Goal: Task Accomplishment & Management: Complete application form

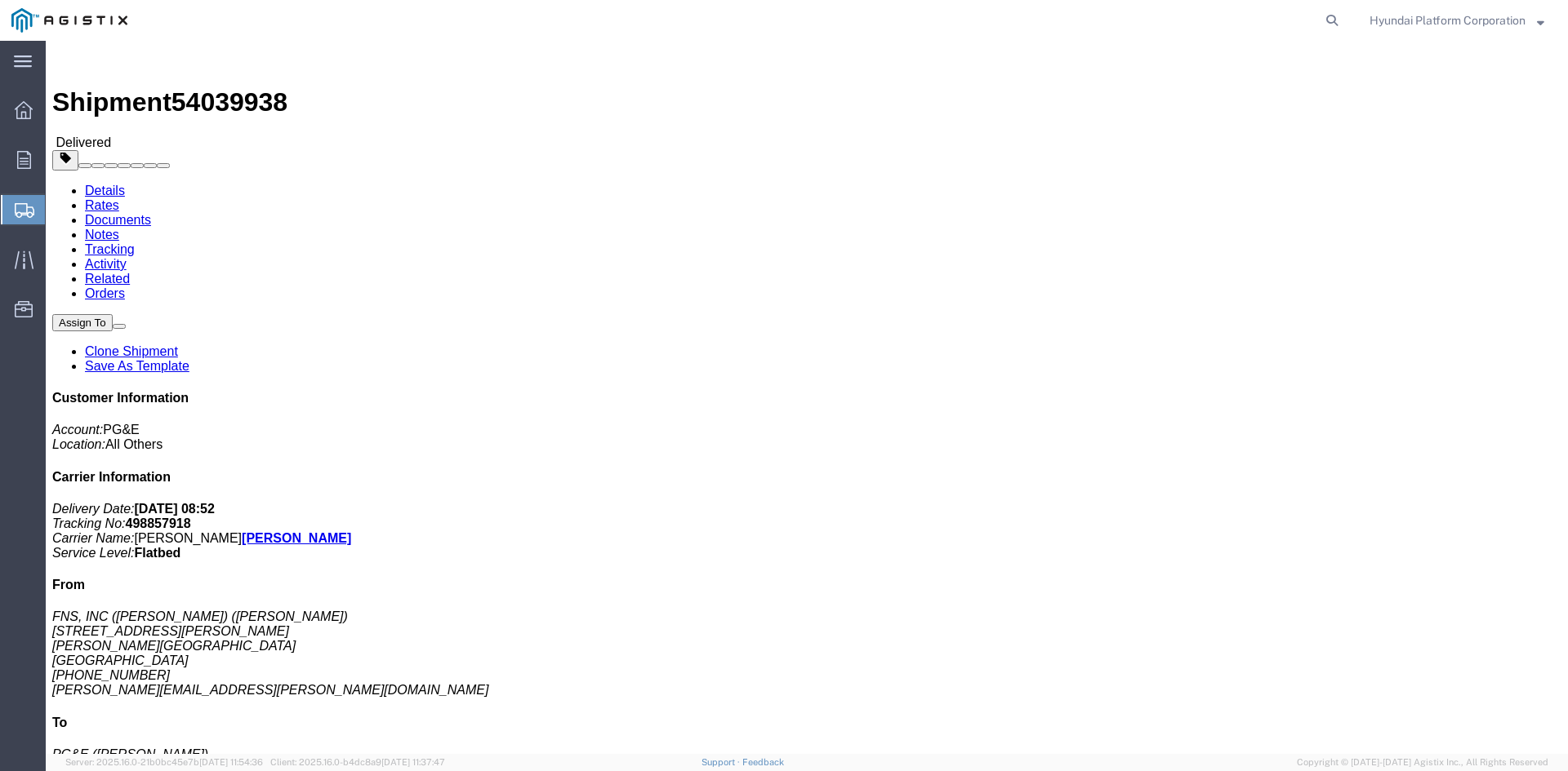
click at [0, 0] on span "Create Shipment" at bounding box center [0, 0] width 0 height 0
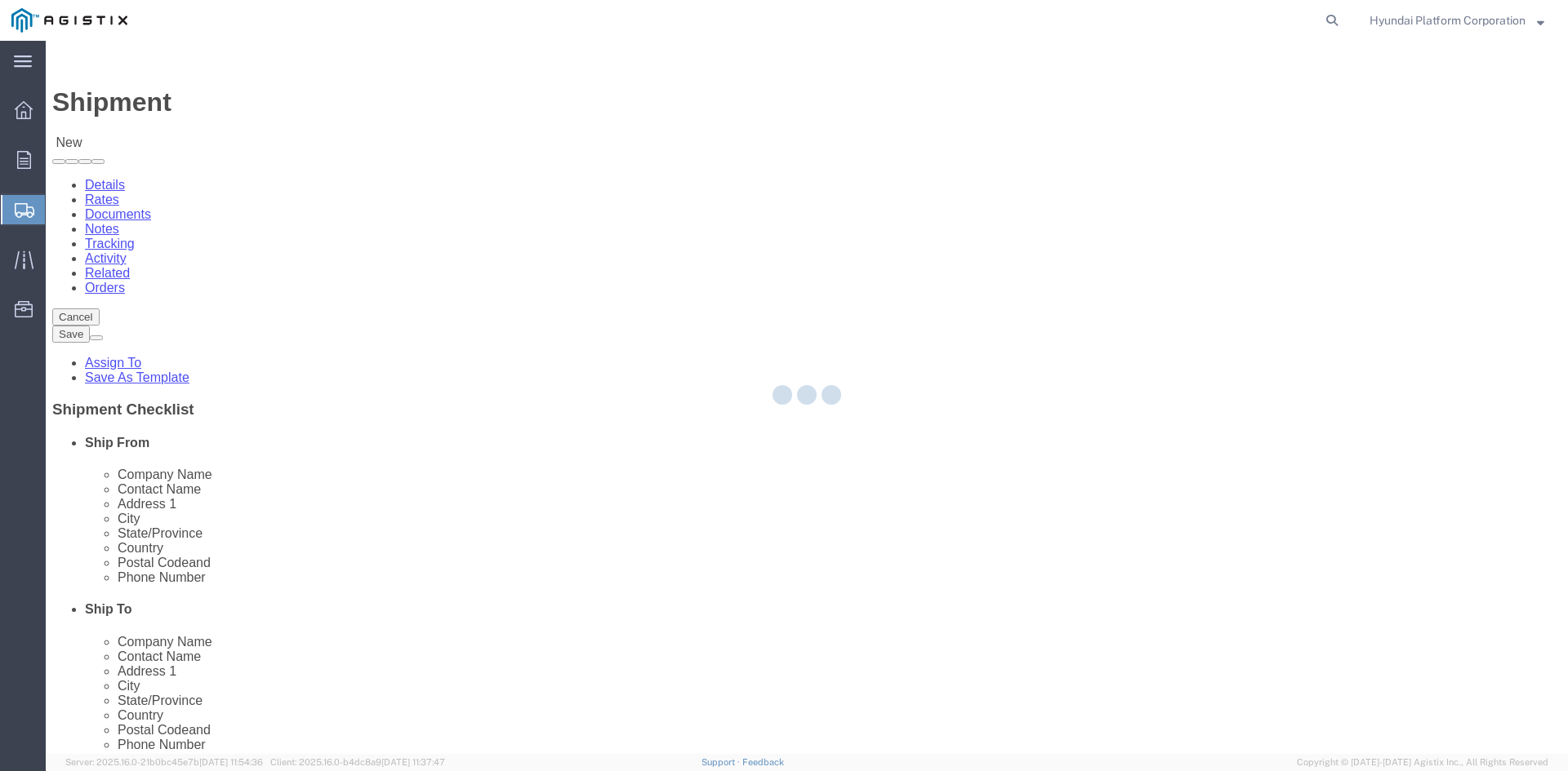
select select
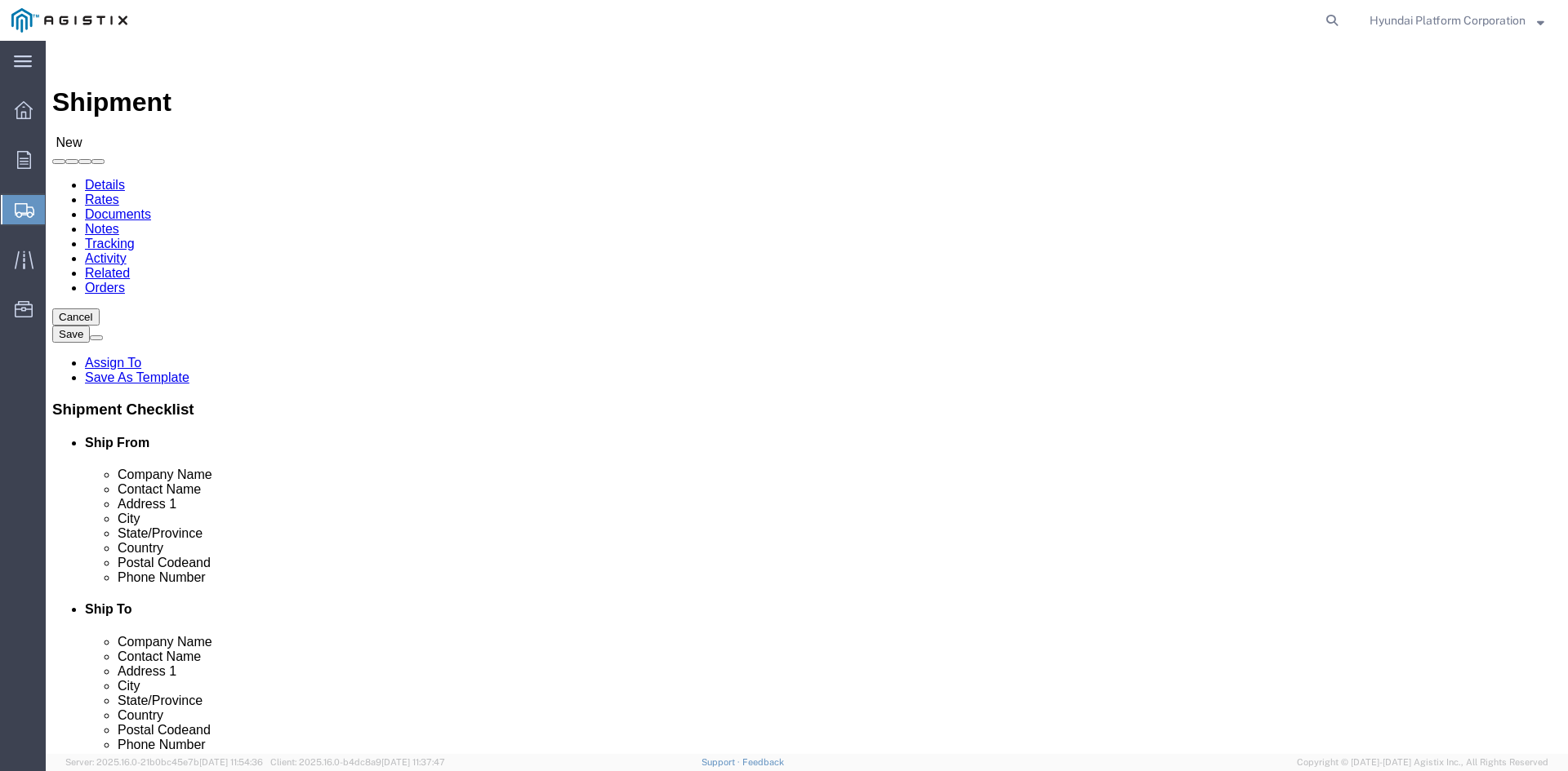
click select "Select Hyundai Platform Corporation PG&E"
select select "9596"
click select "Select Hyundai Platform Corporation PG&E"
click select "Select"
select select
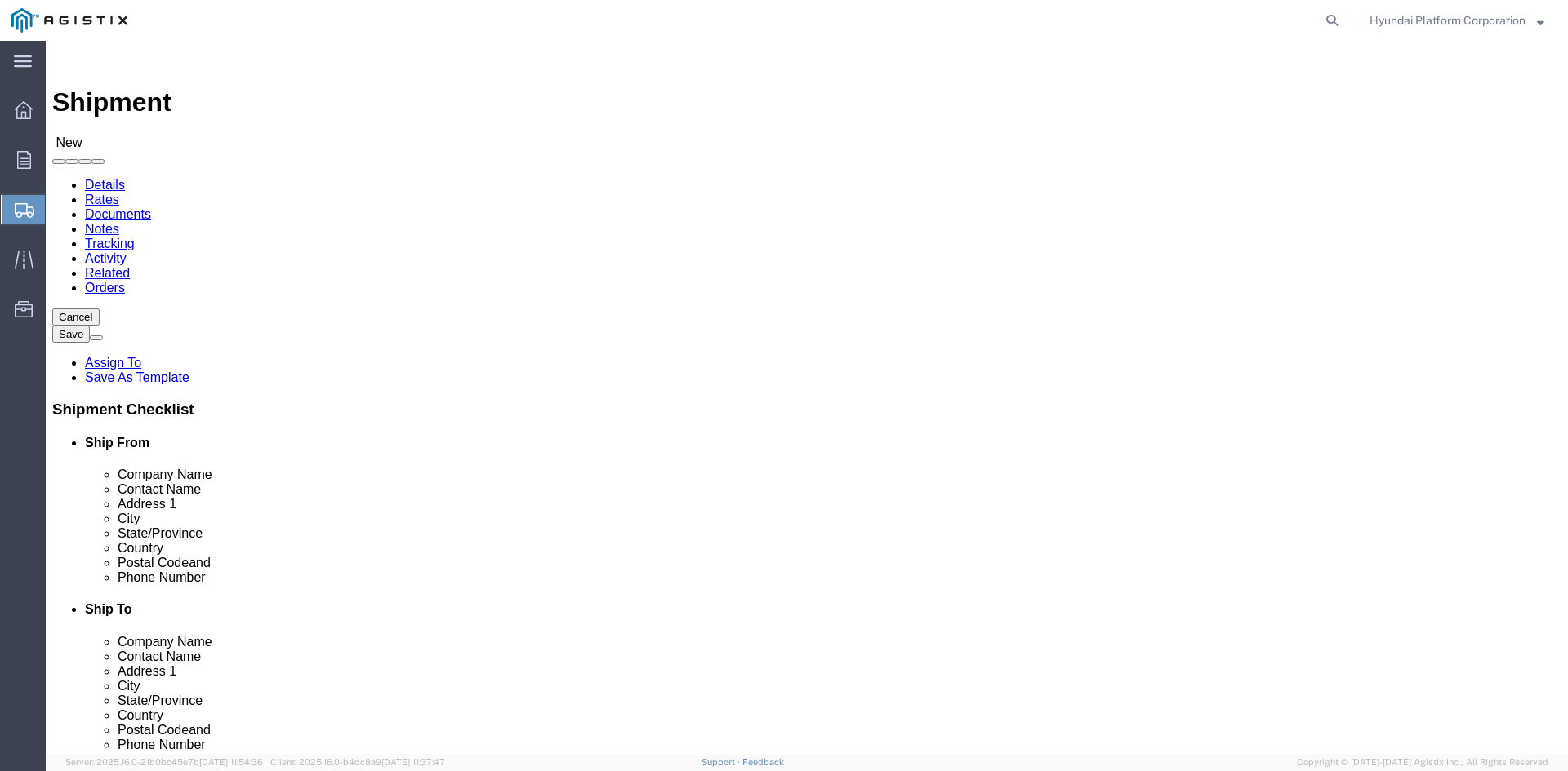
select select
click div
click select "Select All Others [GEOGRAPHIC_DATA] [GEOGRAPHIC_DATA] [GEOGRAPHIC_DATA] [GEOGRA…"
select select "23082"
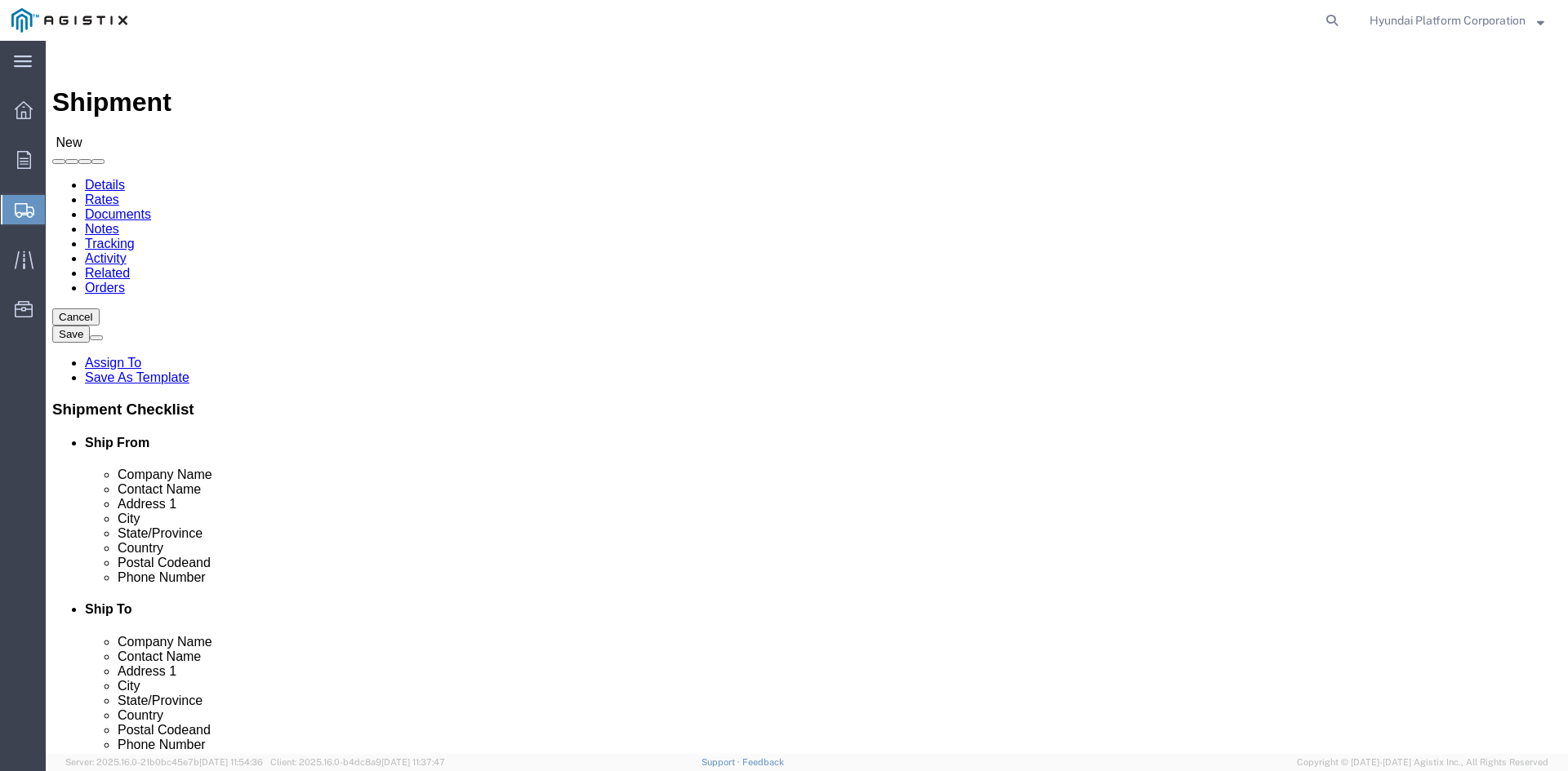
click select "Select All Others [GEOGRAPHIC_DATA] [GEOGRAPHIC_DATA] [GEOGRAPHIC_DATA] [GEOGRA…"
drag, startPoint x: 308, startPoint y: 495, endPoint x: 309, endPoint y: 480, distance: 15.0
click input "text"
click p "- FNS, INC ([PERSON_NAME])(C/O Hyundai Corporation) - ([PERSON_NAME]) [STREET_A…"
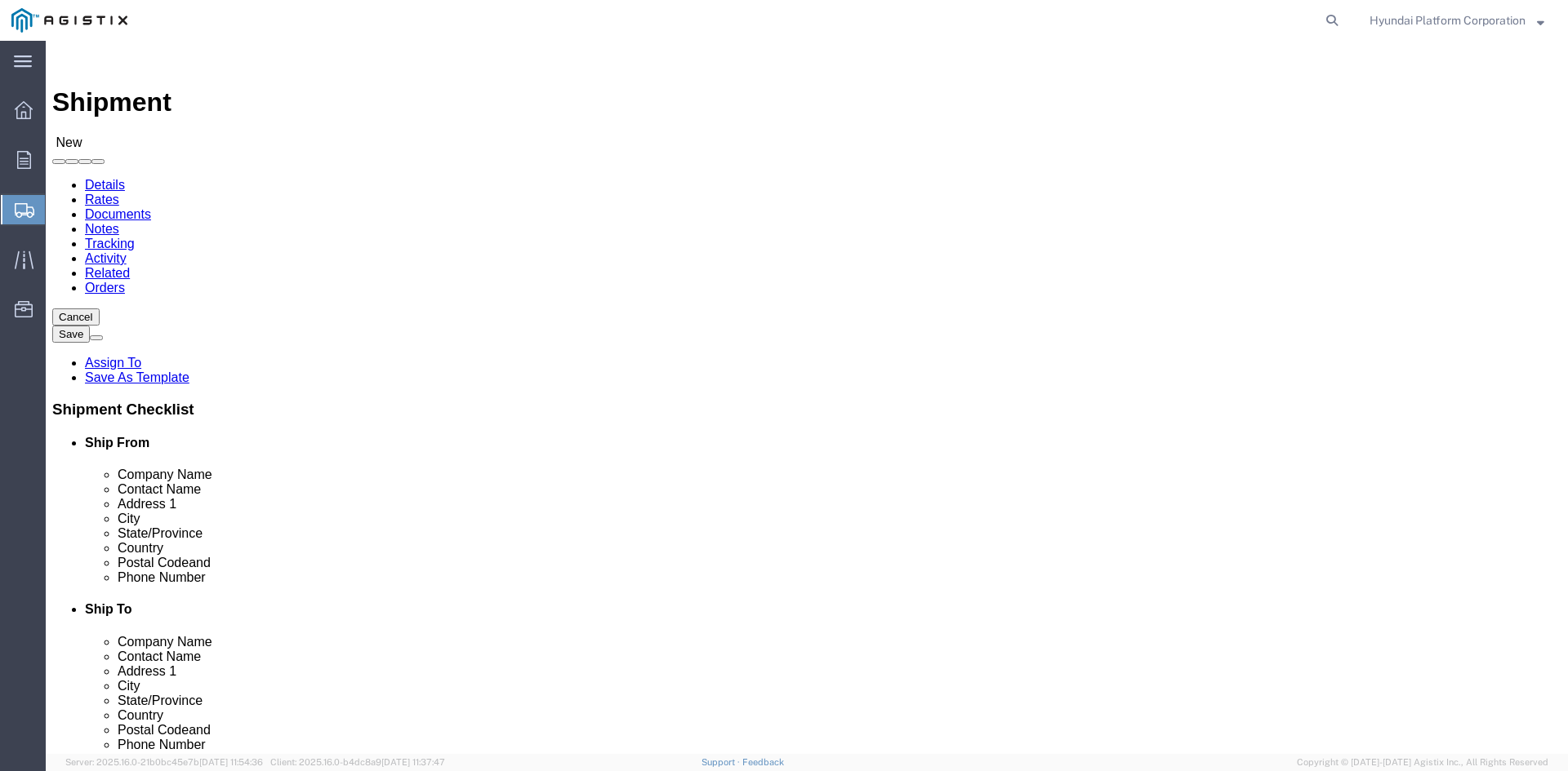
type input "[PERSON_NAME]"
click input "text"
select select "CA"
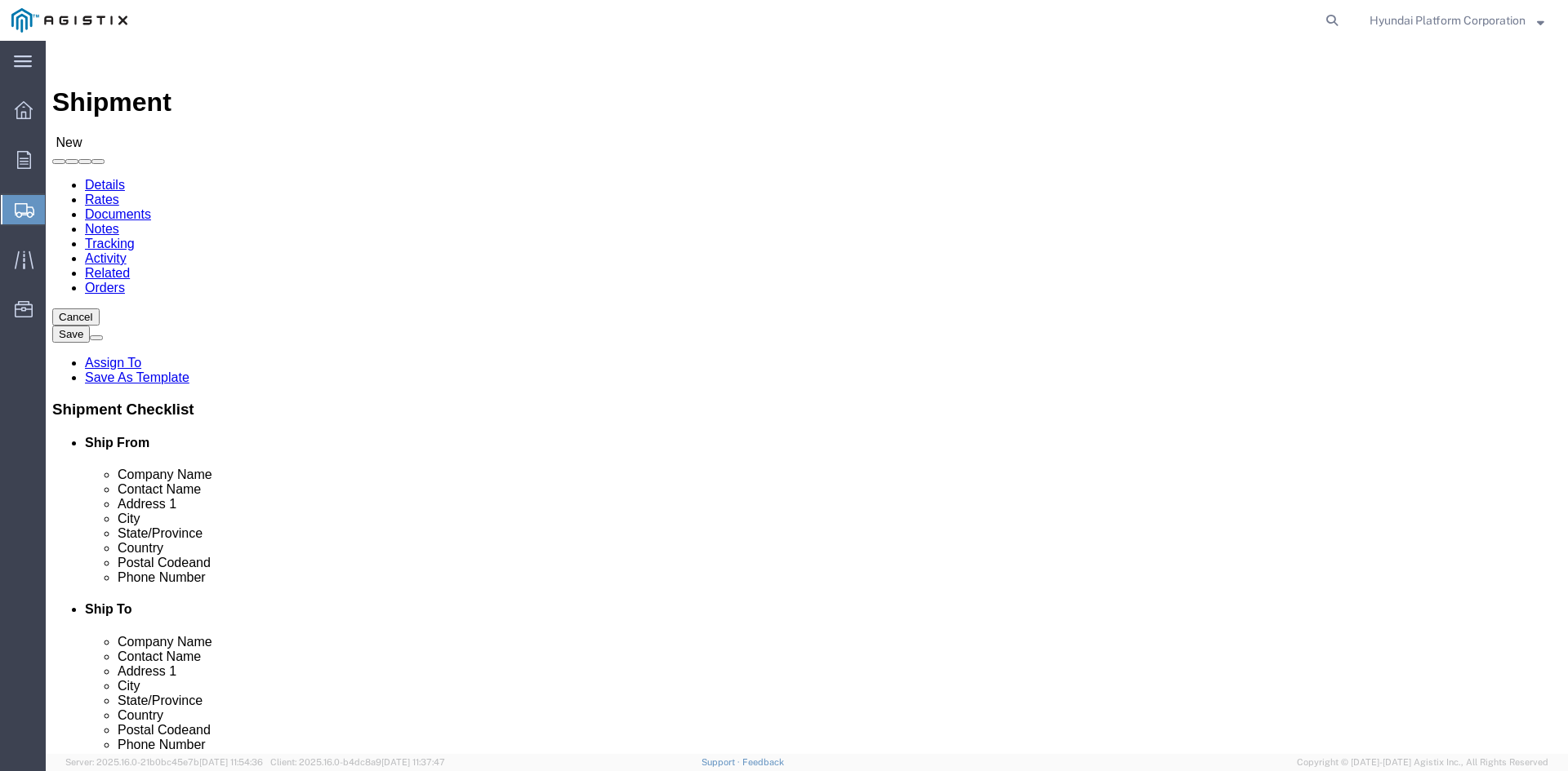
click input "text"
type input "d"
type input "a"
type input "d"
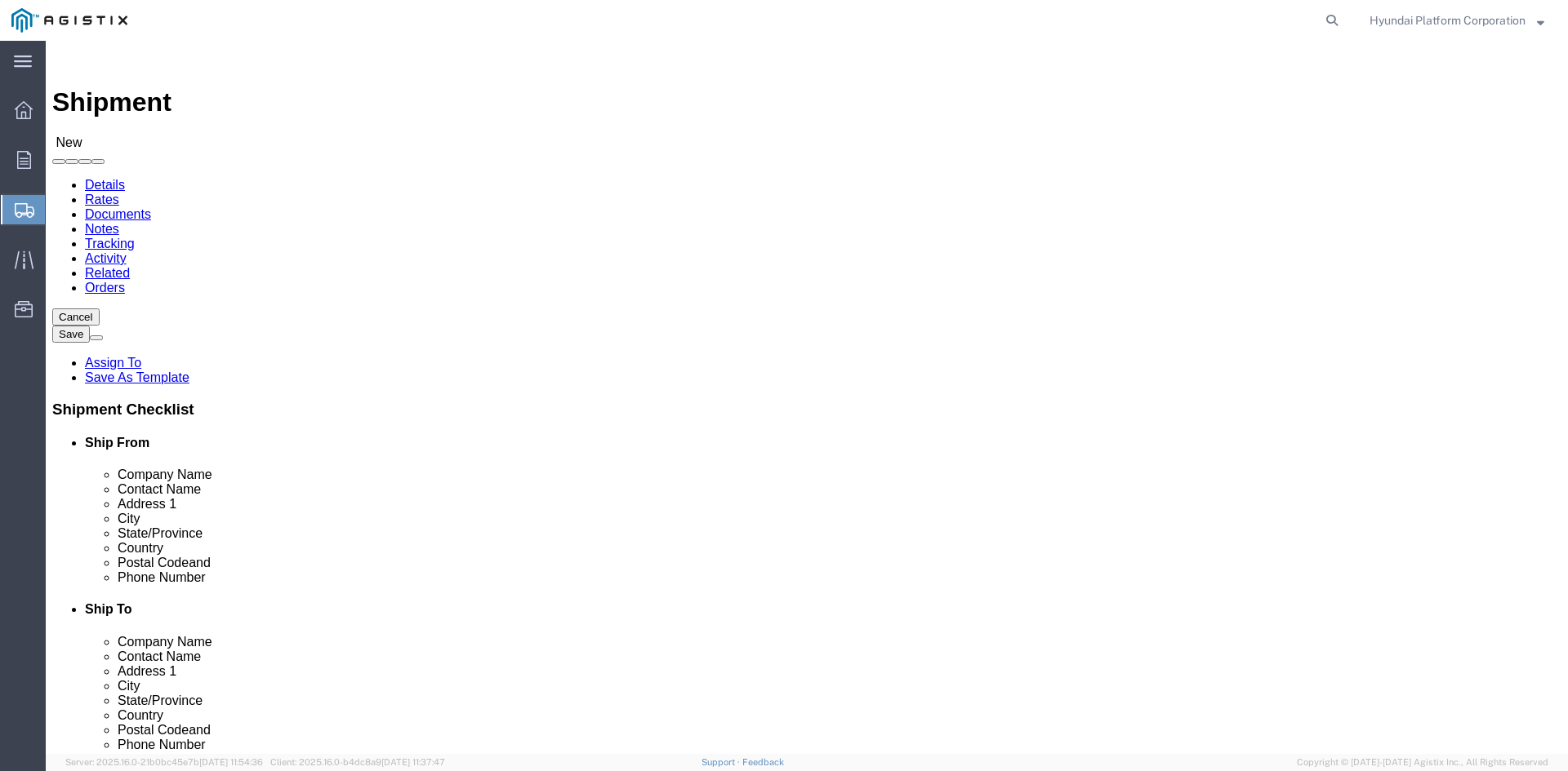
type input "[PERSON_NAME]"
click p "- PG&E - ([PERSON_NAME]) [STREET_ADDRESS]"
select select "CA"
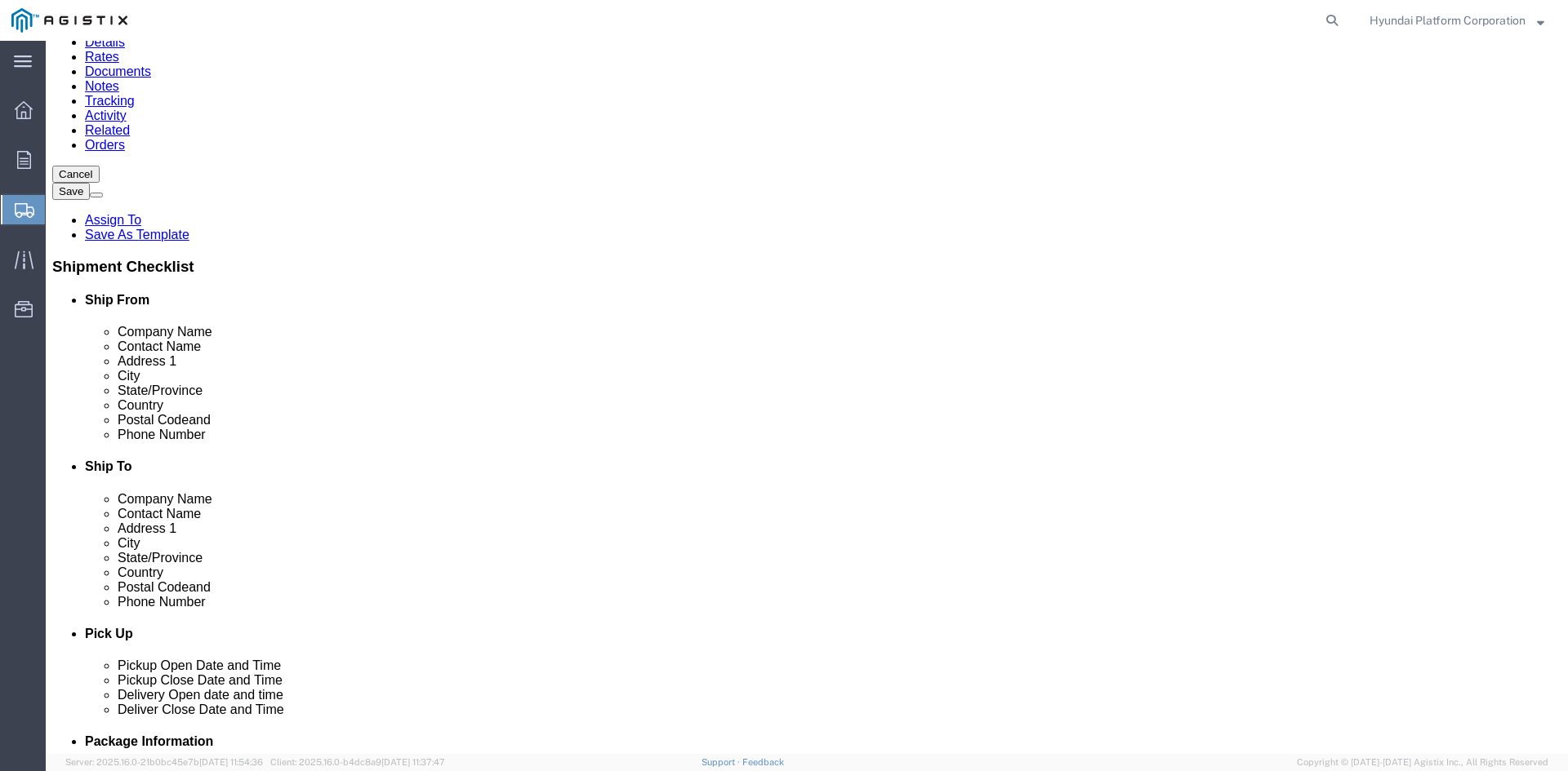
scroll to position [163, 0]
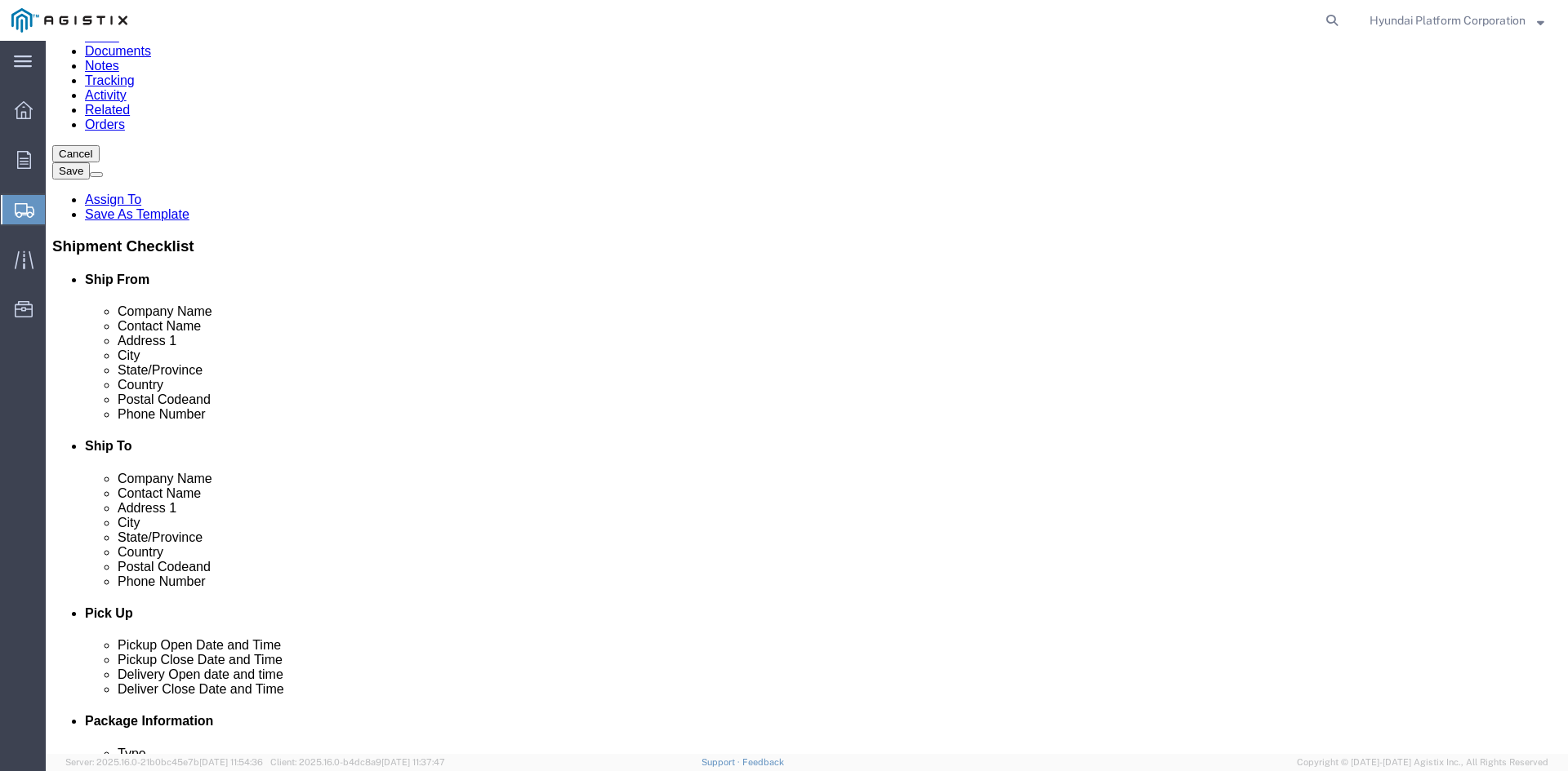
type input "[PERSON_NAME]"
click input "text"
click div
click input "text"
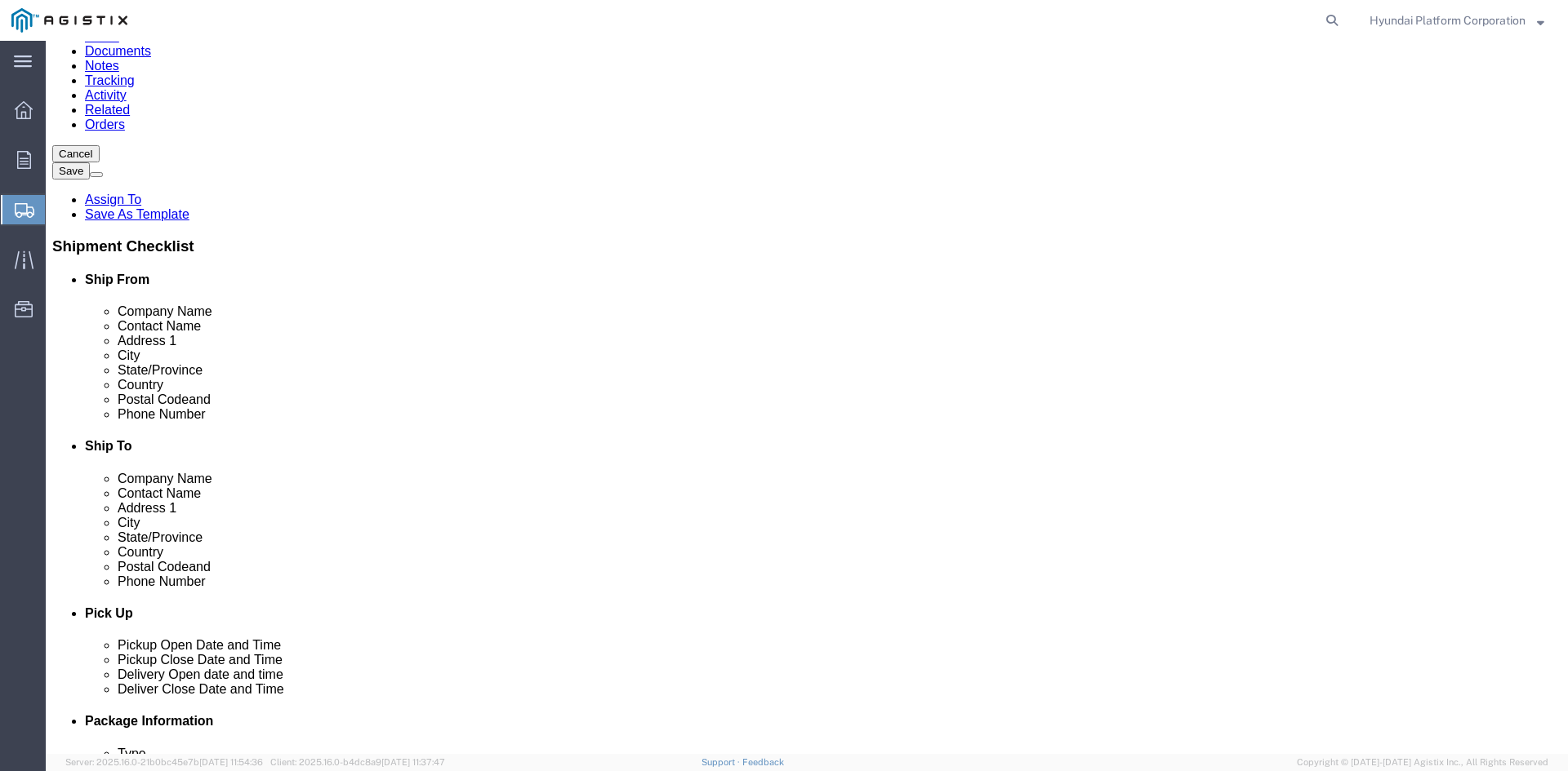
click input "text"
paste input "[PERSON_NAME][EMAIL_ADDRESS][PERSON_NAME][DOMAIN_NAME]"
type input "[PERSON_NAME][EMAIL_ADDRESS][PERSON_NAME][DOMAIN_NAME]"
click input "[PERSON_NAME][EMAIL_ADDRESS][PERSON_NAME][DOMAIN_NAME]"
paste input "text"
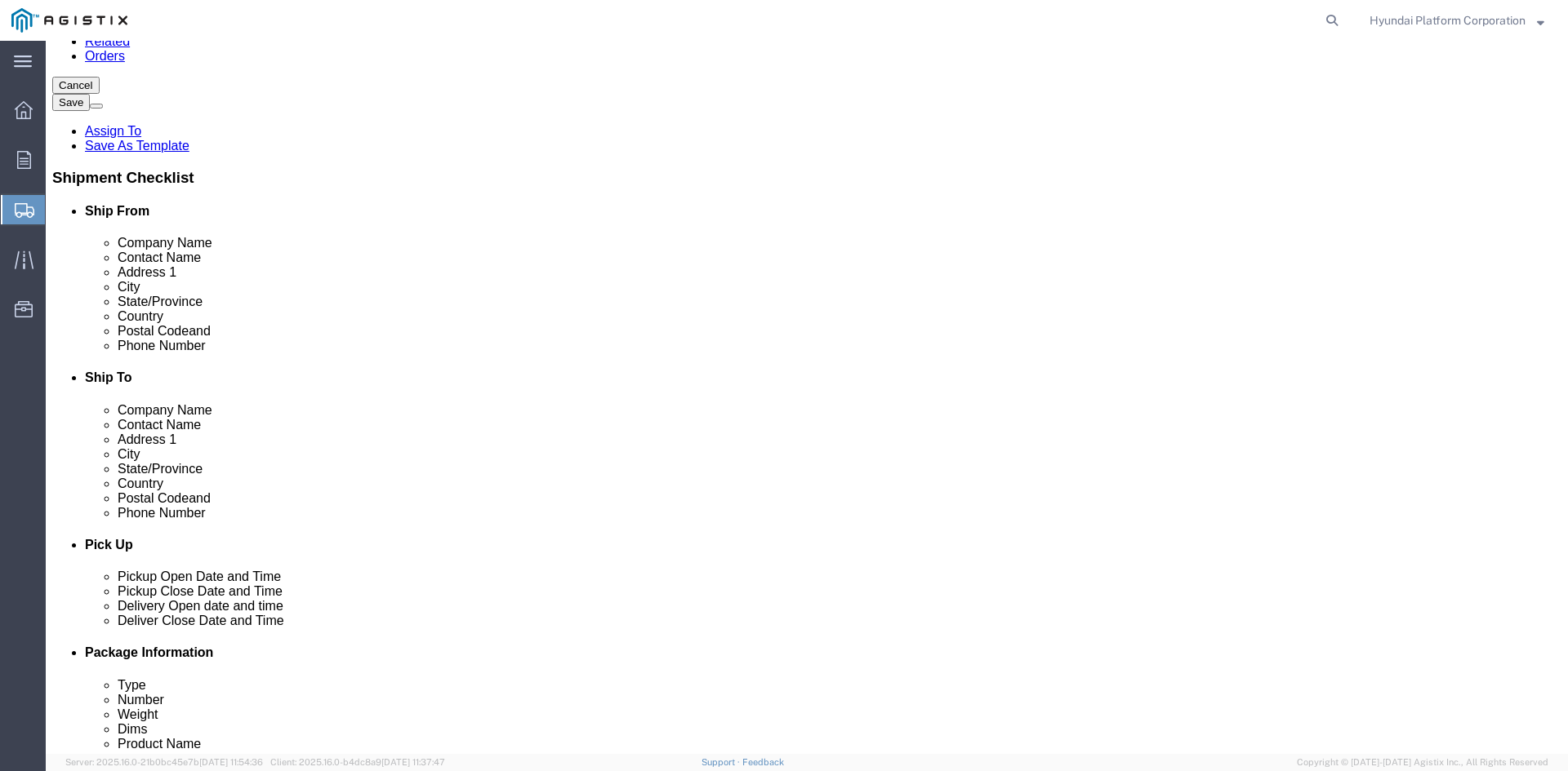
type input "[PERSON_NAME][EMAIL_ADDRESS][PERSON_NAME][DOMAIN_NAME]"
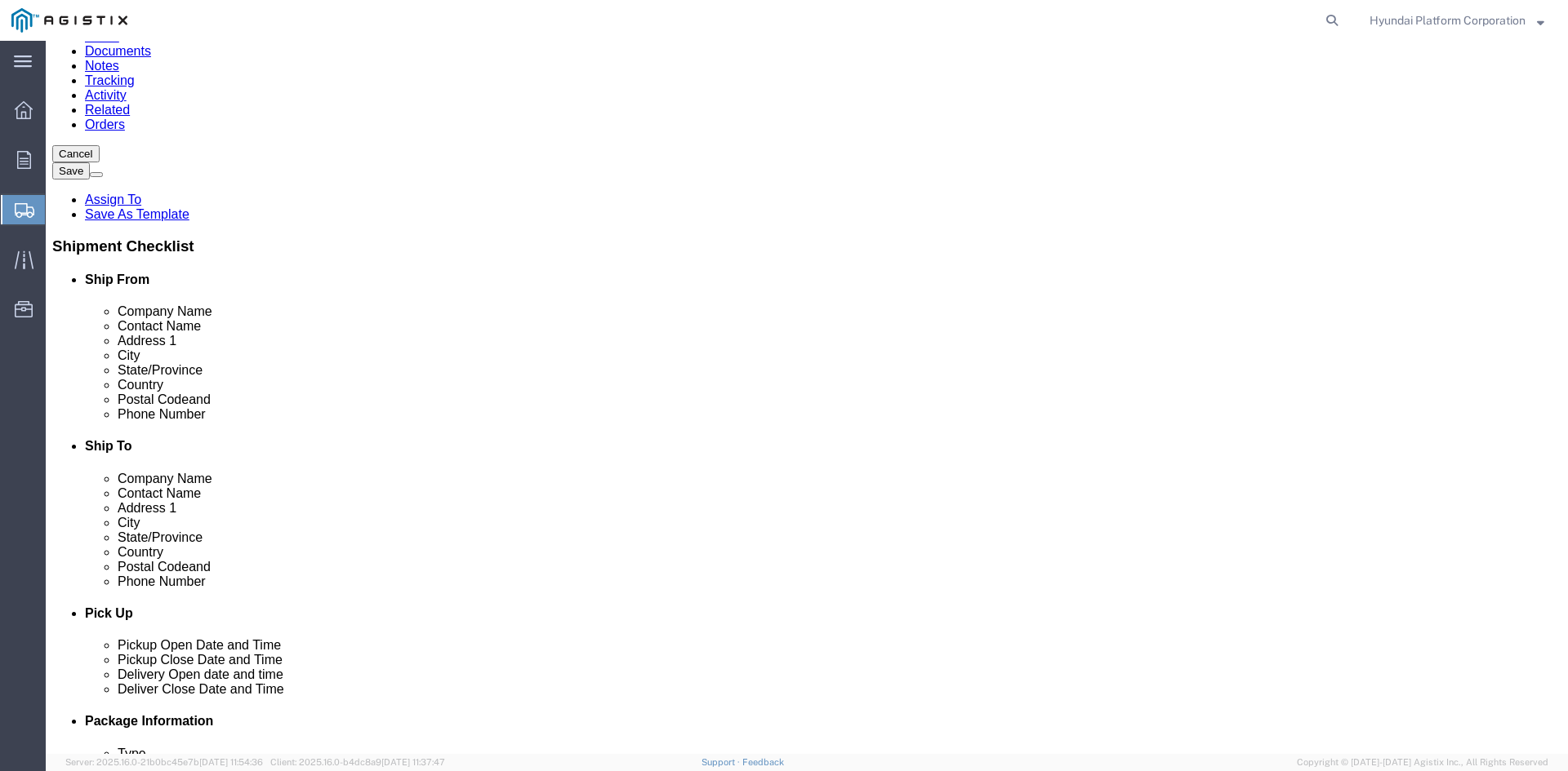
click input "text"
click input "[PERSON_NAME][EMAIL_ADDRESS][PERSON_NAME][DOMAIN_NAME]"
click input "text"
paste input "[PERSON_NAME][EMAIL_ADDRESS][PERSON_NAME][DOMAIN_NAME]"
type input "[PERSON_NAME][EMAIL_ADDRESS][PERSON_NAME][DOMAIN_NAME]"
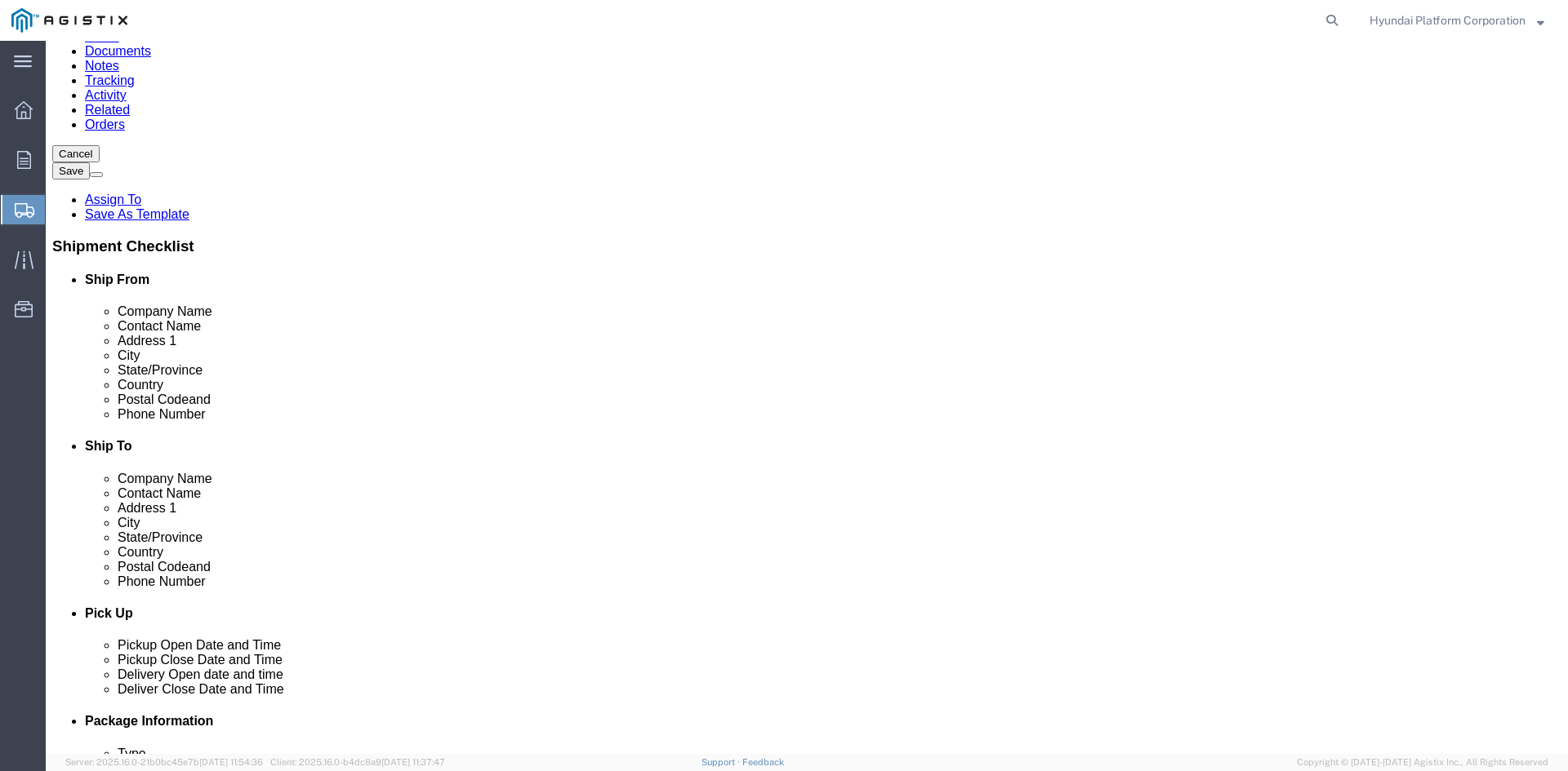
click input "[PERSON_NAME][EMAIL_ADDRESS][PERSON_NAME][DOMAIN_NAME]"
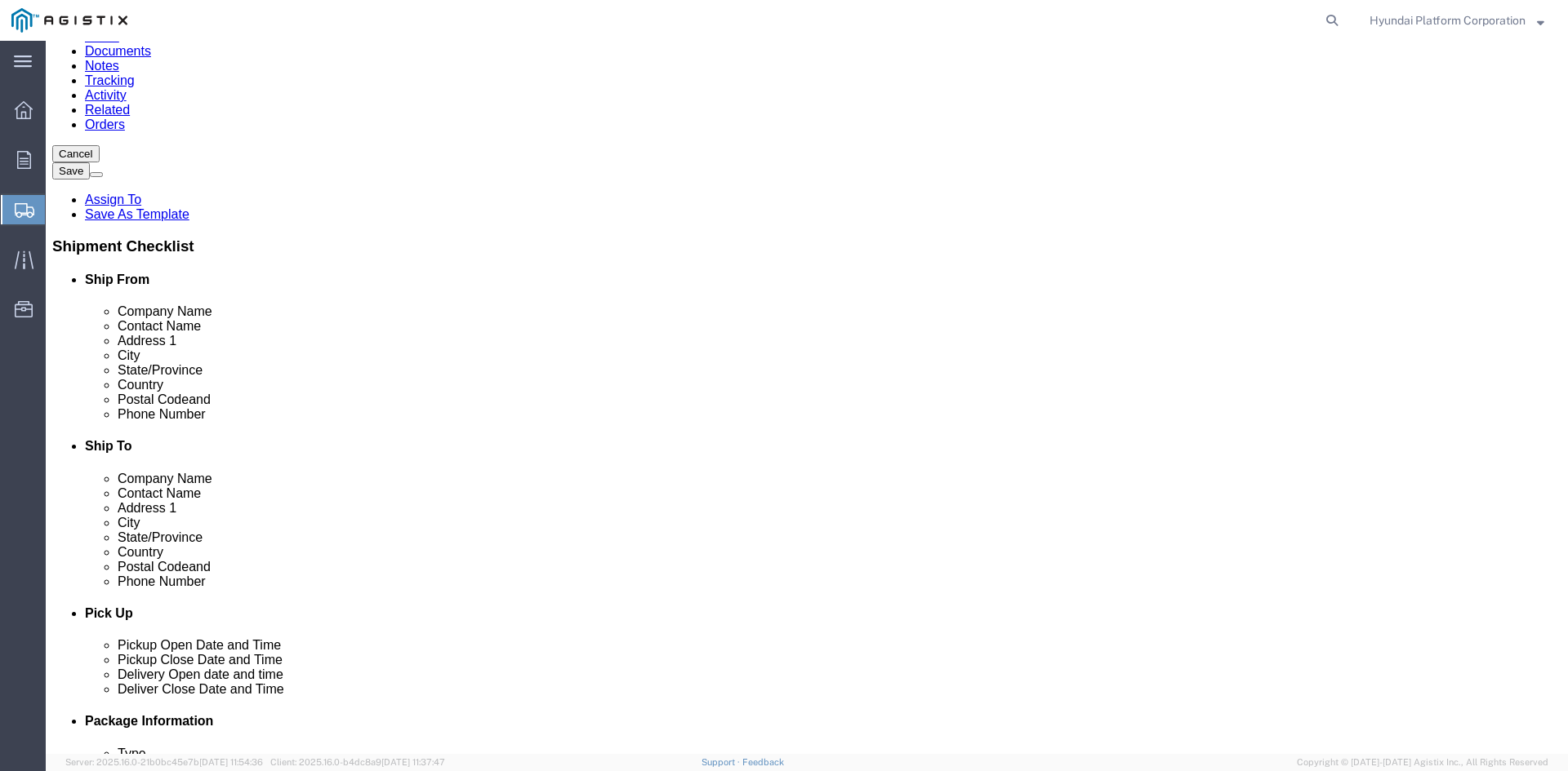
paste input "[PHONE_NUMBER]"
type input "[PHONE_NUMBER]"
click input "text"
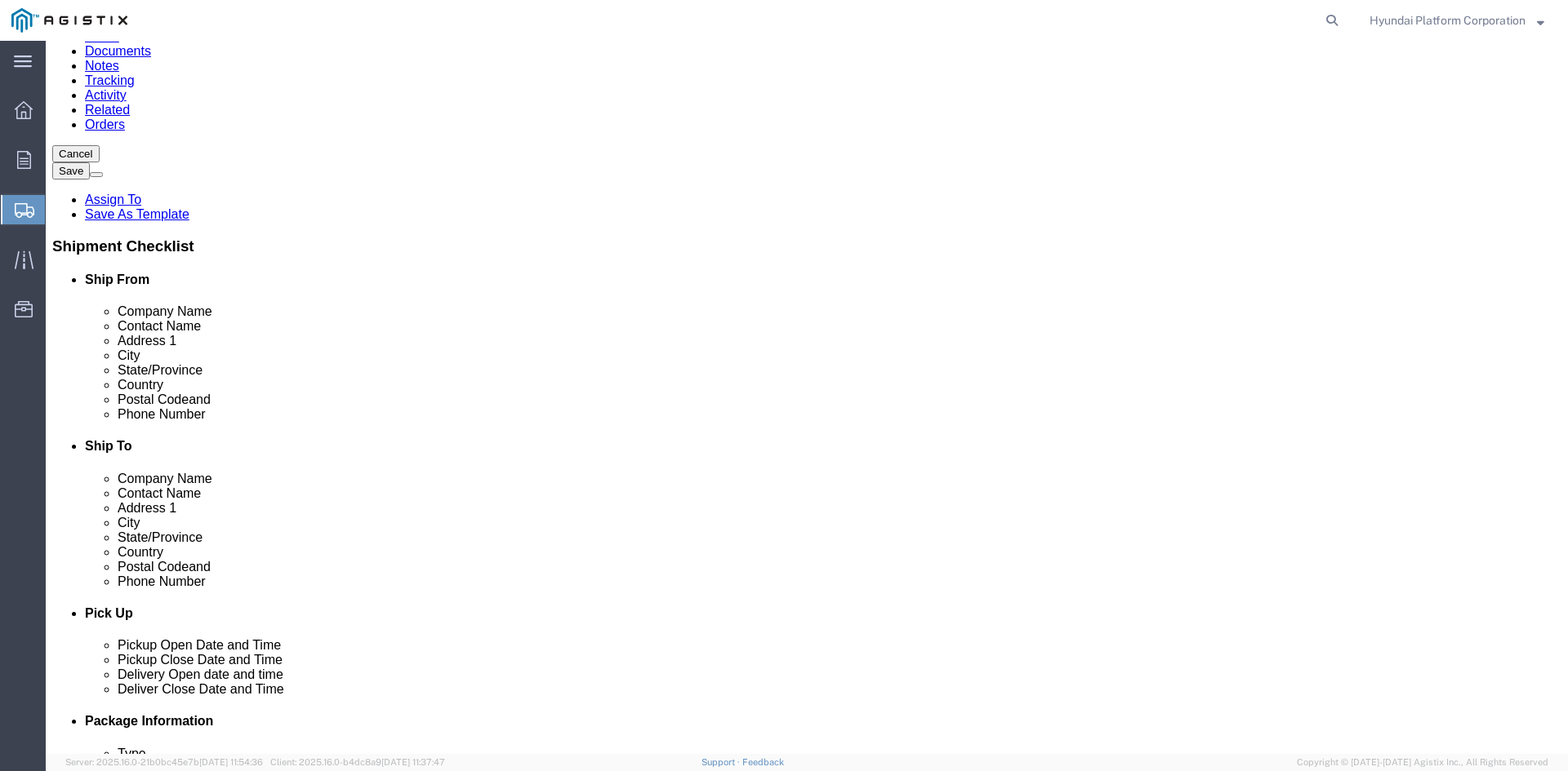
paste input "[PERSON_NAME][EMAIL_ADDRESS][PERSON_NAME][DOMAIN_NAME]"
type input "[PERSON_NAME][EMAIL_ADDRESS][PERSON_NAME][DOMAIN_NAME]"
click input "text"
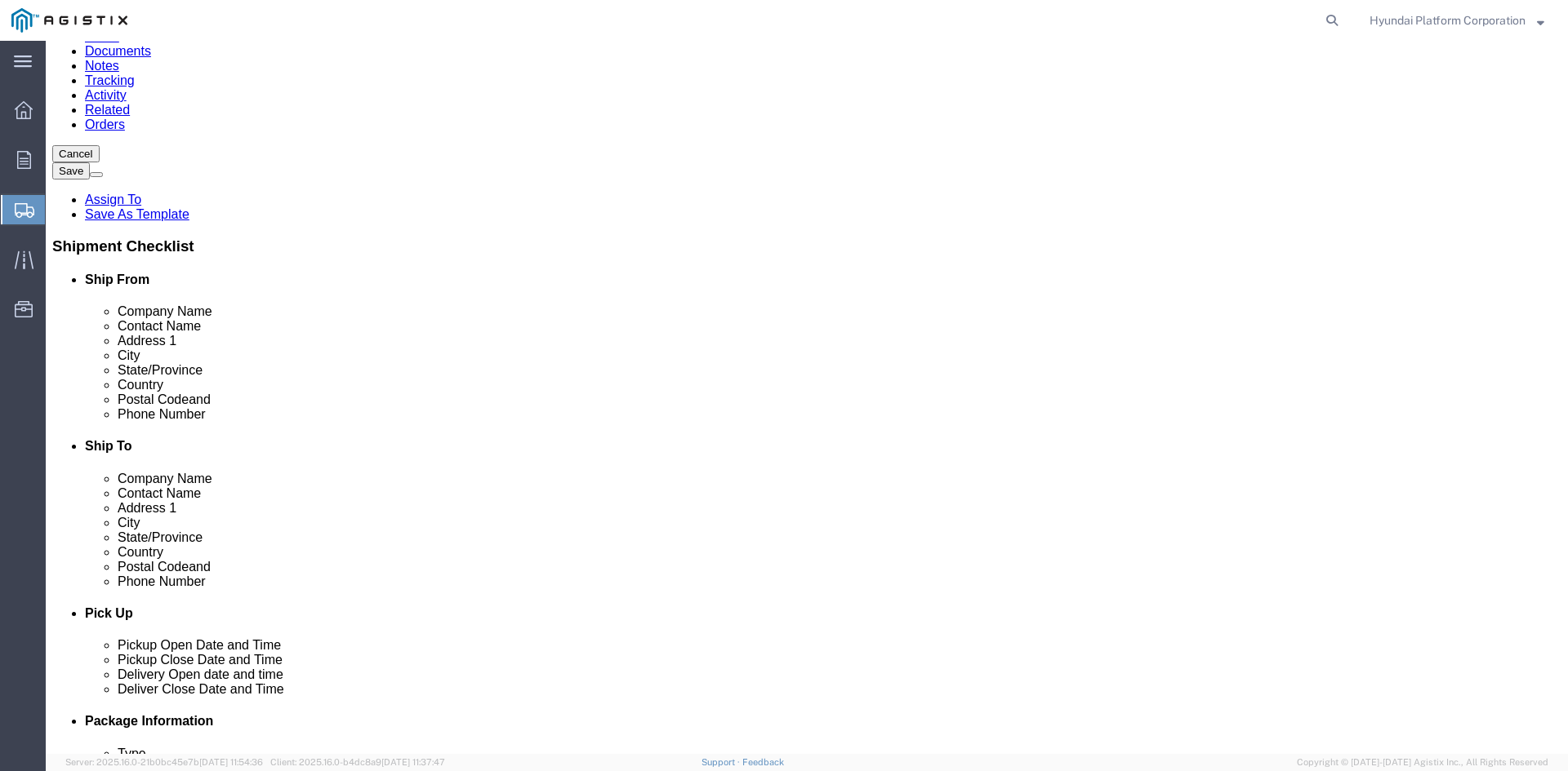
click input "text"
paste input "[PHONE_NUMBER]"
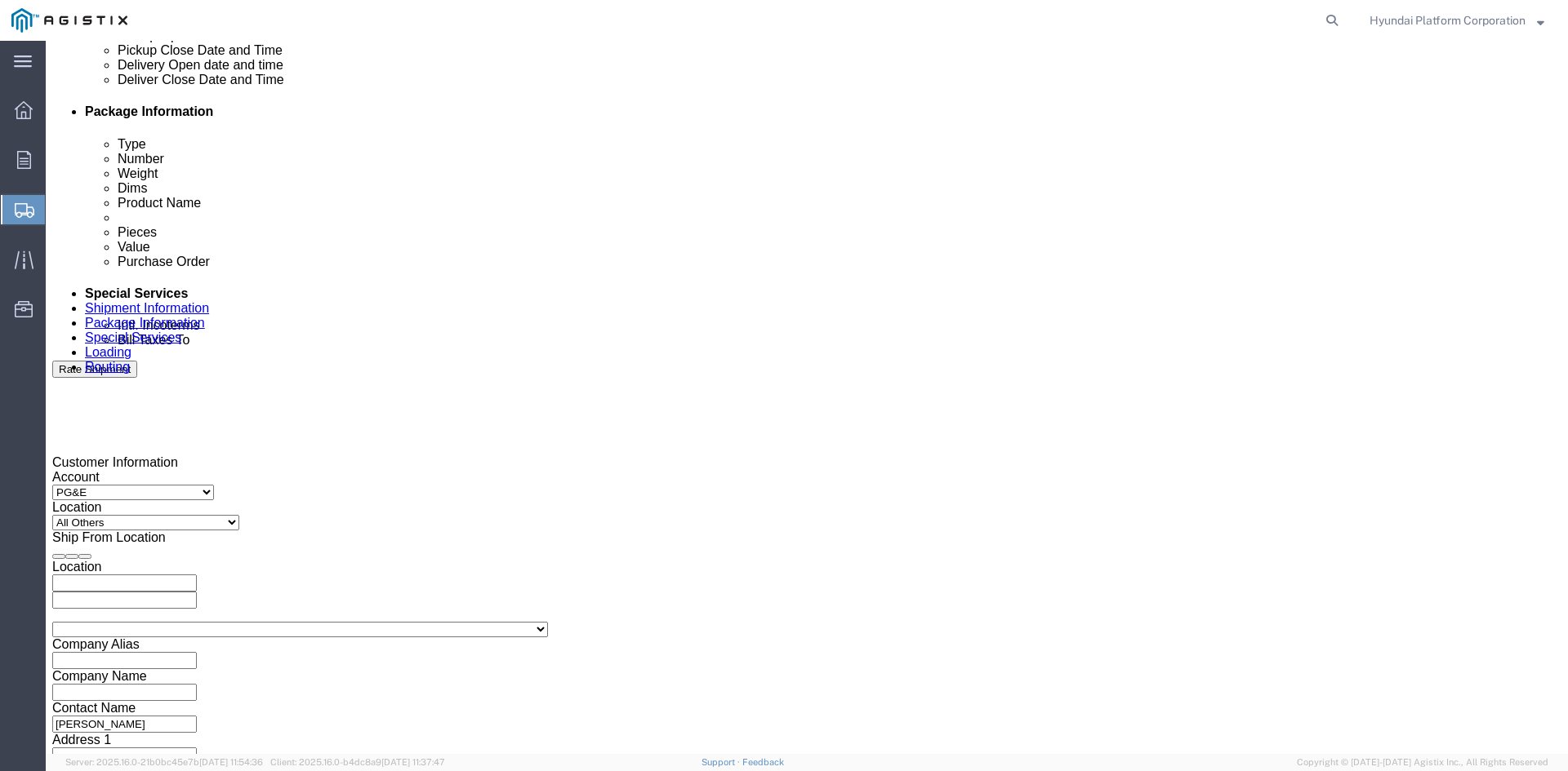
scroll to position [898, 0]
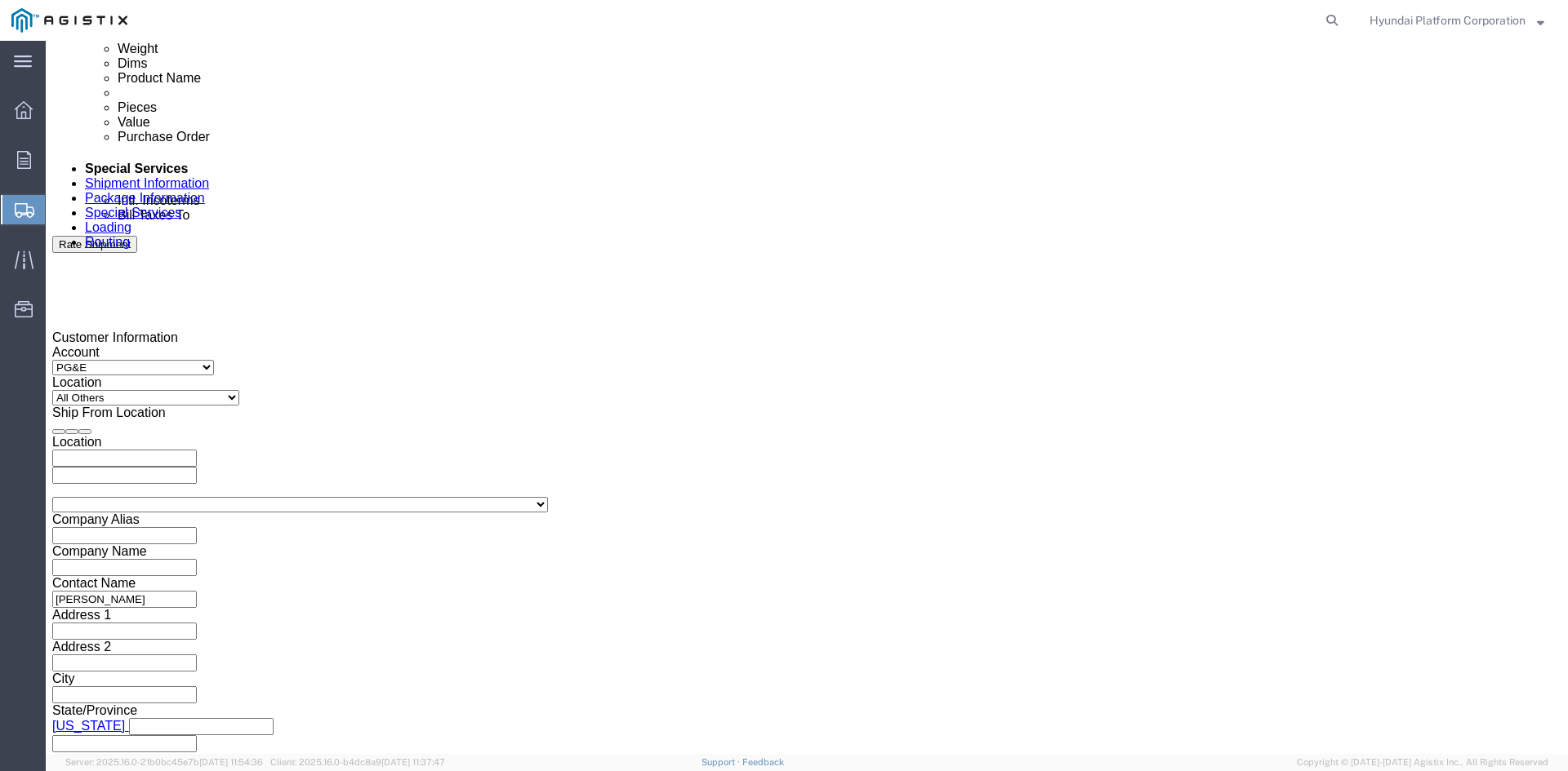
type input "[PHONE_NUMBER]"
click div "[DATE] 10:00 AM"
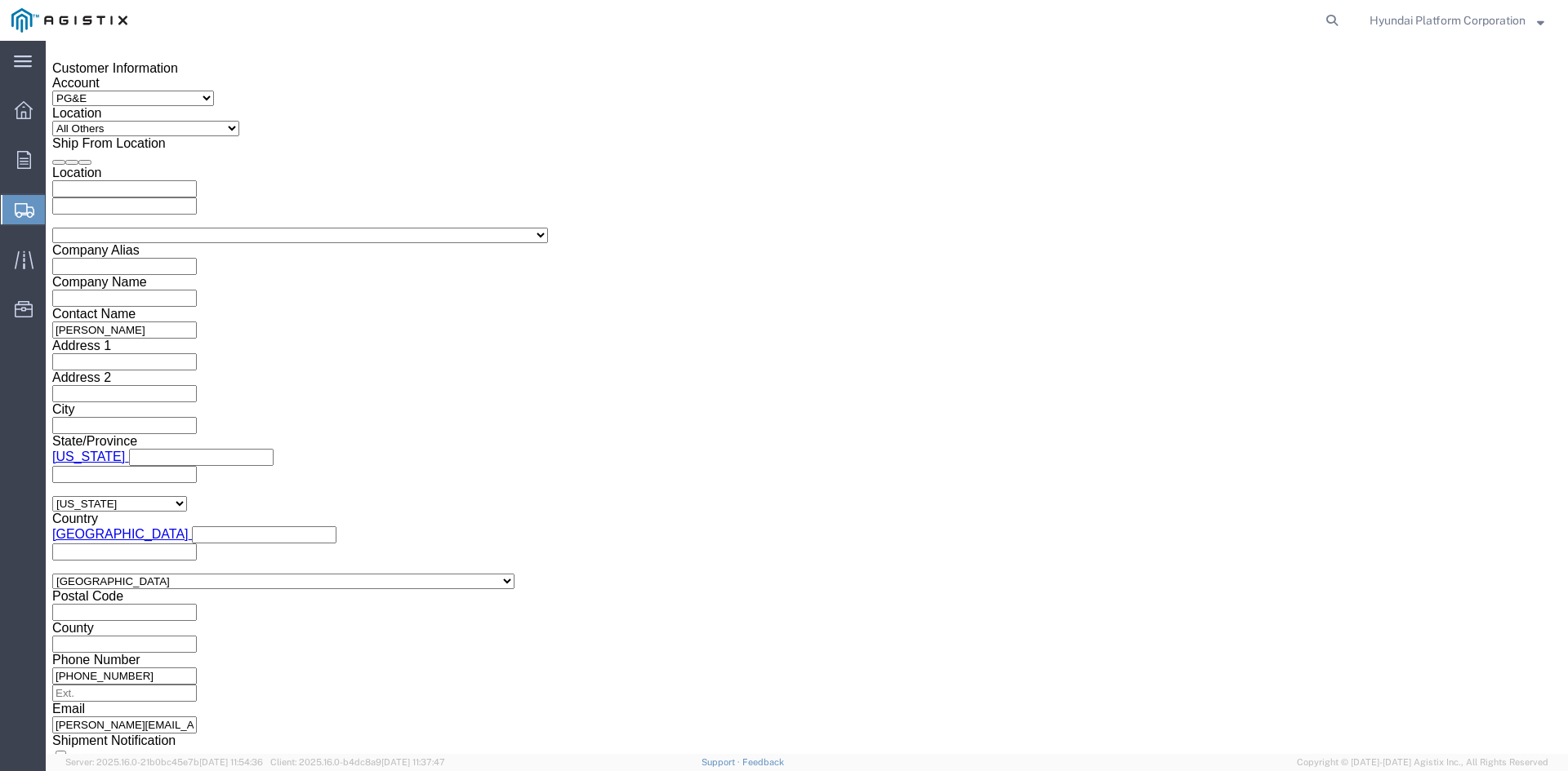
click input "10:00 AM"
type input "8:00 AM"
click button "Apply"
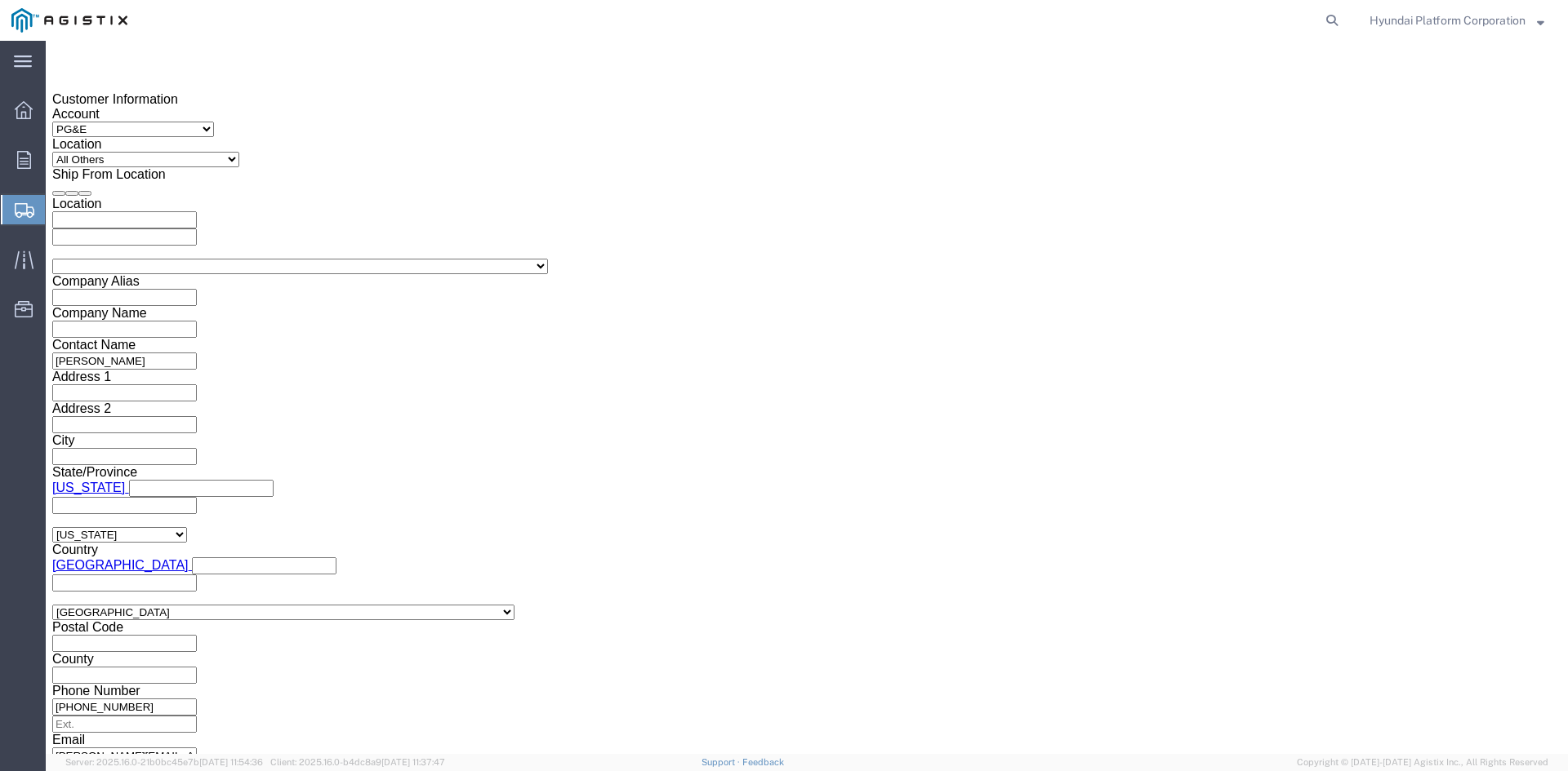
scroll to position [1086, 0]
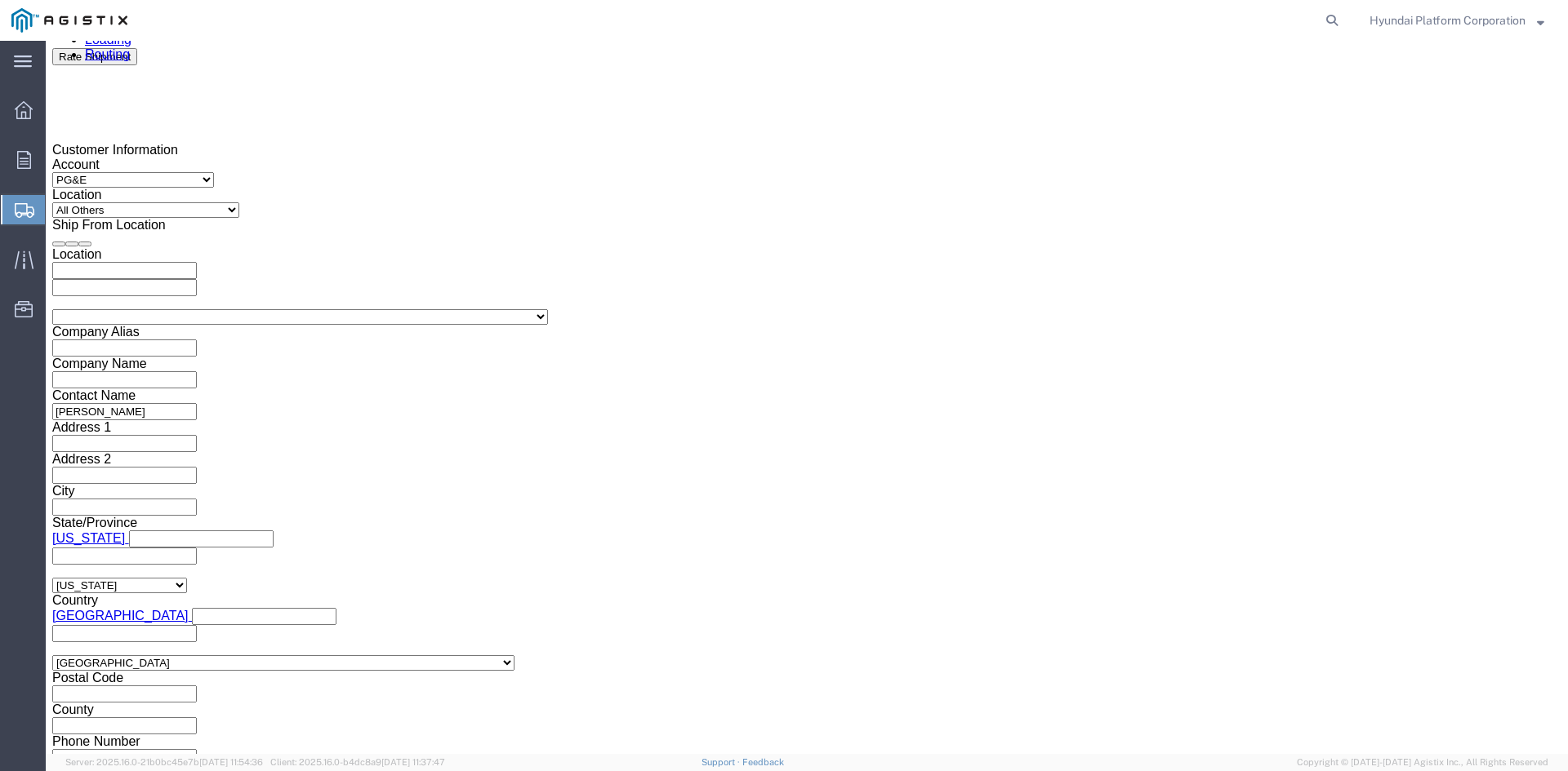
click div
click input "10:00 AM"
type input "7:00 AM"
click button "Apply"
click div
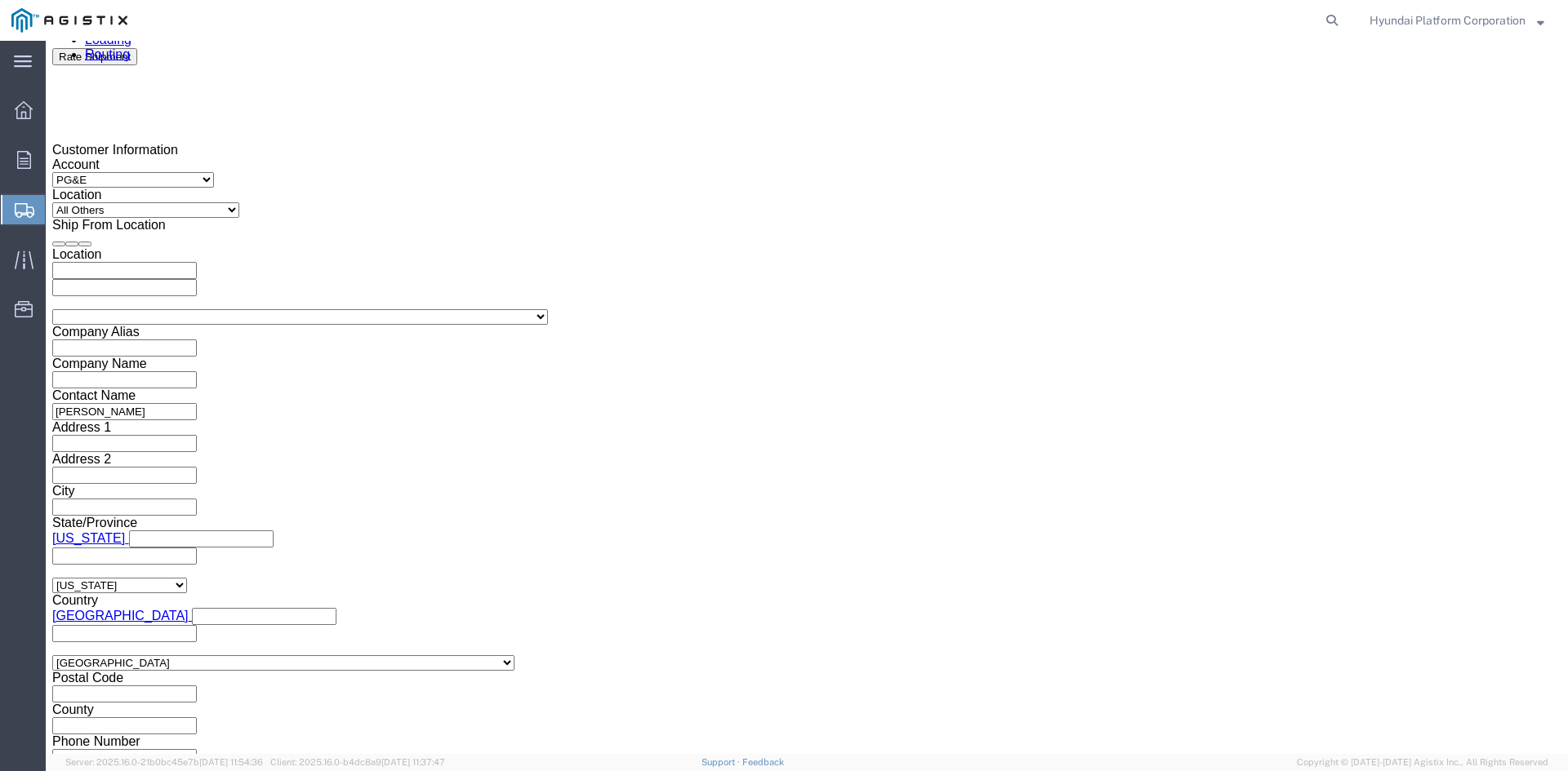
click input "1:00 AM"
type input "1:00 pm"
click button "Apply"
click input "text"
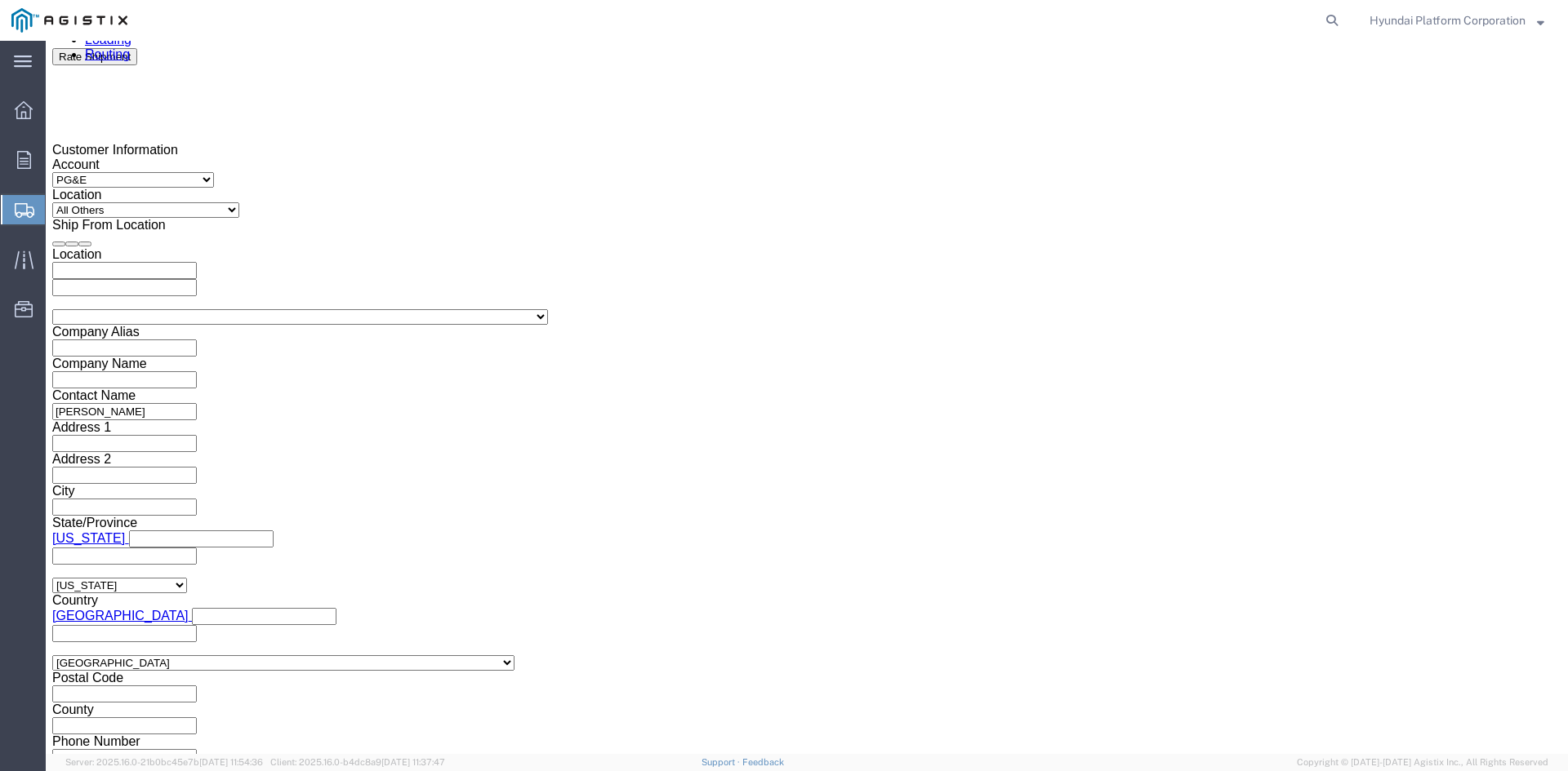
click input "text"
paste input "3501399180"
type input "3501399180"
click select "Select Air Less than Truckload Multi-Leg Ocean Freight Rail Small Parcel Truckl…"
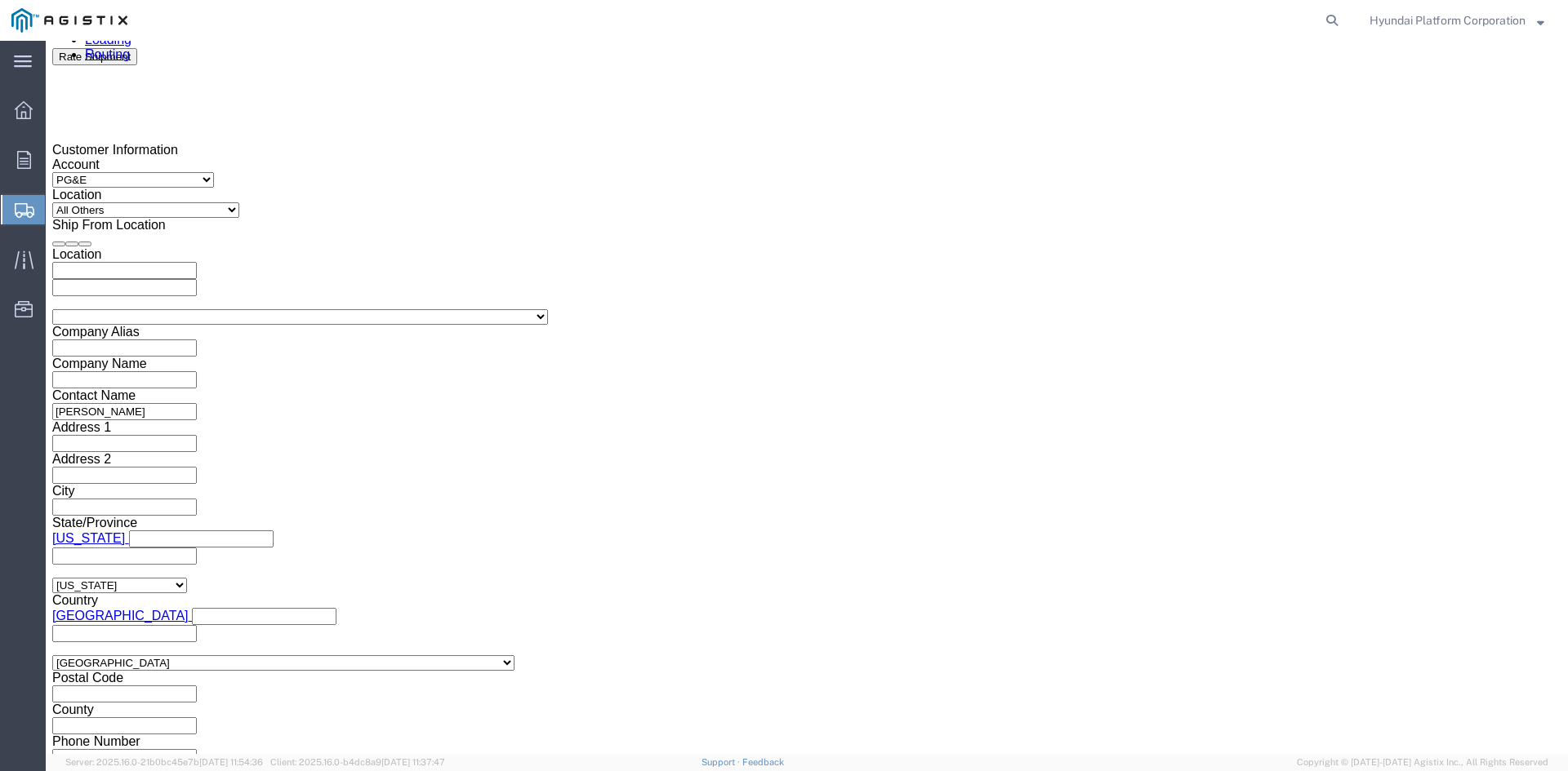
select select "TL"
click select "Select Air Less than Truckload Multi-Leg Ocean Freight Rail Small Parcel Truckl…"
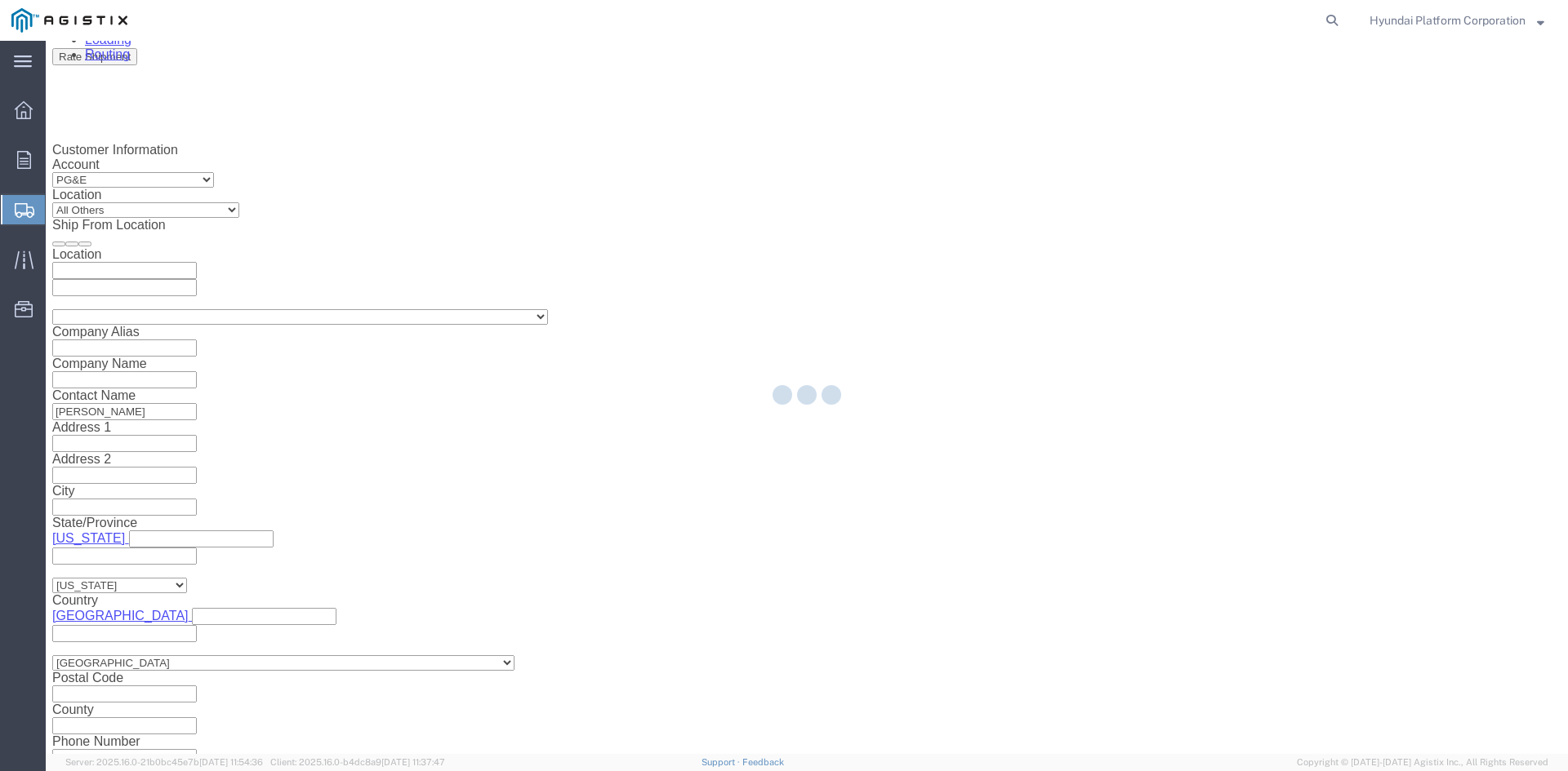
click at [186, 665] on div at bounding box center [807, 398] width 1522 height 713
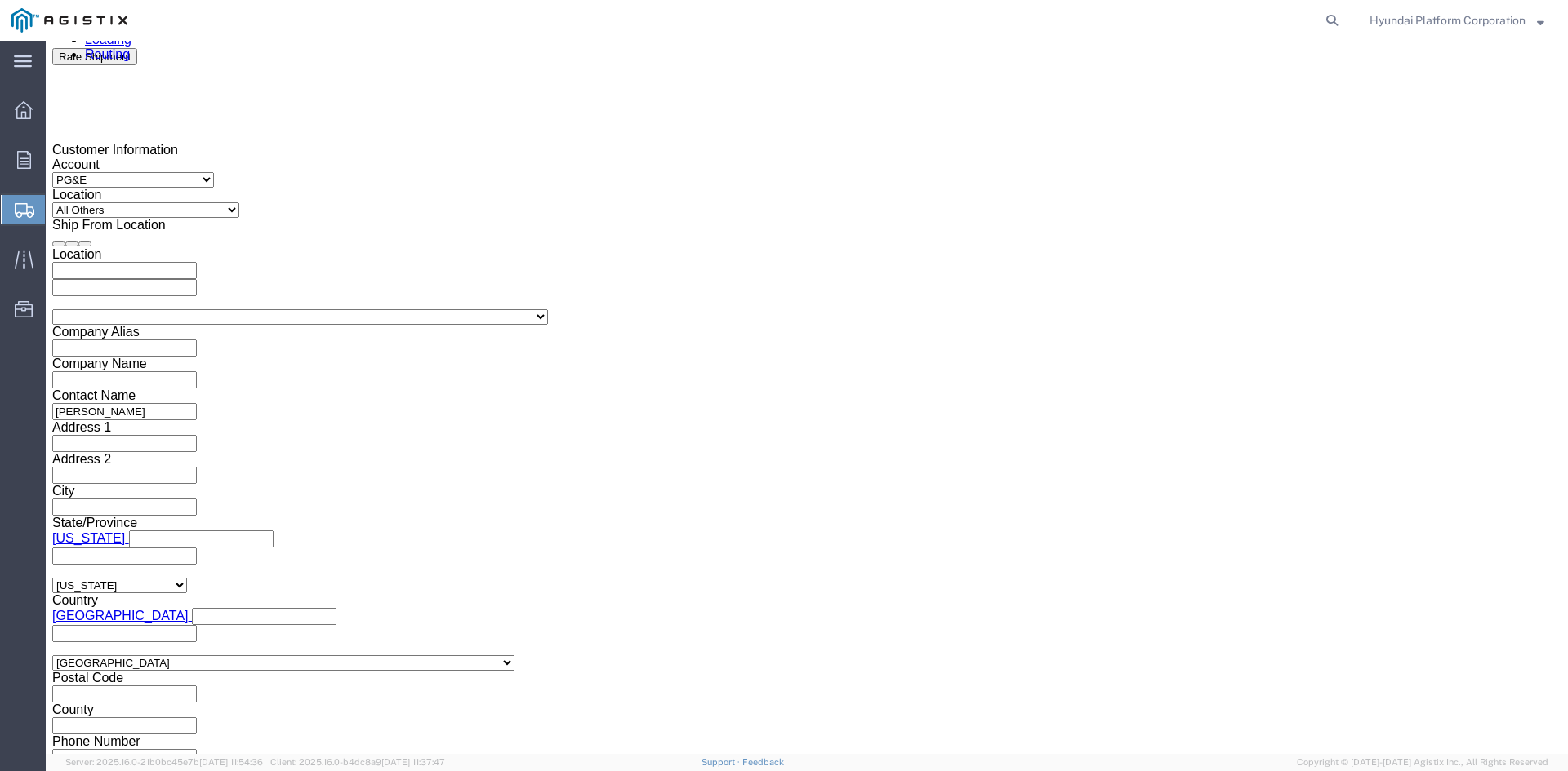
click select "Select 1-Ton (PSS) 10 Wheel 10 Yard Dump Truck 20 Yard Dump Truck Bobtail Botto…"
select select "FLBD"
click select "Select 1-Ton (PSS) 10 Wheel 10 Yard Dump Truck 20 Yard Dump Truck Bobtail Botto…"
click div "Leg 1 Mode Select Air Less than Truckload Multi-Leg Ocean Freight Rail Small Pa…"
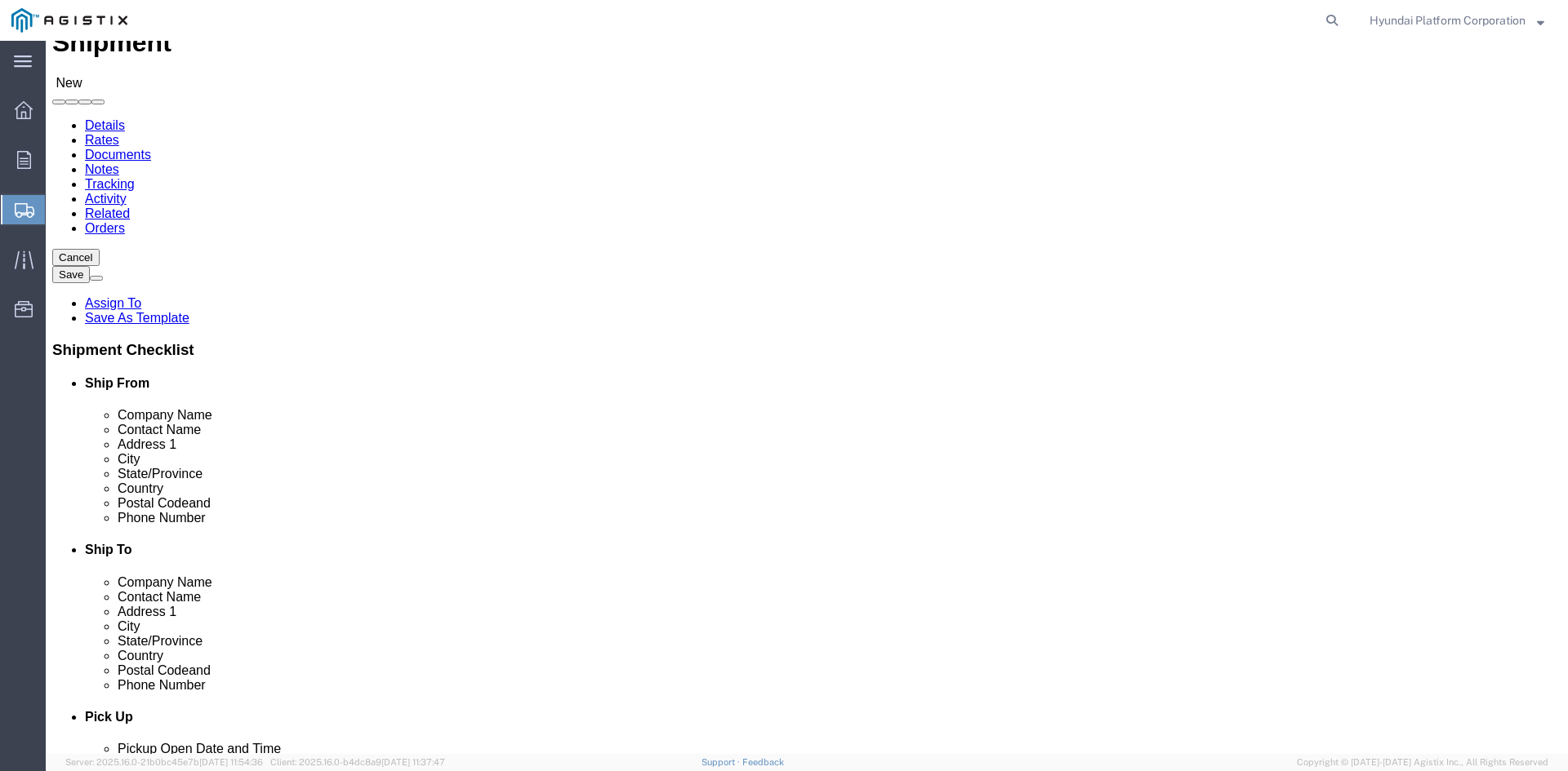
scroll to position [0, 0]
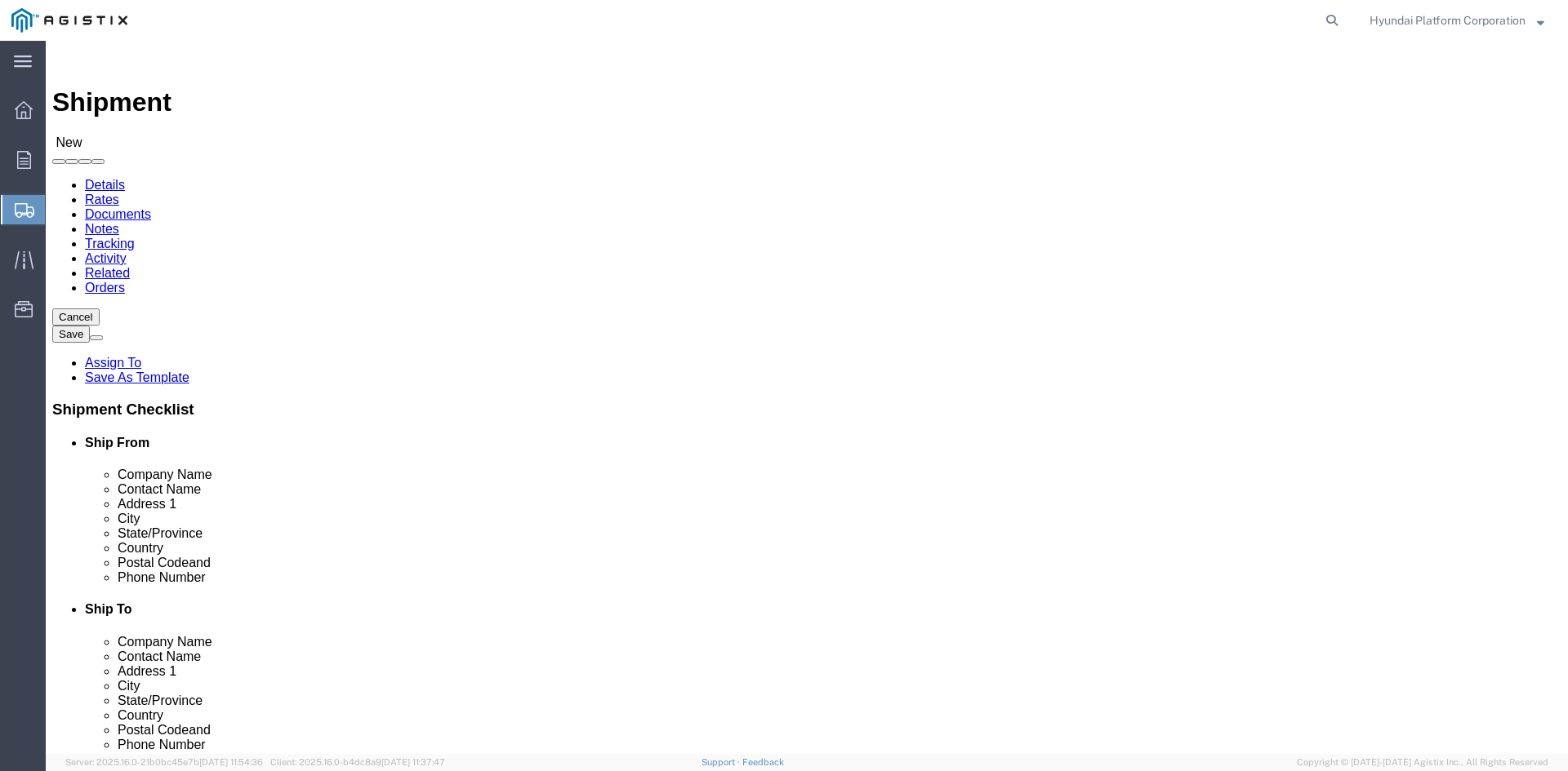
click link "Package Information"
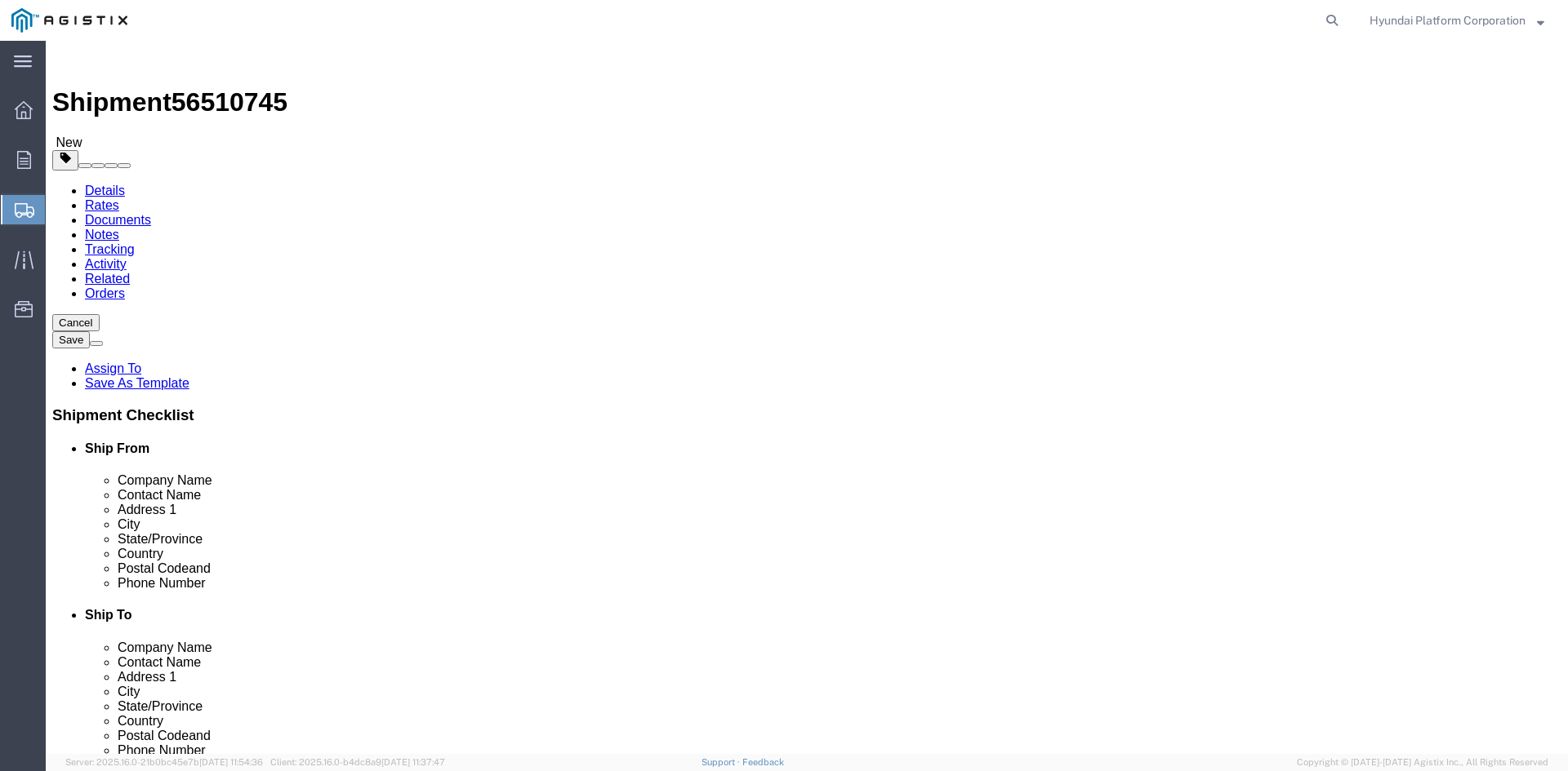
click select "Select Bulk Bundle(s) Cardboard Box(es) Carton(s) Crate(s) Drum(s) (Fiberboard)…"
select select "PSNS"
click select "Select Bulk Bundle(s) Cardboard Box(es) Carton(s) Crate(s) Drum(s) (Fiberboard)…"
click input "1"
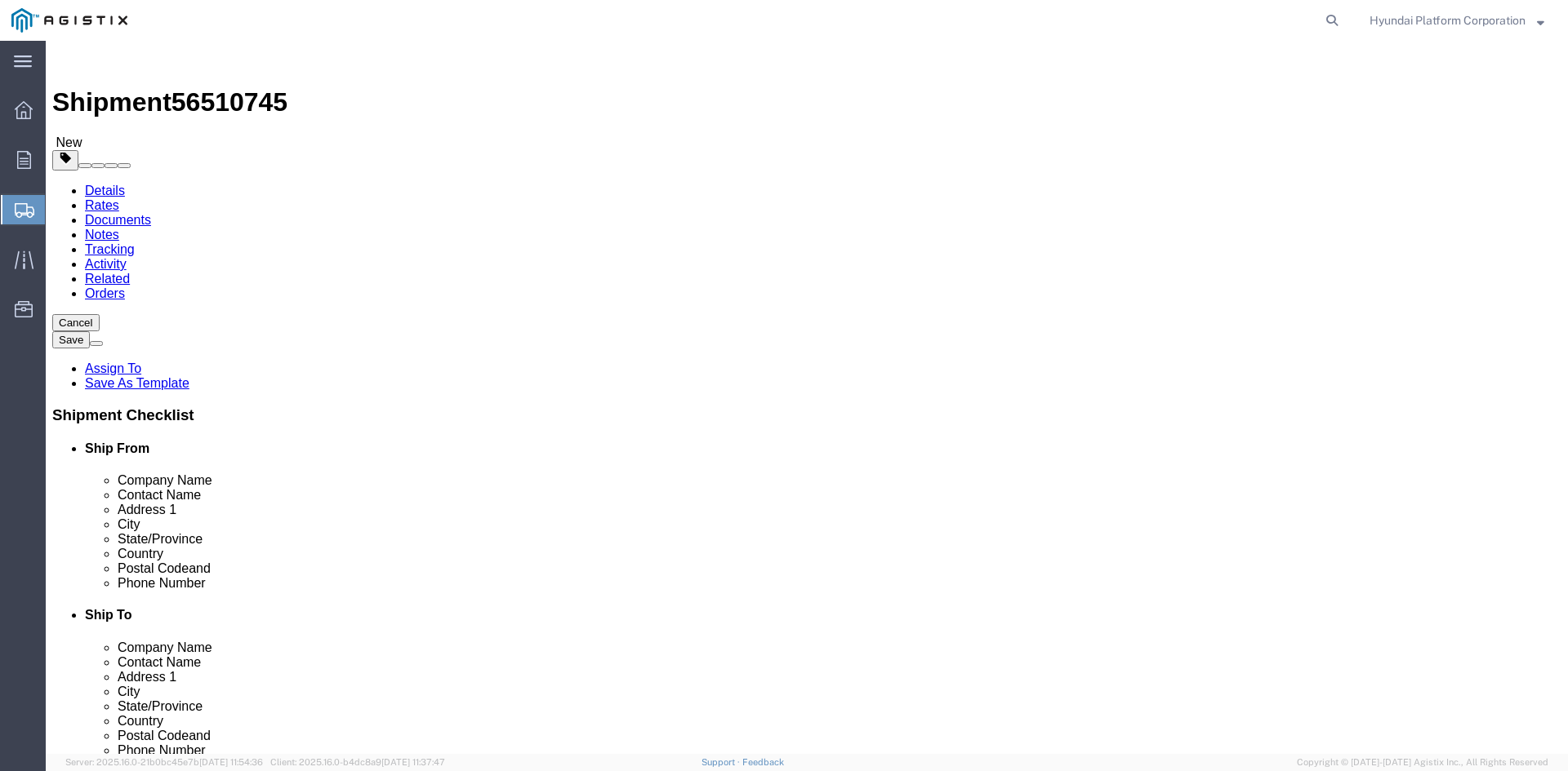
click input "1"
type input "57"
drag, startPoint x: 267, startPoint y: 410, endPoint x: 565, endPoint y: 402, distance: 298.1
click input "0.00"
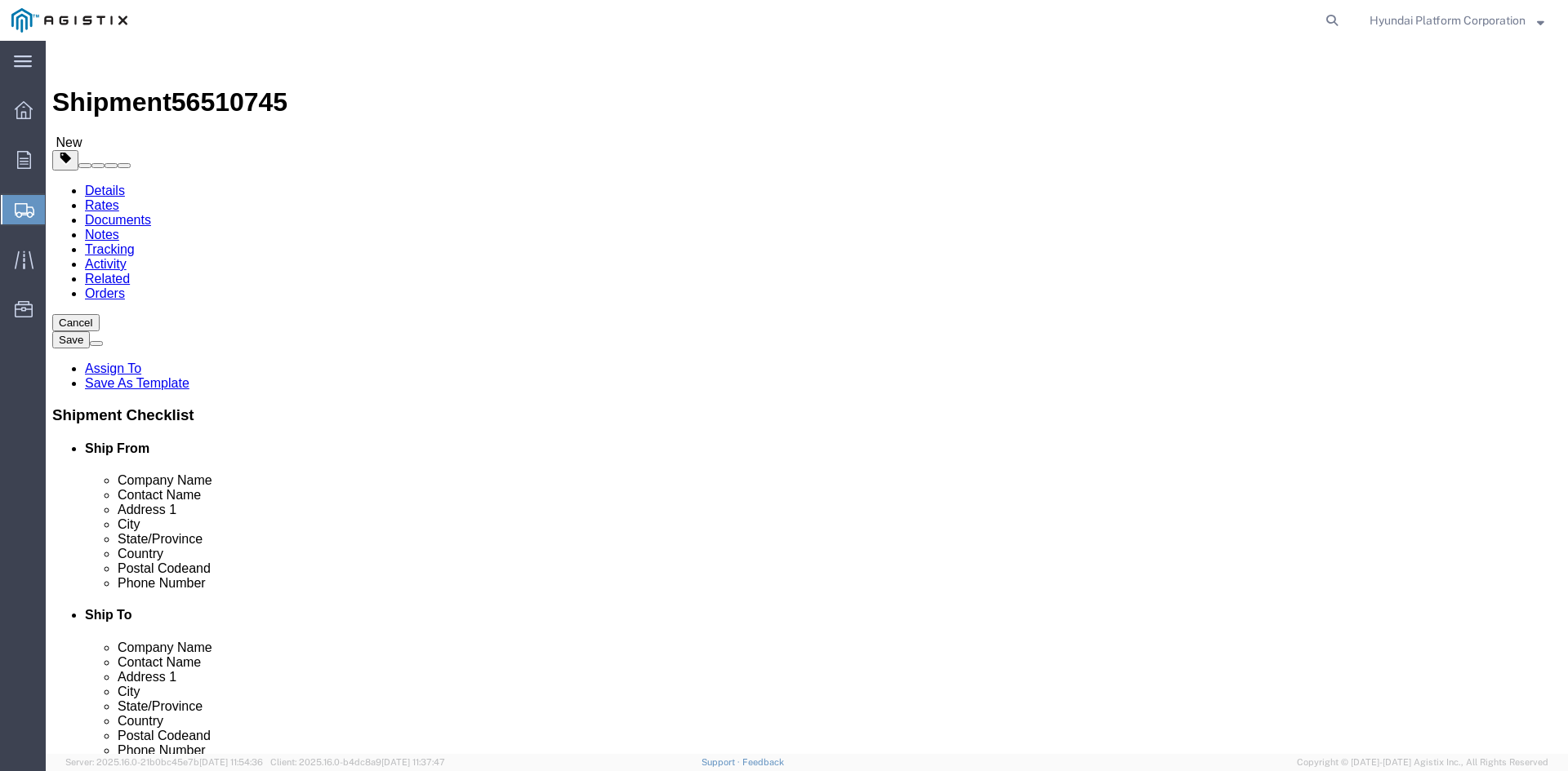
type input "2"
type input "28899"
click div "Package Type Select Bulk Bundle(s) Cardboard Box(es) Carton(s) Crate(s) Drum(s)…"
click input "text"
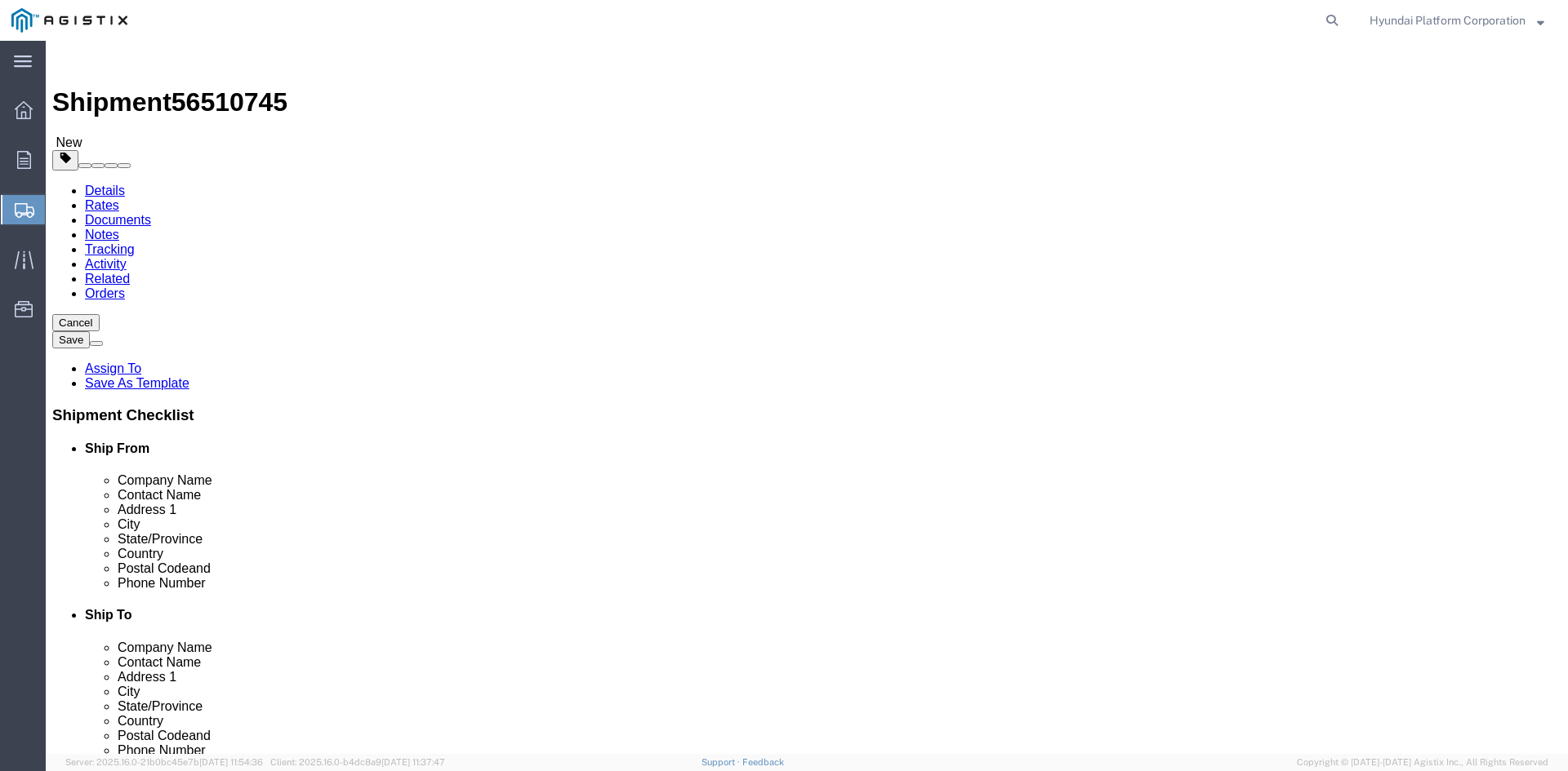
click input "text"
type input "6"
type input "30.5"
type input "23.5"
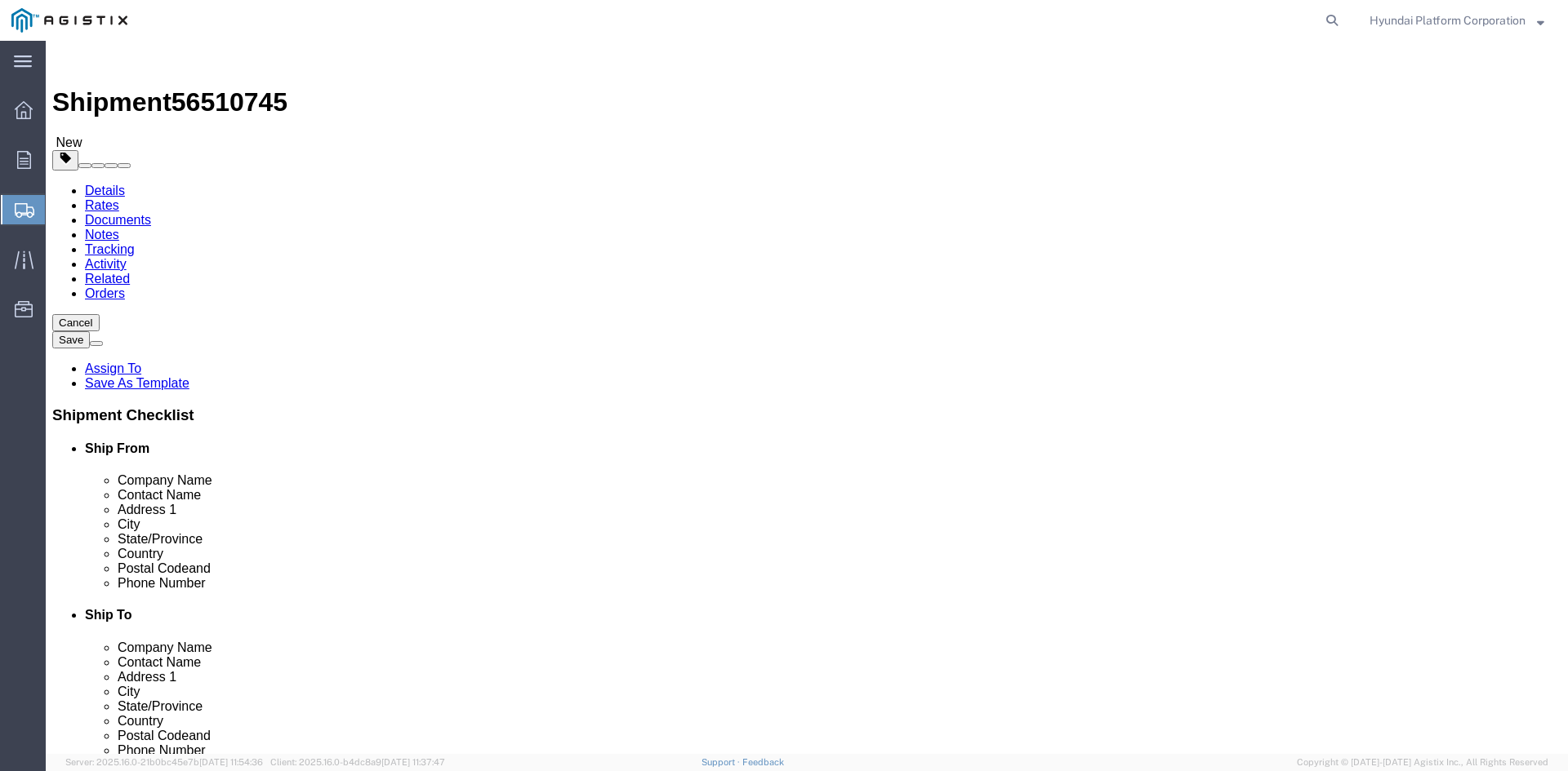
type input "49"
click link "Add Content"
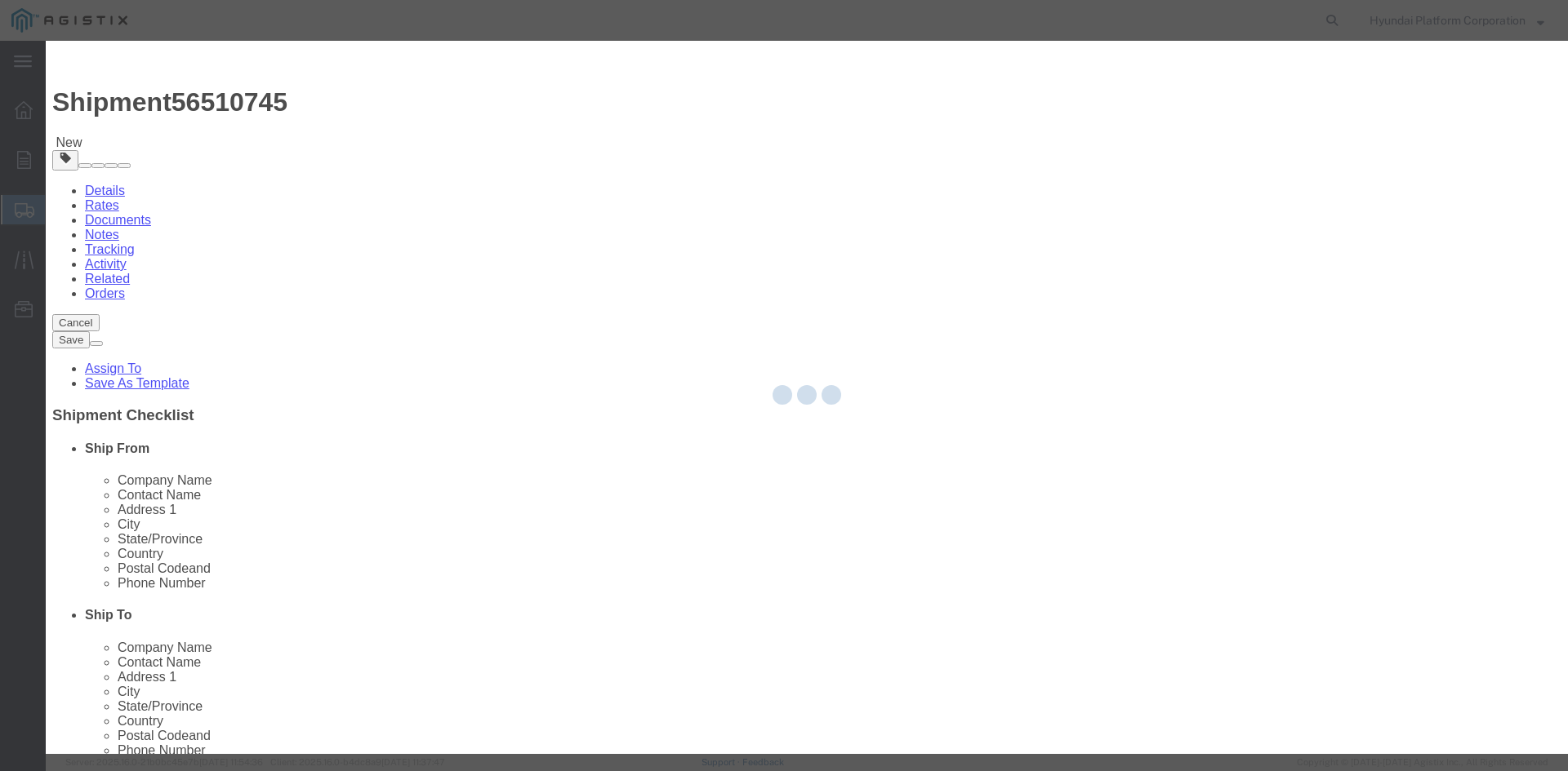
click input "text"
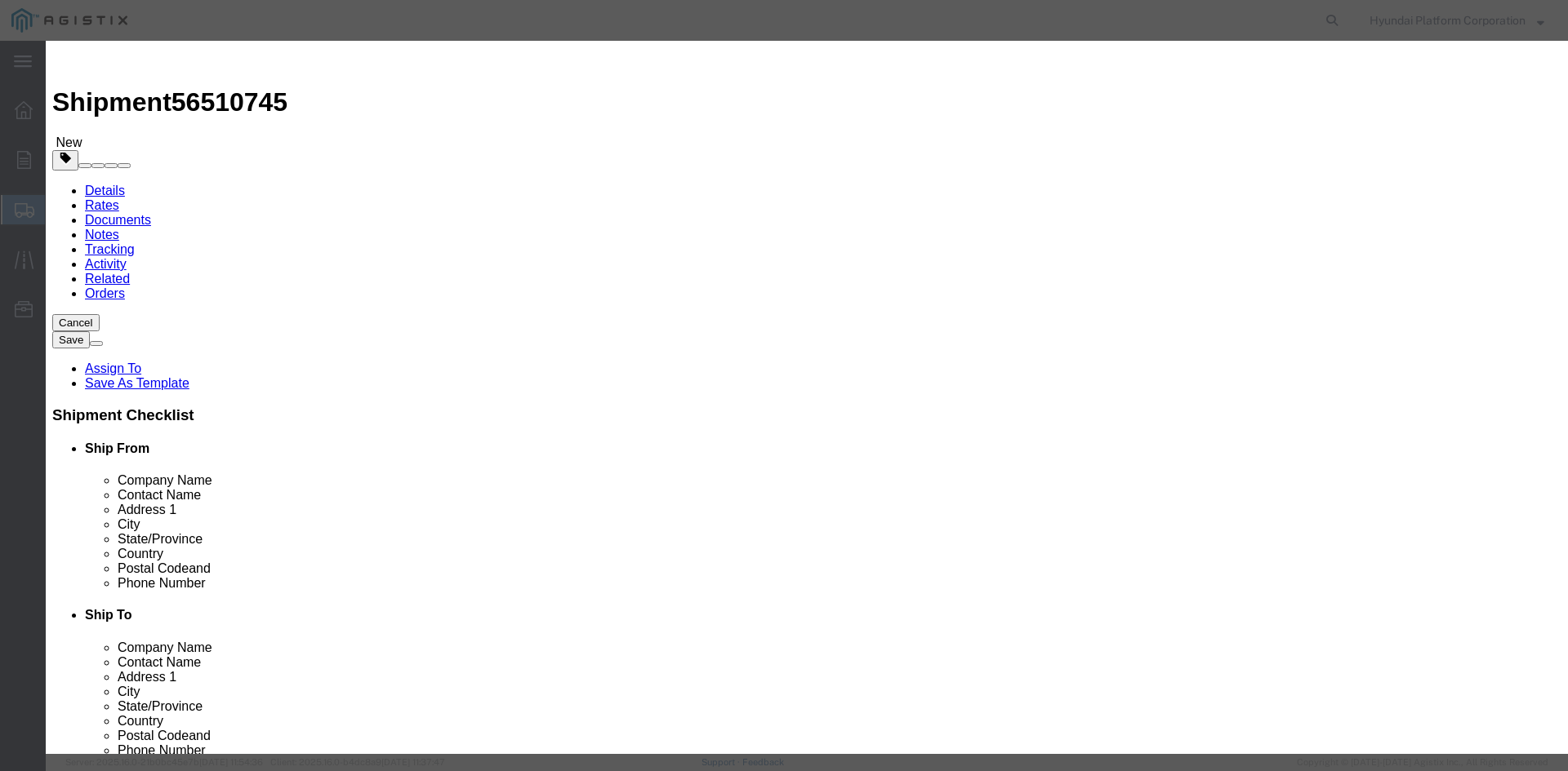
click input "text"
type input "M260134"
click td "Model:"
select select
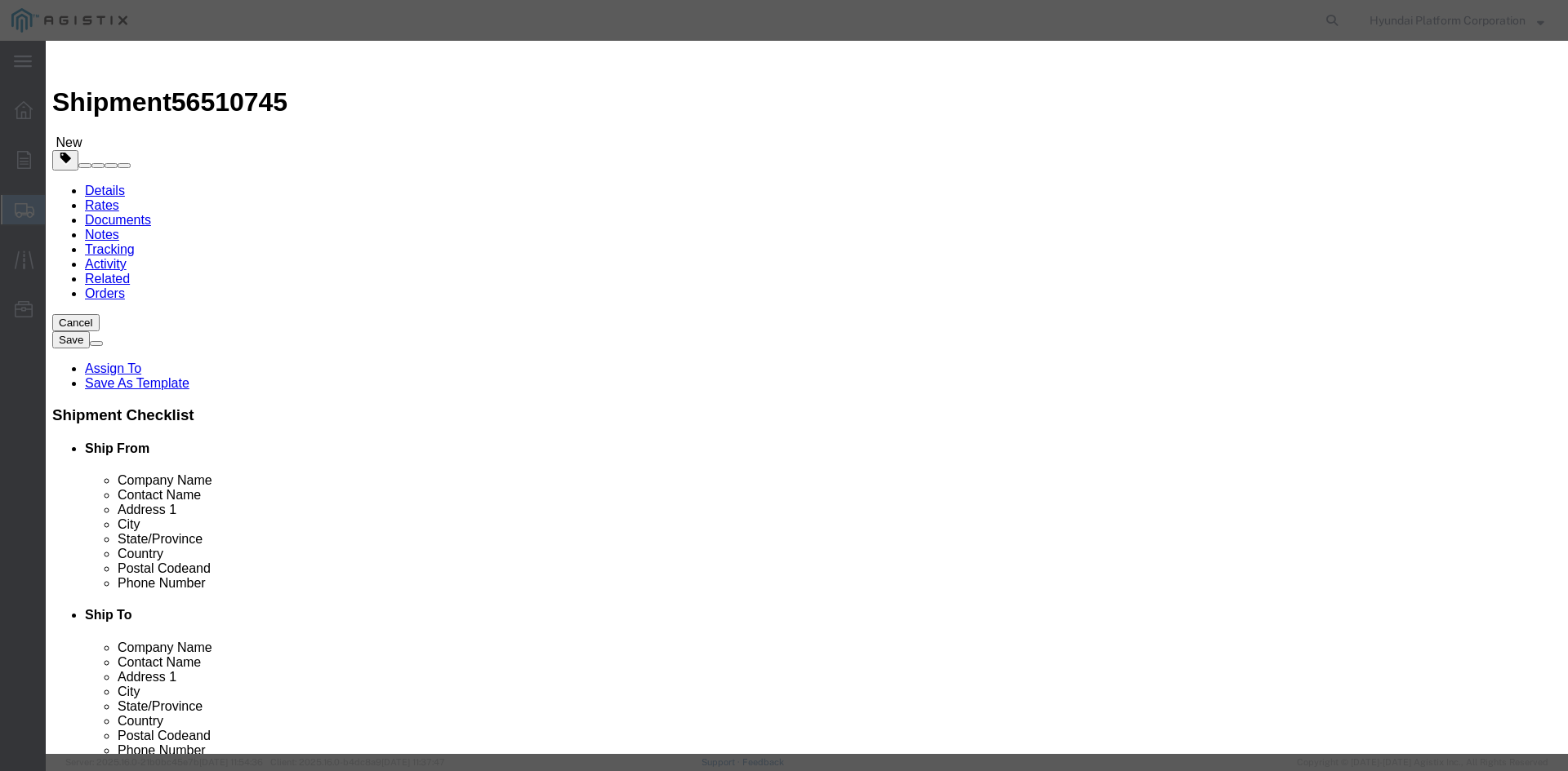
select select "USD"
type input "TRANSFORMER OH PB 25KVA 12KV-120V"
type input "M260134"
click select "Select Bag Barrels 100Board Feet Bottle Box Blister Pack Carats Can Capsule Car…"
select select "EA"
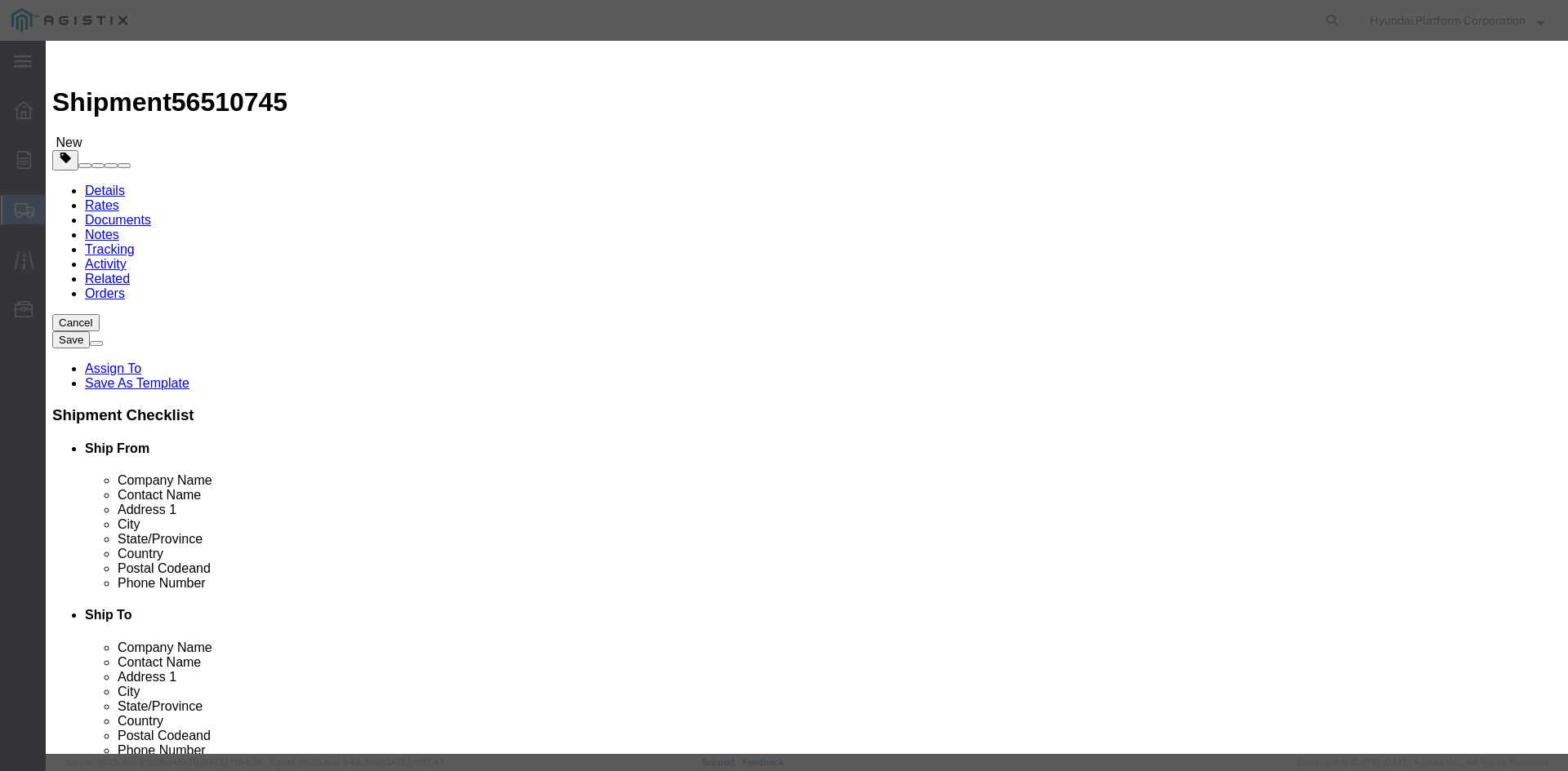
click input "text"
type input "57"
click input "text"
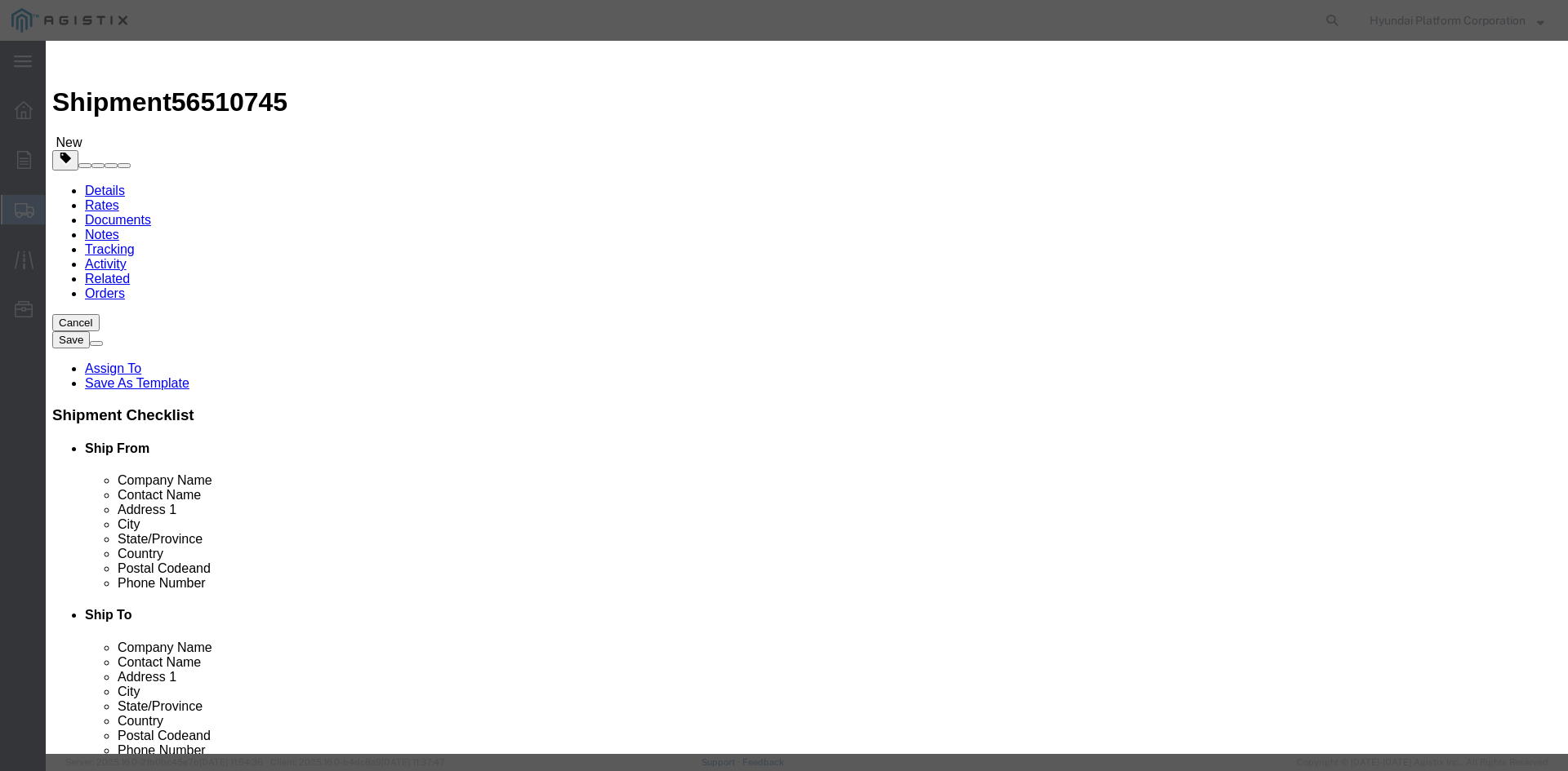
type input "120555"
click div "Commodity library"
click select "Select 50 55 60 65 70 85 92.5 100 125 175 250 300 400"
select select "50"
click select "Select 50 55 60 65 70 85 92.5 100 125 175 250 300 400"
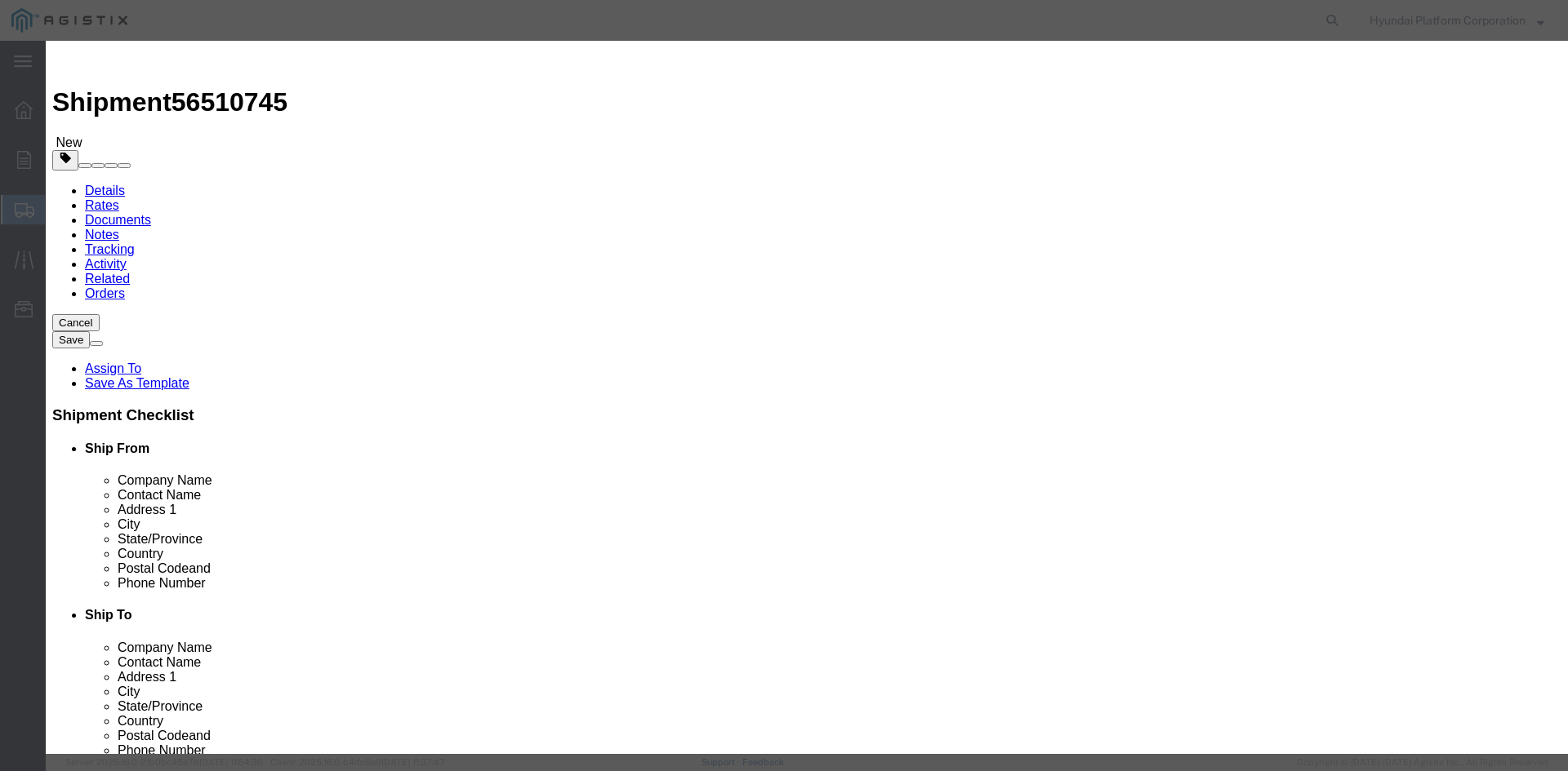
click button "Save & Close"
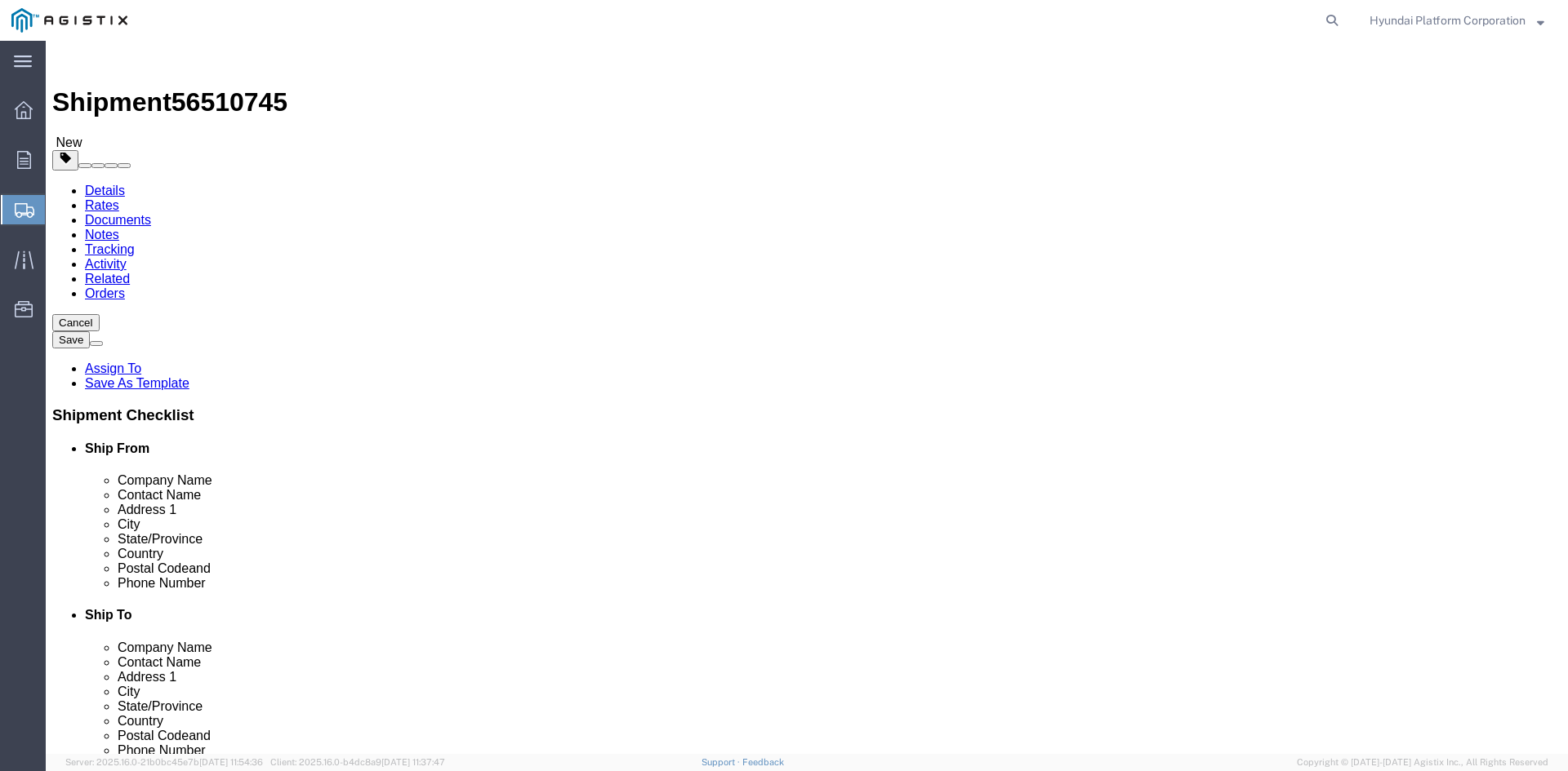
click link "Special Services"
drag, startPoint x: 1061, startPoint y: 408, endPoint x: 791, endPoint y: 370, distance: 272.7
click div "Delivery Instructions Select one or more Crane Required Delivery Limited Access…"
click textarea
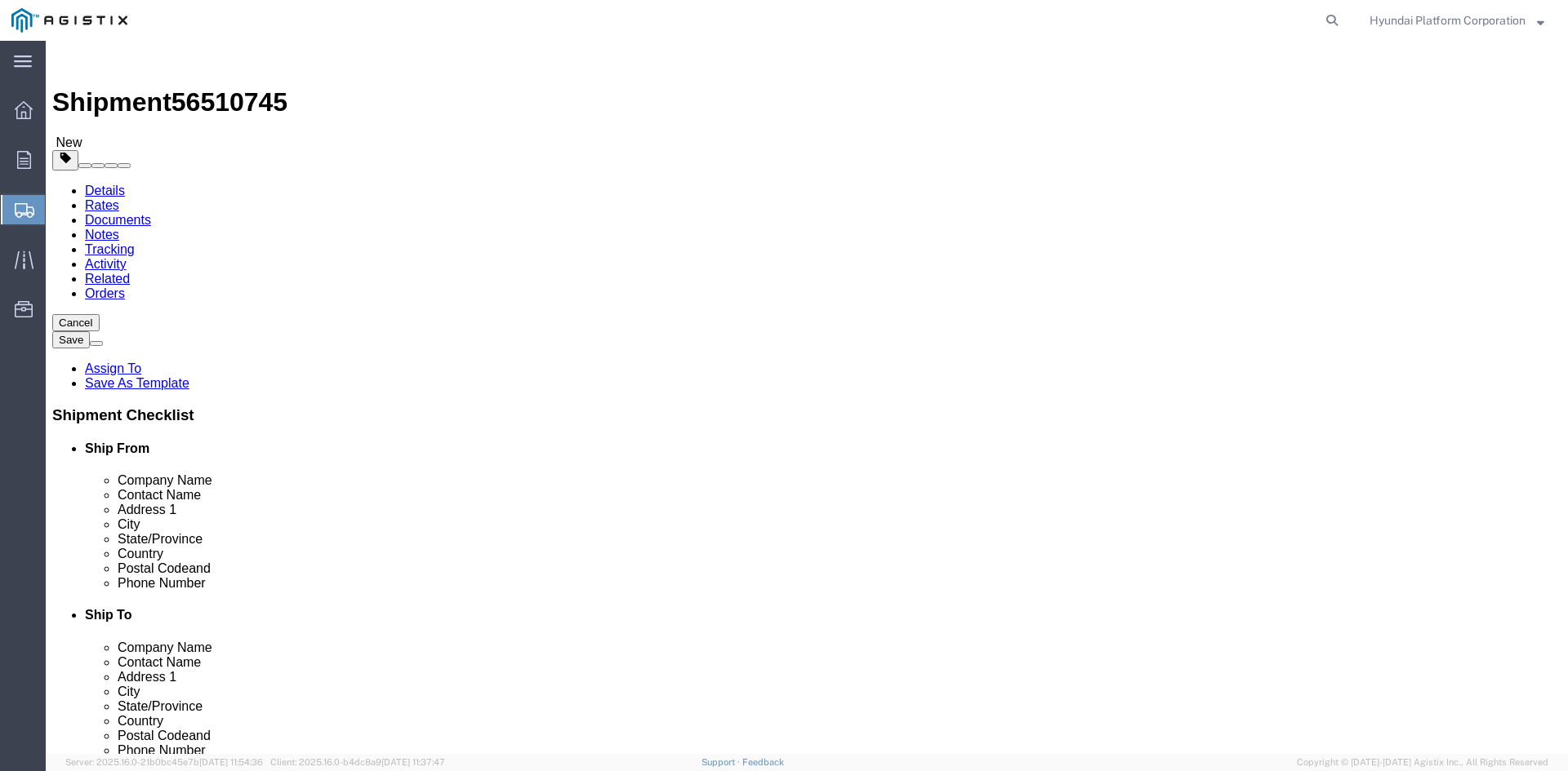
click textarea
paste textarea "*More than 20 straps needed *Corner Protector/guard needed *Please note that if…"
type textarea "*More than 20 straps needed *Corner Protector/guard needed *Please note that if…"
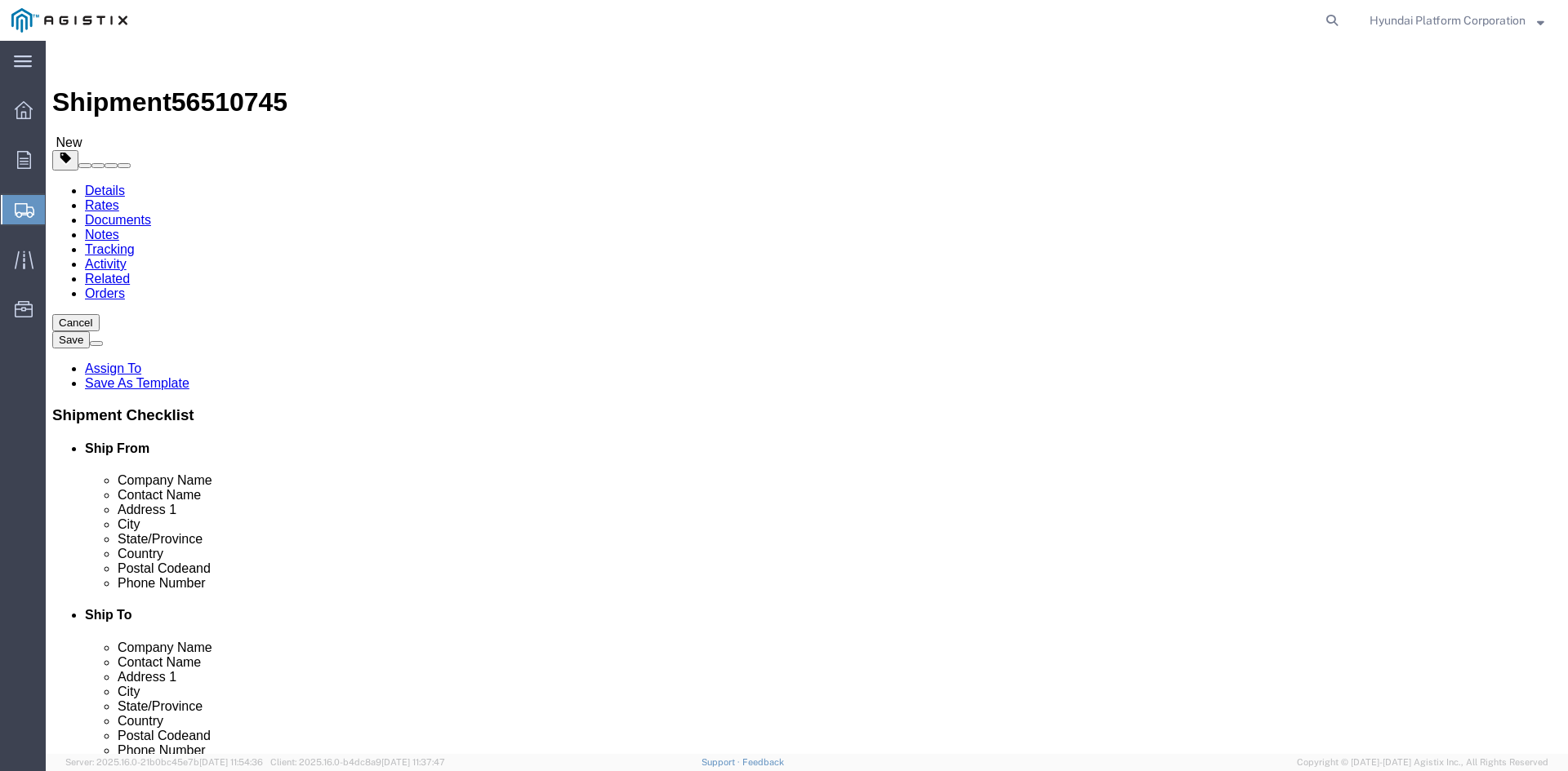
click button "Rate Shipment"
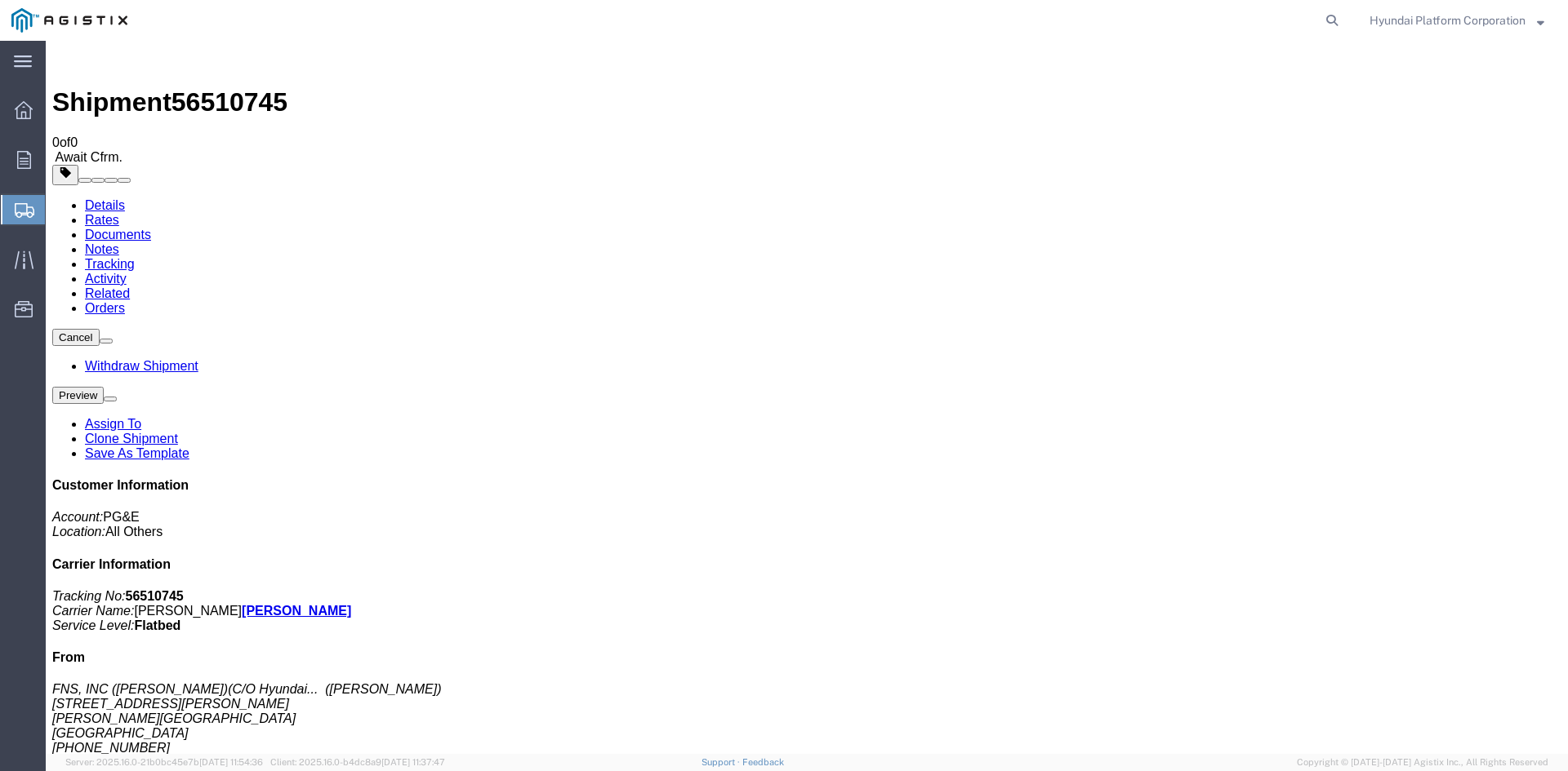
click at [252, 88] on span "56510745" at bounding box center [229, 102] width 116 height 29
copy span "56510745"
click at [178, 432] on link "Clone Shipment" at bounding box center [131, 439] width 93 height 14
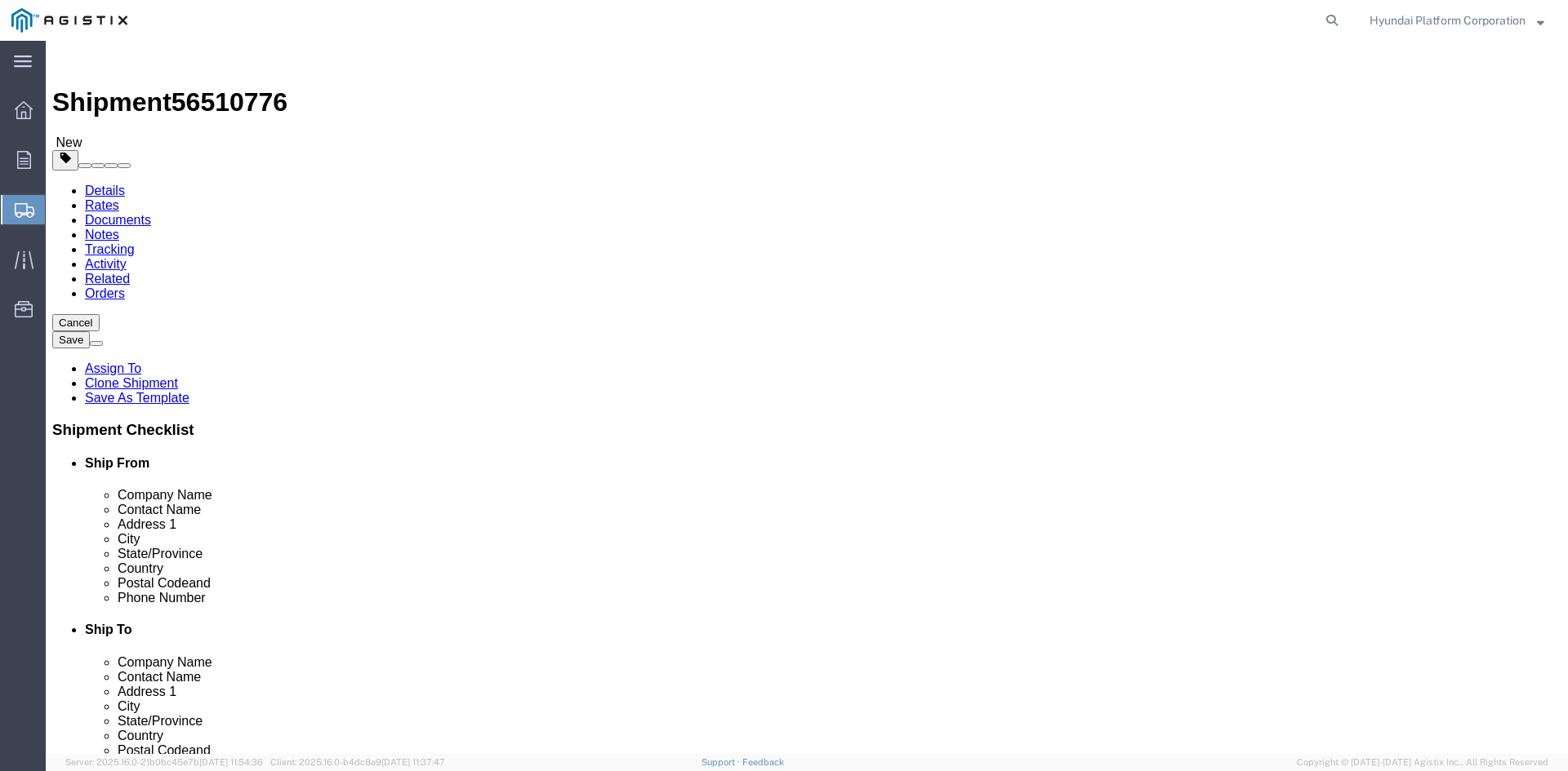
click select "Select All Others [GEOGRAPHIC_DATA] [GEOGRAPHIC_DATA] [GEOGRAPHIC_DATA] [GEOGRA…"
drag, startPoint x: 837, startPoint y: 246, endPoint x: 624, endPoint y: 186, distance: 221.3
click select "Select All Others [GEOGRAPHIC_DATA] [GEOGRAPHIC_DATA] [GEOGRAPHIC_DATA] [GEOGRA…"
click div "Customer Information"
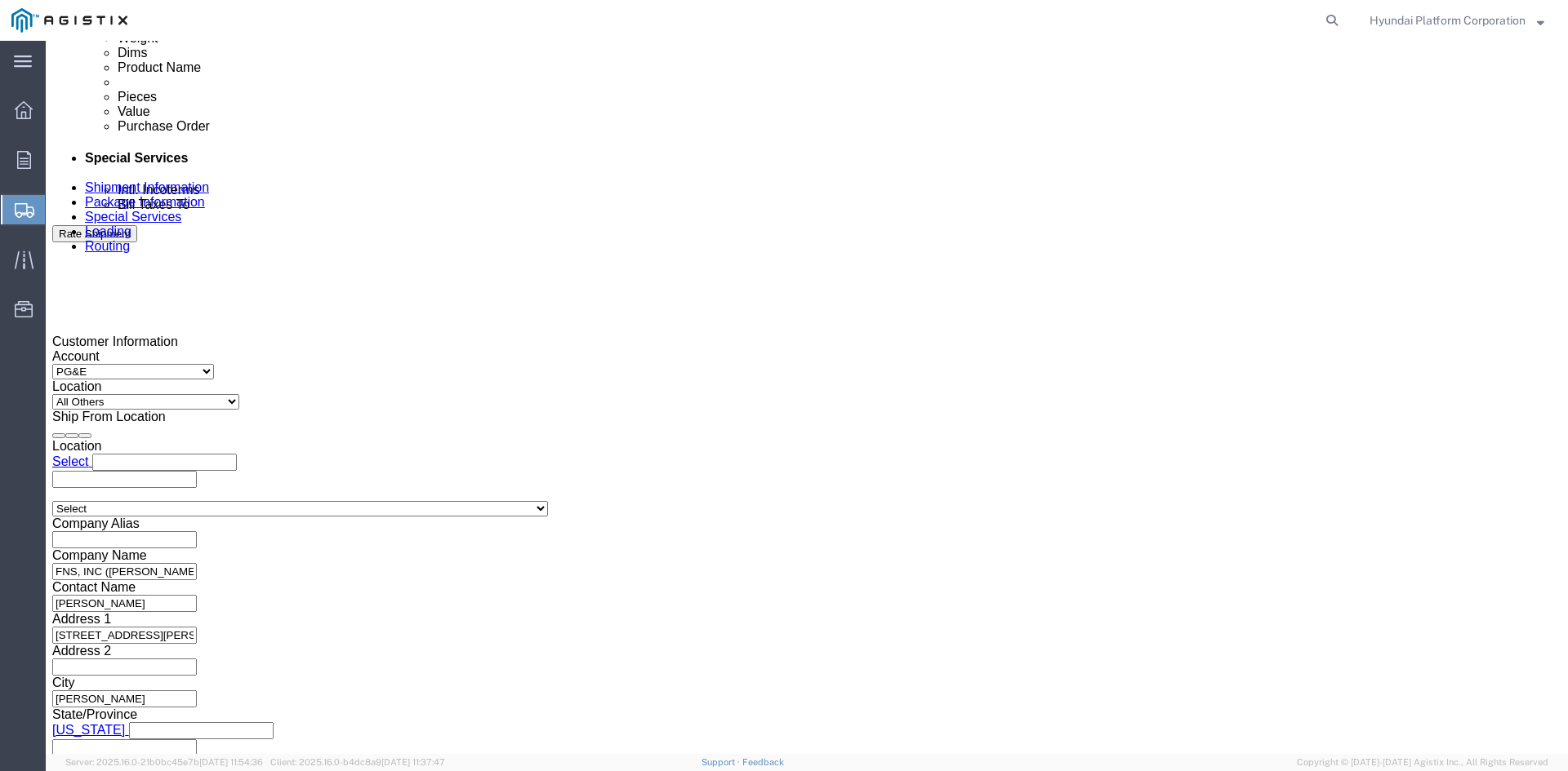
scroll to position [979, 0]
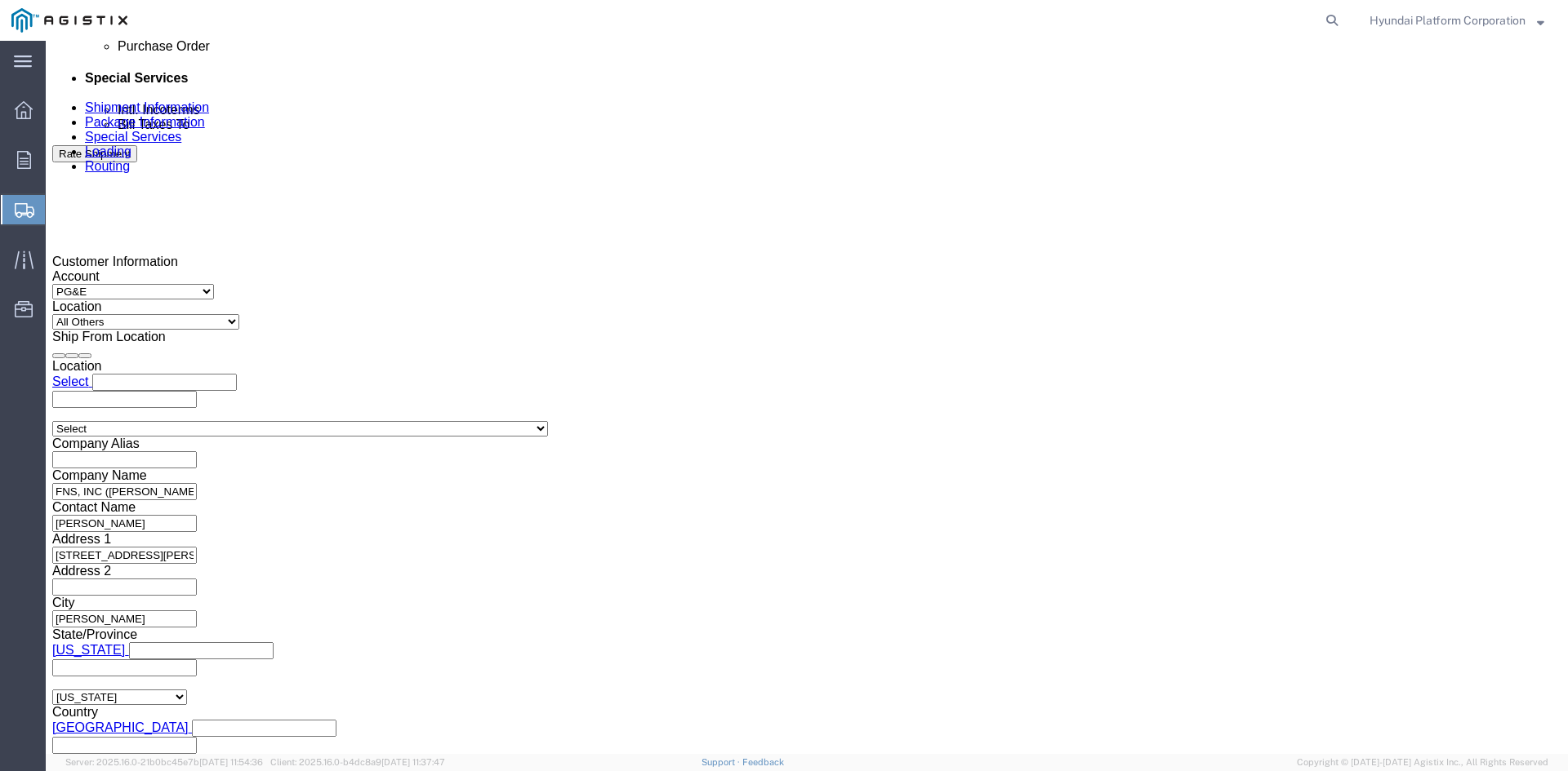
click input "3501399180"
click input "text"
paste input "3501389224"
type input "3501389224"
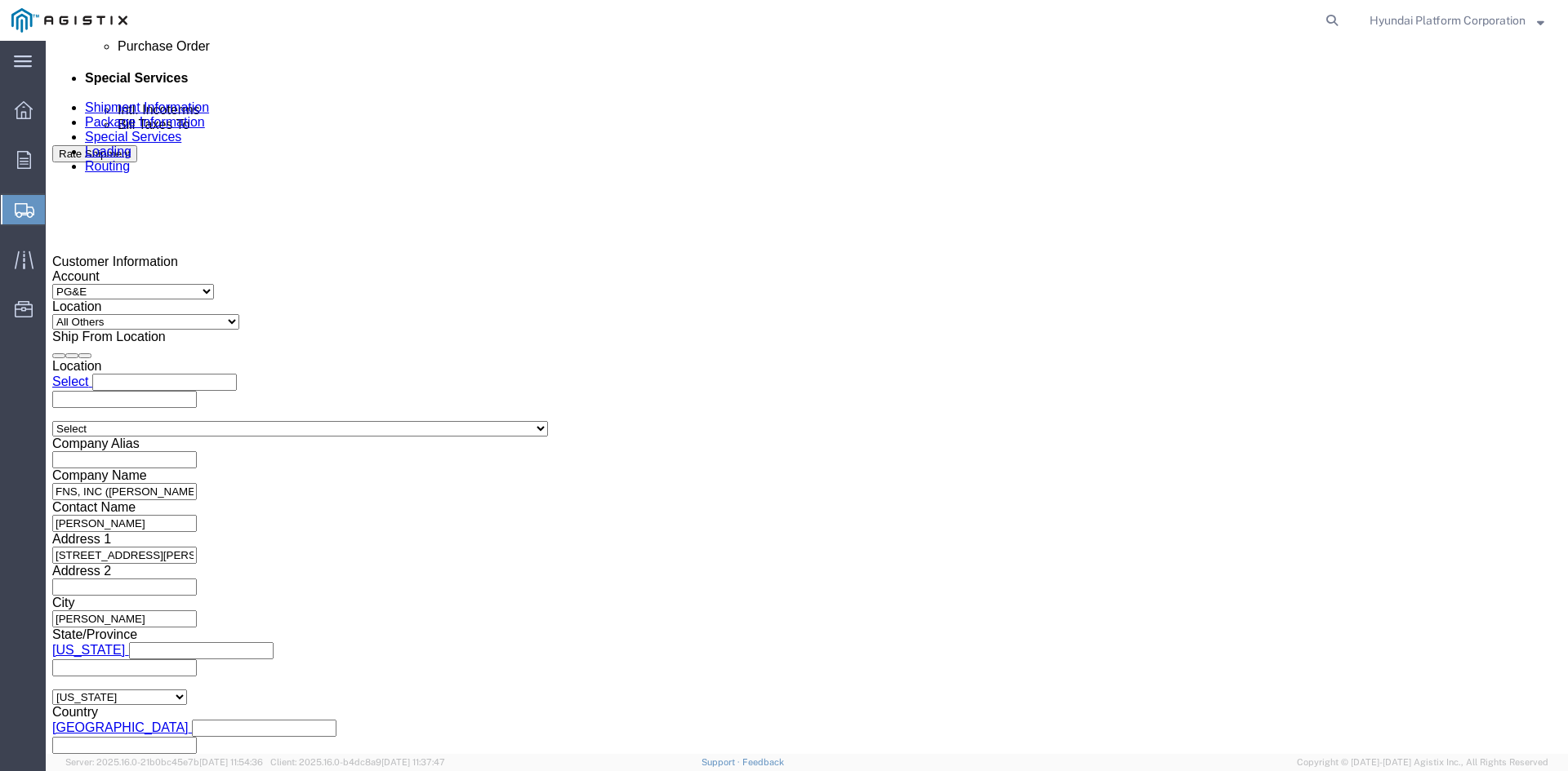
click select "Select Account Type Activity ID Airline Appointment Number ASN Batch Request # …"
select select "PURCHORD"
click select "Select Account Type Activity ID Airline Appointment Number ASN Batch Request # …"
click input "text"
paste input "3501389225"
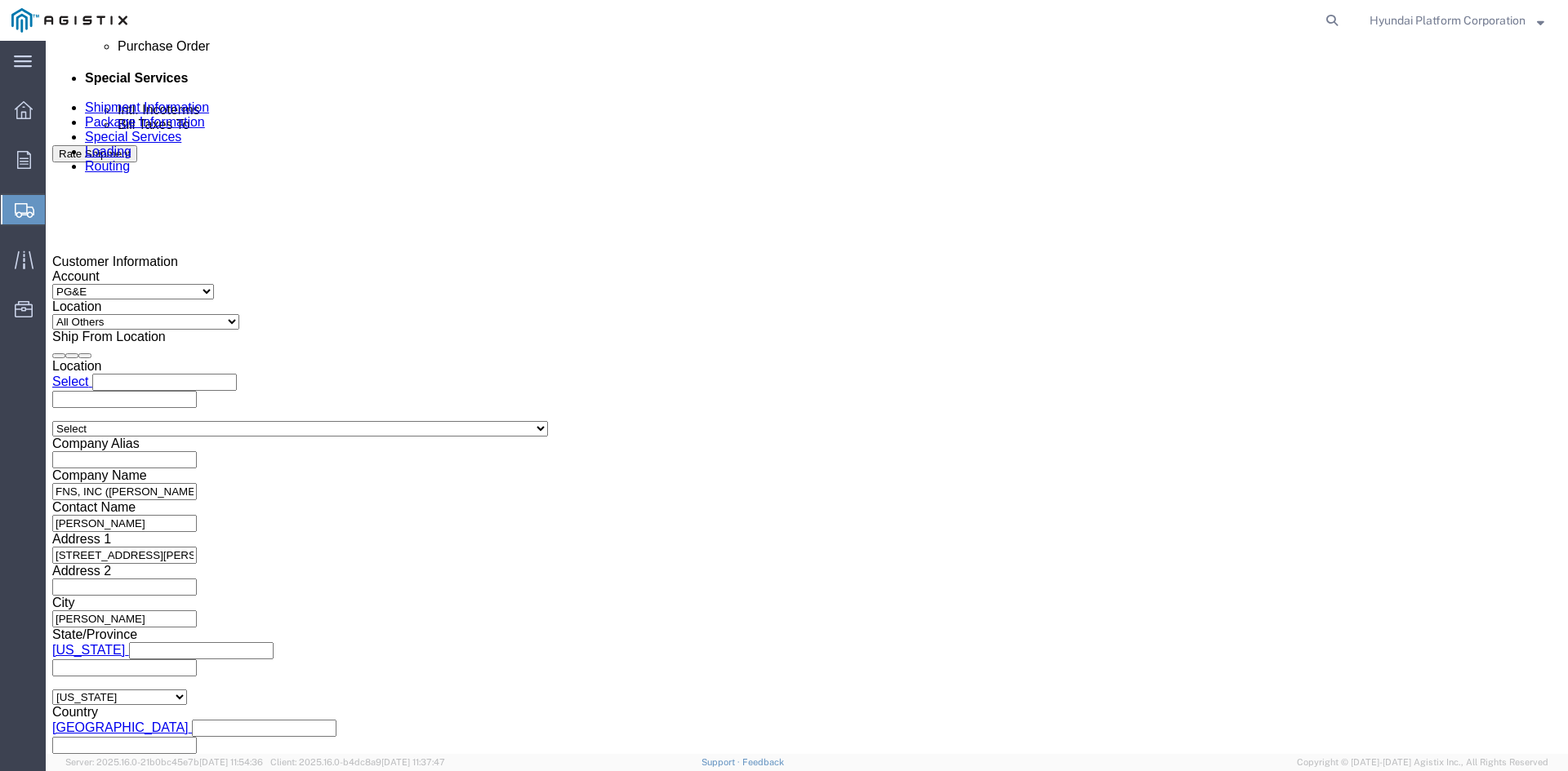
type input "3501389225"
click select "Select Account Type Activity ID Airline Appointment Number ASN Batch Request # …"
select select "PURCHORD"
click select "Select Account Type Activity ID Airline Appointment Number ASN Batch Request # …"
click input "text"
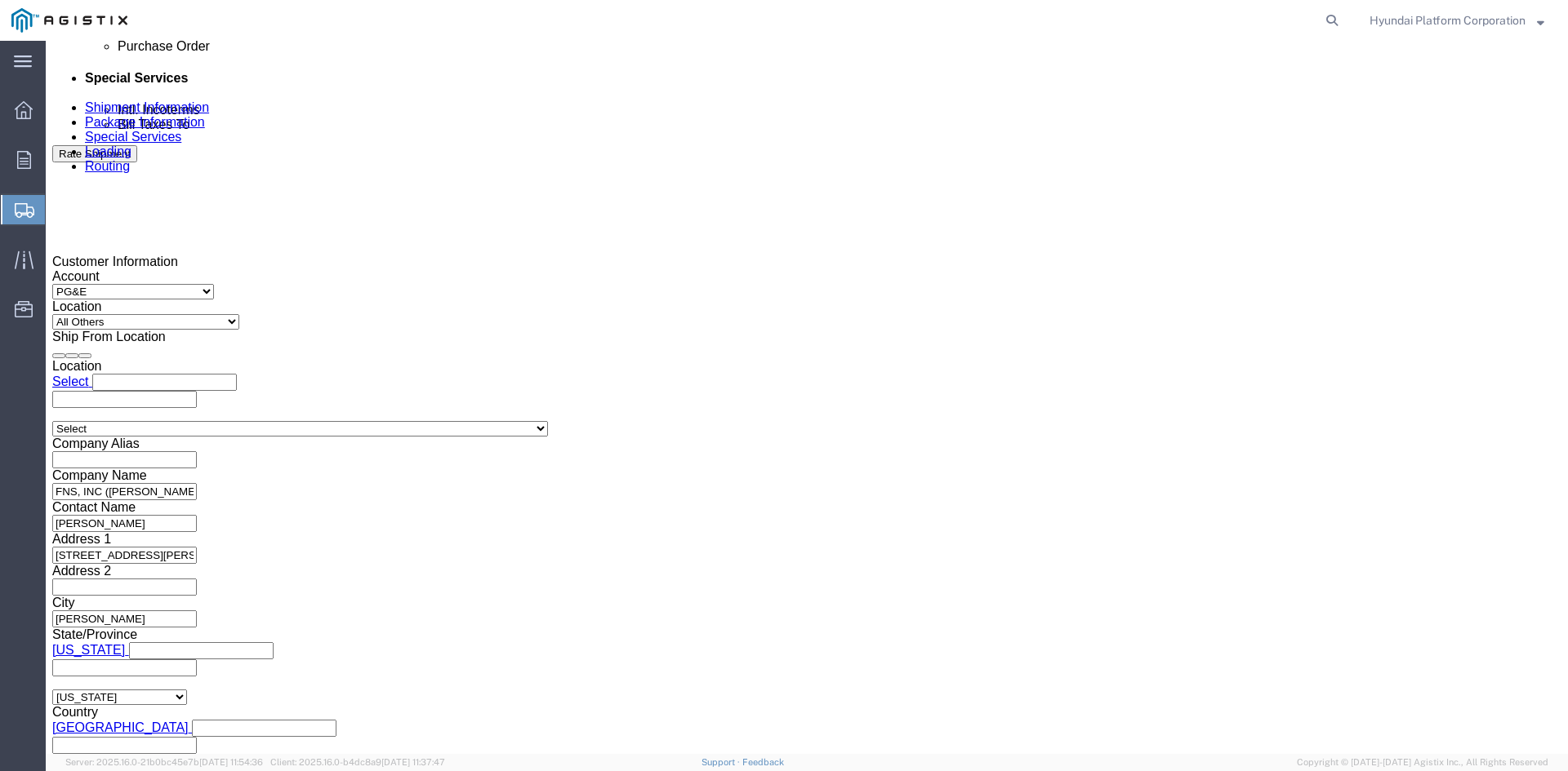
paste input "3501399180"
type input "3501399180"
click span "56510776"
copy span "56510776"
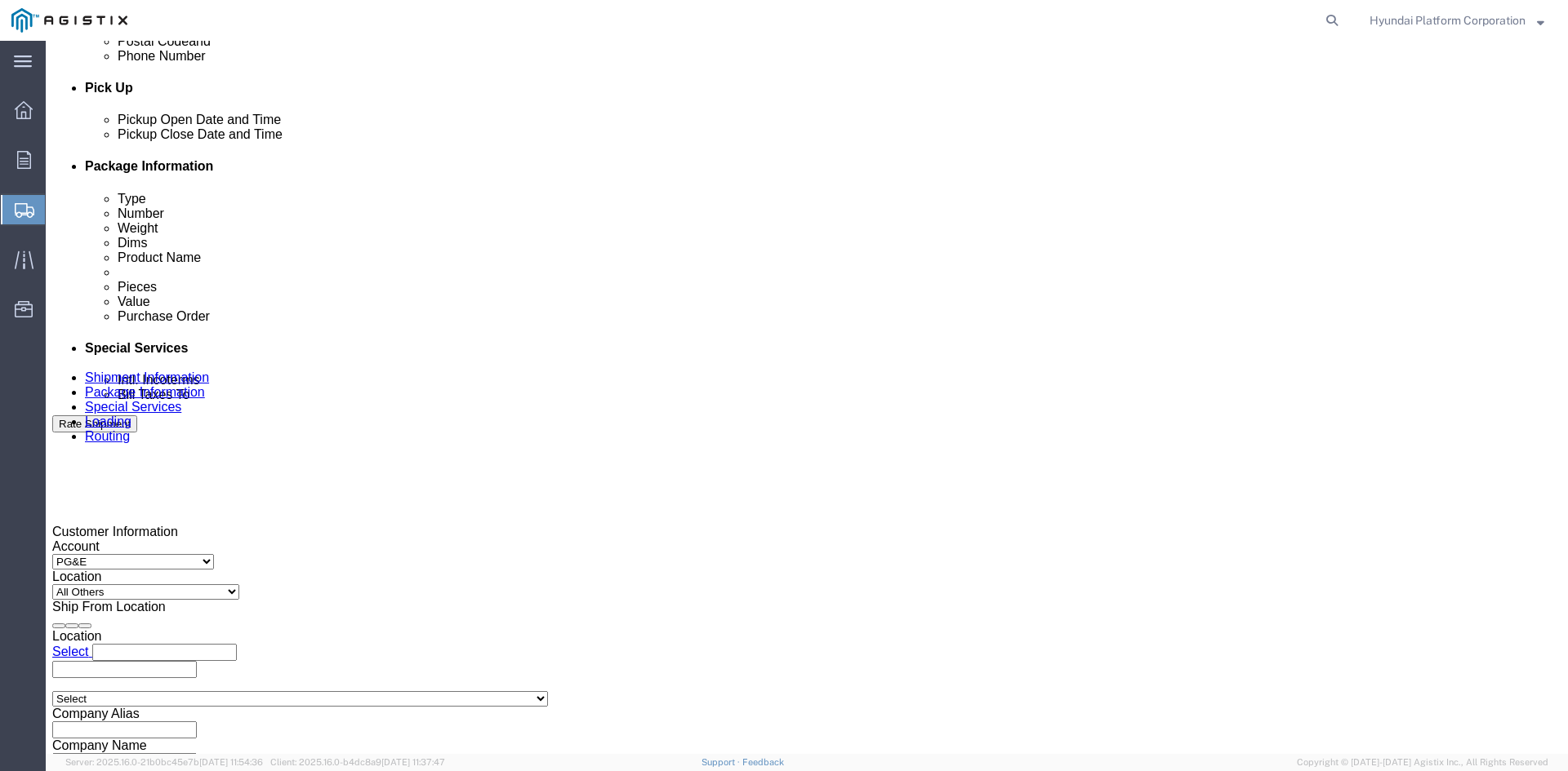
scroll to position [672, 0]
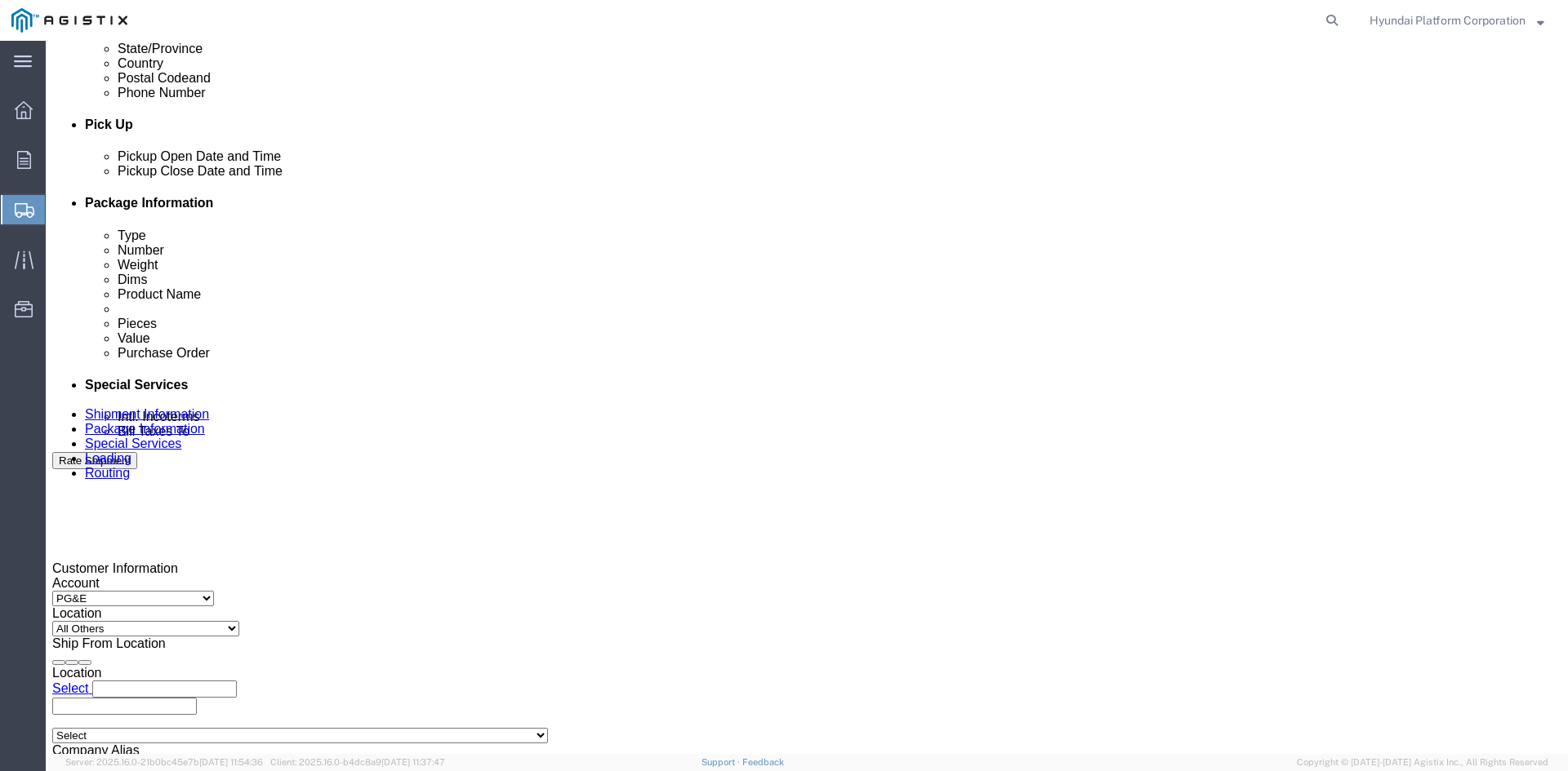
click link "Package Information"
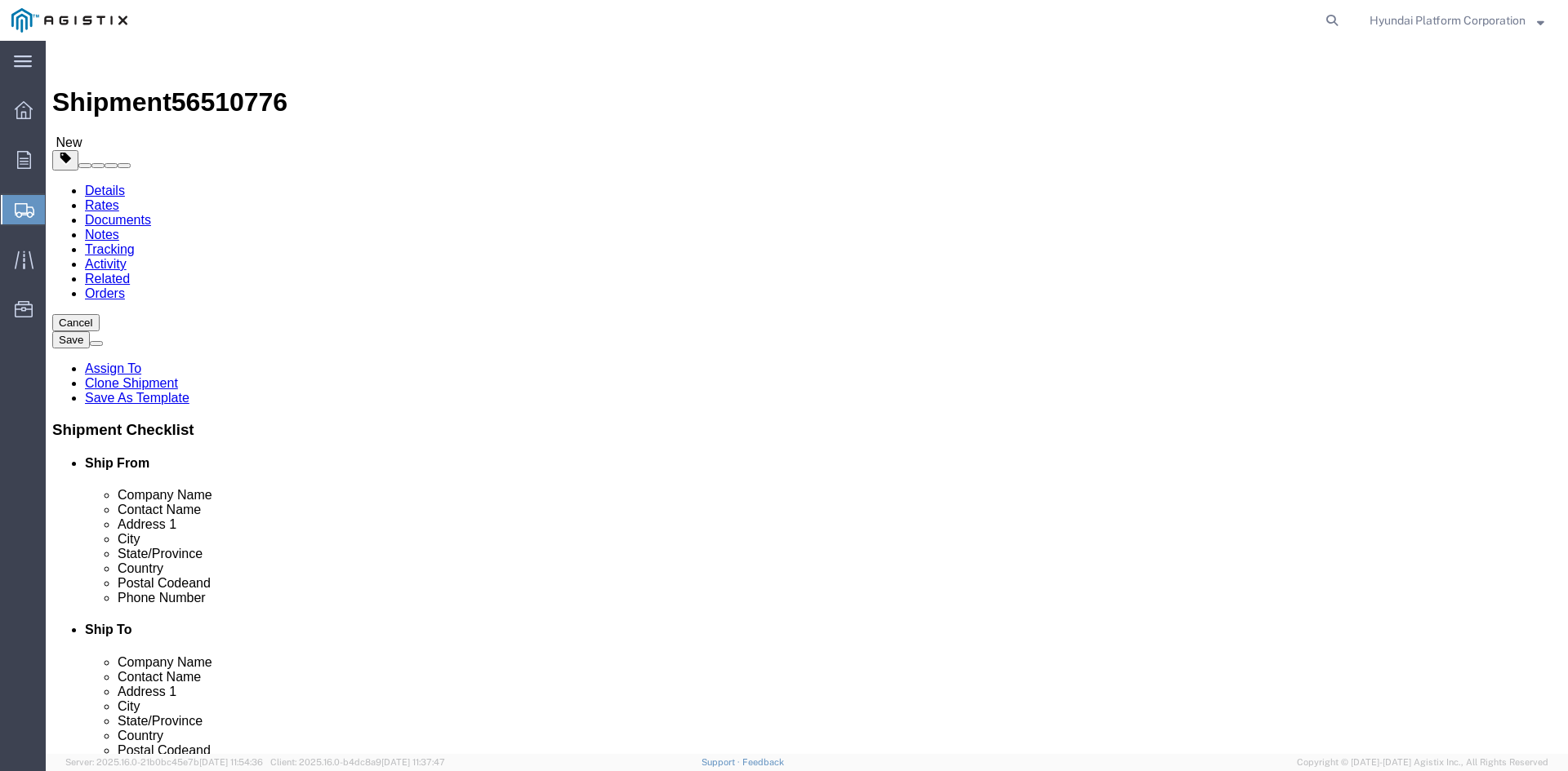
click link "Shipment Information"
click icon
click link "Shipment Information"
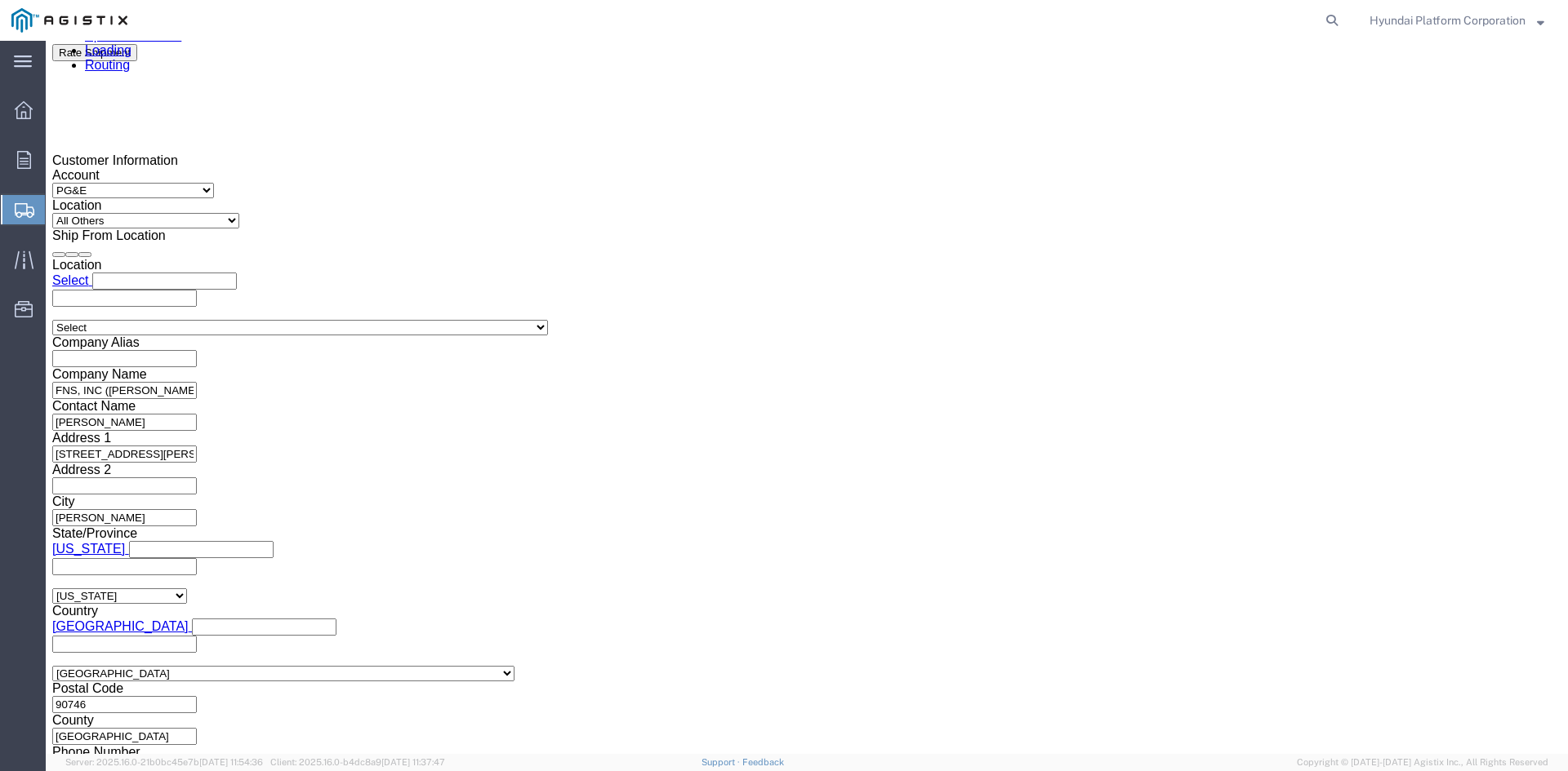
scroll to position [754, 0]
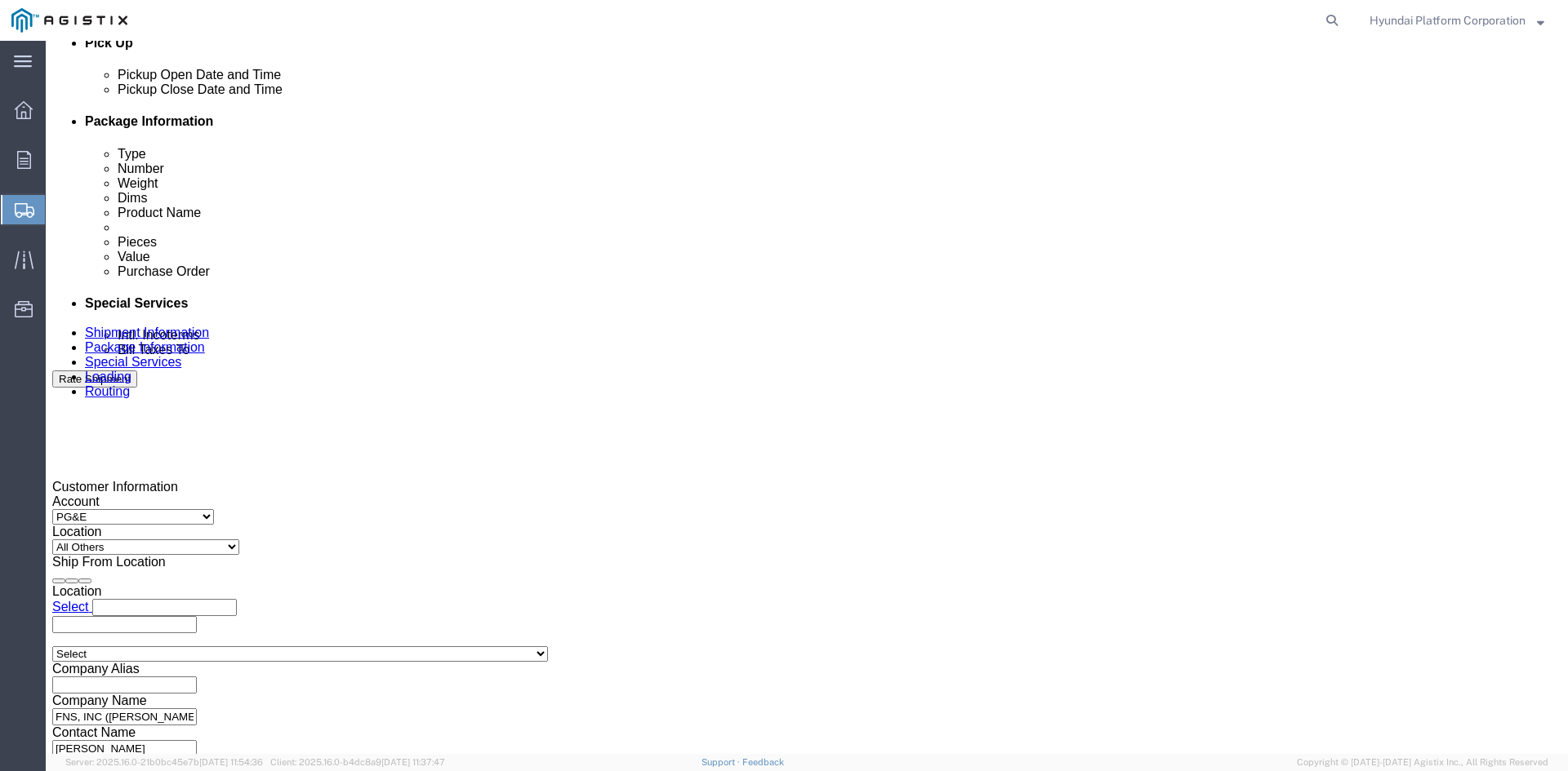
click div "[DATE] 8:00 AM"
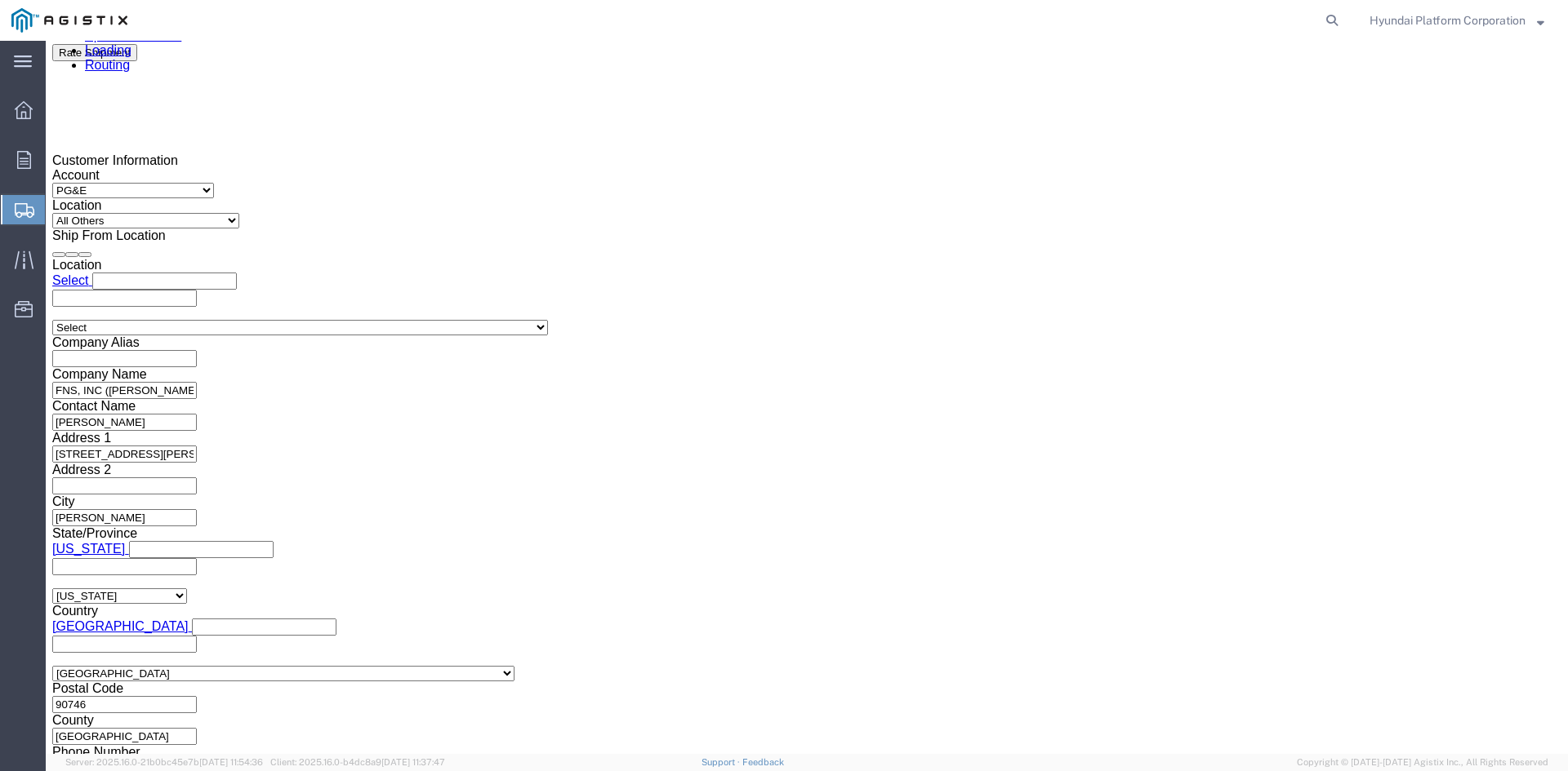
click div "References Add reference"
click div "[DATE] 10:00 AM"
type input "7:00 AM"
click button "Apply"
click div "[DATE] 11:00 AM"
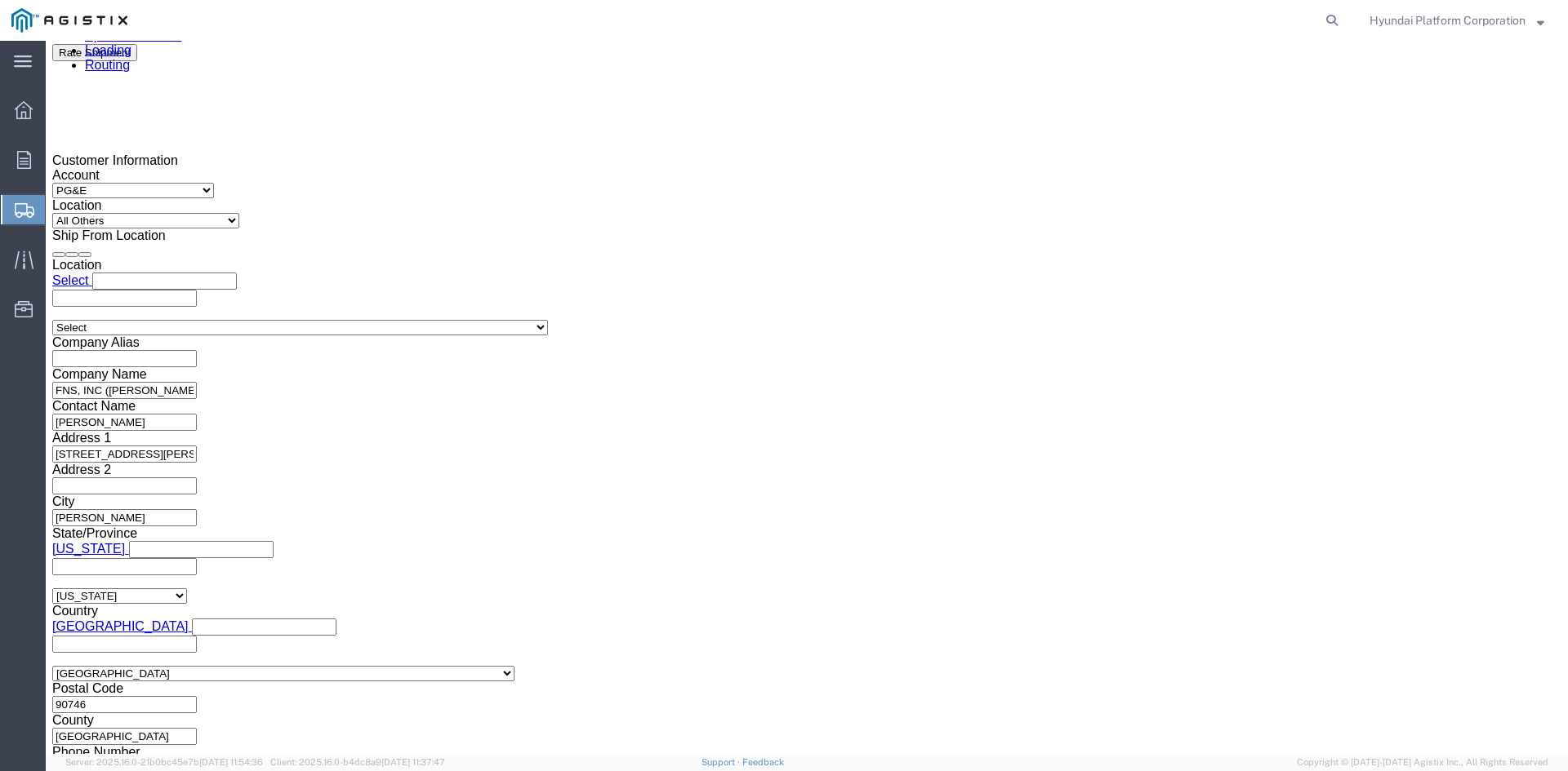
click input "1:00 AM"
type input "1:00 pm"
drag, startPoint x: 1066, startPoint y: 451, endPoint x: 1081, endPoint y: 459, distance: 17.0
click button "Apply"
click button "Rate Shipment"
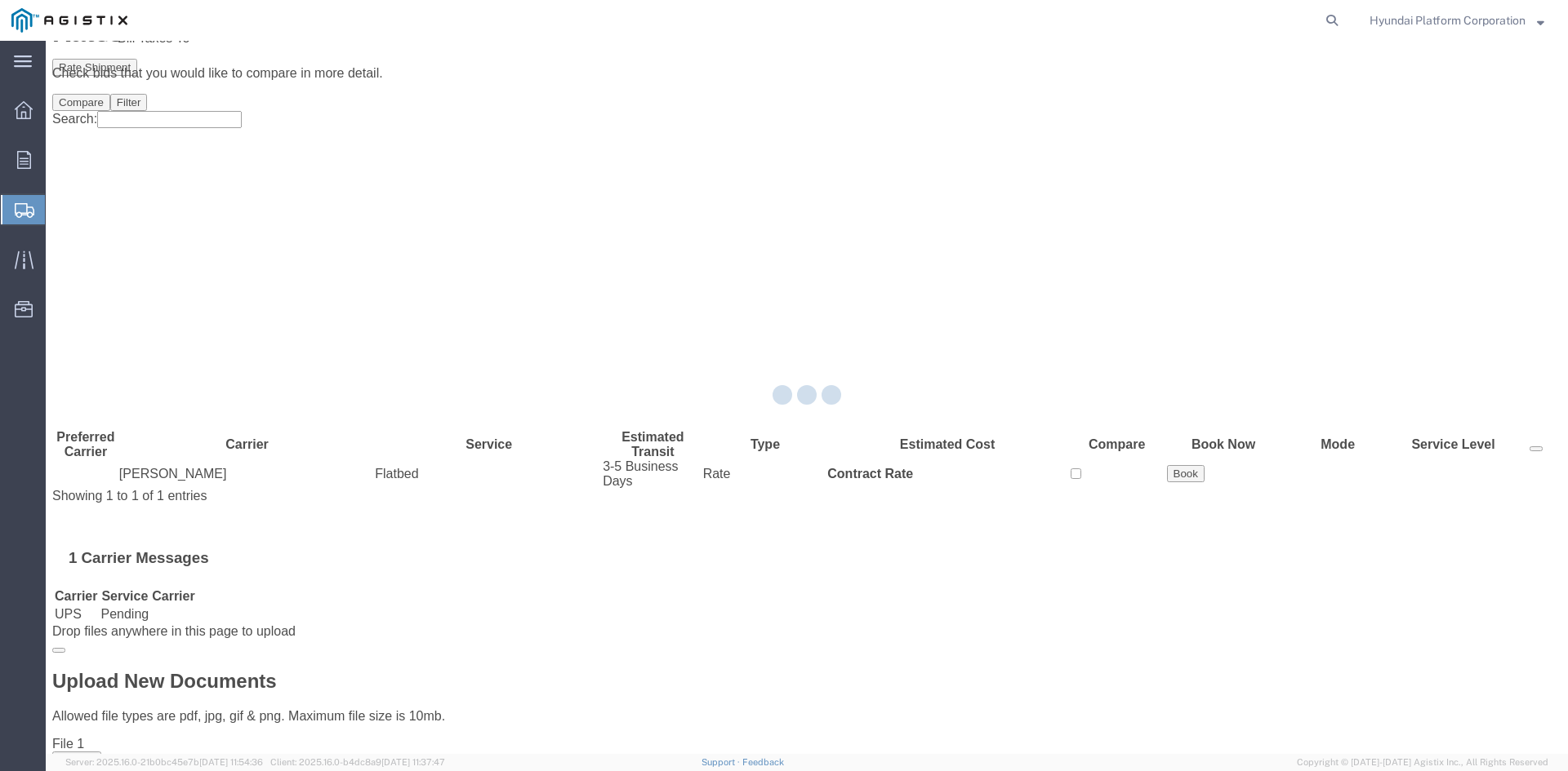
scroll to position [0, 0]
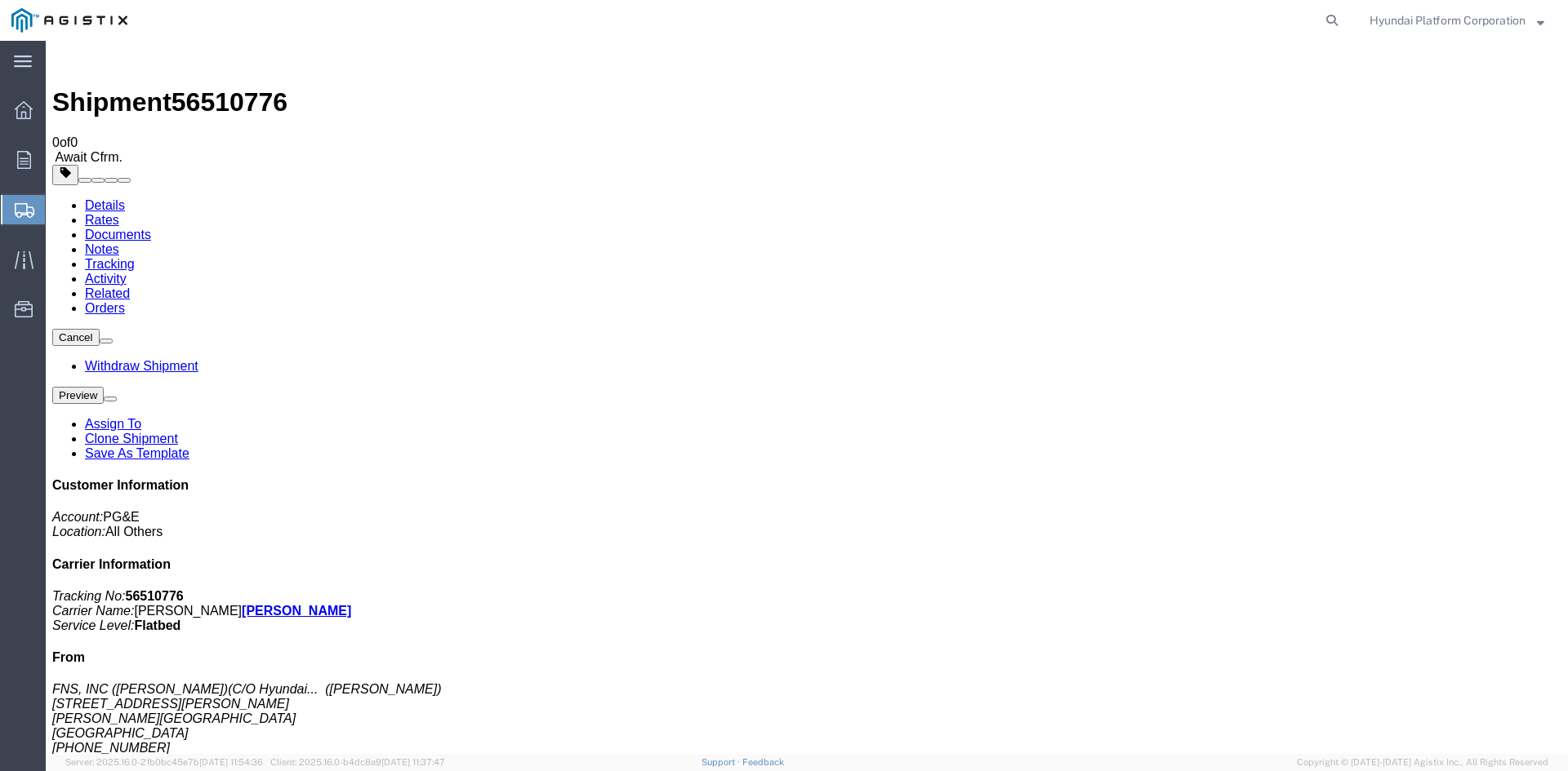
click at [0, 0] on span "Shipment Manager" at bounding box center [0, 0] width 0 height 0
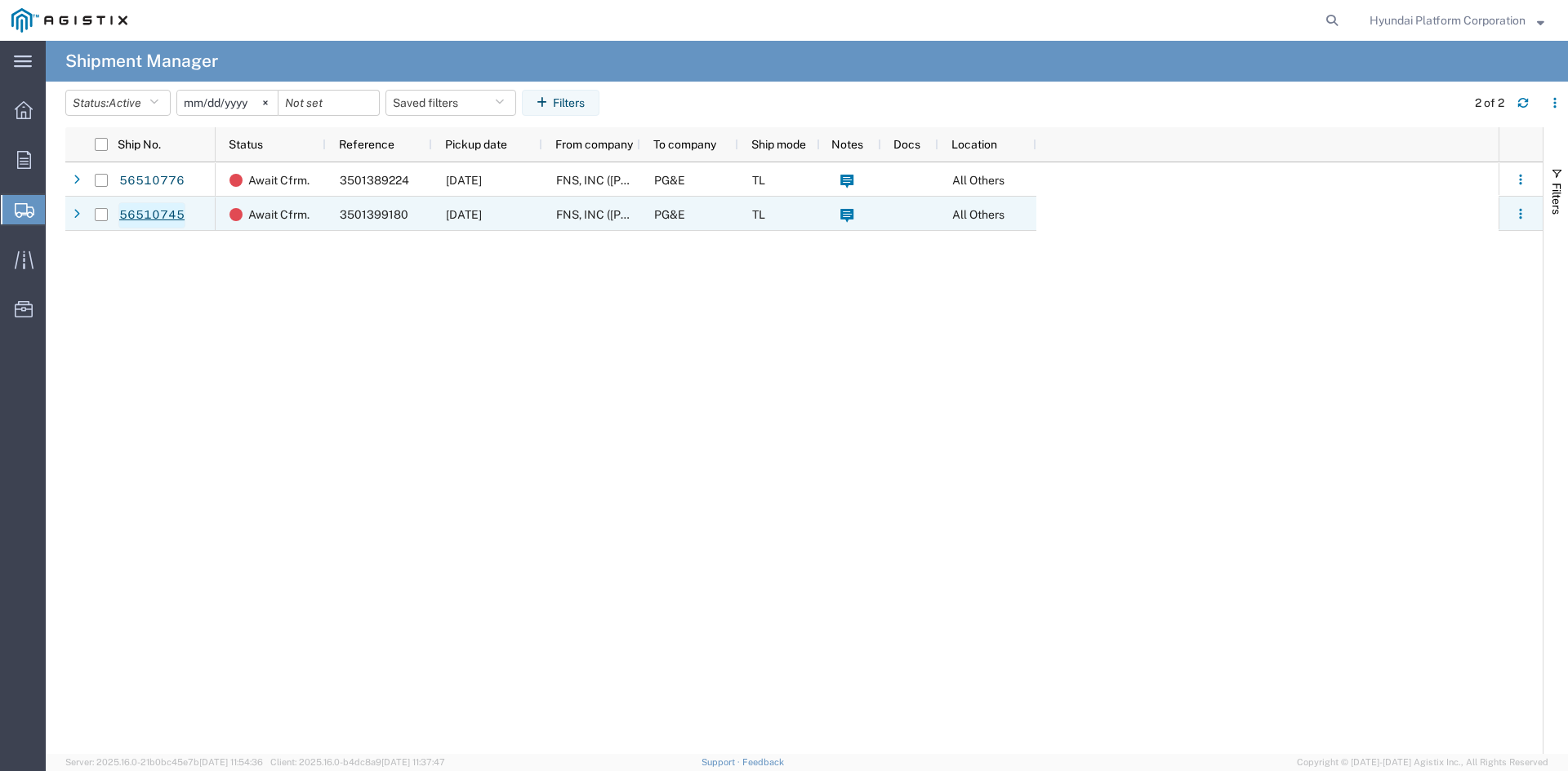
click at [130, 210] on link "56510745" at bounding box center [152, 215] width 67 height 26
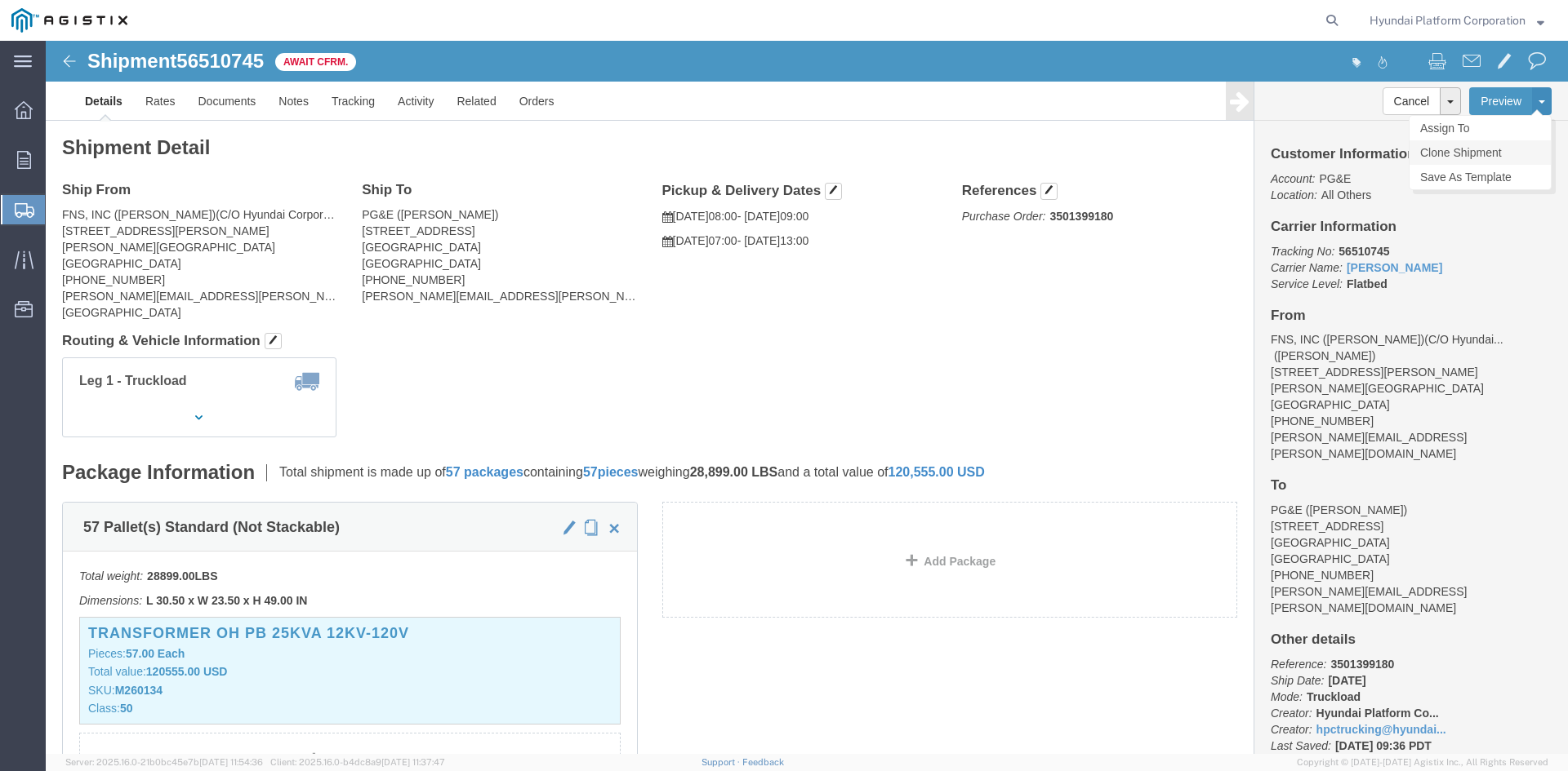
click link "Clone Shipment"
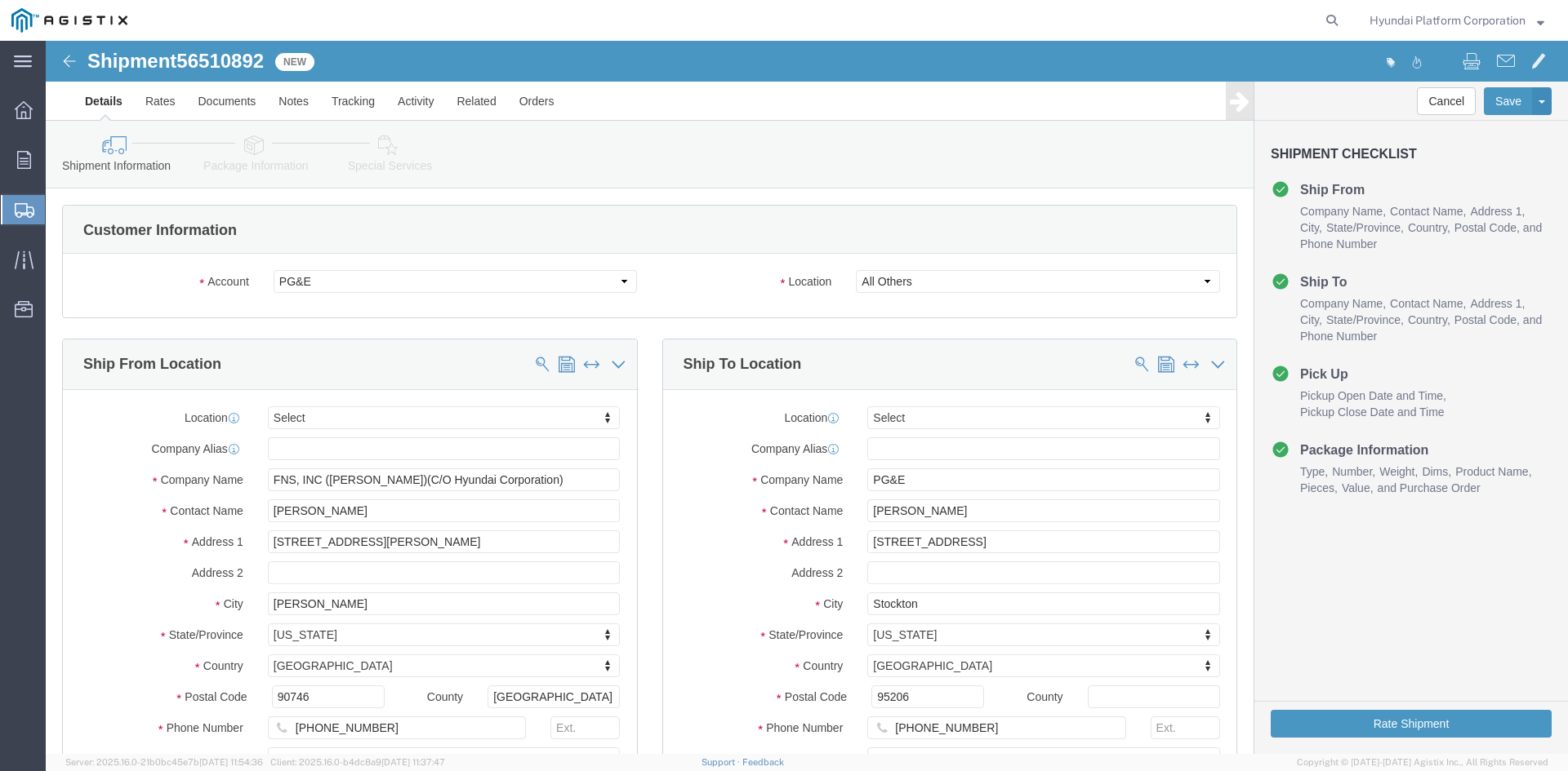
select select
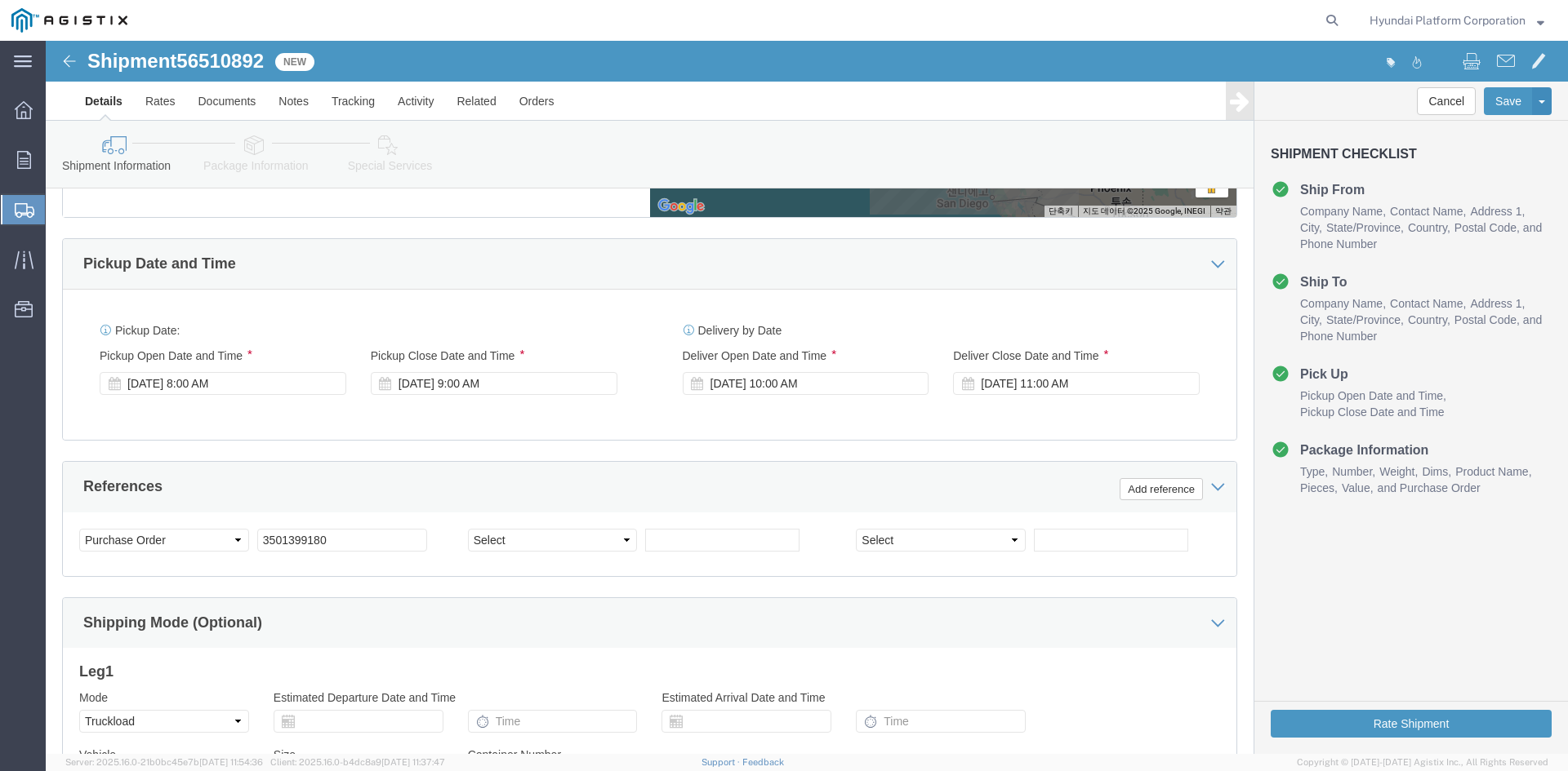
scroll to position [898, 0]
click div "[DATE] 8:00 AM"
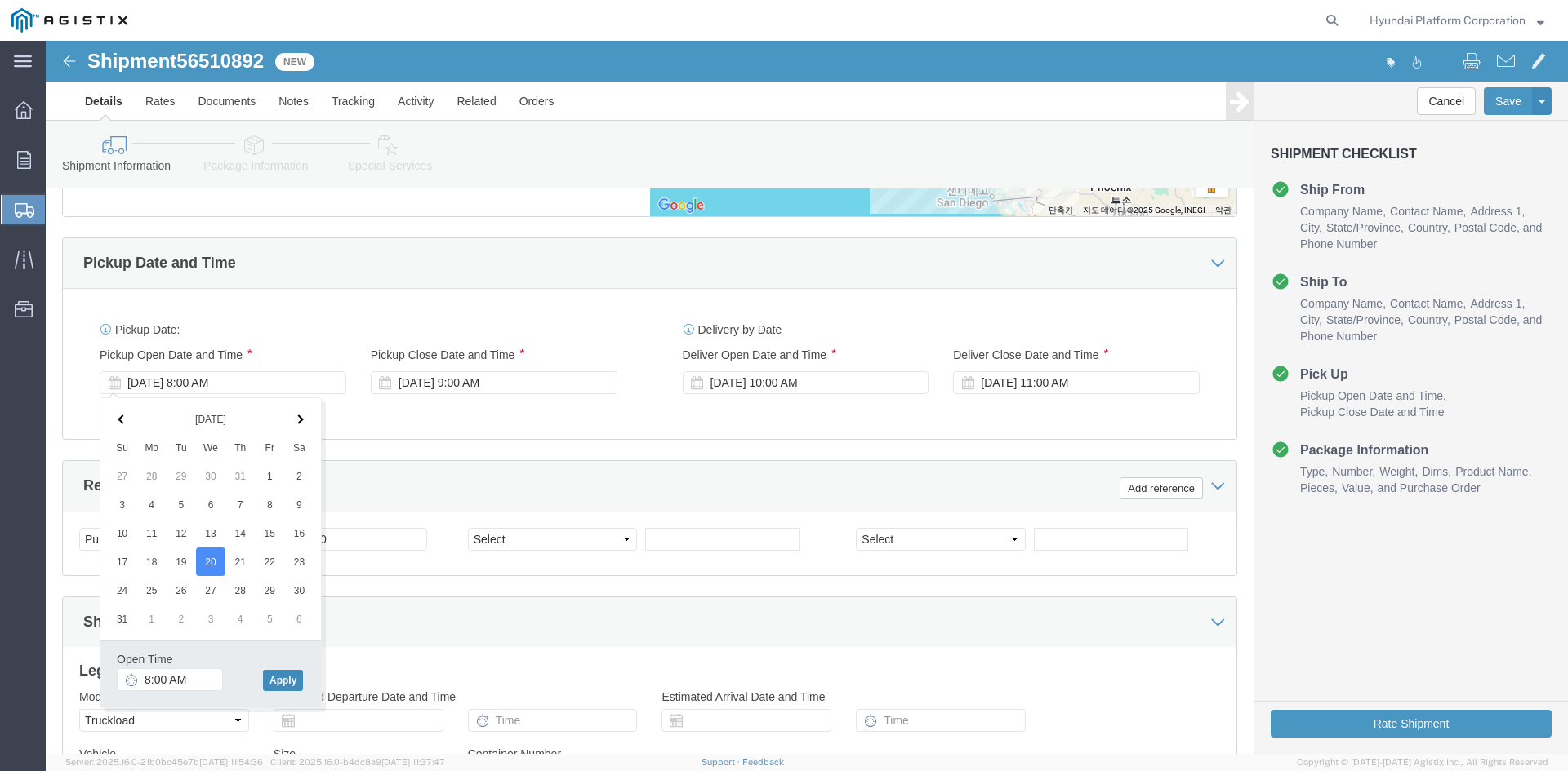
click button "Apply"
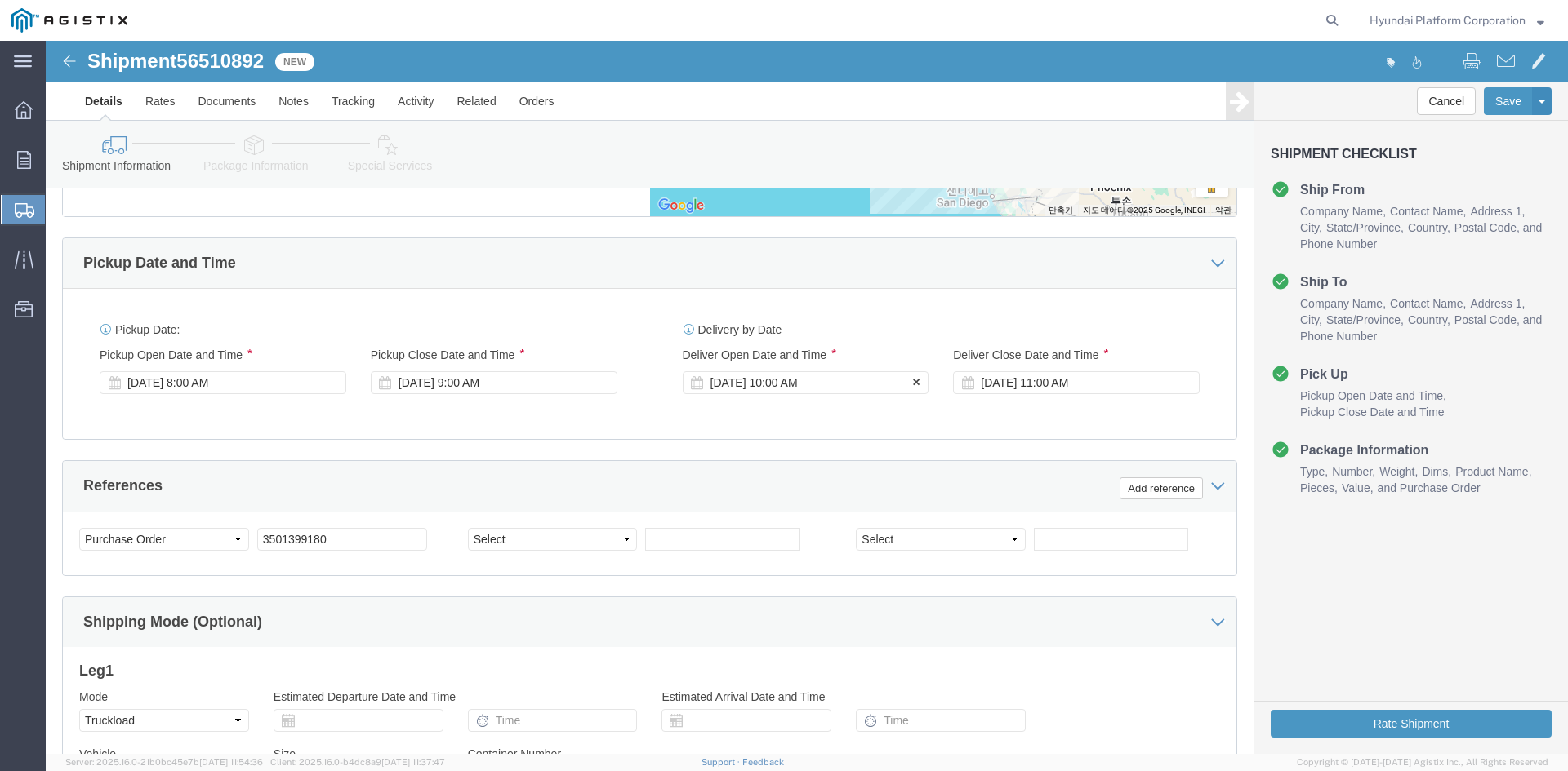
click div "[DATE] 10:00 AM"
click input "10:00 AM"
type input "7:00 AM"
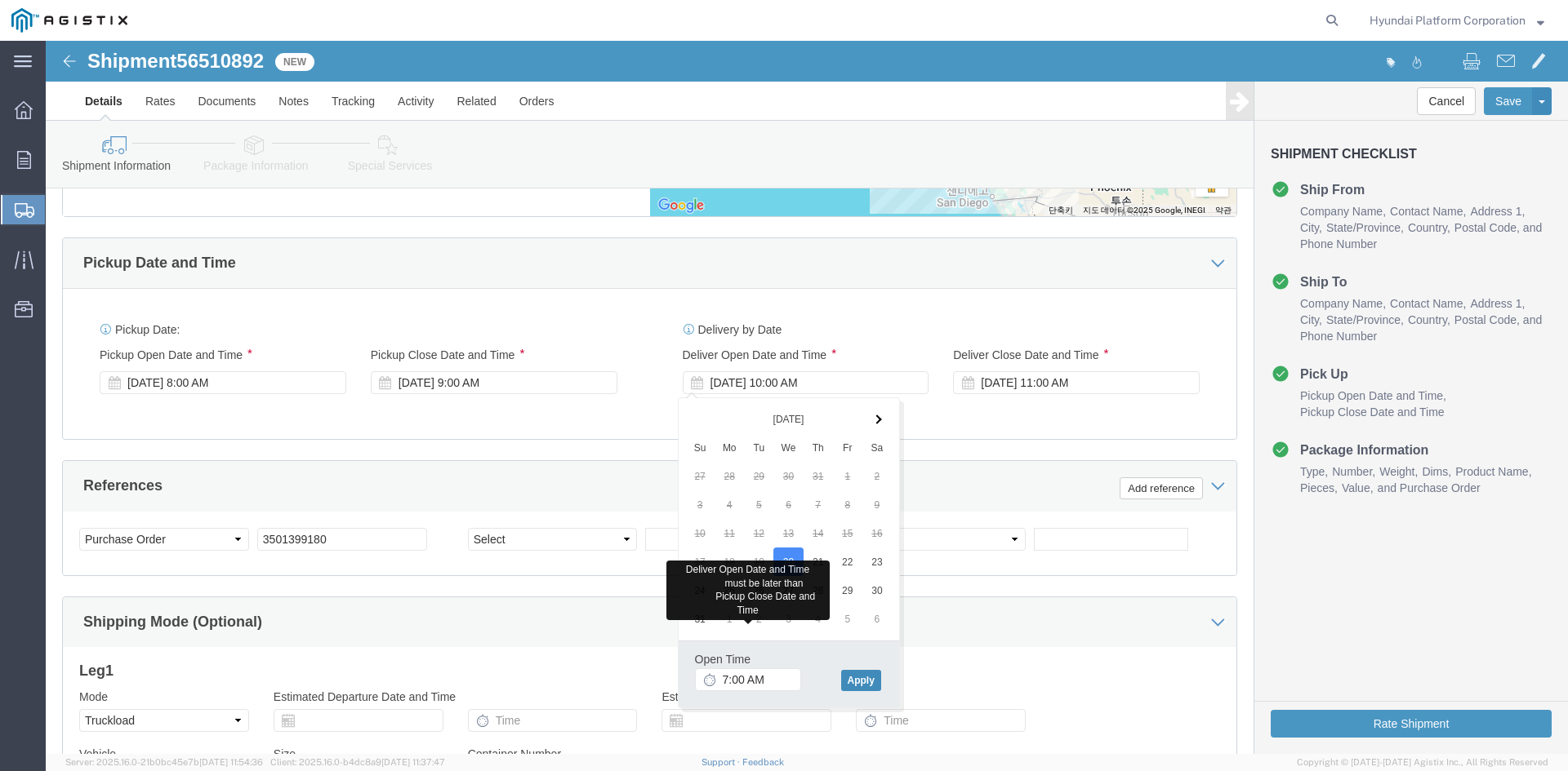
click button "Apply"
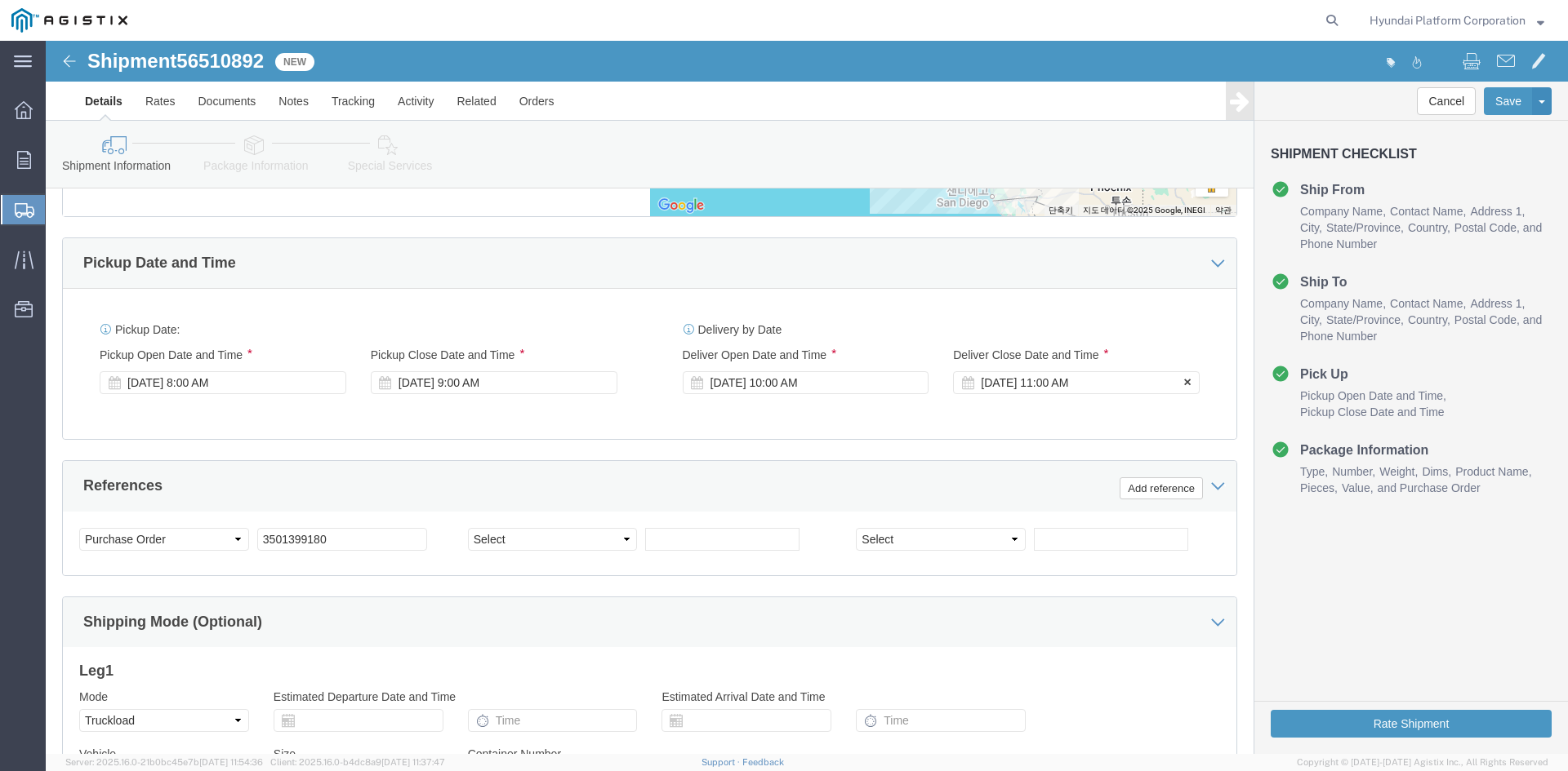
click div "[DATE] 11:00 AM"
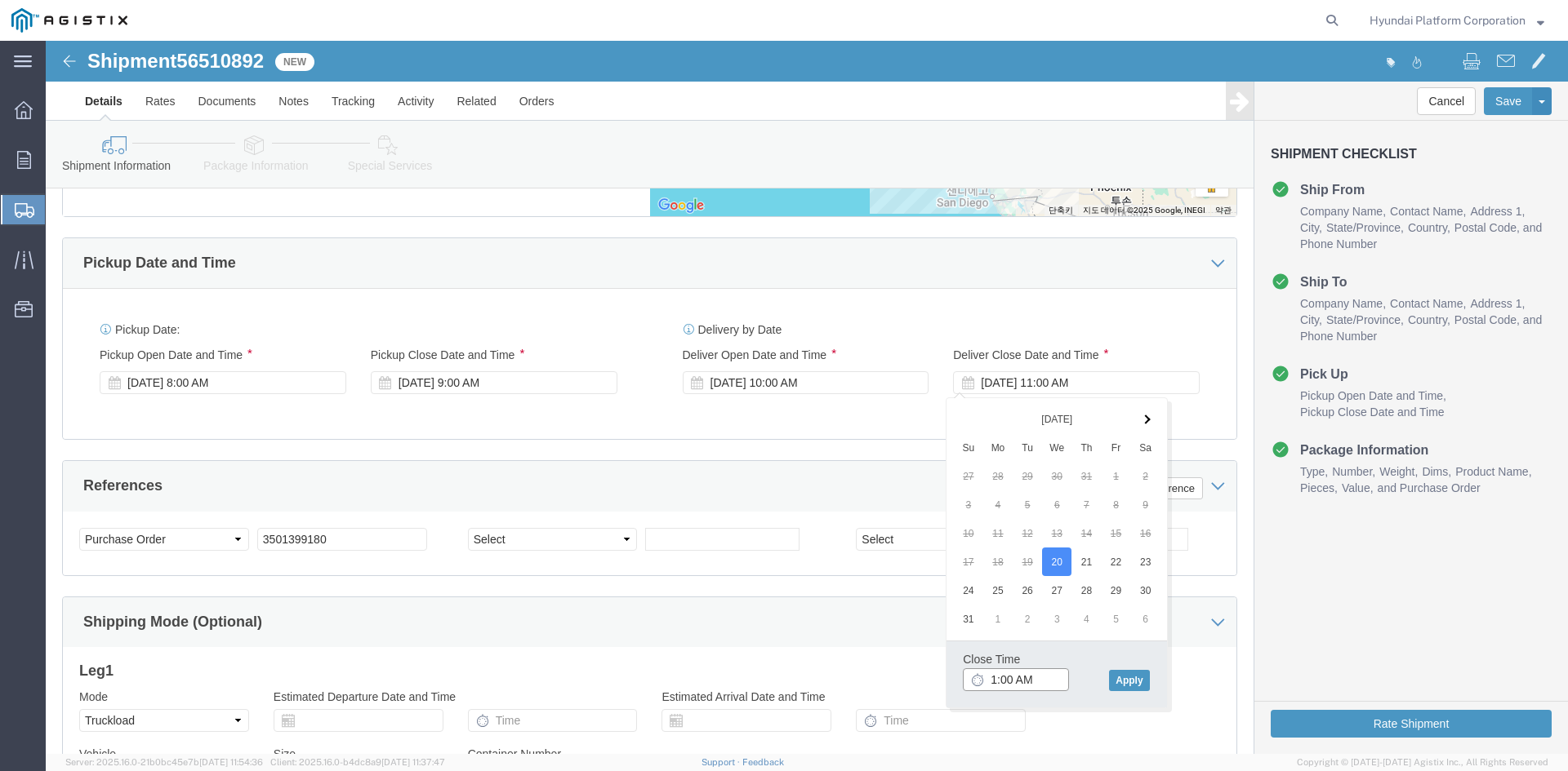
click input "1:00 AM"
type input "1:00 pm"
click button "Apply"
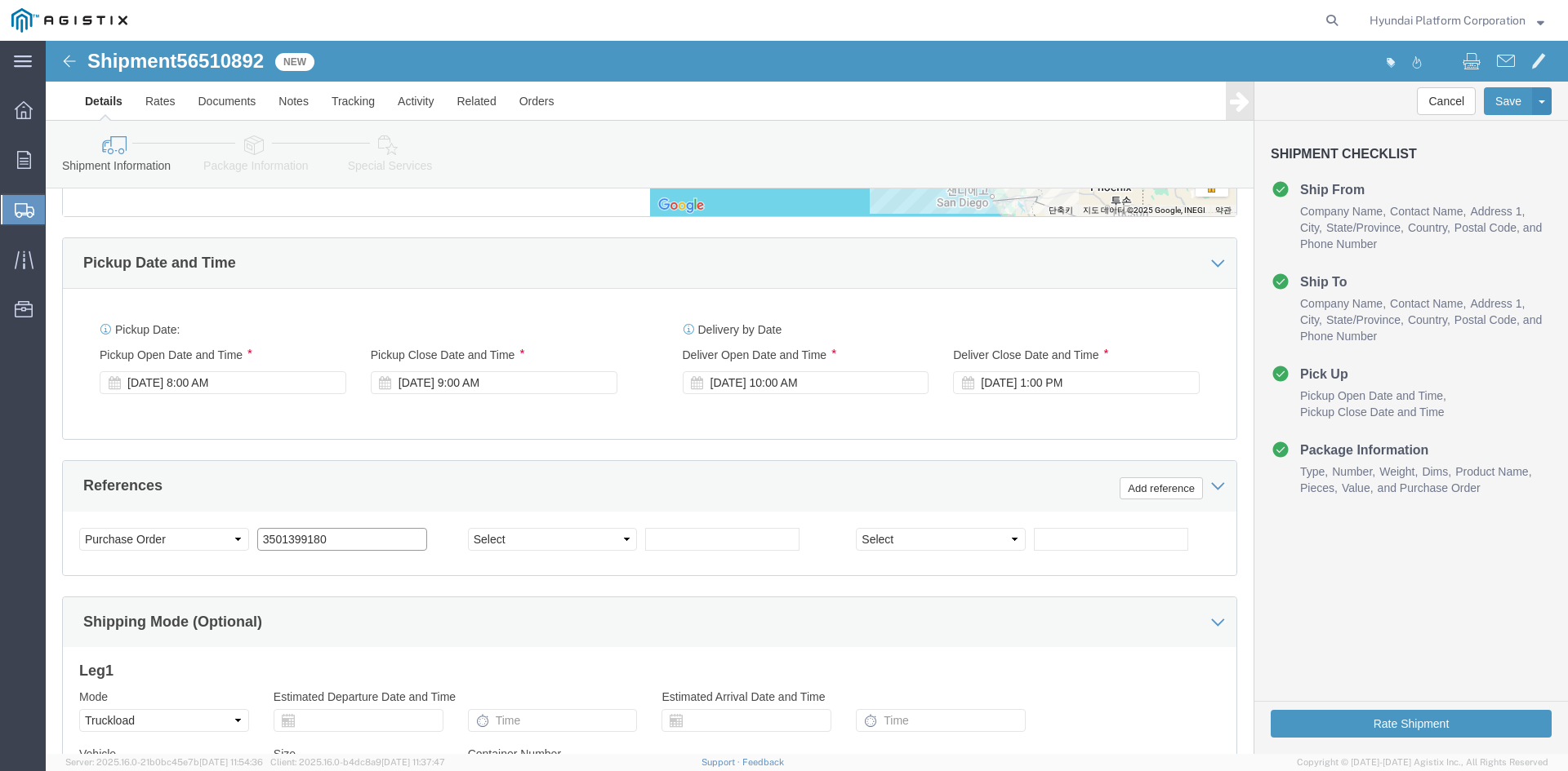
click input "3501399180"
paste input "7706"
type input "3501397706"
click div "Customer Information Account Select Hyundai Platform Corporation PG&E Location …"
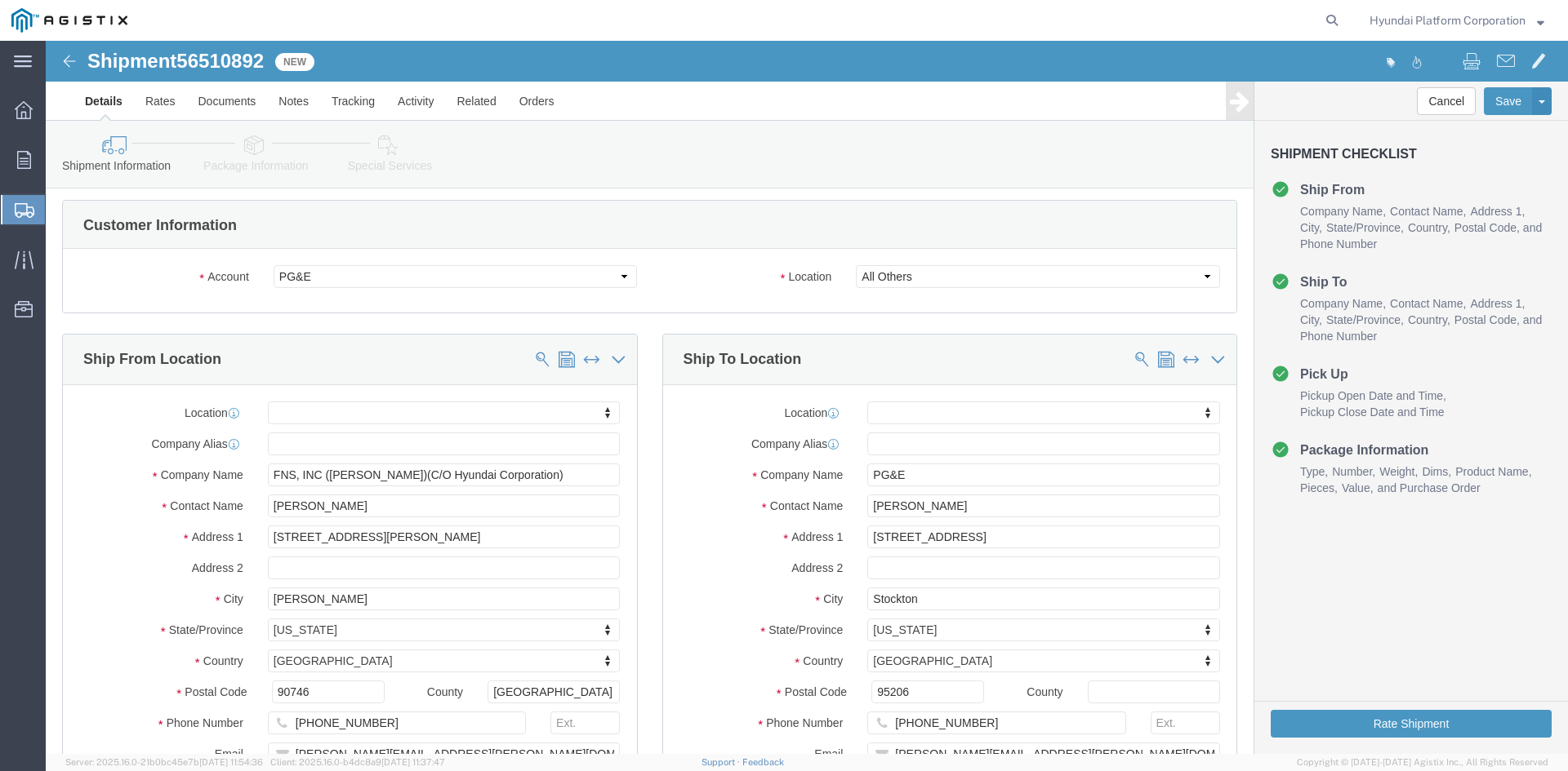
scroll to position [0, 0]
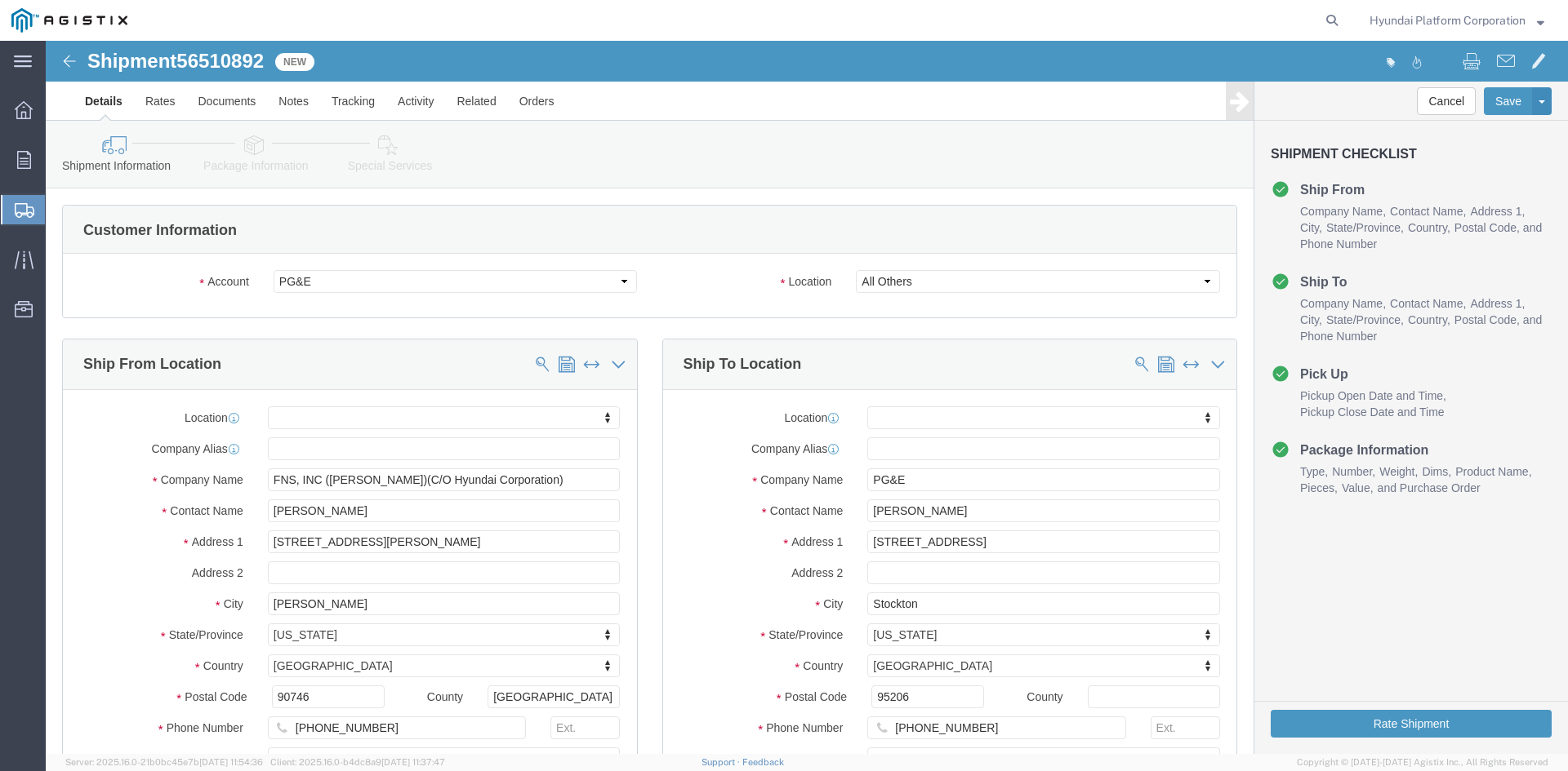
click link "Package Information"
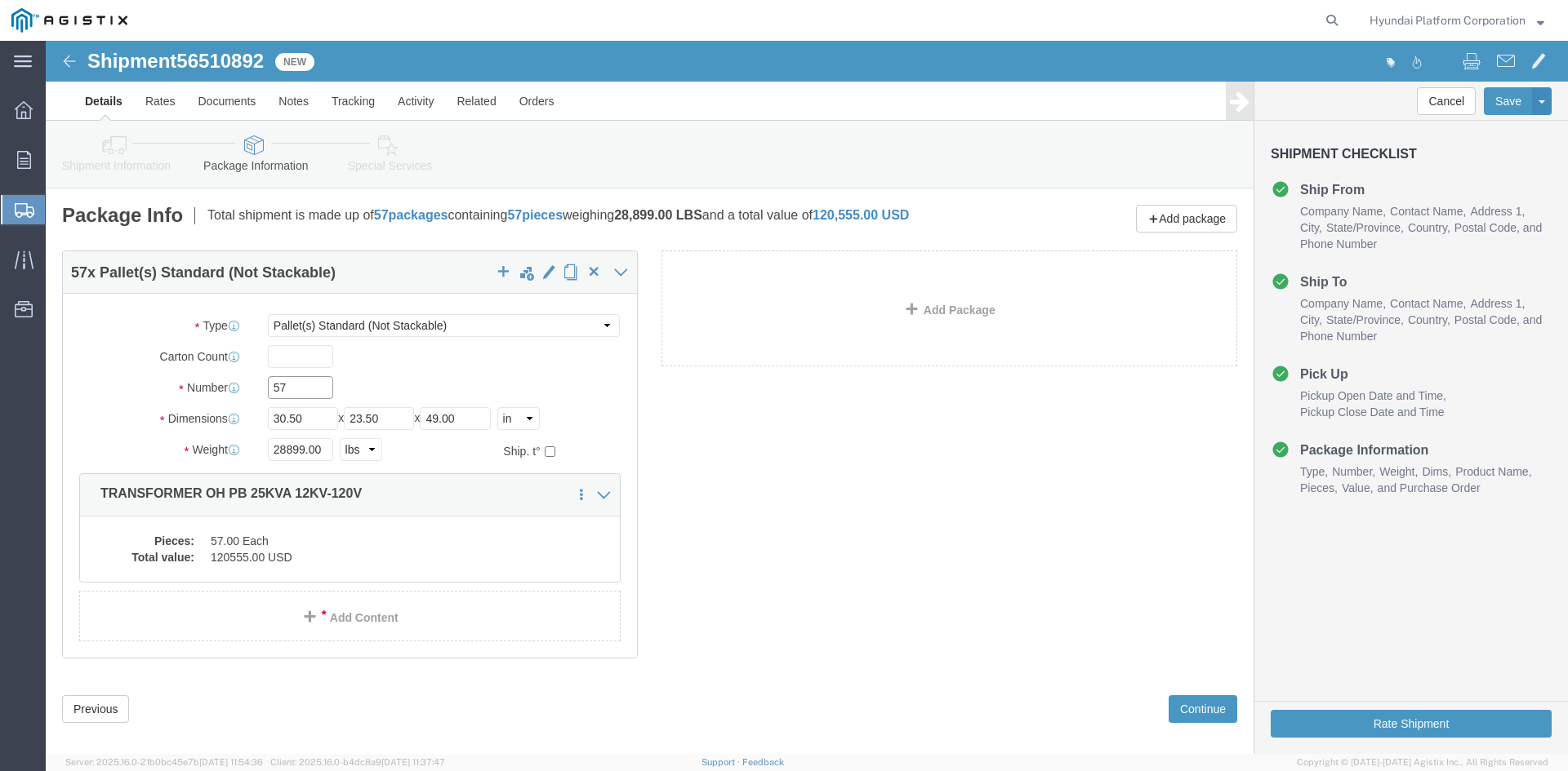
click input "57"
type input "37"
click input "30.50"
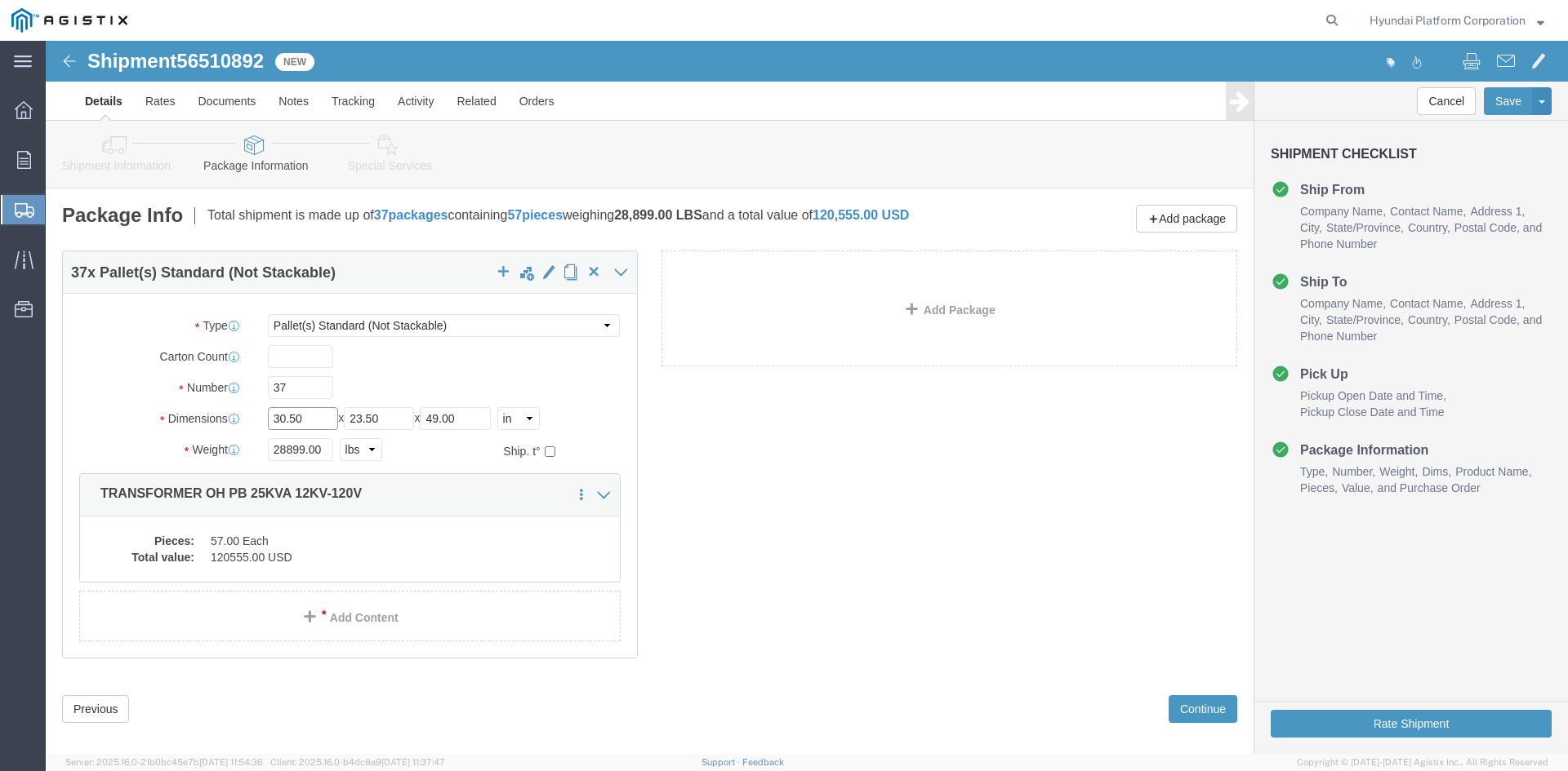
click input "30.50"
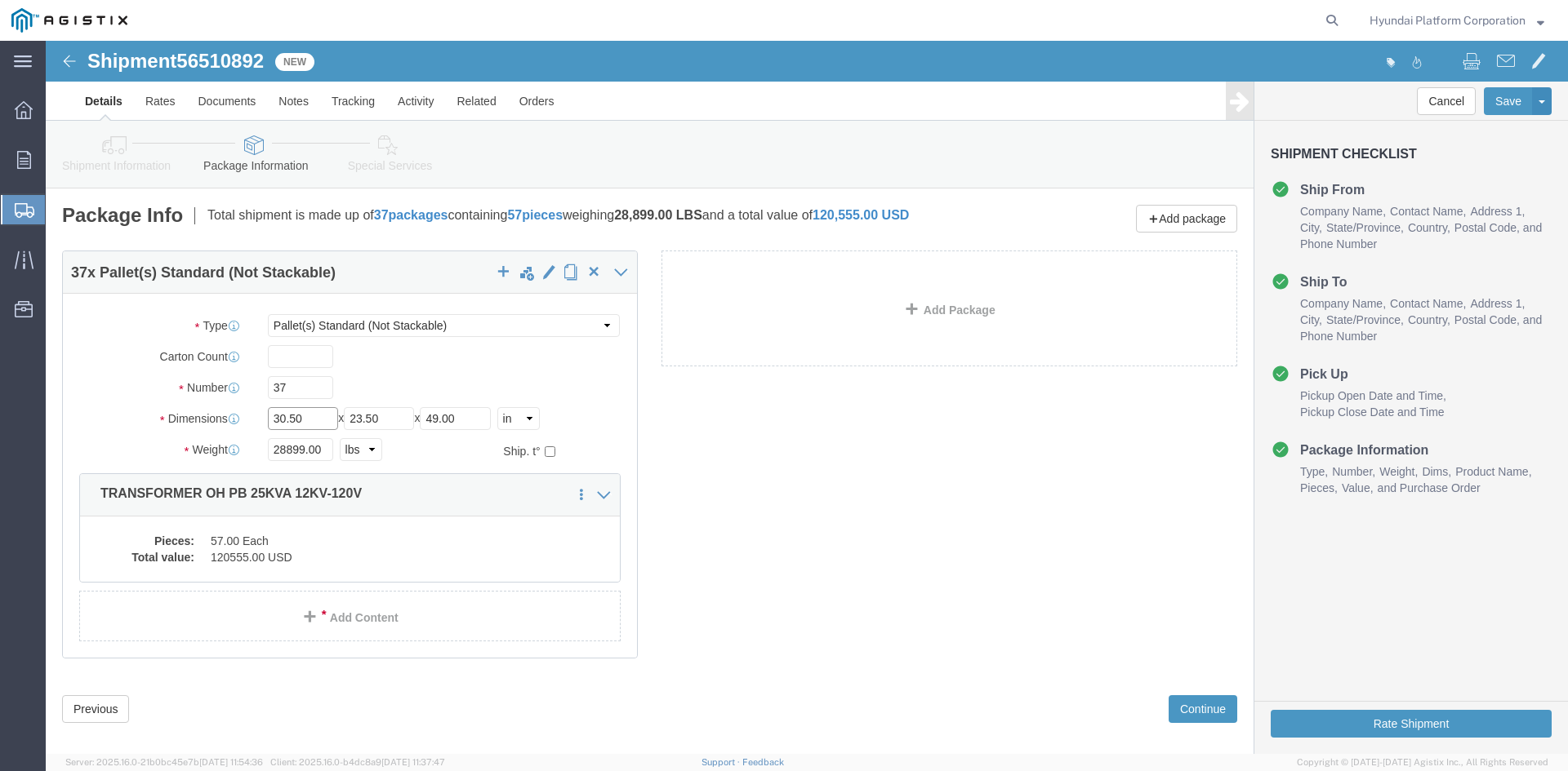
click input "30.50"
click input "23.50"
type input "34"
type input "51.5"
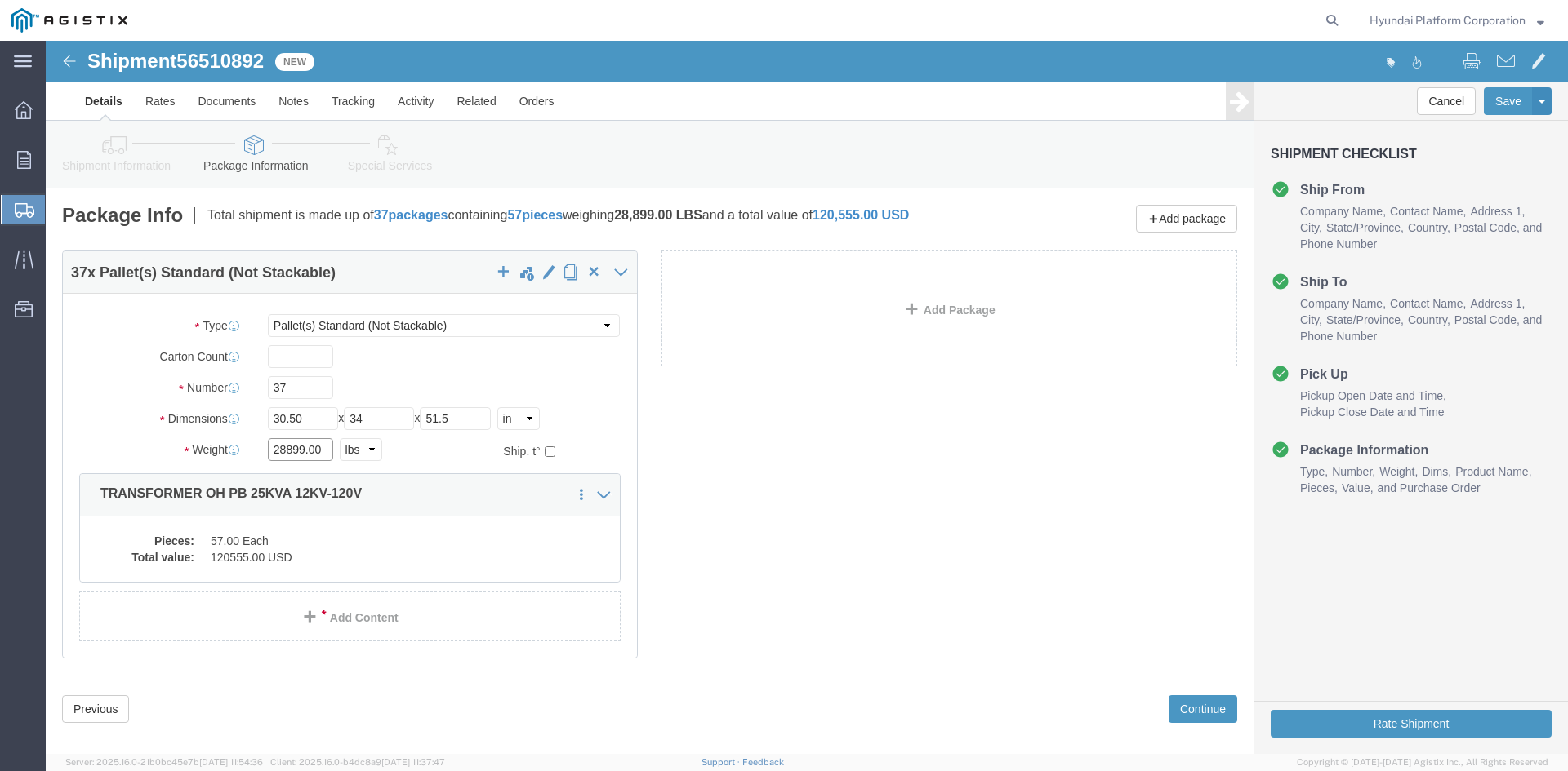
click input "28899.00"
type input "4"
type input "41514"
click div "37 x Pallet(s) Standard (Not Stackable) Package Type Select Bulk Bundle(s) Card…"
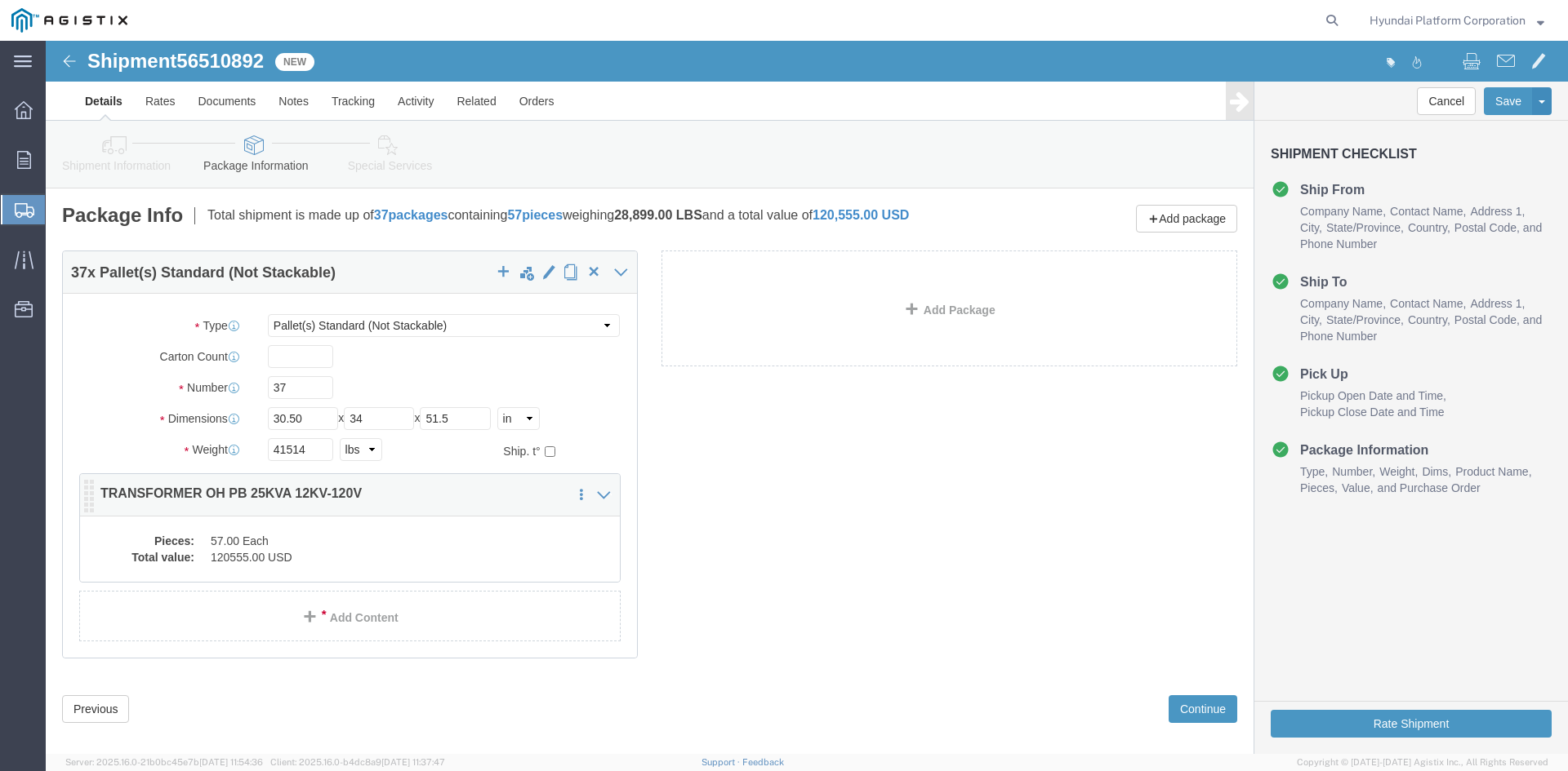
click dd "57.00 Each"
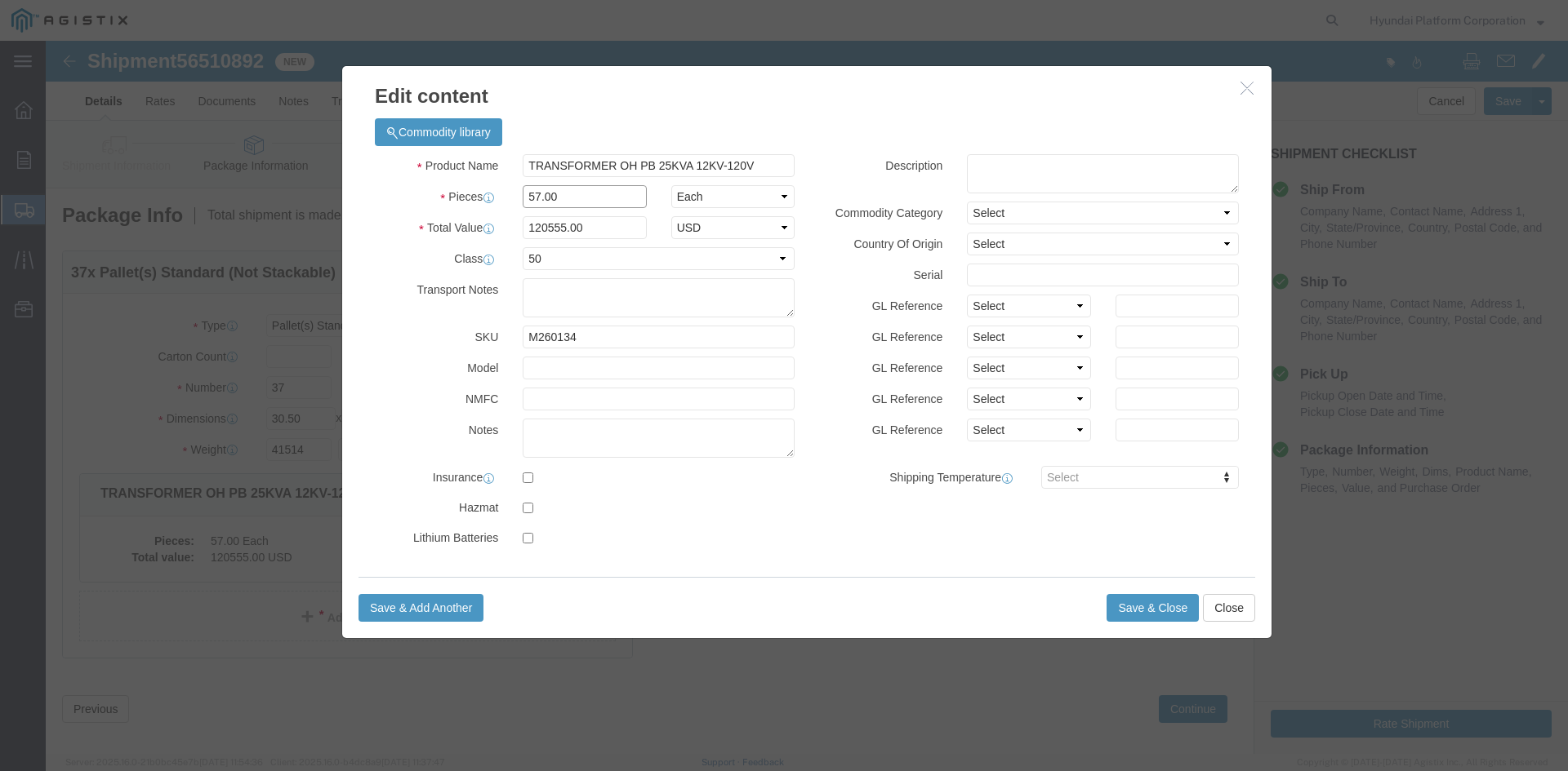
click input "57.00"
type input "37"
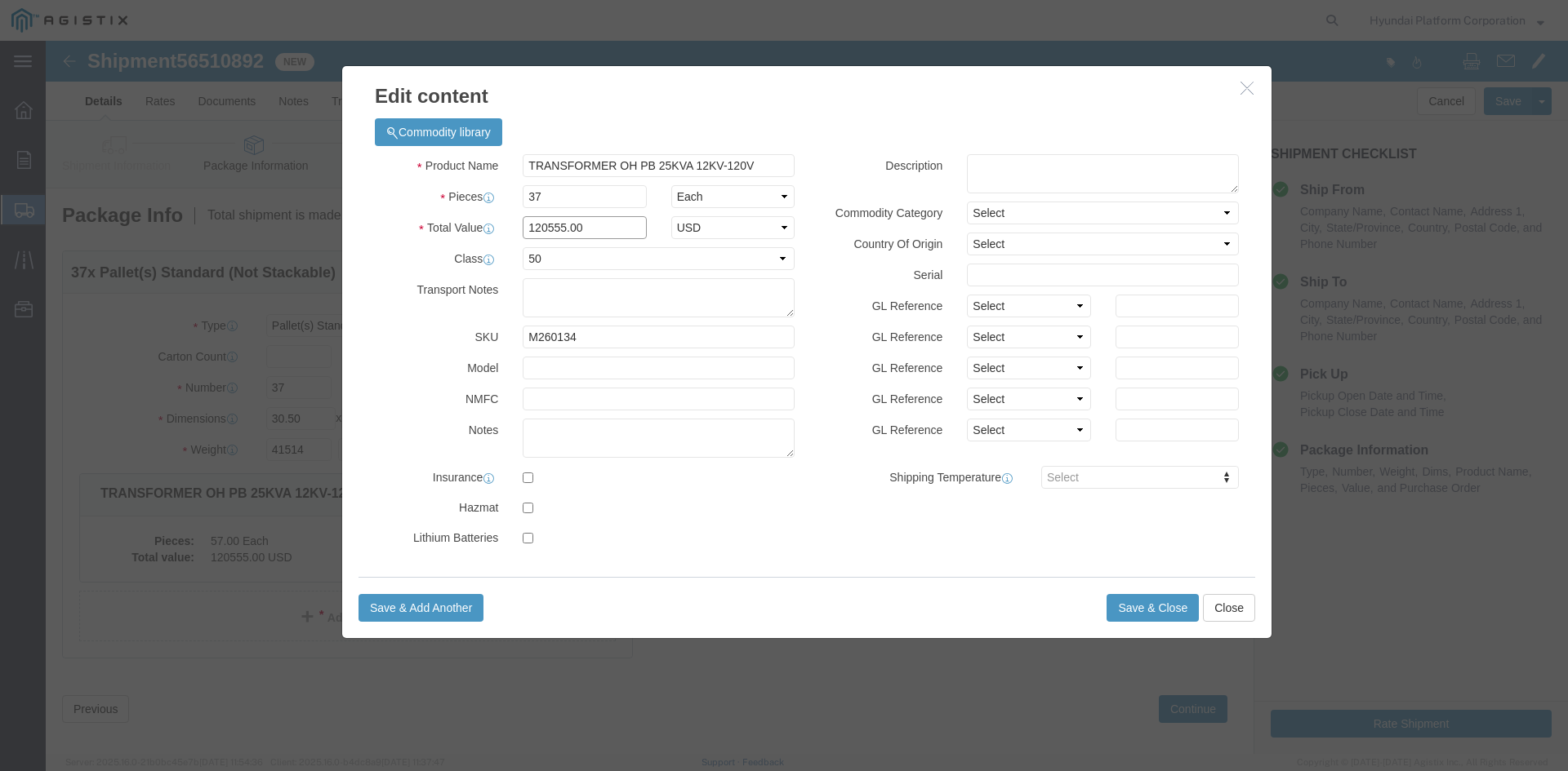
type input "78255"
click input "78255"
click div "Product Name TRANSFORMER OH PB 25KVA 12KV-120V Pieces 37 Select Bag Barrels 100…"
click input "M260134"
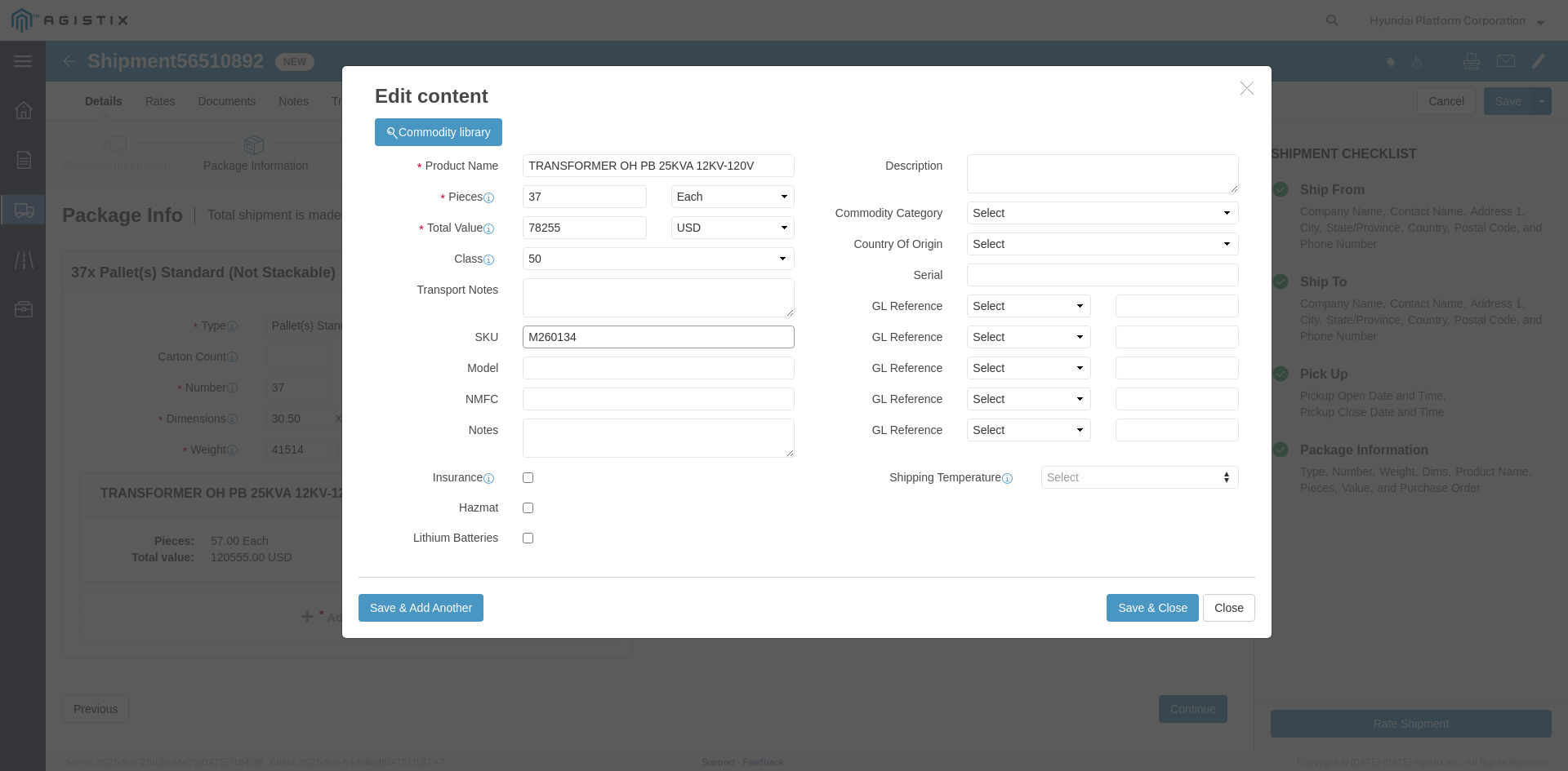
click input "M260134"
type input "M260140"
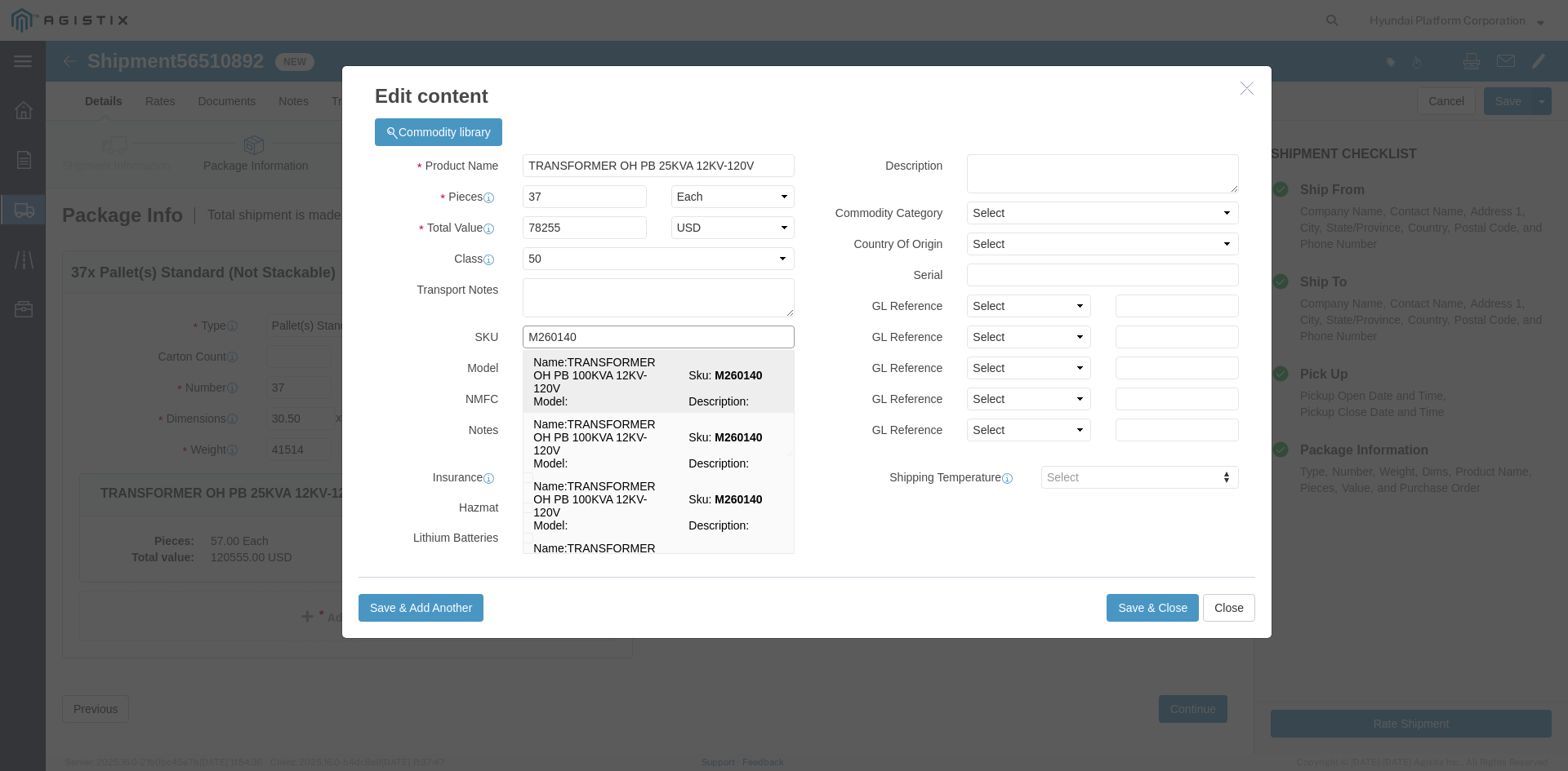
click td "Name: TRANSFORMER OH PB 100KVA 12KV-120V"
select select
select select "USD"
select select
type input "TRANSFORMER OH PB 100KVA 12KV-120V"
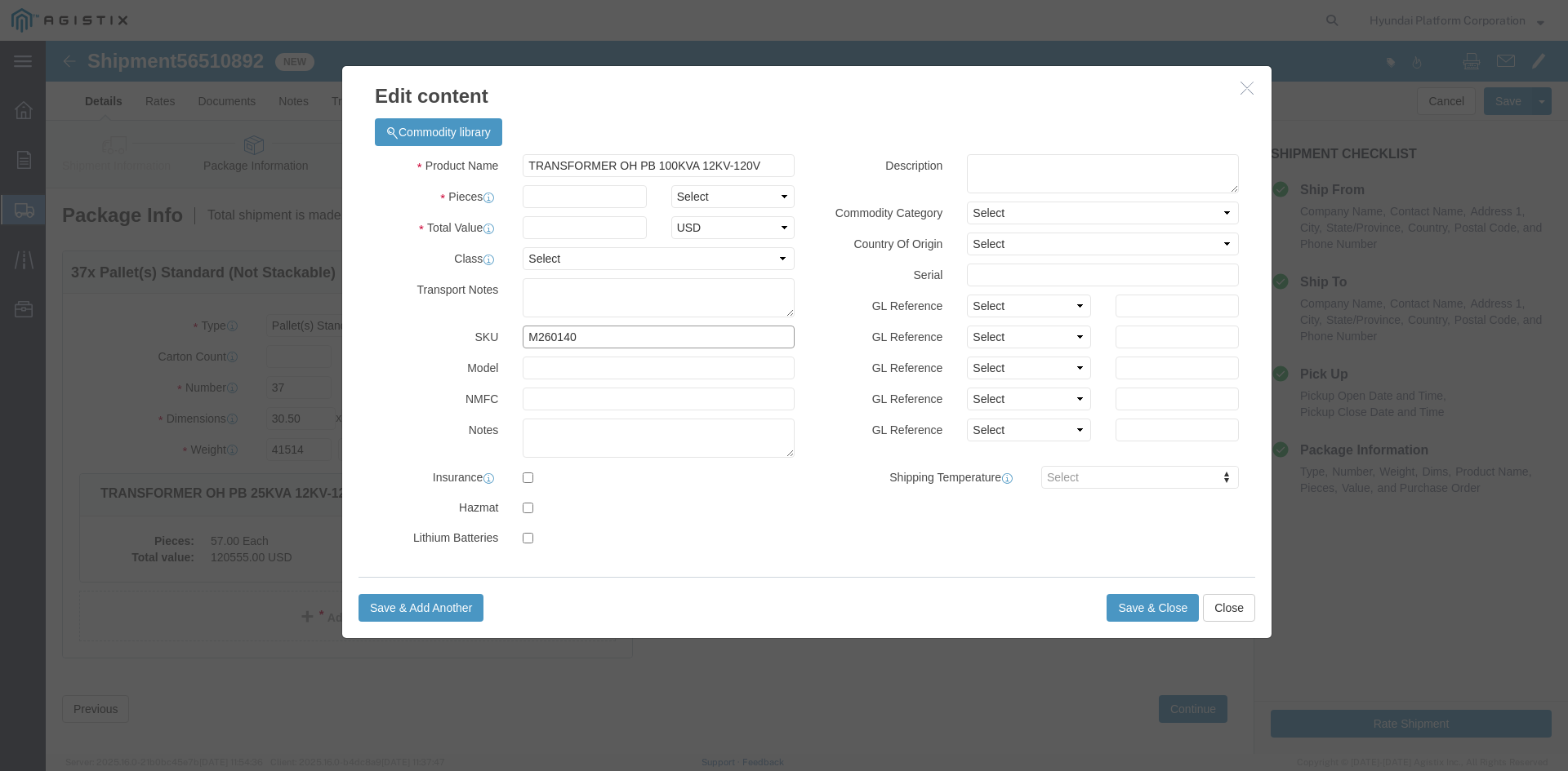
type input "M260140"
click input "text"
drag, startPoint x: 680, startPoint y: 155, endPoint x: 644, endPoint y: 156, distance: 36.0
click select "Select Bag Barrels 100Board Feet Bottle Box Blister Pack Carats Can Capsule Car…"
select select "EA"
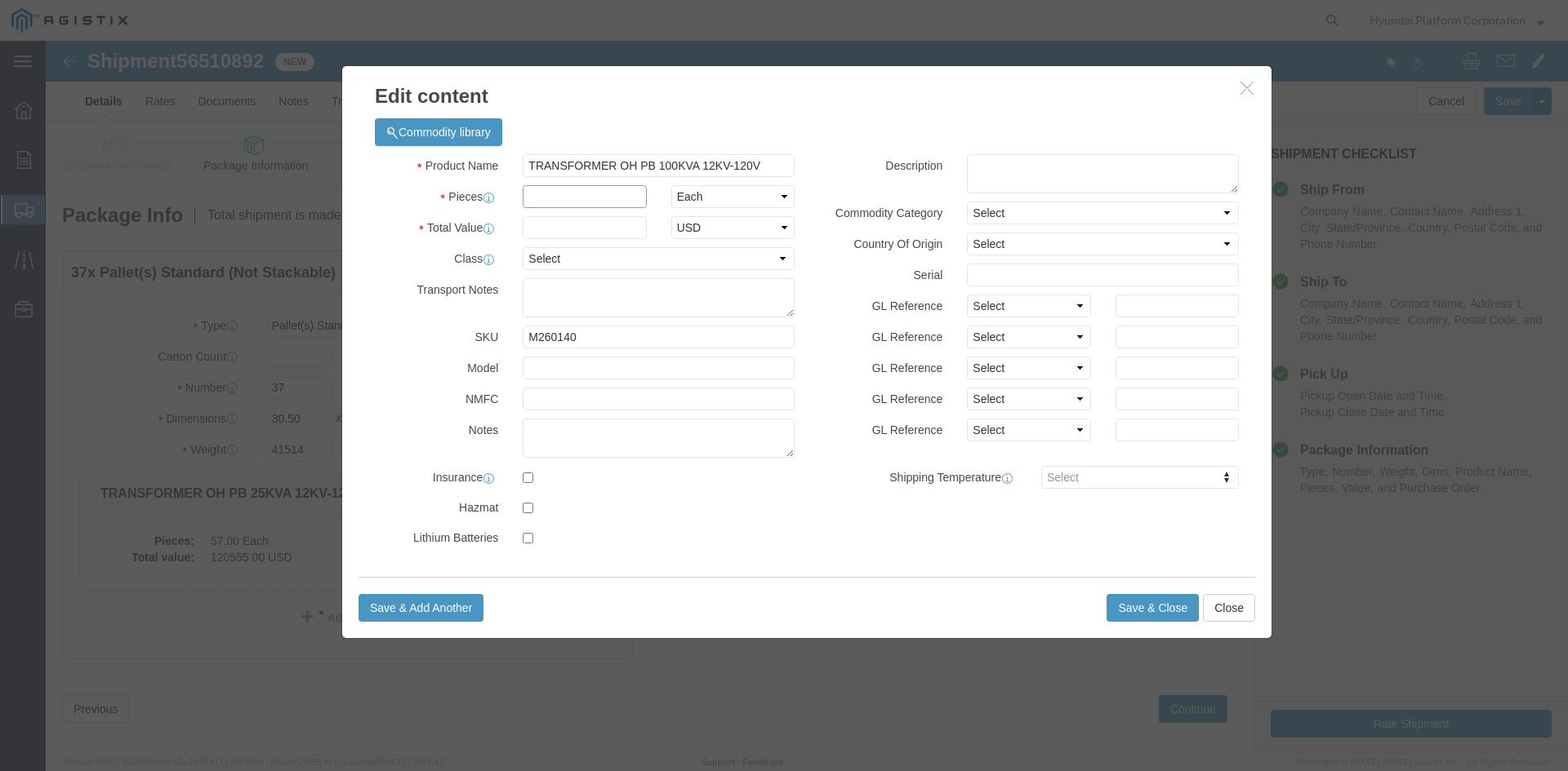
click input "text"
type input "37"
click input "text"
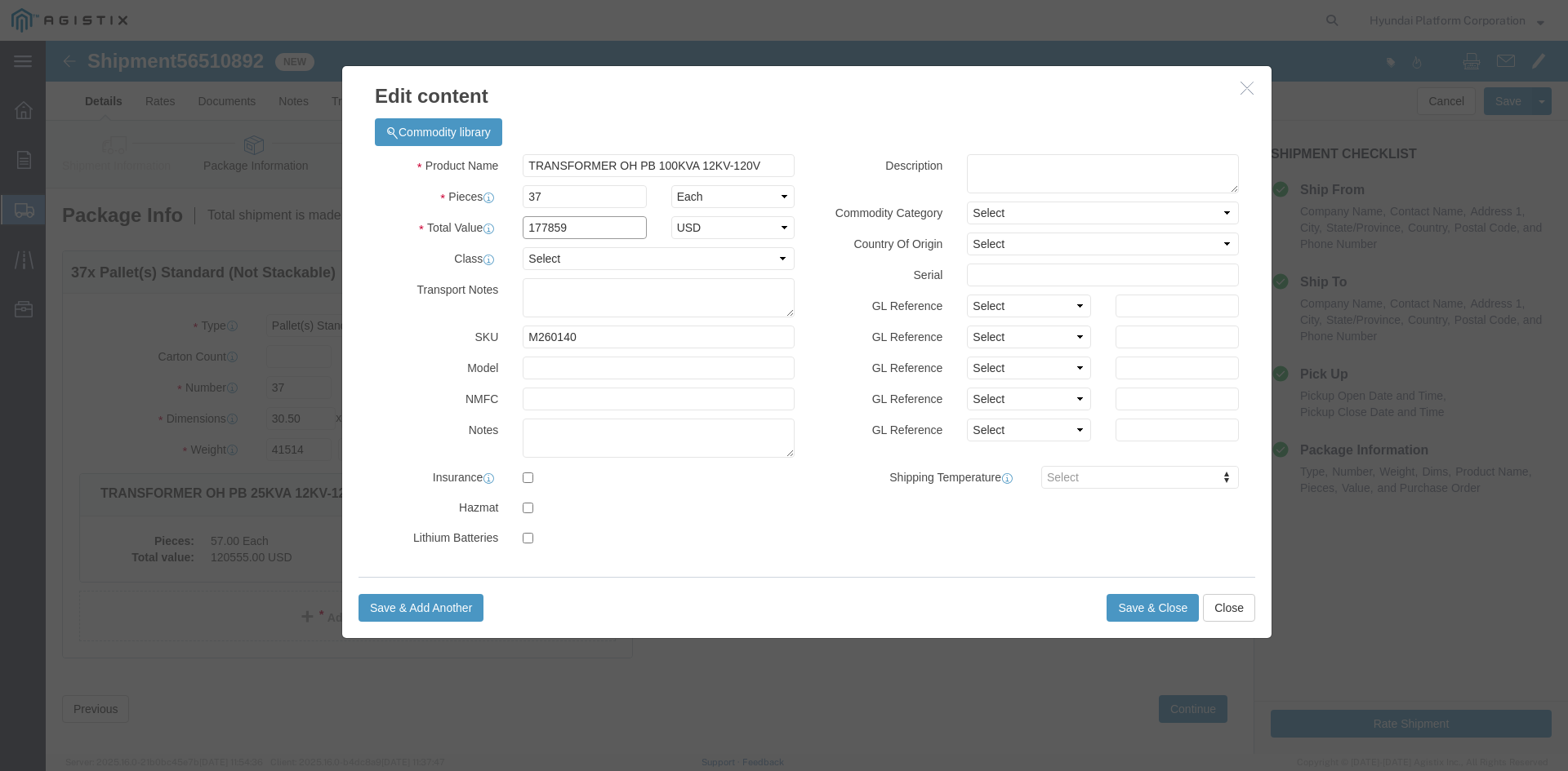
type input "177859"
drag, startPoint x: 588, startPoint y: 219, endPoint x: 588, endPoint y: 229, distance: 10.0
click select "Select 50 55 60 65 70 85 92.5 100 125 175 250 300 400"
select select "100"
click select "Select 50 55 60 65 70 85 92.5 100 125 175 250 300 400"
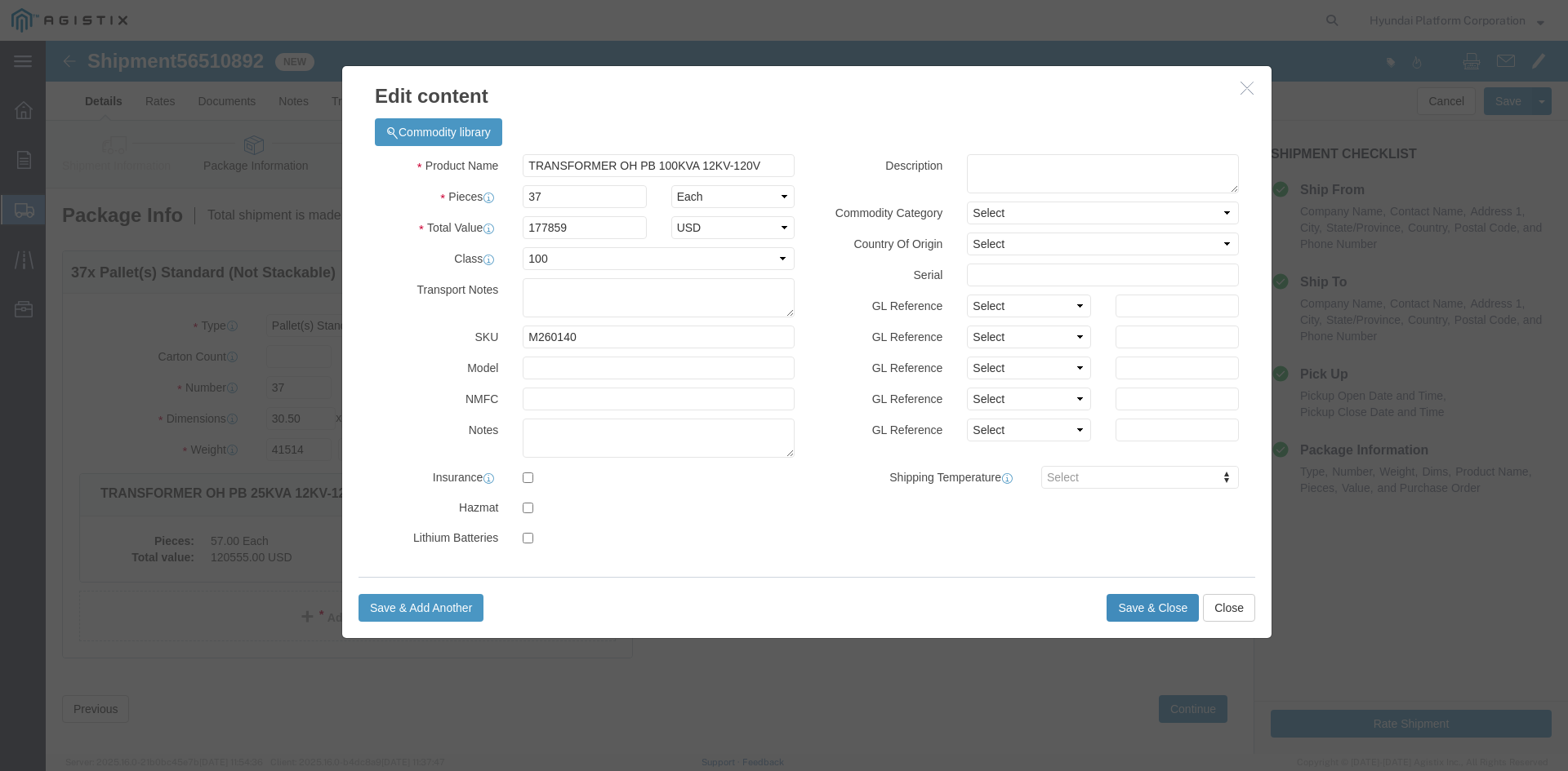
click button "Save & Close"
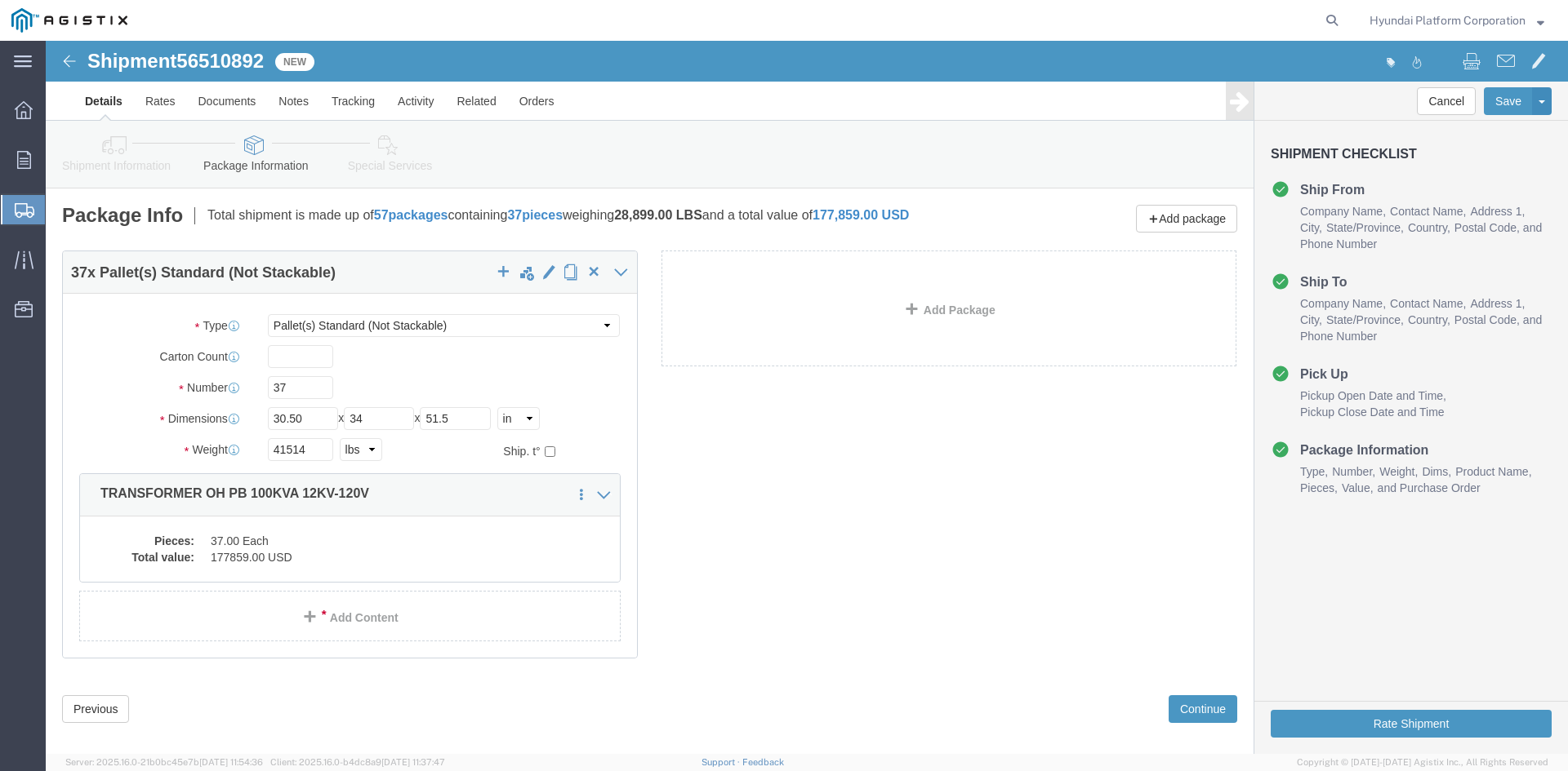
click icon
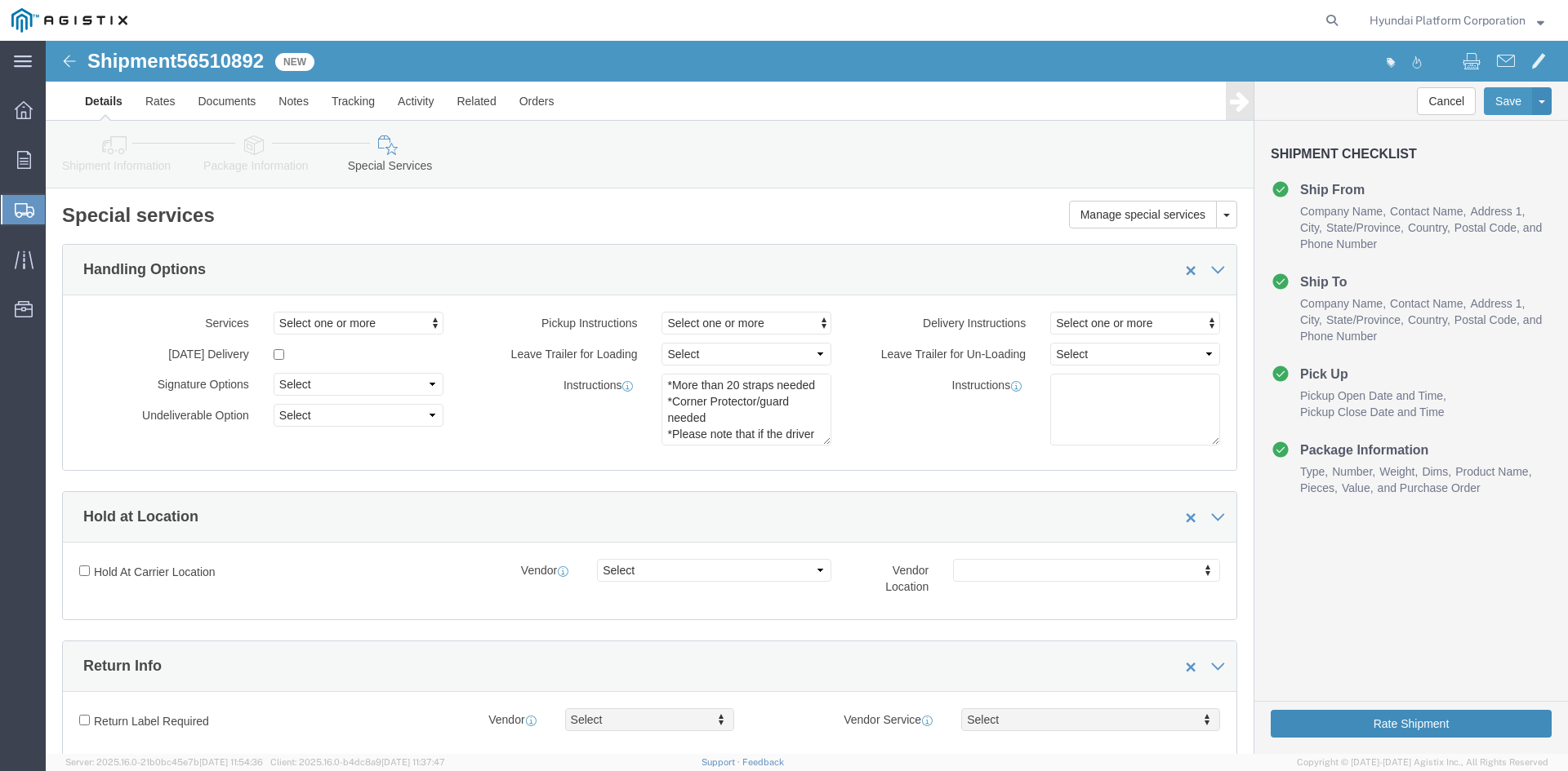
click button "Rate Shipment"
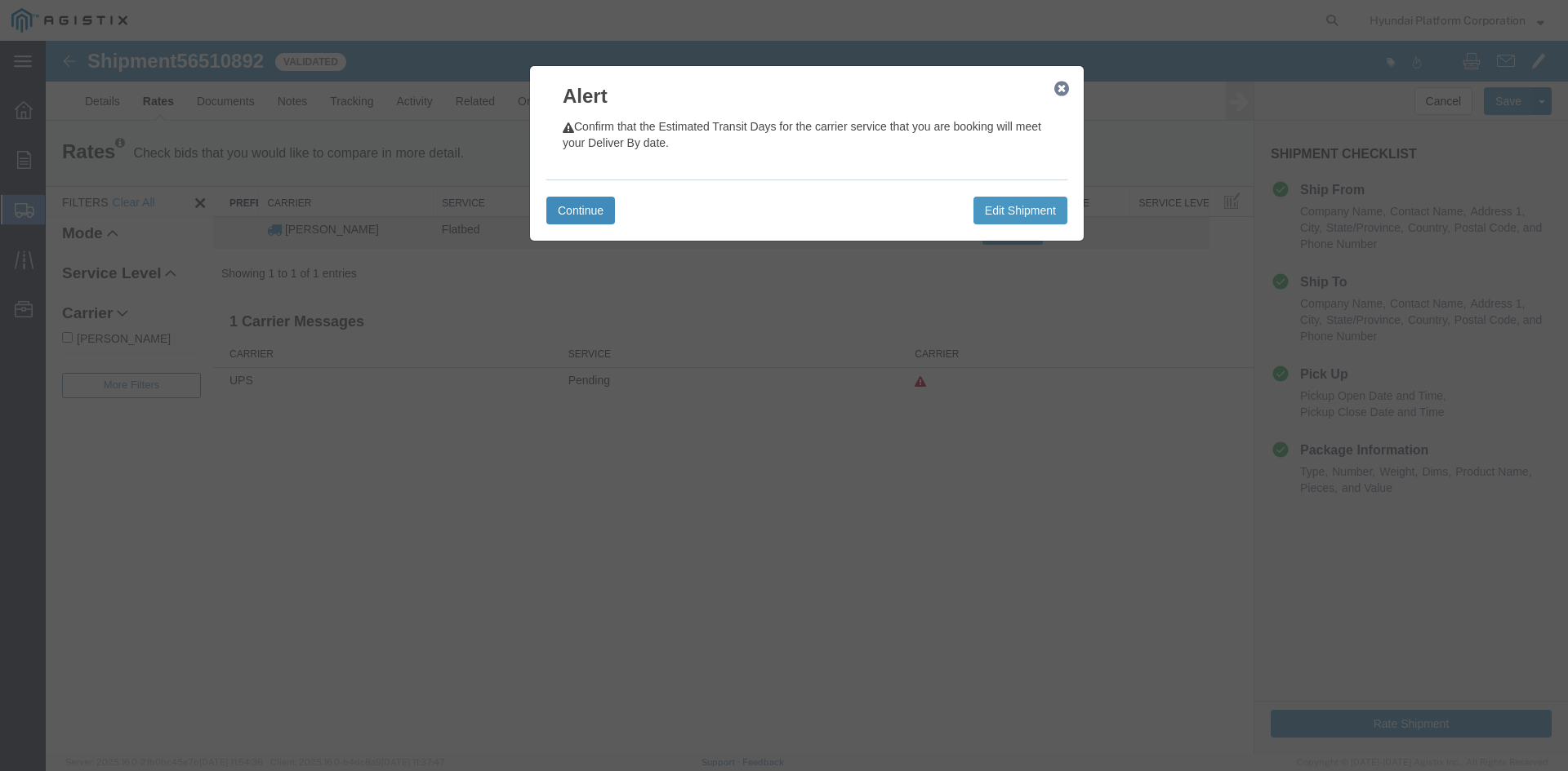
click at [550, 211] on button "Continue" at bounding box center [581, 210] width 69 height 28
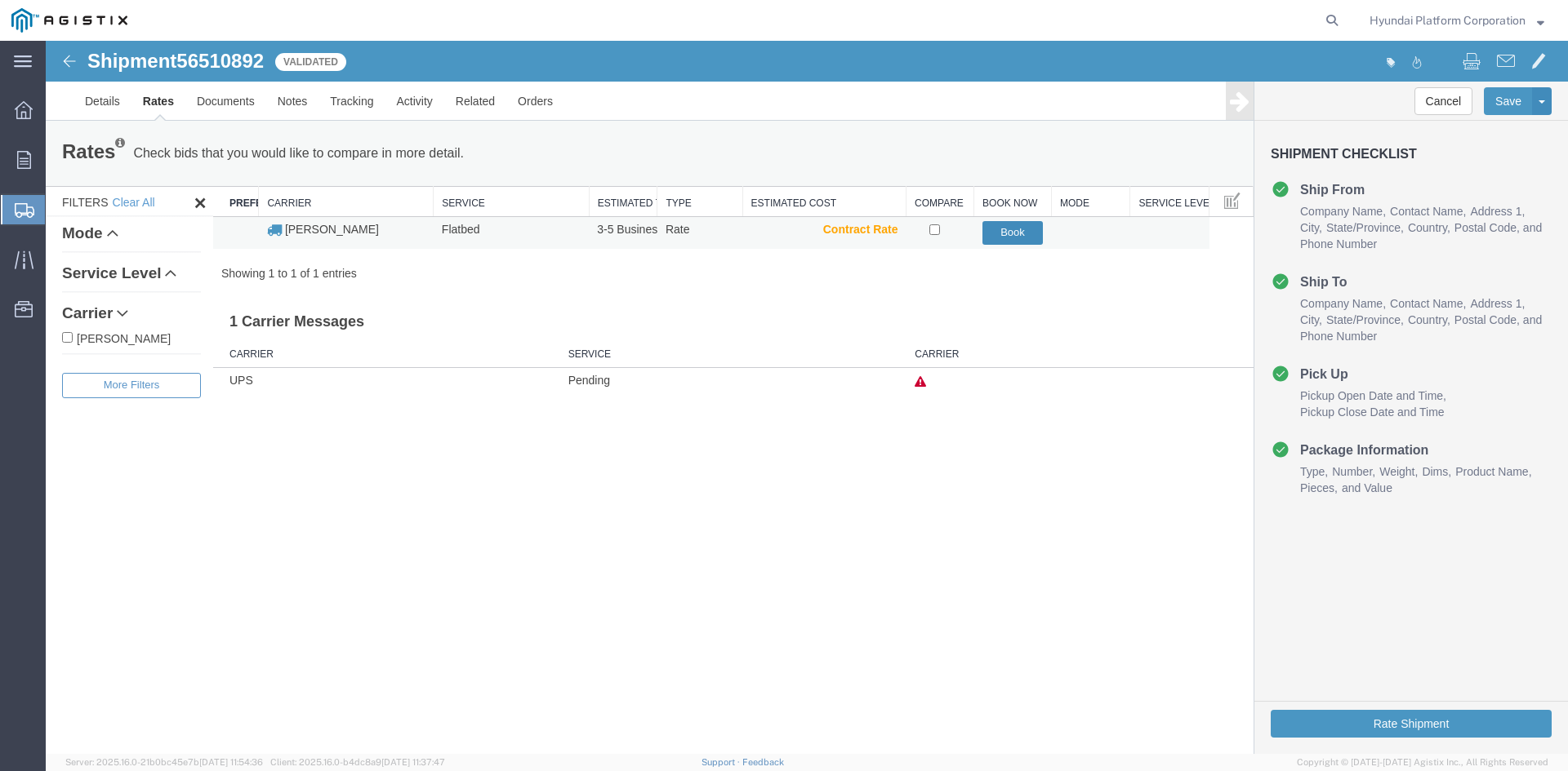
click at [987, 234] on button "Book" at bounding box center [1012, 233] width 61 height 23
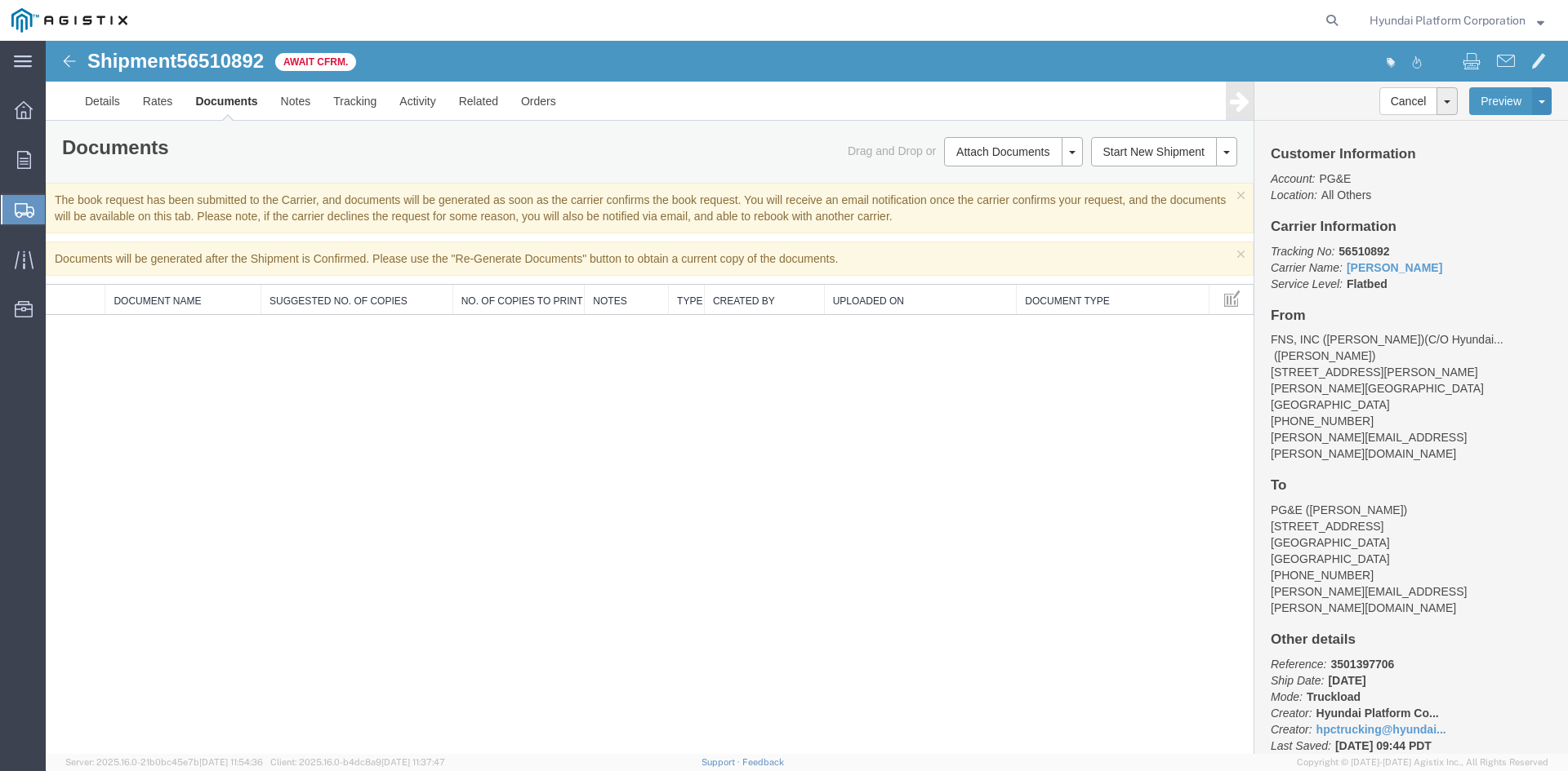
drag, startPoint x: 84, startPoint y: 232, endPoint x: 135, endPoint y: 236, distance: 51.2
click at [0, 0] on span "Shipment Manager" at bounding box center [0, 0] width 0 height 0
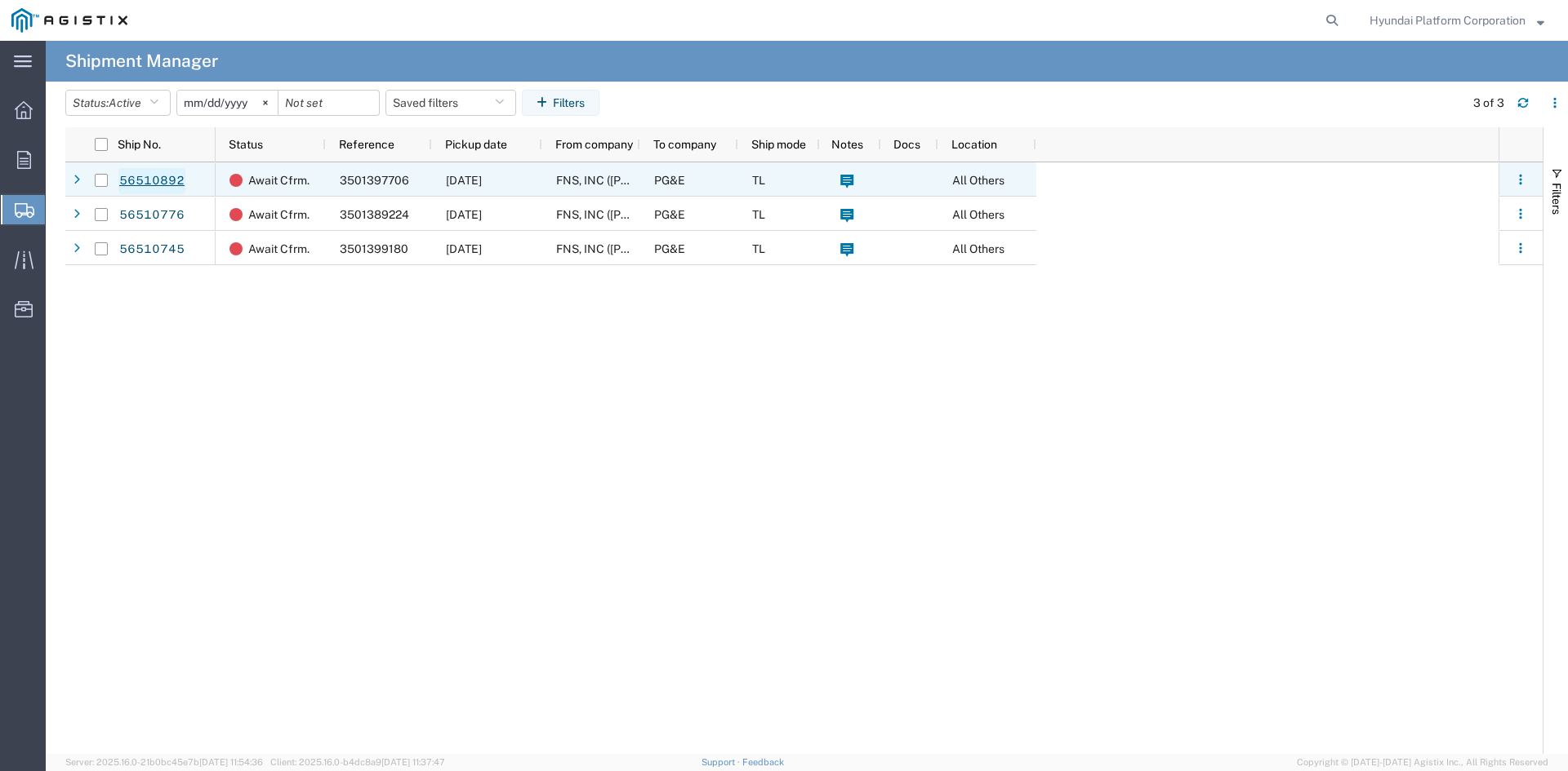
click at [176, 185] on link "56510892" at bounding box center [152, 180] width 67 height 26
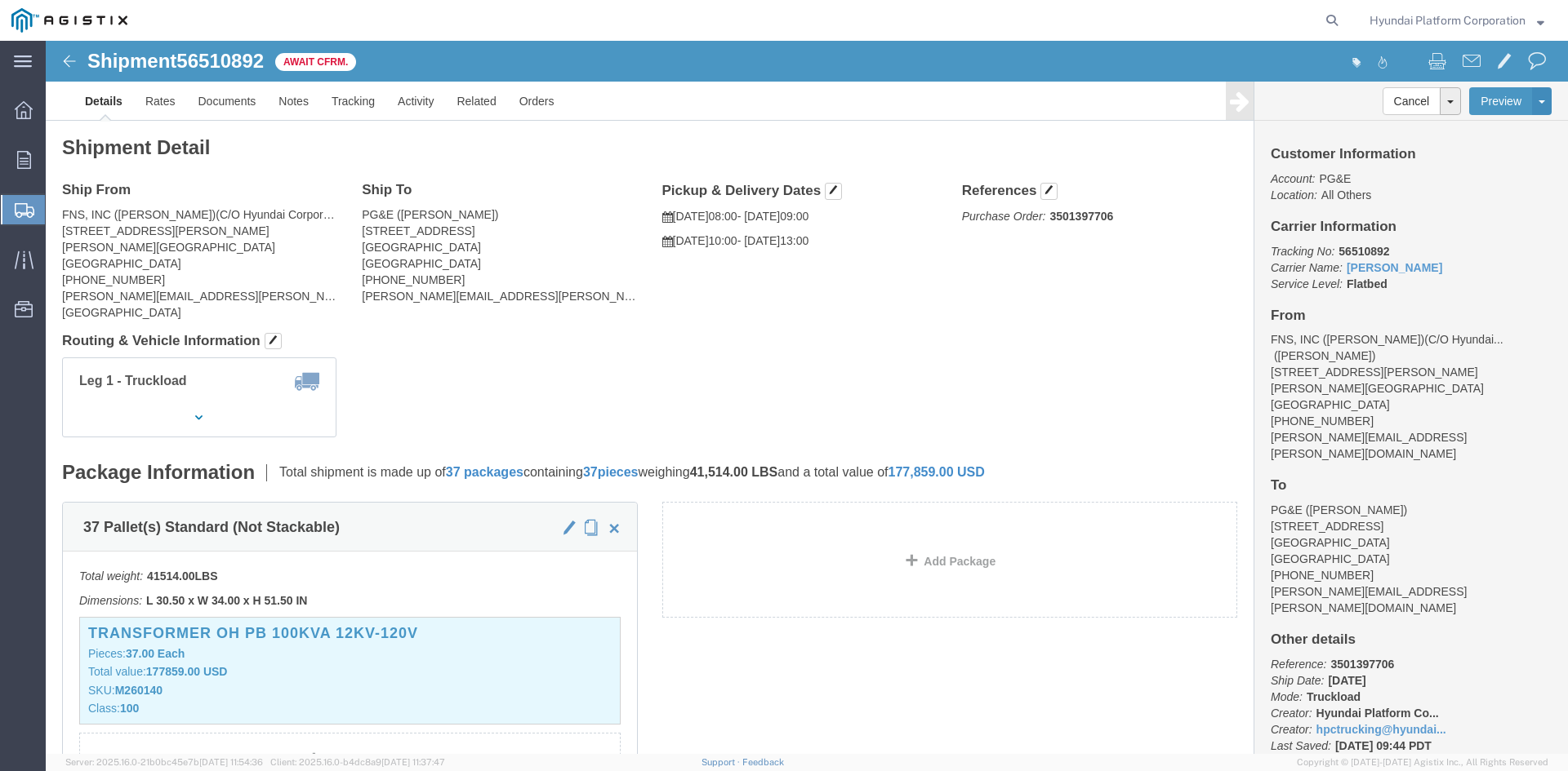
click div "Shipment 56510892 Await Cfrm. Details Rates Documents Notes Tracking Activity R…"
click span "56510892"
copy span "56510892"
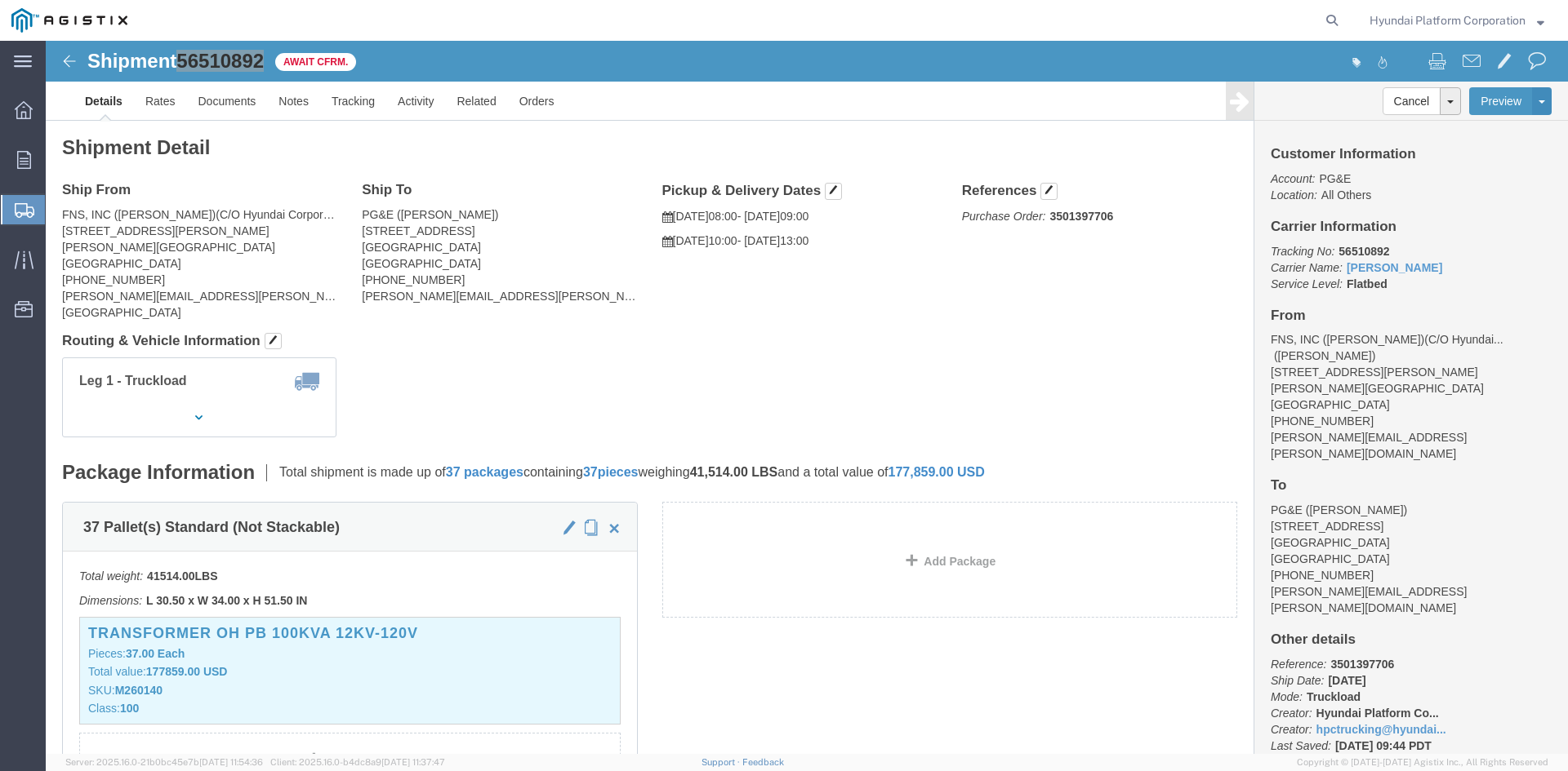
click at [0, 0] on span "Create Shipment" at bounding box center [0, 0] width 0 height 0
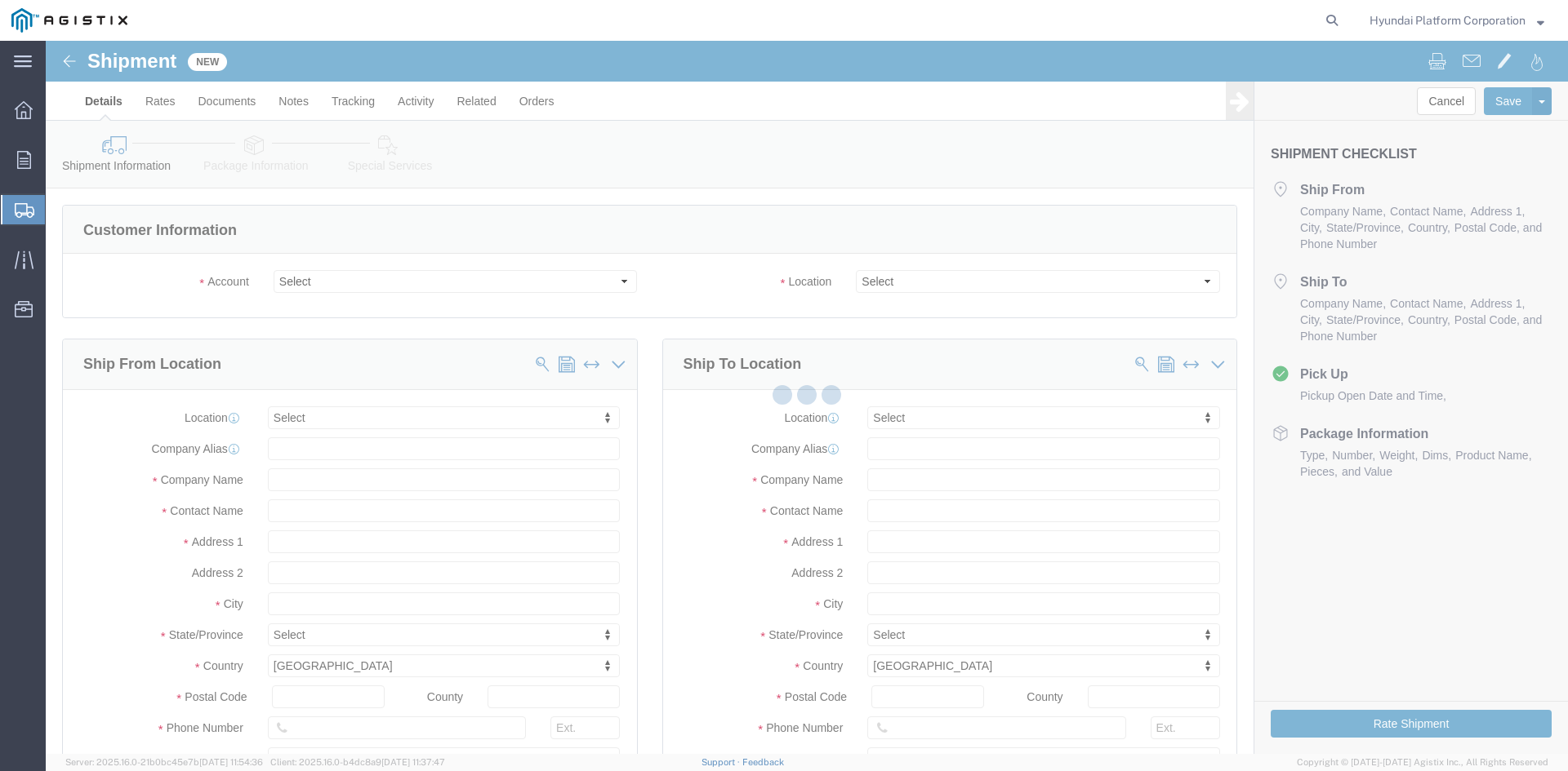
select select
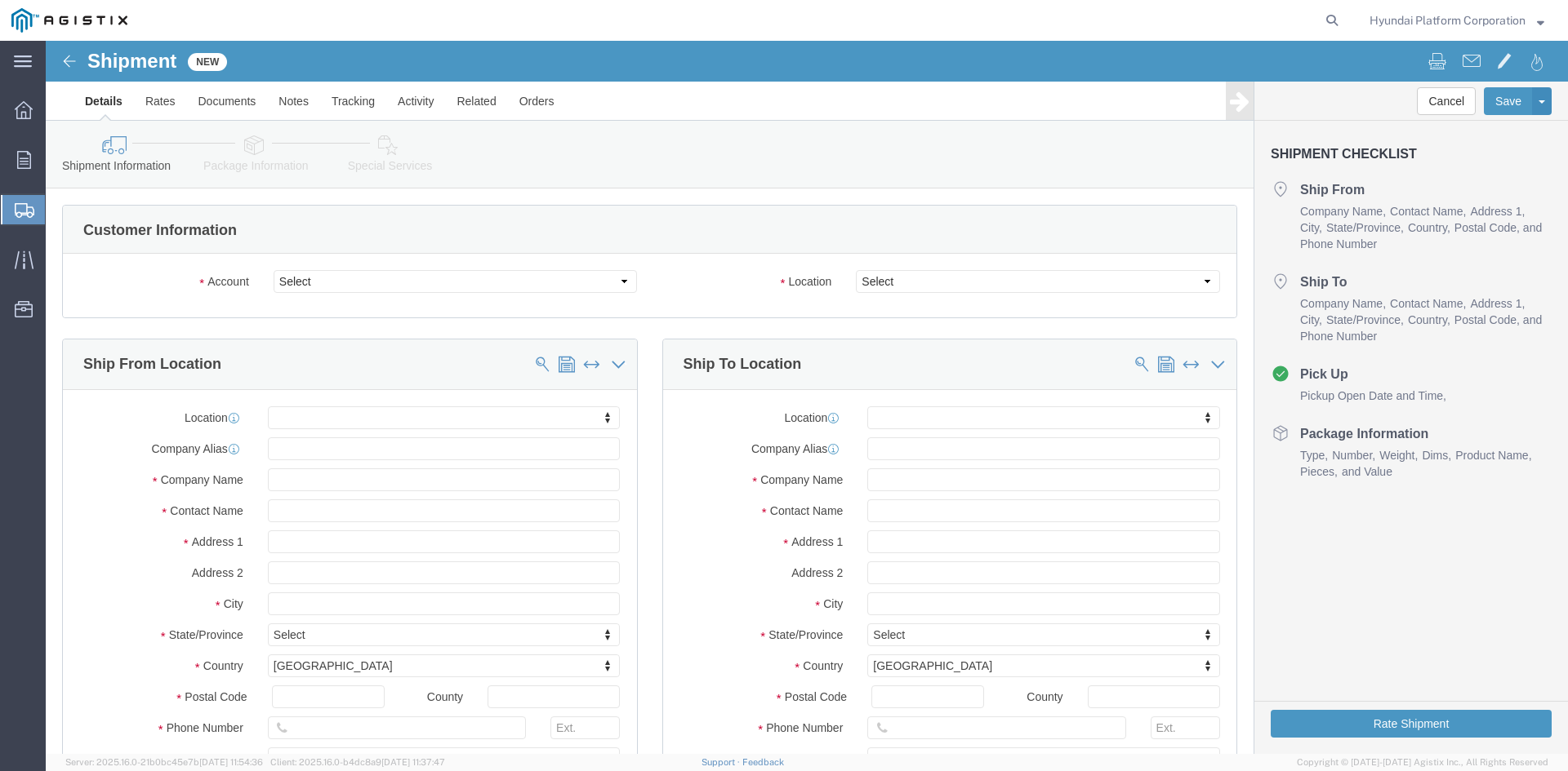
click at [0, 0] on span "Shipment Manager" at bounding box center [0, 0] width 0 height 0
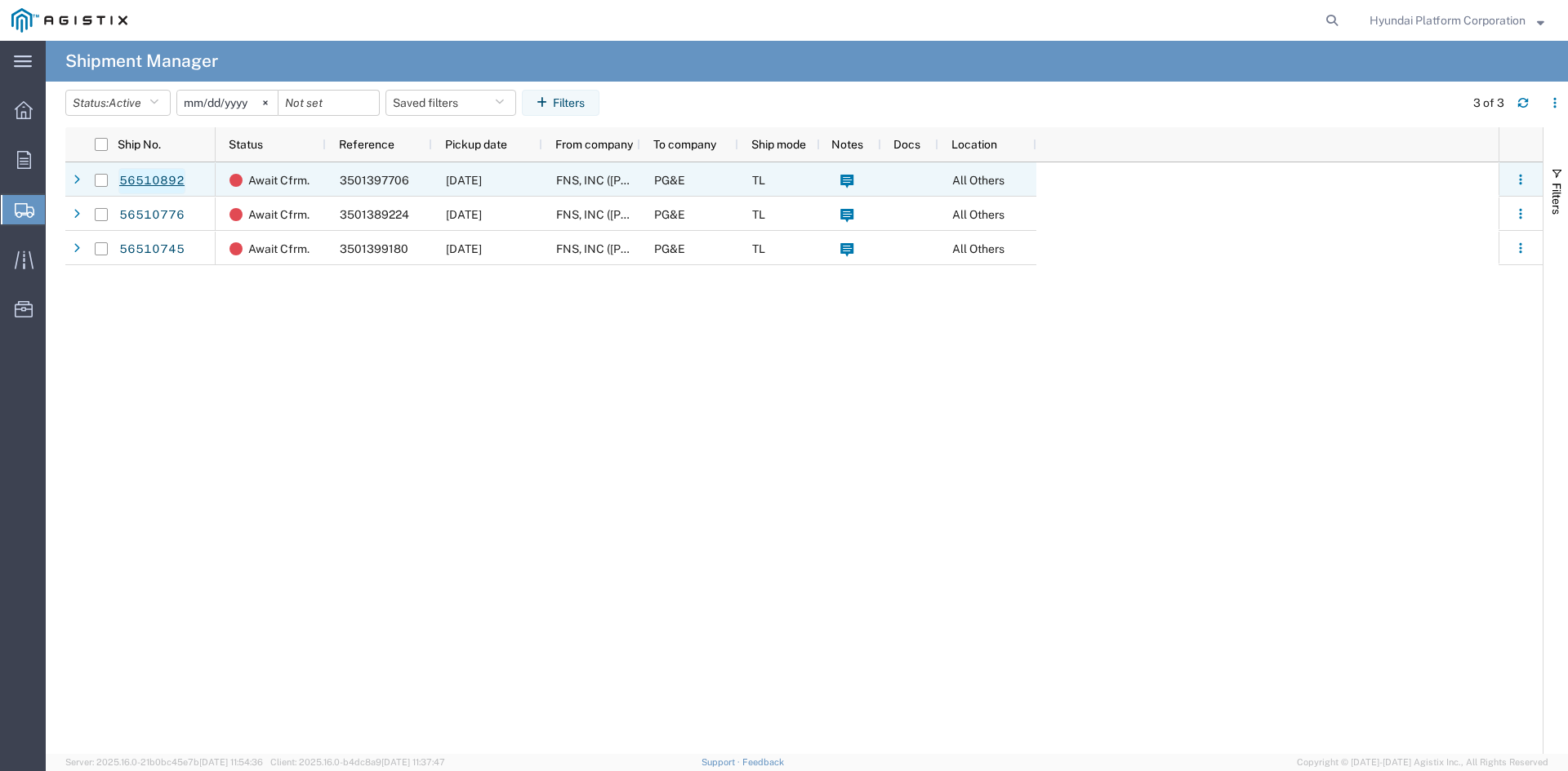
click at [167, 186] on link "56510892" at bounding box center [152, 180] width 67 height 26
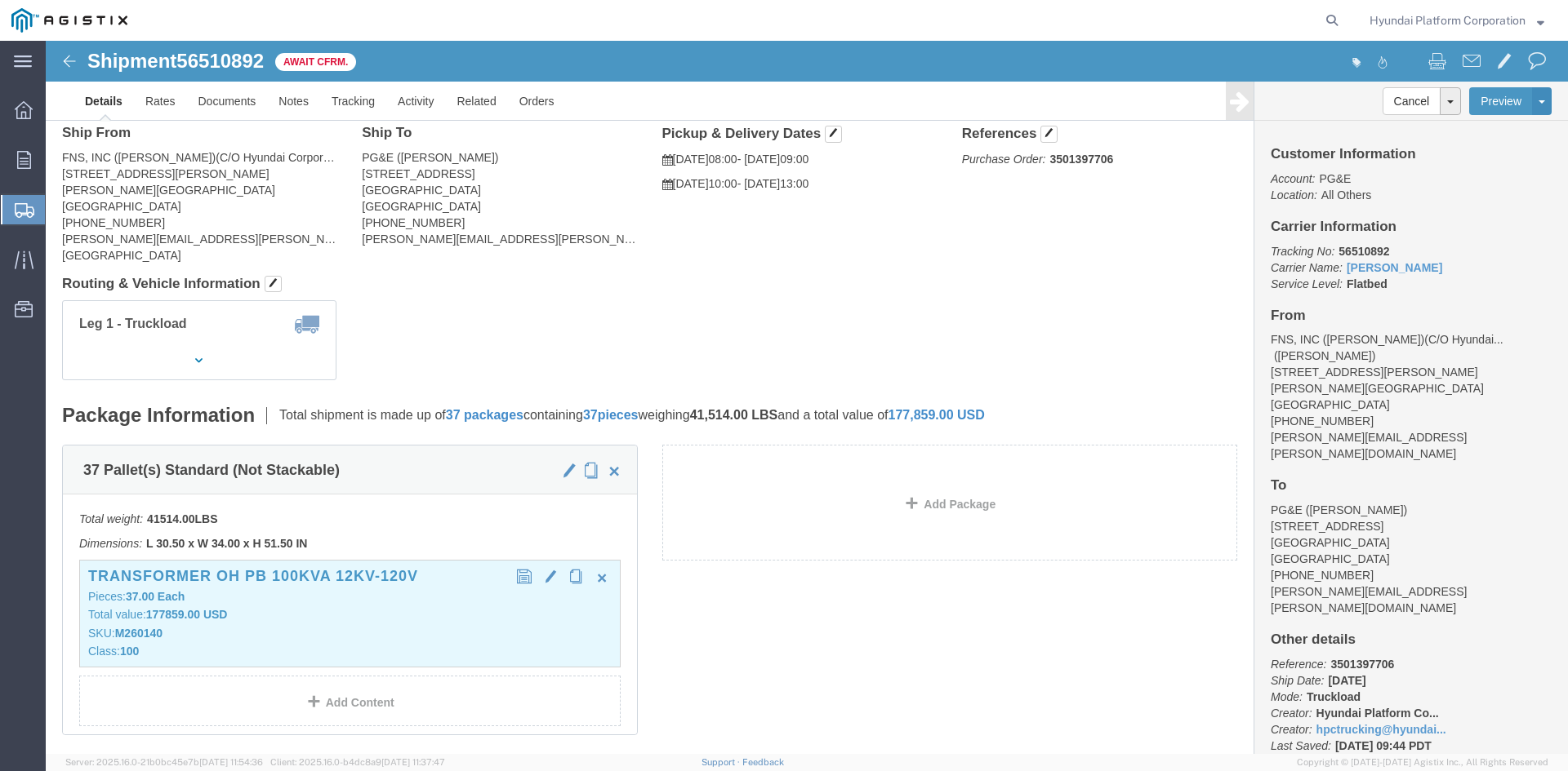
scroll to position [82, 0]
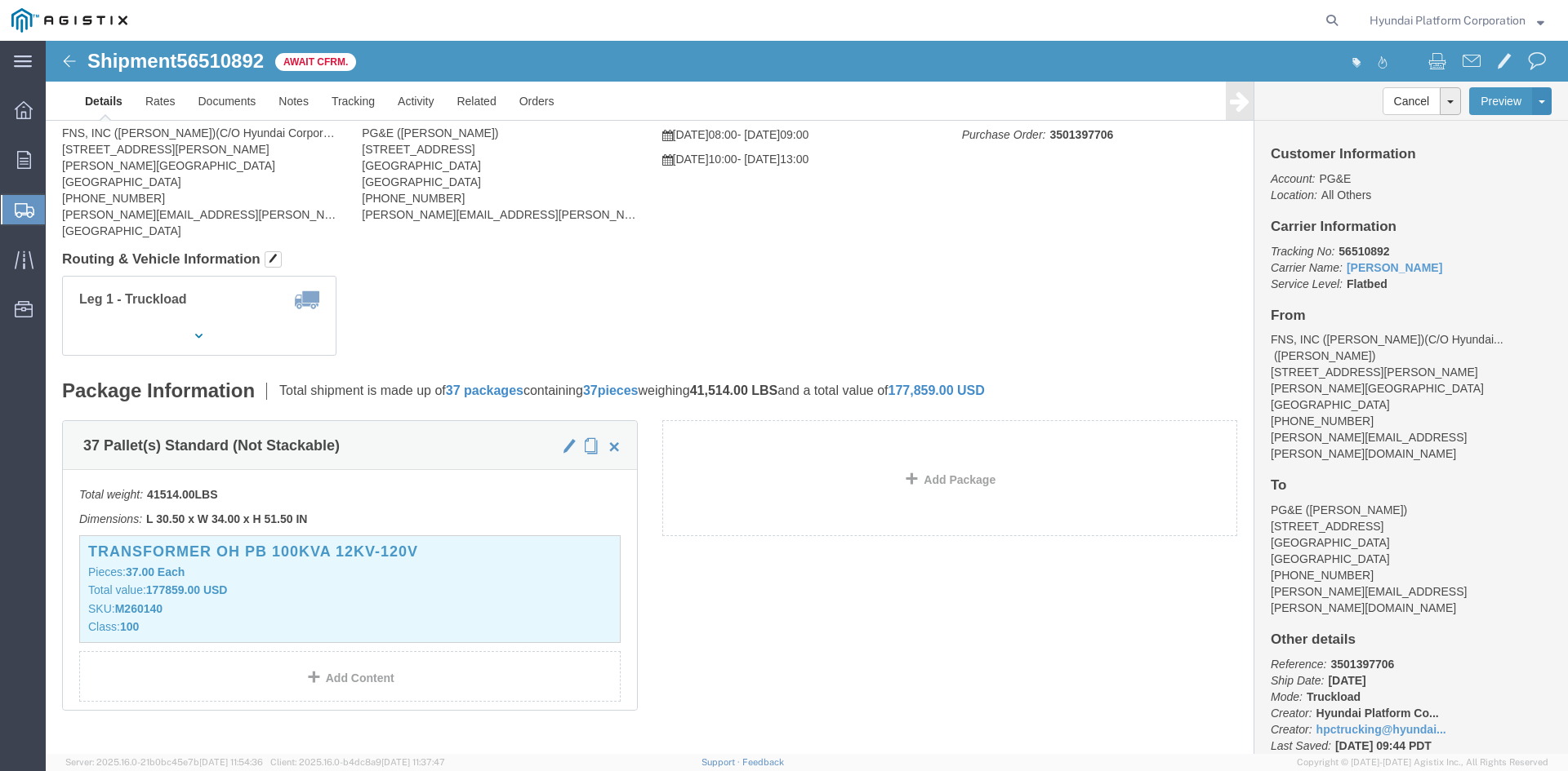
click at [0, 0] on span "Shipment Manager" at bounding box center [0, 0] width 0 height 0
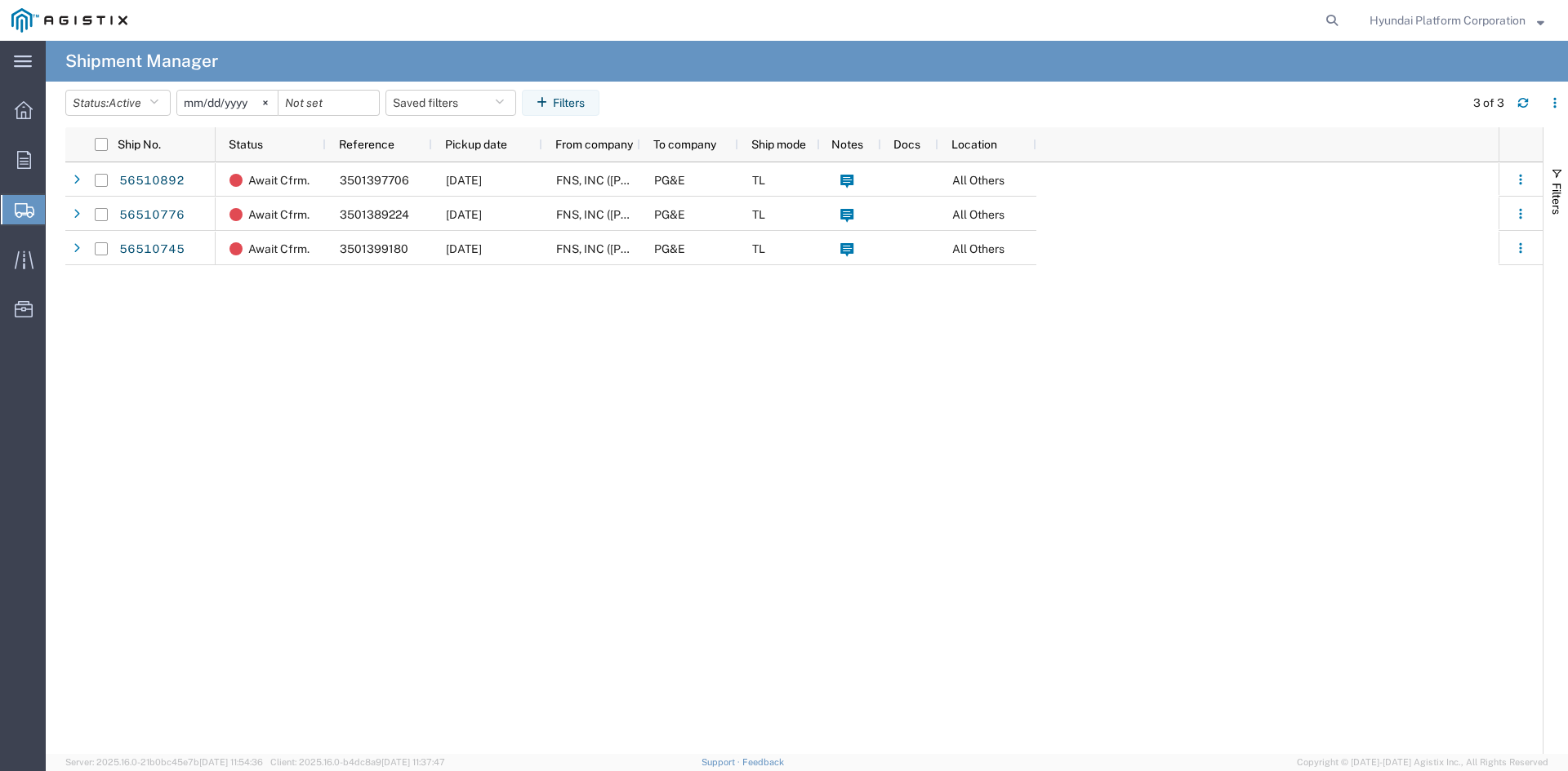
click at [0, 0] on span "Create Shipment" at bounding box center [0, 0] width 0 height 0
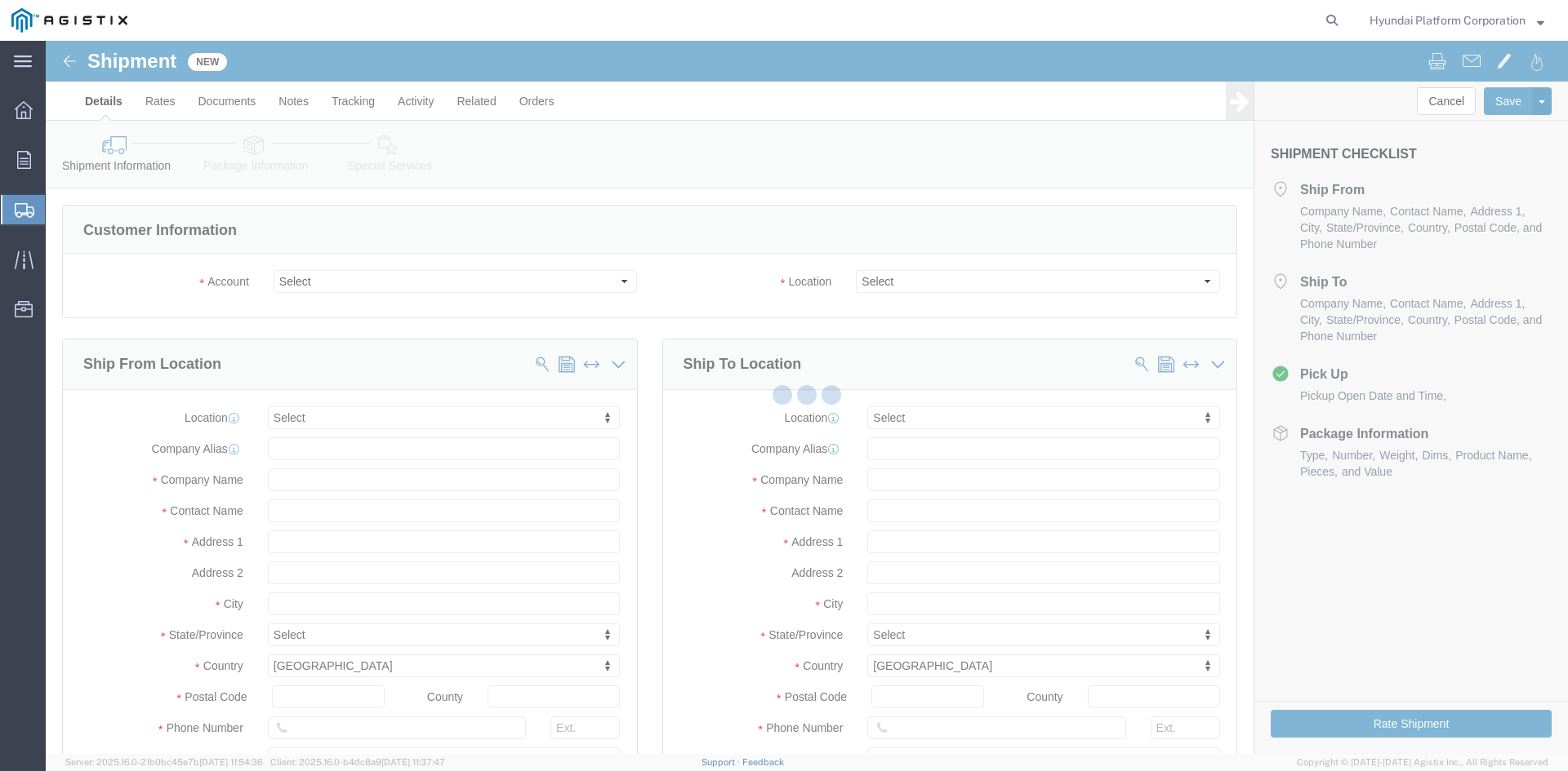
select select
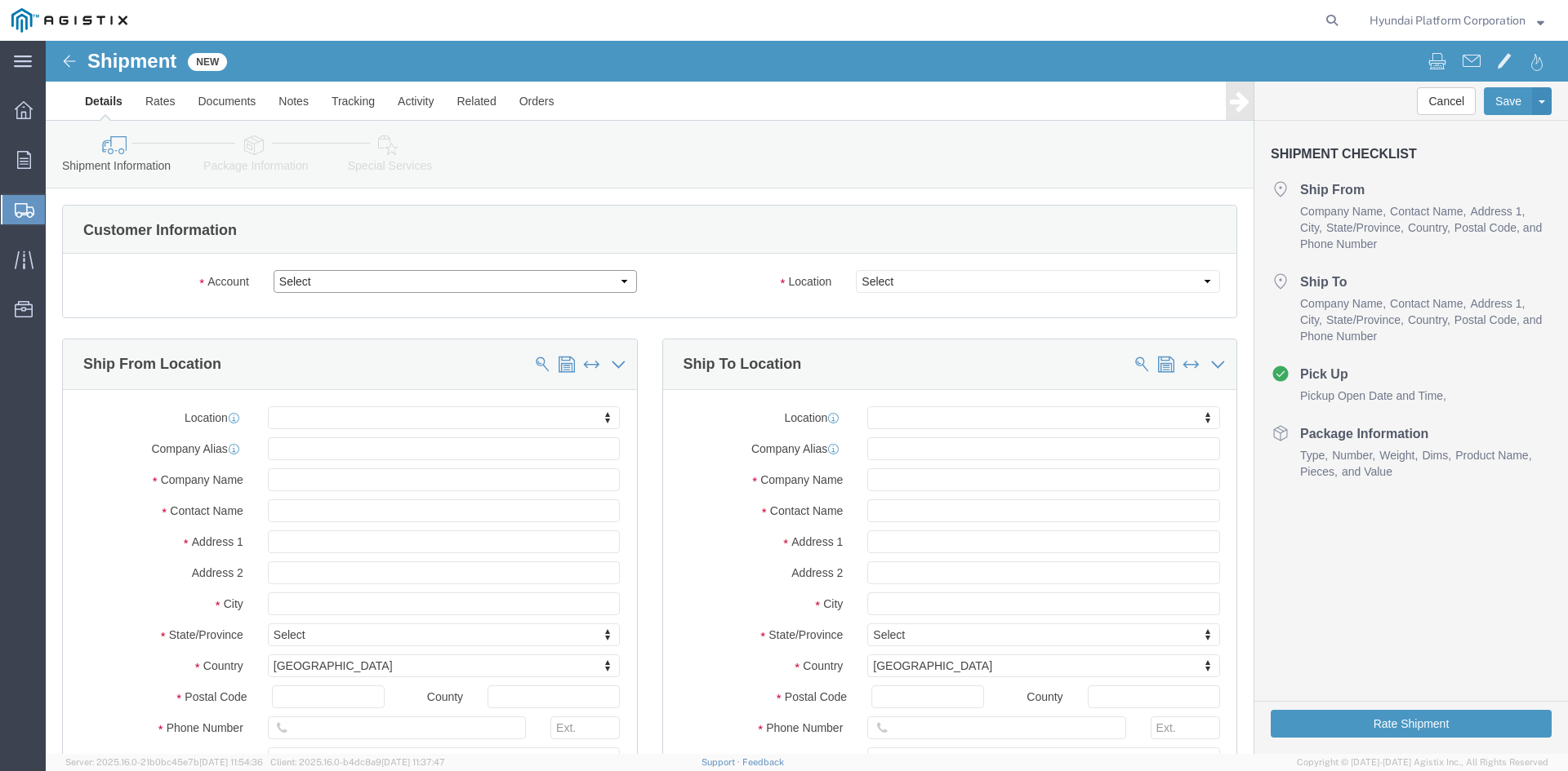
click select "Select Hyundai Platform Corporation PG&E"
select select "9596"
click select "Select Hyundai Platform Corporation PG&E"
click select "Select"
select select
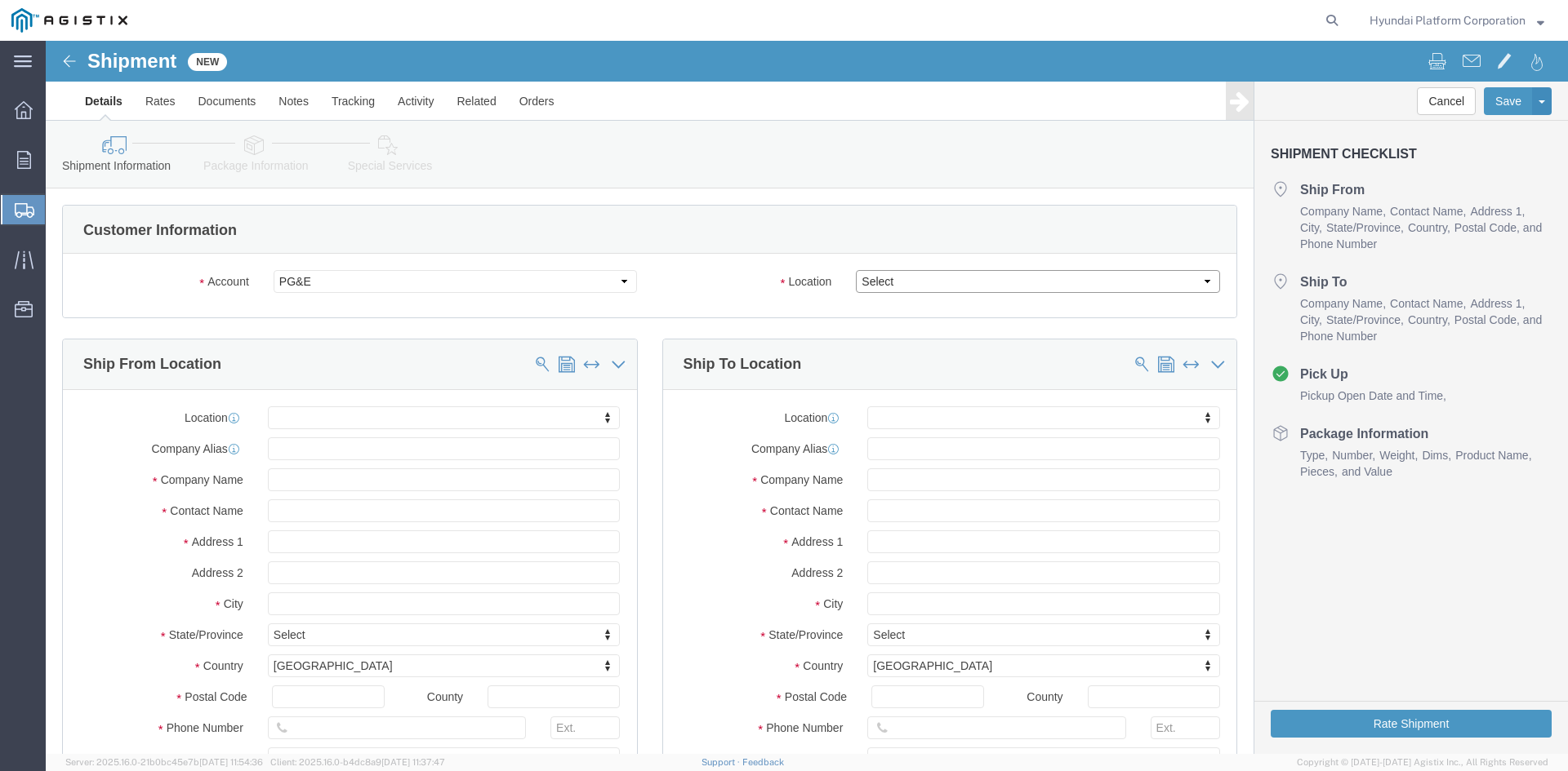
select select
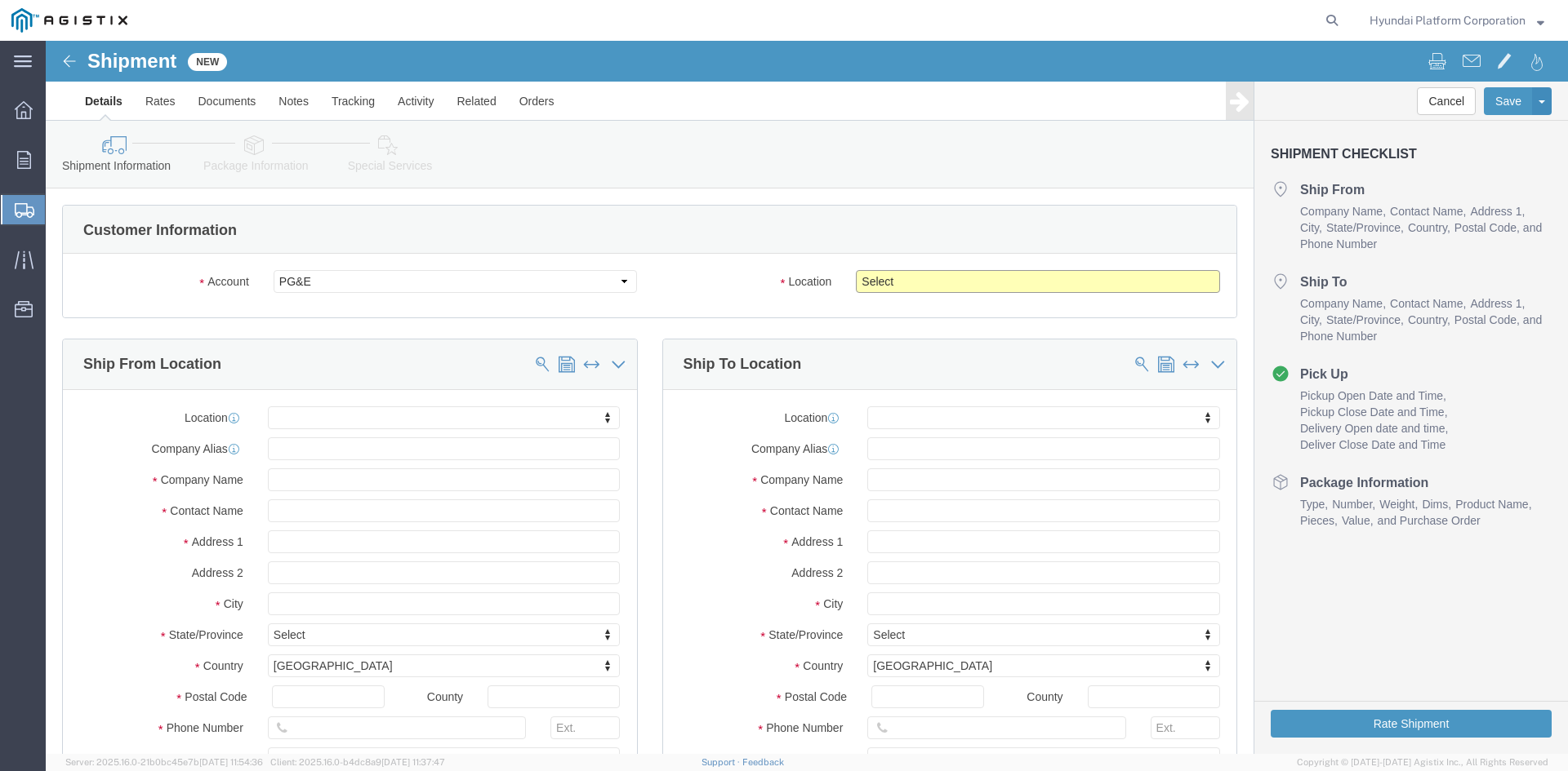
select select "23082"
click select "Select All Others [GEOGRAPHIC_DATA] [GEOGRAPHIC_DATA] [GEOGRAPHIC_DATA] [GEOGRA…"
click label "Location"
click input "text"
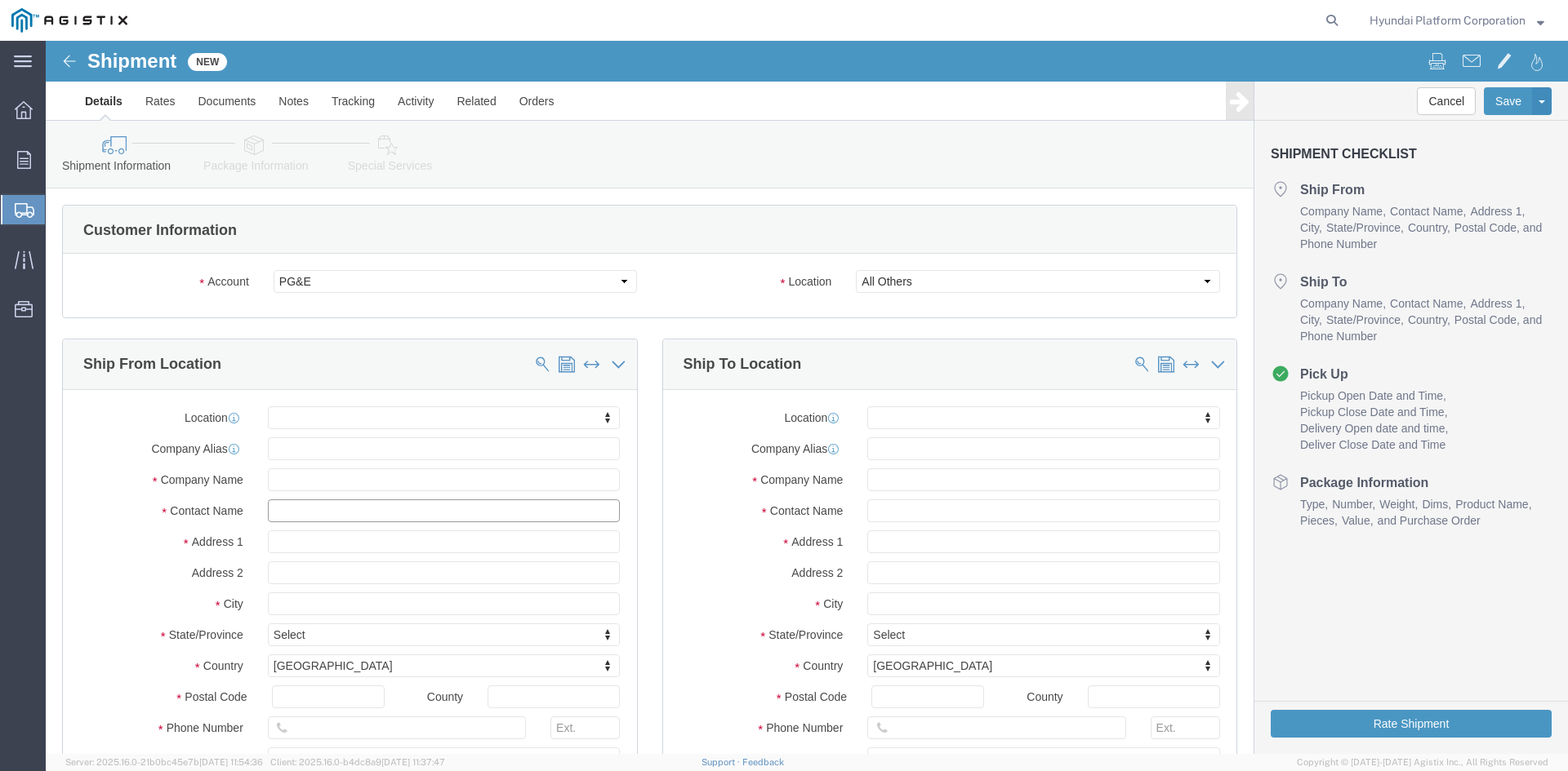
click input "text"
type input "p"
type input "[PERSON_NAME]"
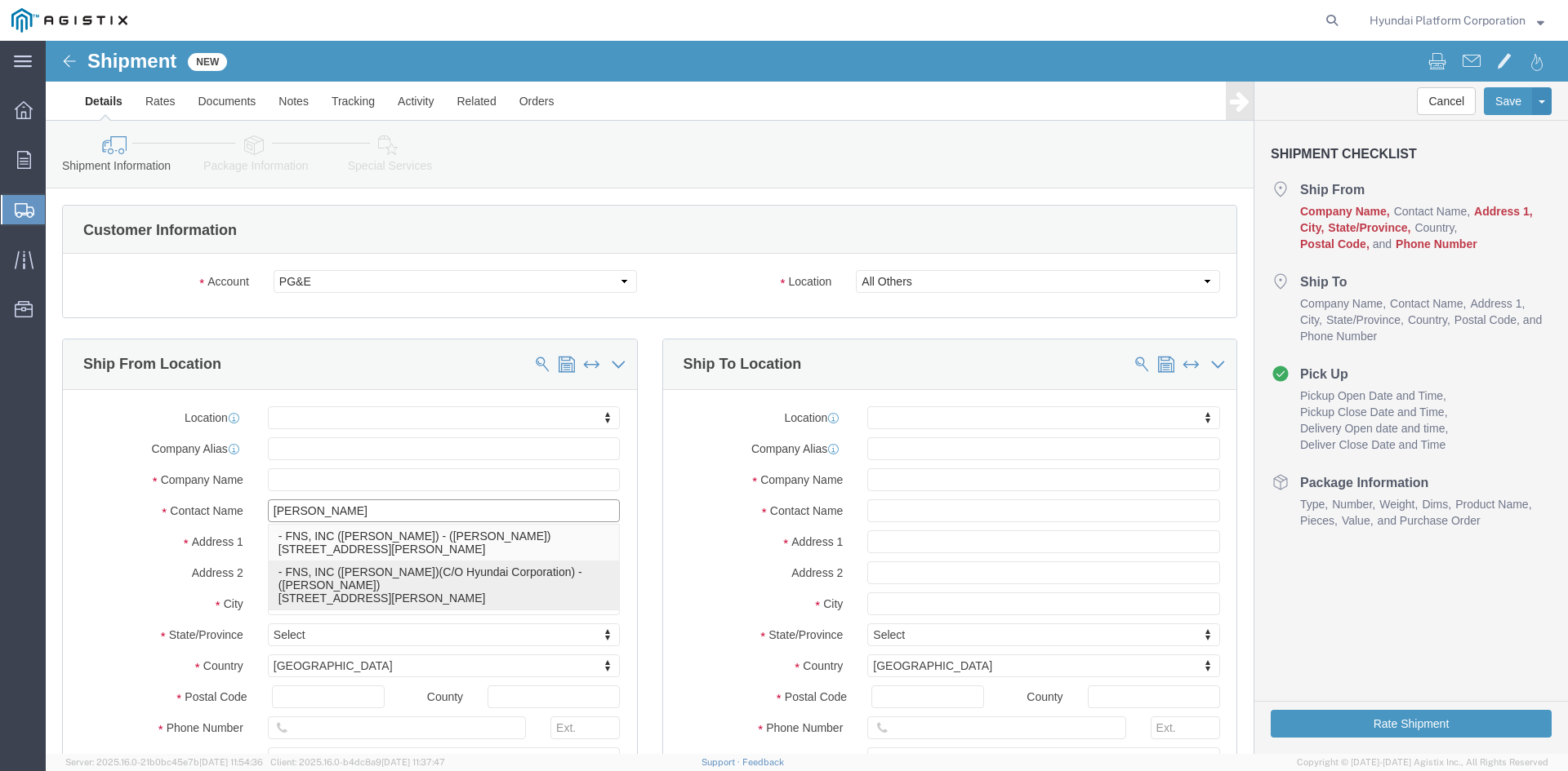
click p "- FNS, INC ([PERSON_NAME])(C/O Hyundai Corporation) - ([PERSON_NAME]) [STREET_A…"
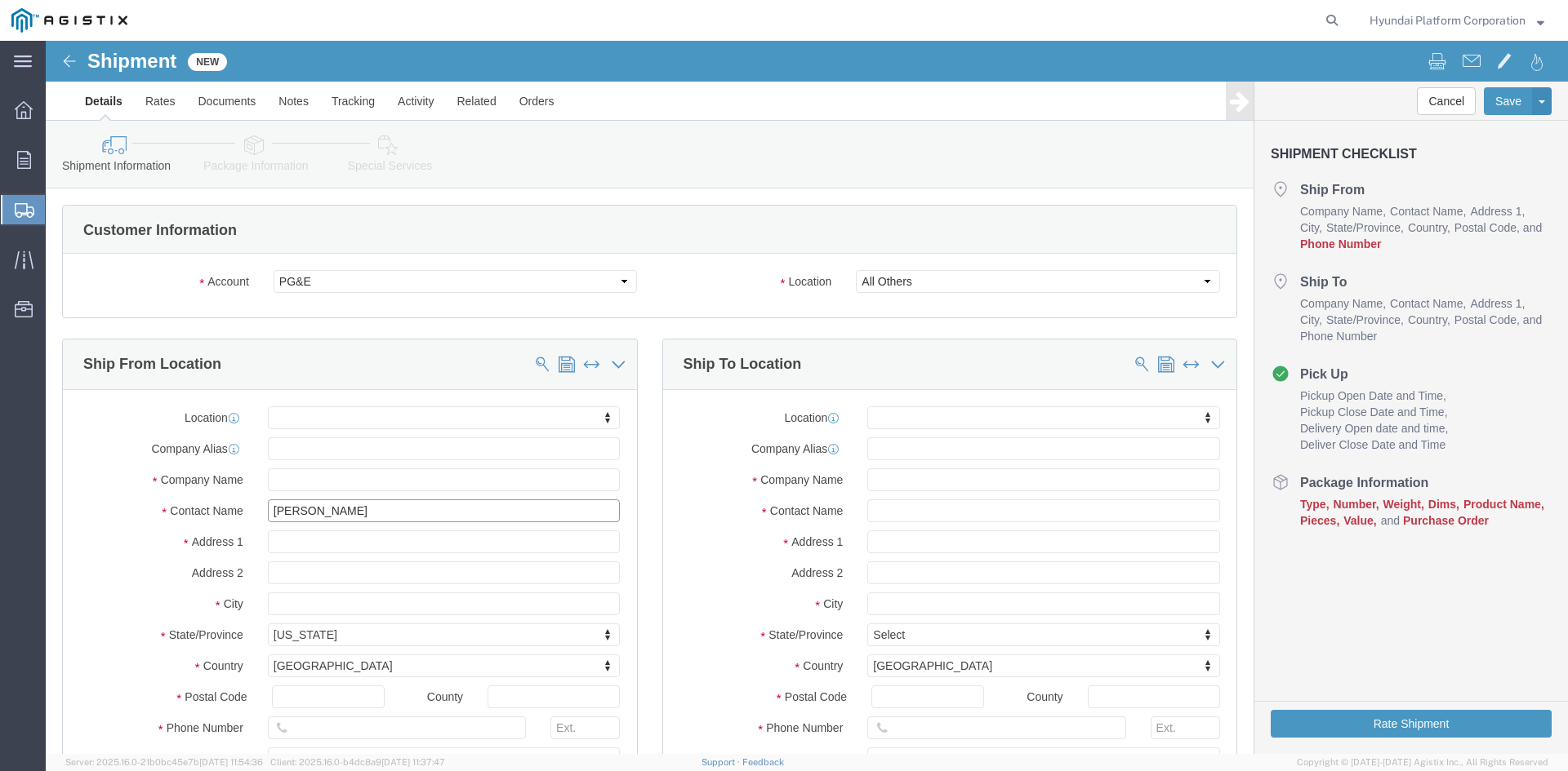
select select "CA"
type input "[PERSON_NAME]"
click input "text"
type input "[PERSON_NAME]"
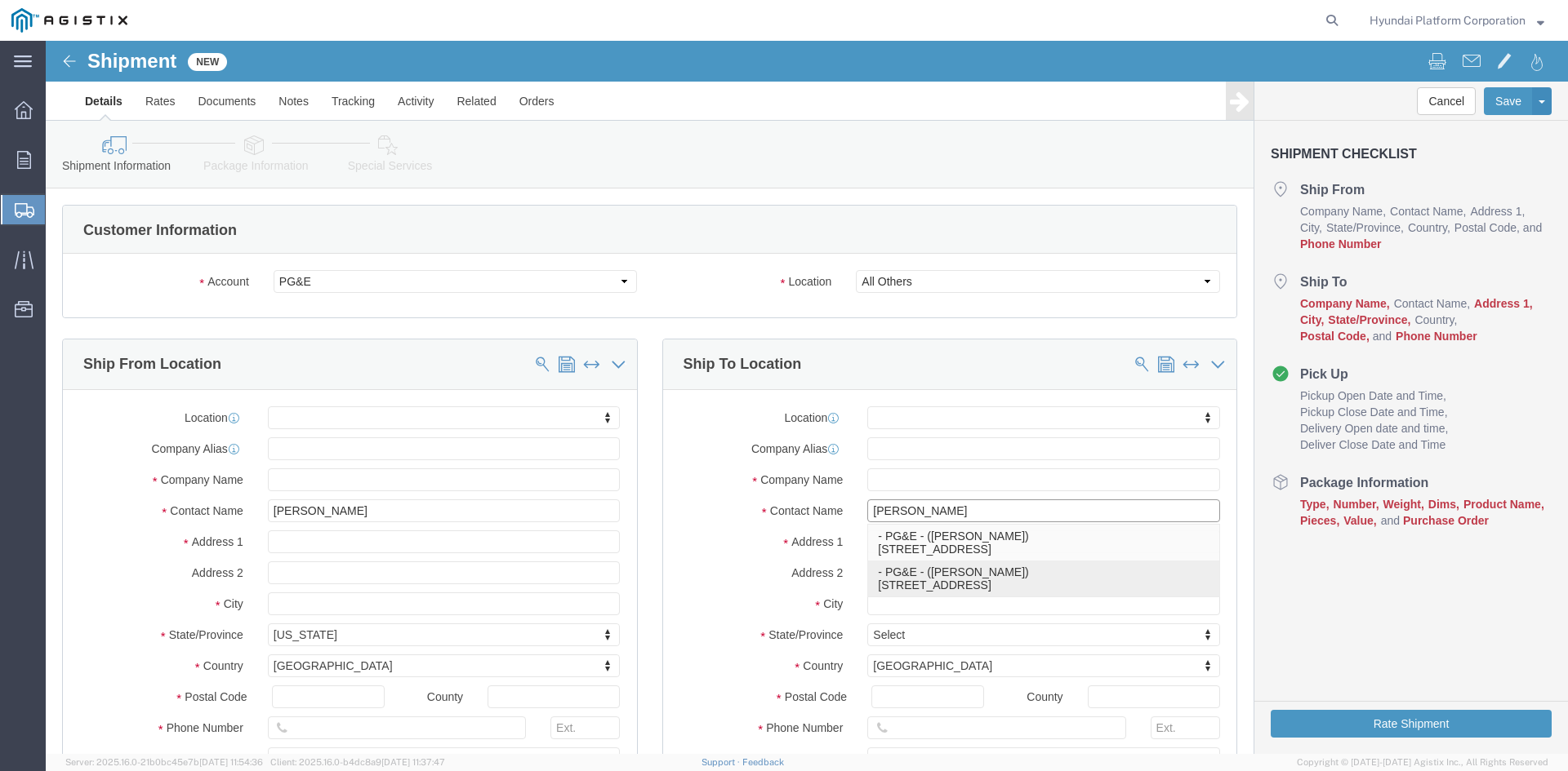
click p "- PG&E - ([PERSON_NAME]) [STREET_ADDRESS]"
select select "CA"
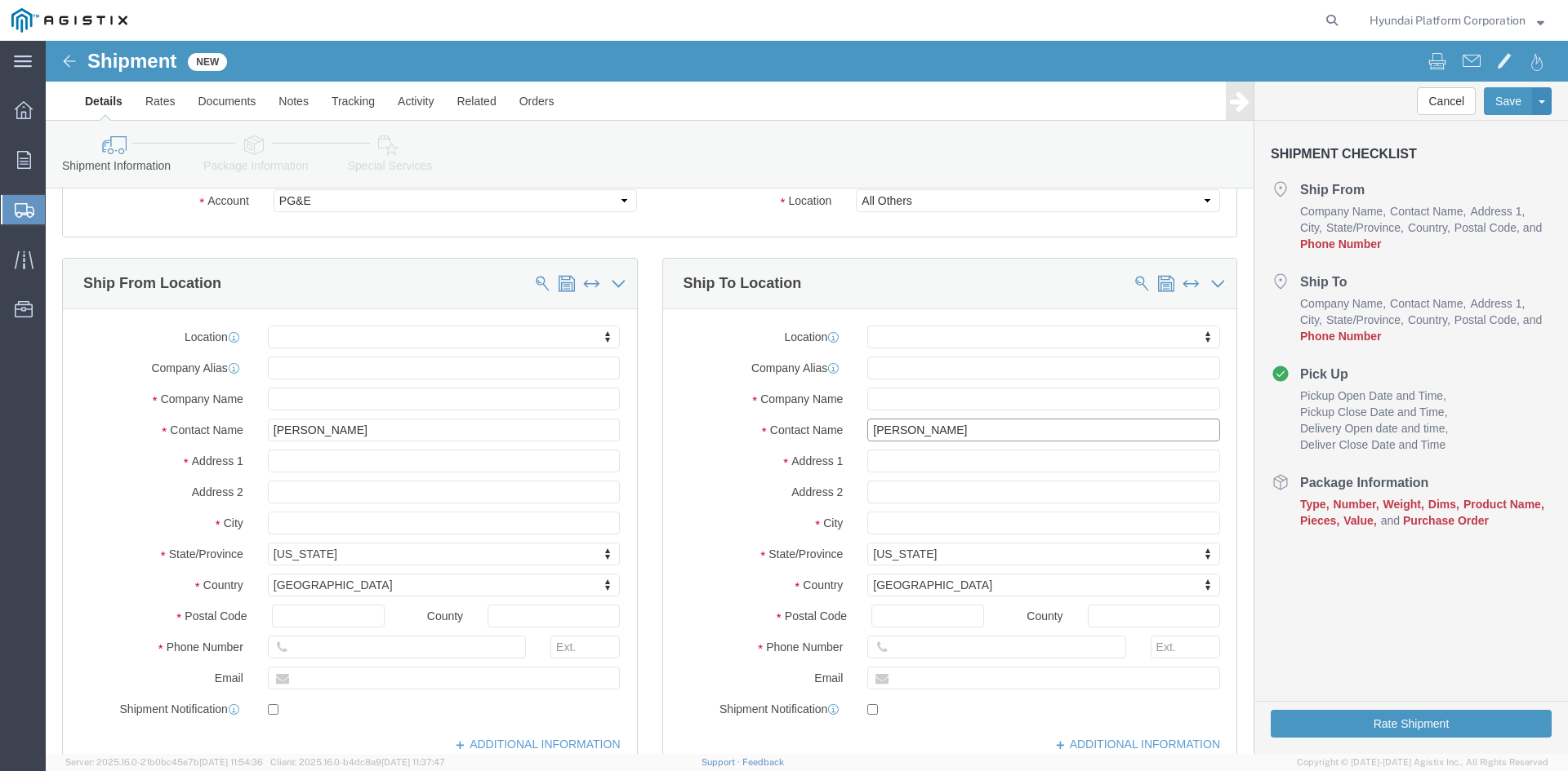
scroll to position [163, 0]
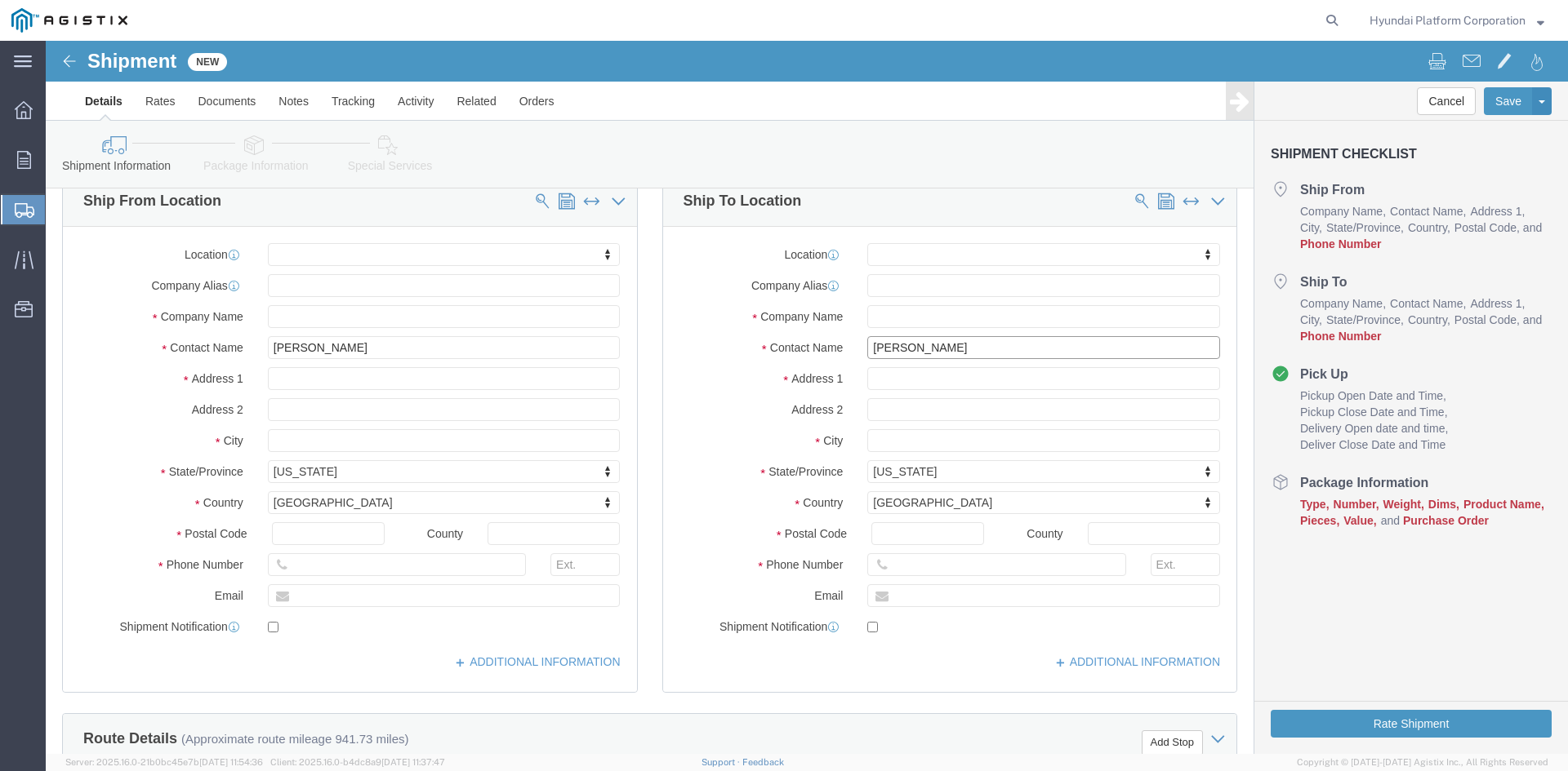
type input "[PERSON_NAME]"
click input "text"
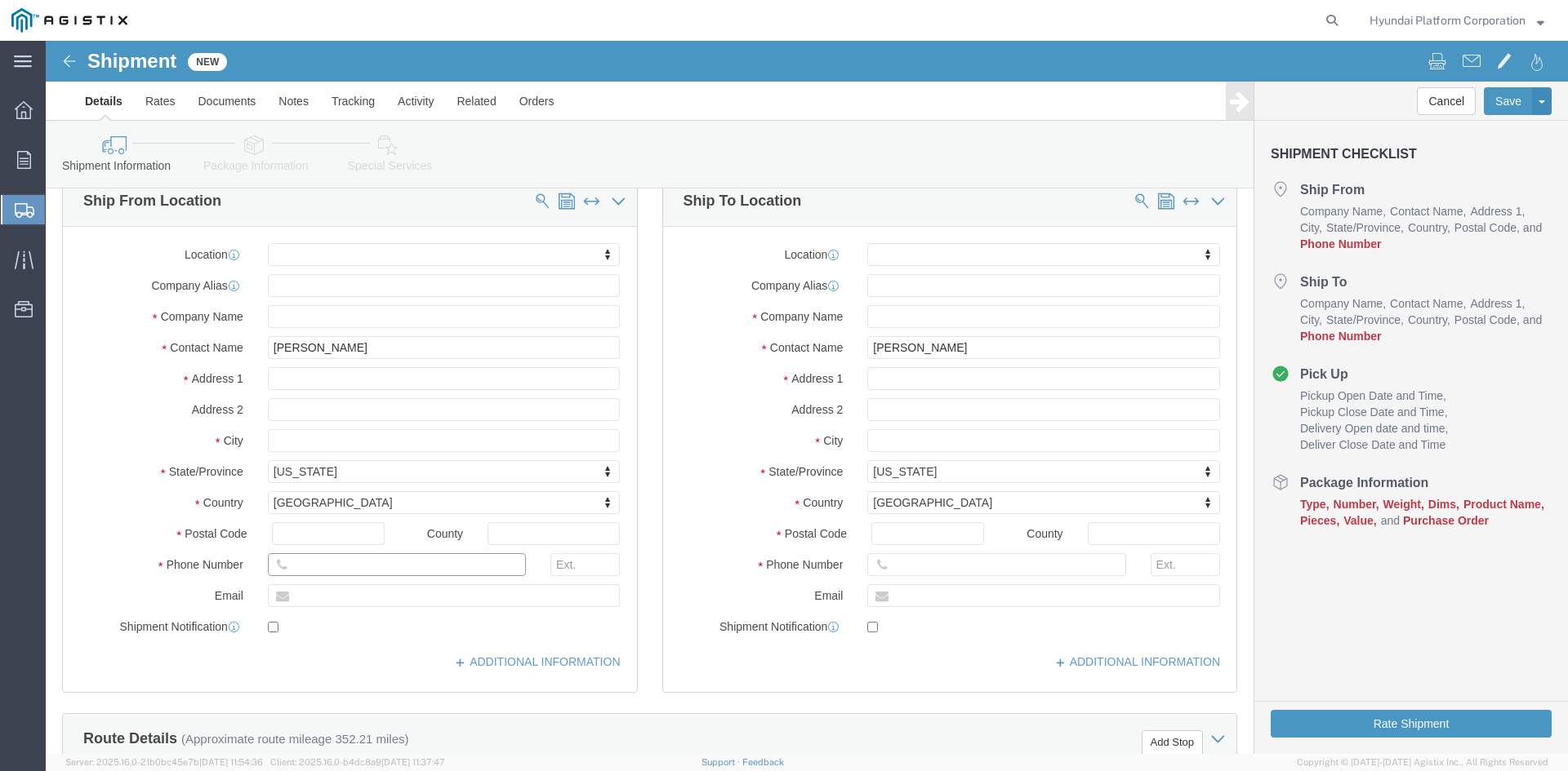
click input "text"
paste input "[PHONE_NUMBER]"
type input "[PHONE_NUMBER]"
click input "text"
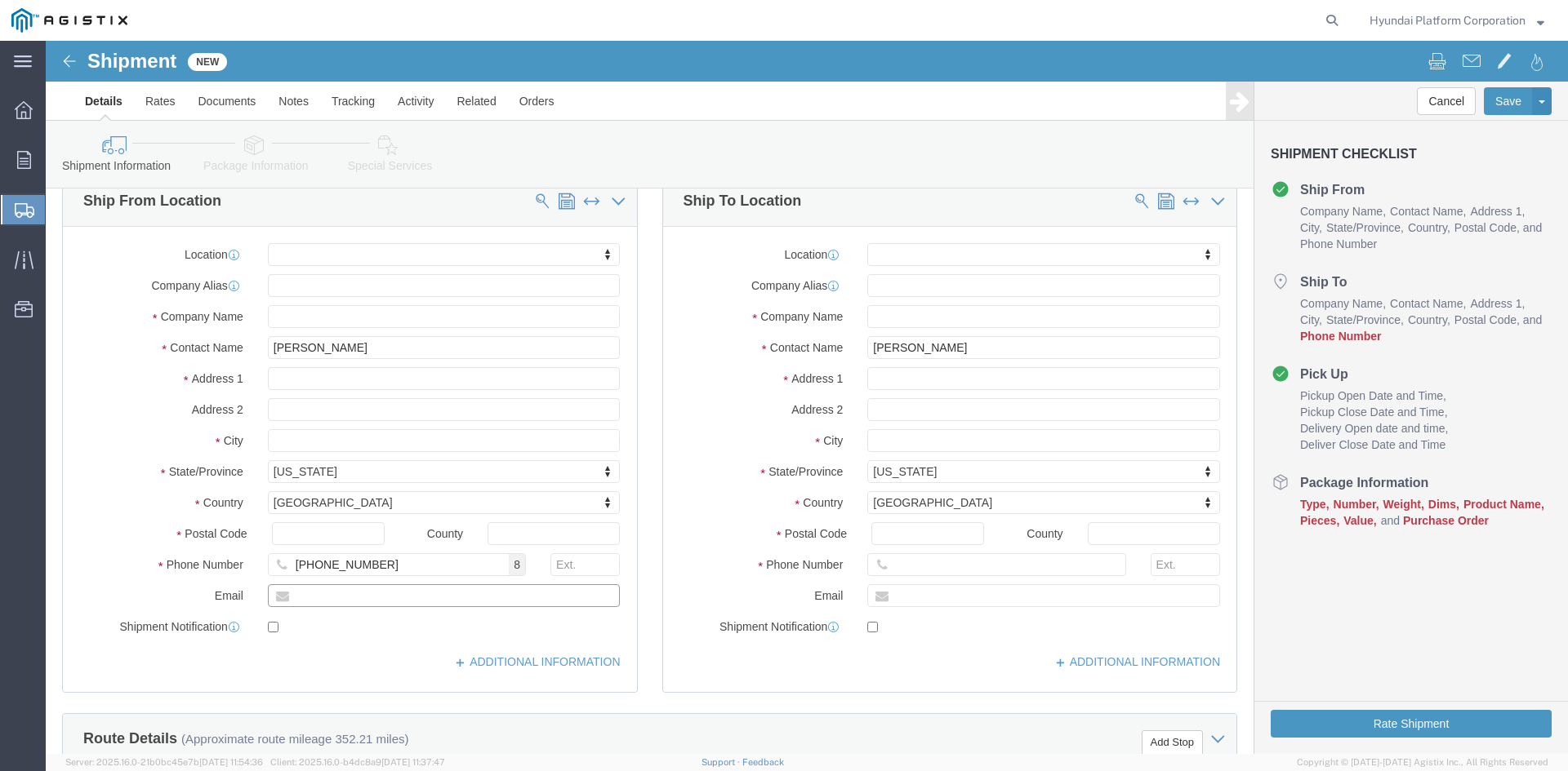
click input "text"
paste input "[PERSON_NAME][EMAIL_ADDRESS][PERSON_NAME][DOMAIN_NAME]"
type input "[PERSON_NAME][EMAIL_ADDRESS][PERSON_NAME][DOMAIN_NAME]"
click input "text"
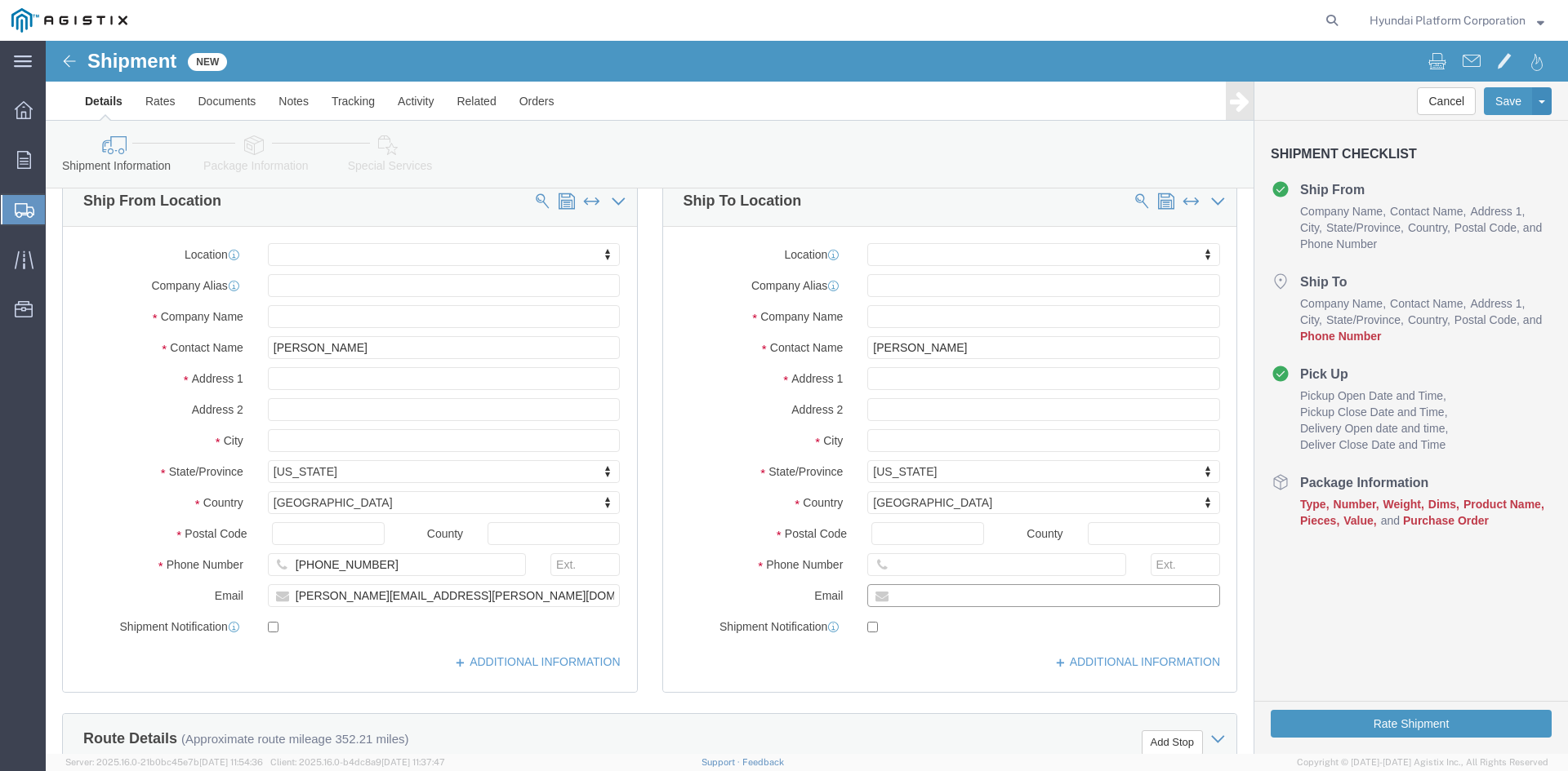
click input "text"
paste input "[PERSON_NAME][EMAIL_ADDRESS][PERSON_NAME][DOMAIN_NAME]"
type input "[PERSON_NAME][EMAIL_ADDRESS][PERSON_NAME][DOMAIN_NAME]"
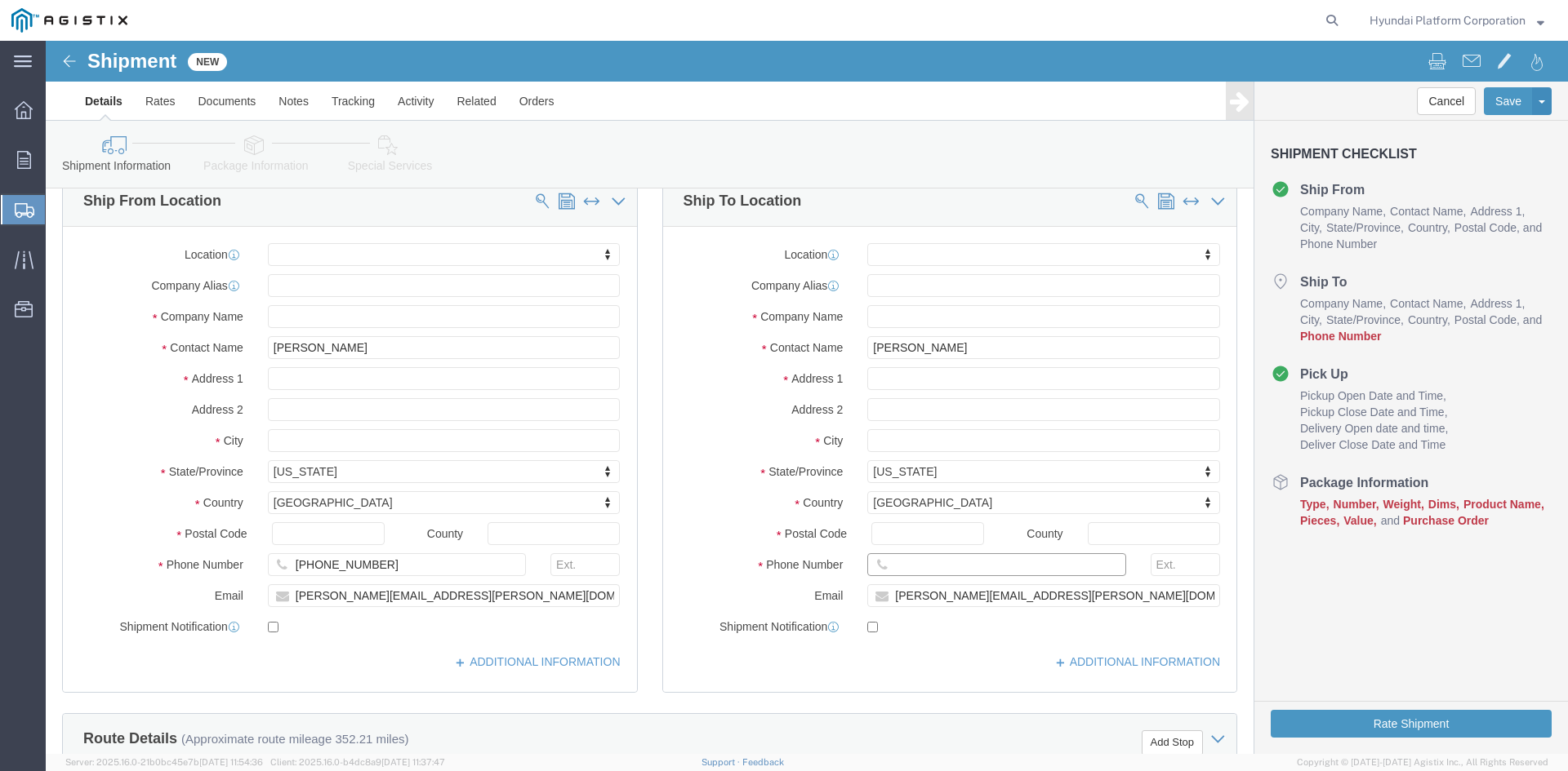
drag, startPoint x: 842, startPoint y: 525, endPoint x: 854, endPoint y: 525, distance: 12.0
click input "text"
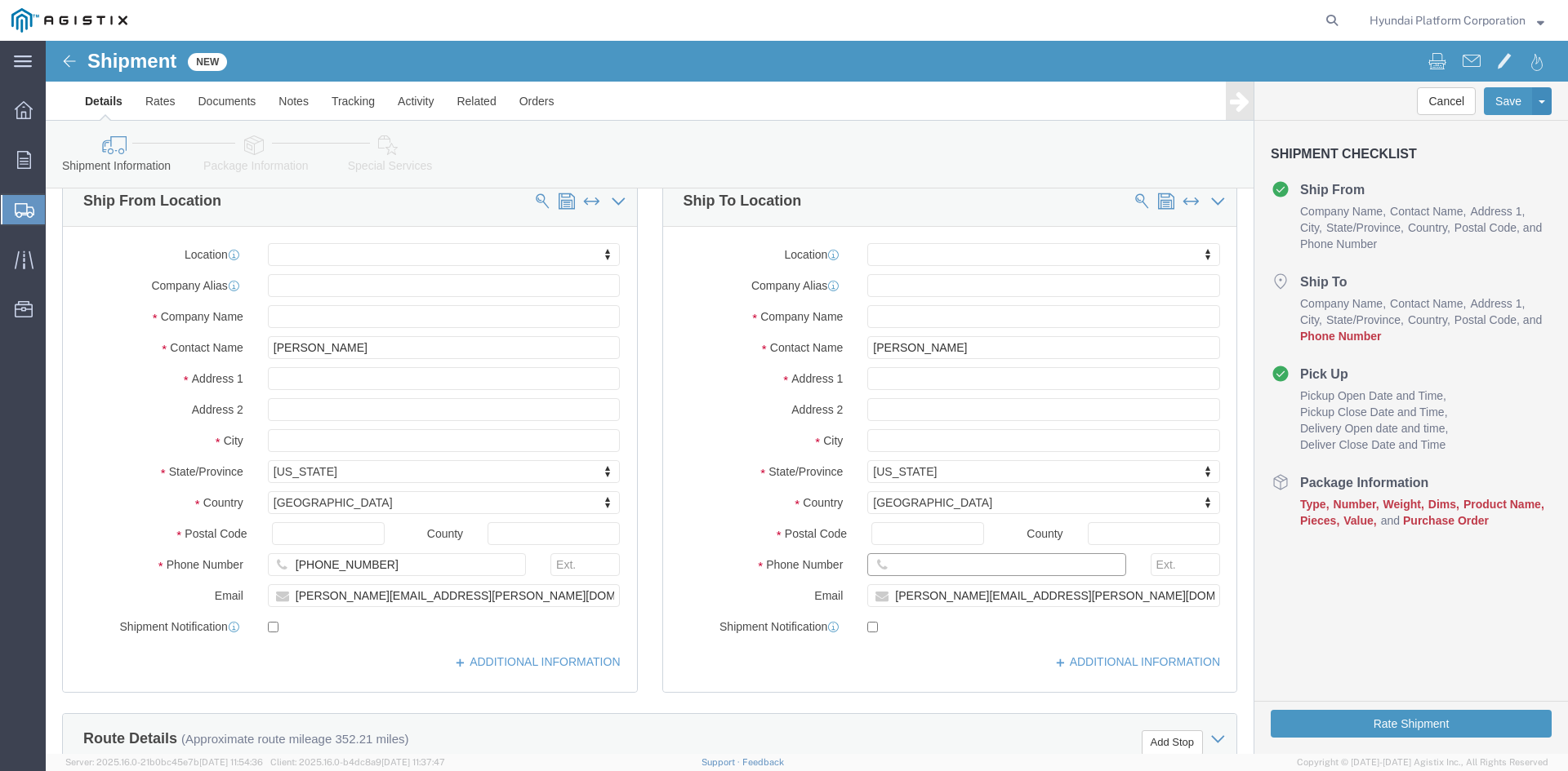
paste input "[PHONE_NUMBER]"
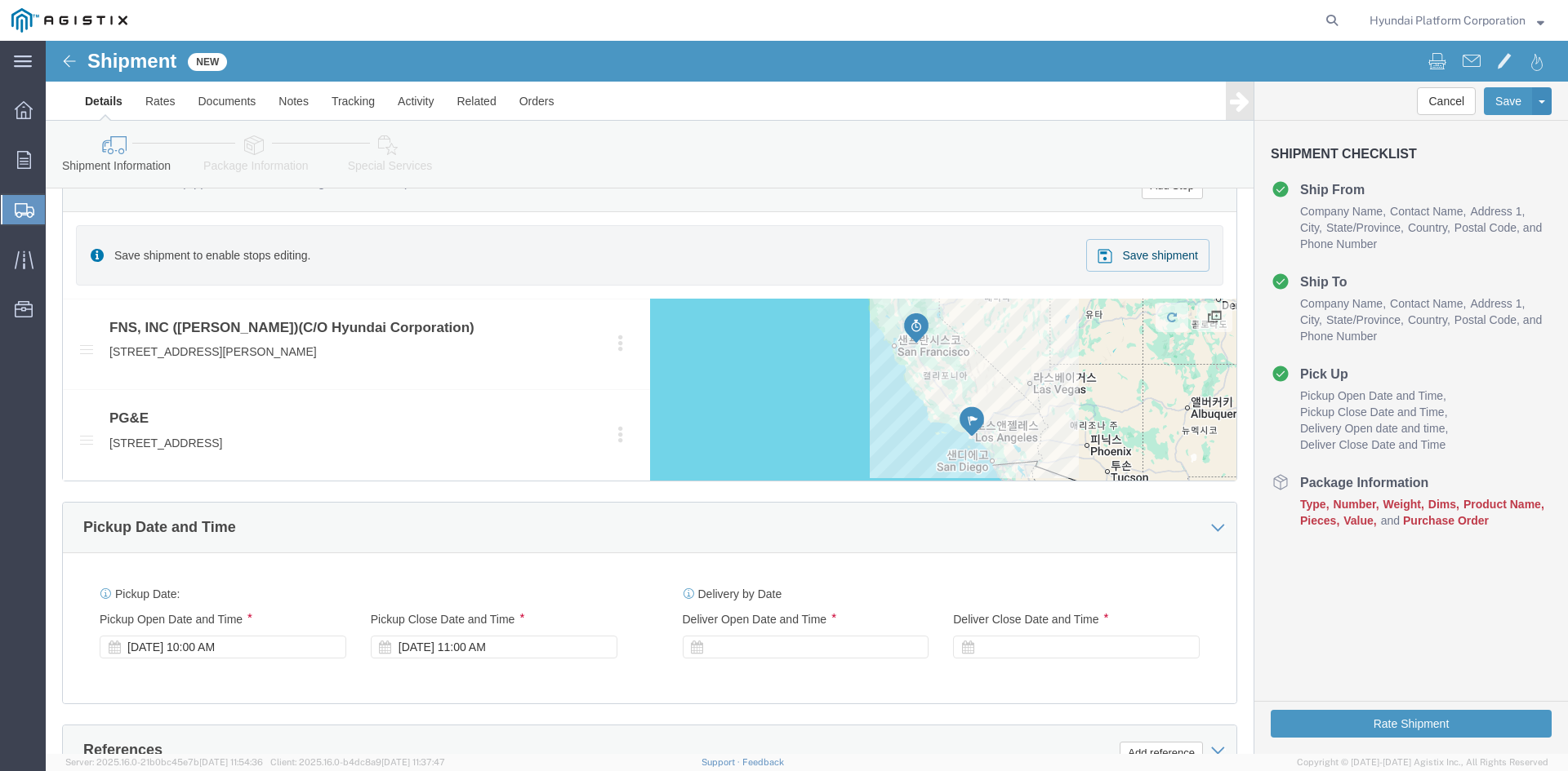
scroll to position [734, 0]
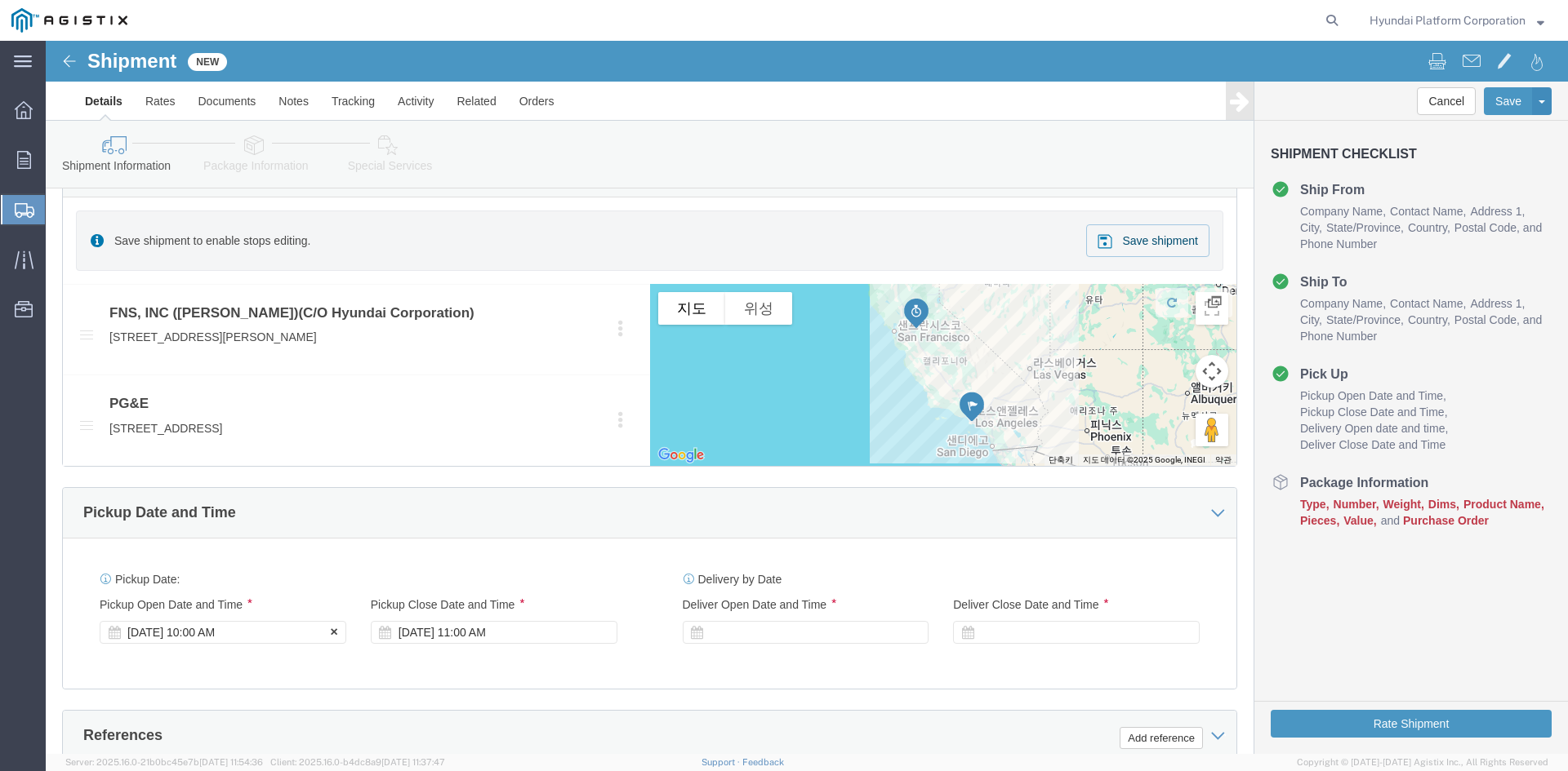
type input "[PHONE_NUMBER]"
click div "[DATE] 10:00 AM"
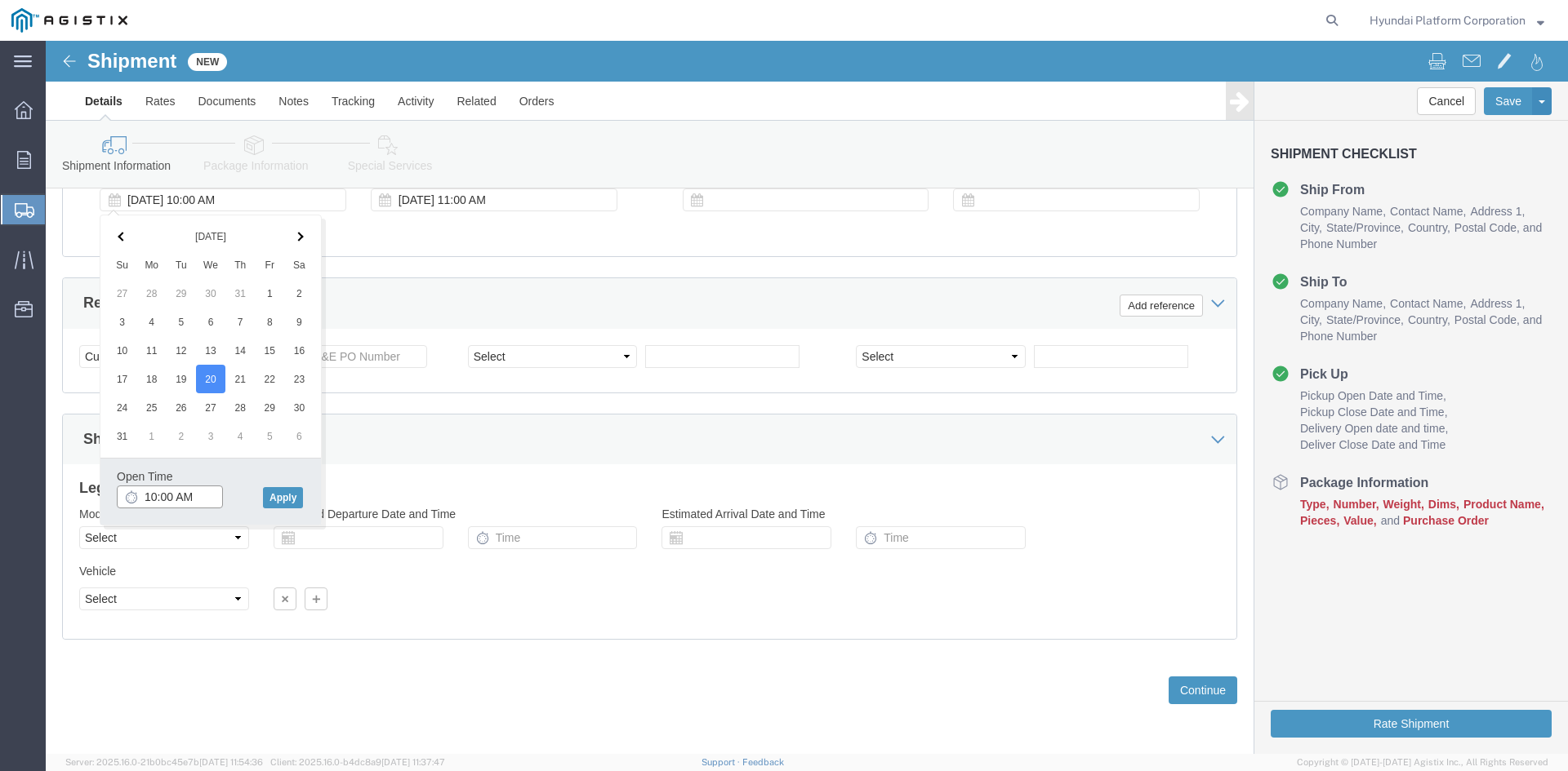
click input "10:00 AM"
click button "Apply"
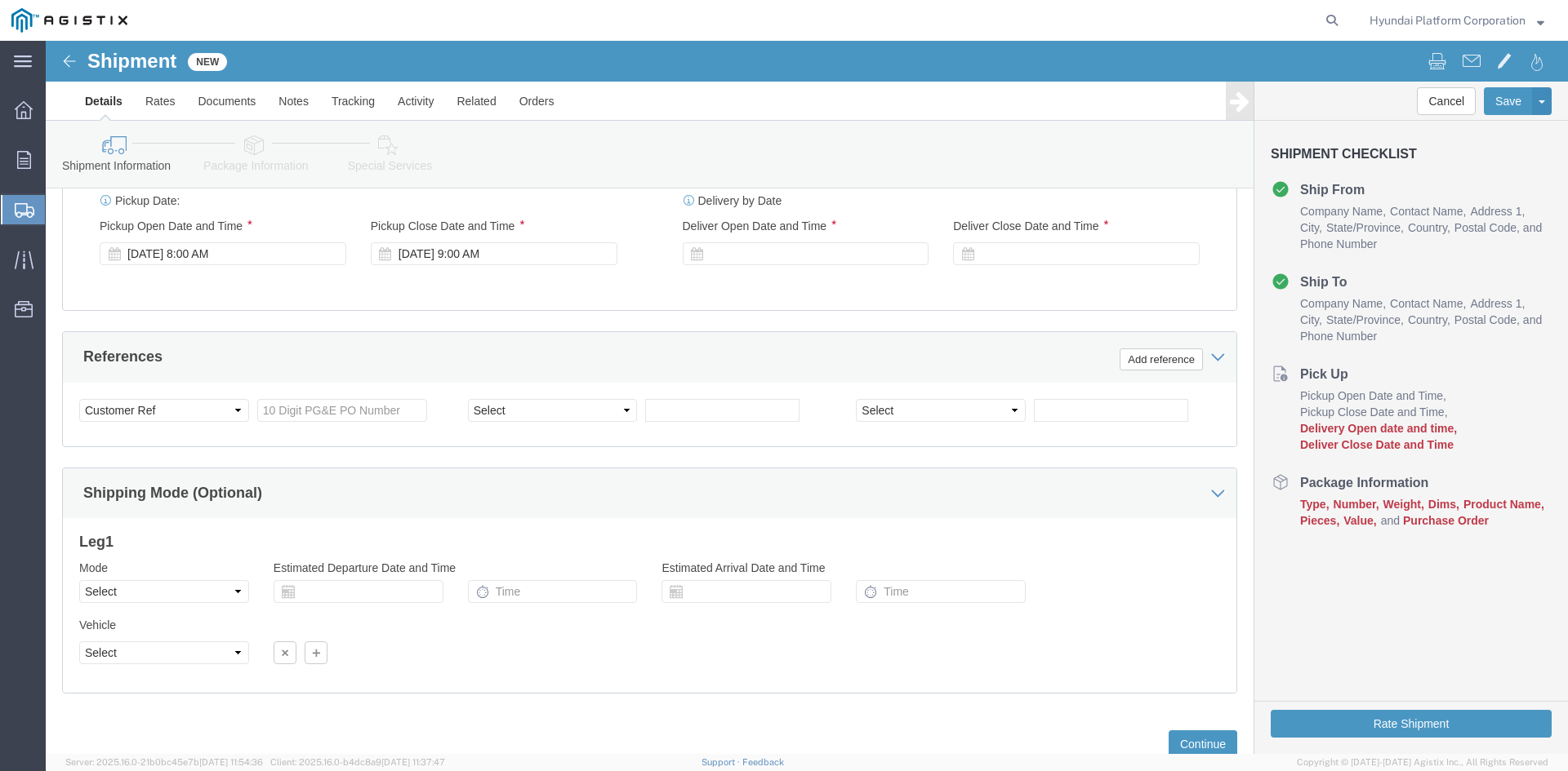
scroll to position [1086, 0]
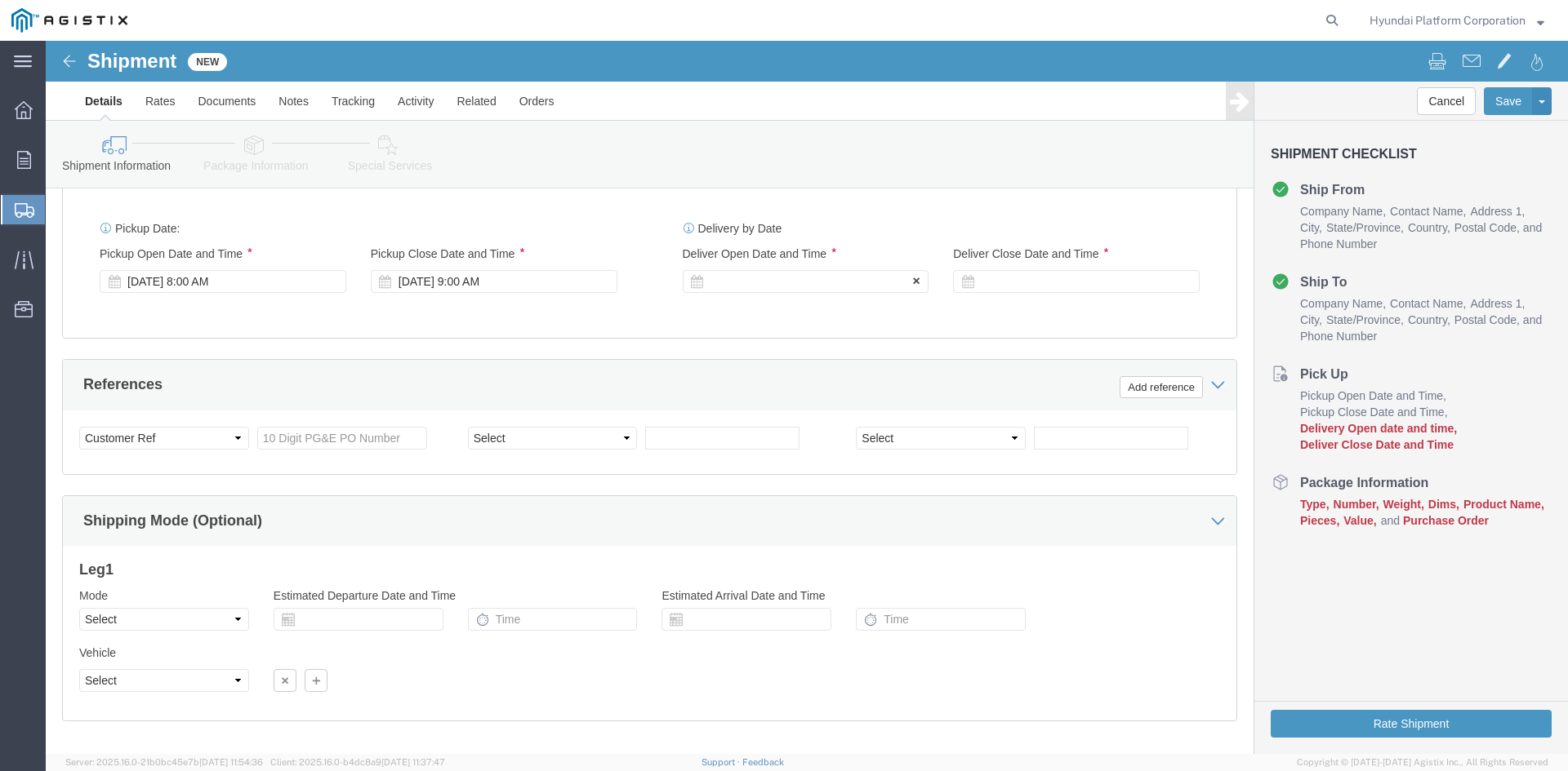
click div
click div "[DATE] 8:00 AM"
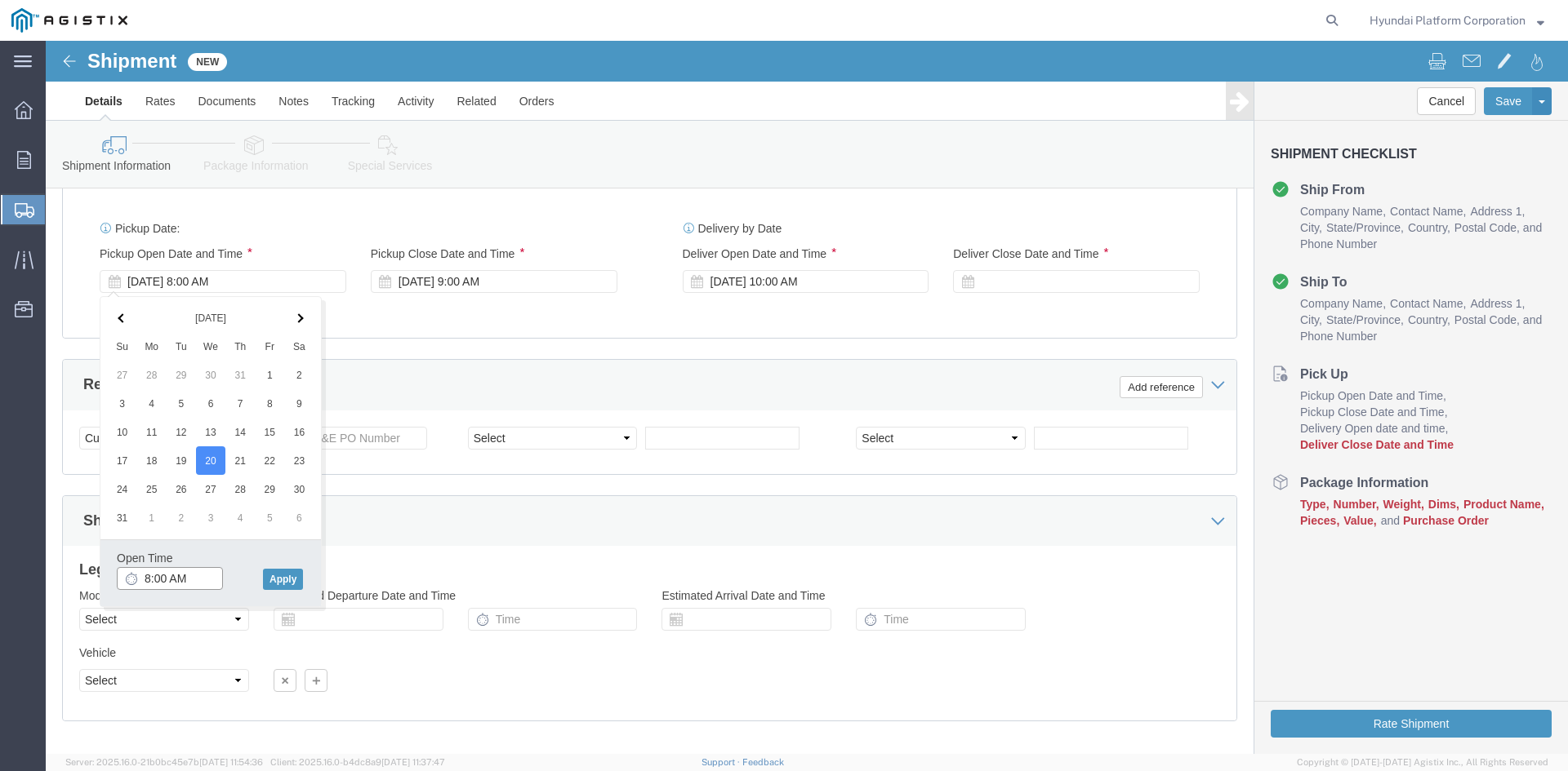
click input "8:00 AM"
type input "10:00 AM"
click button "Apply"
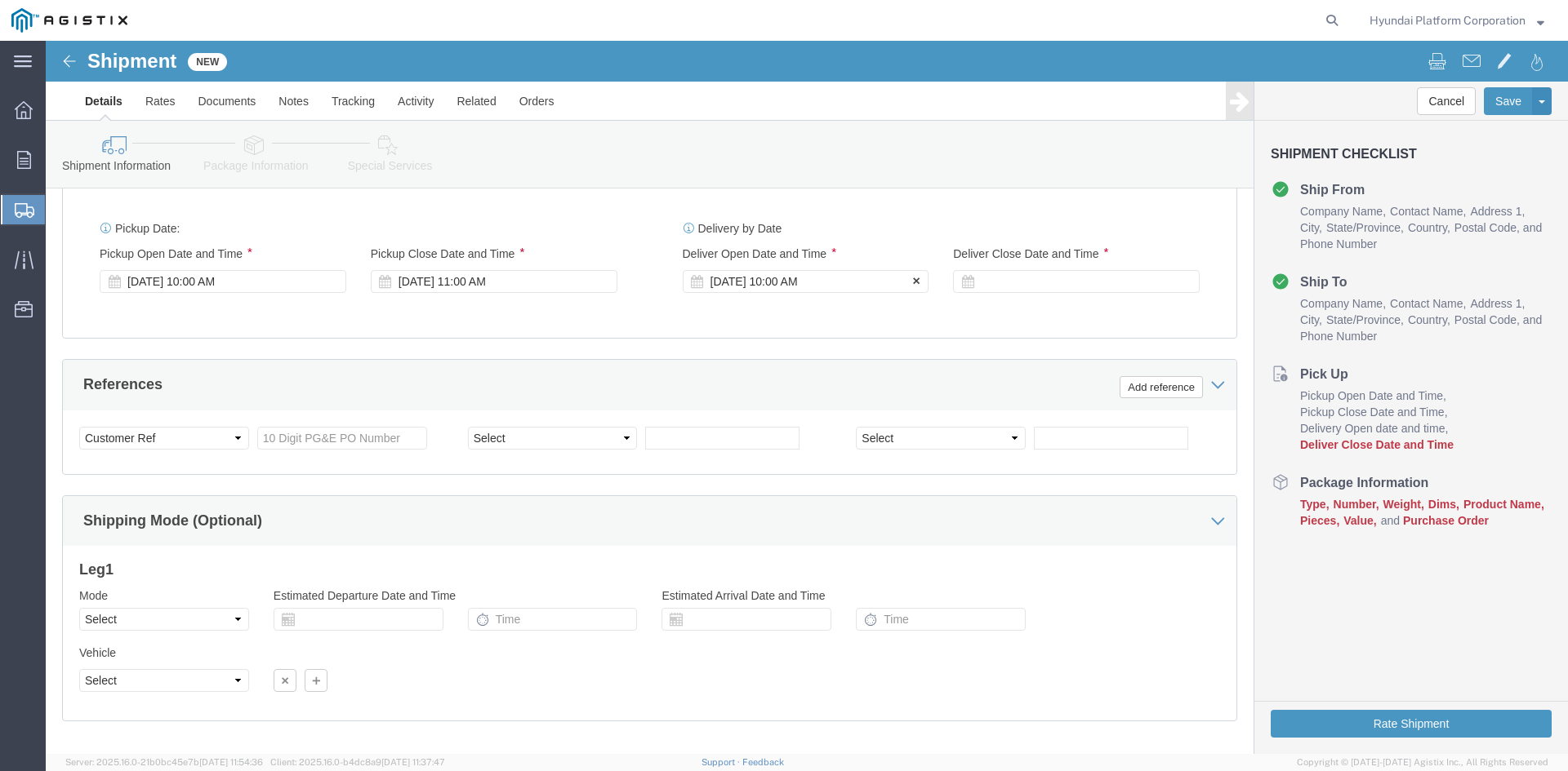
click div "[DATE] 10:00 AM"
type input "7:00 AM"
click button "Apply"
click div "Delivery Start Date Delivery Start Time Deliver Open Date and Time [DATE] 7:00 …"
click div
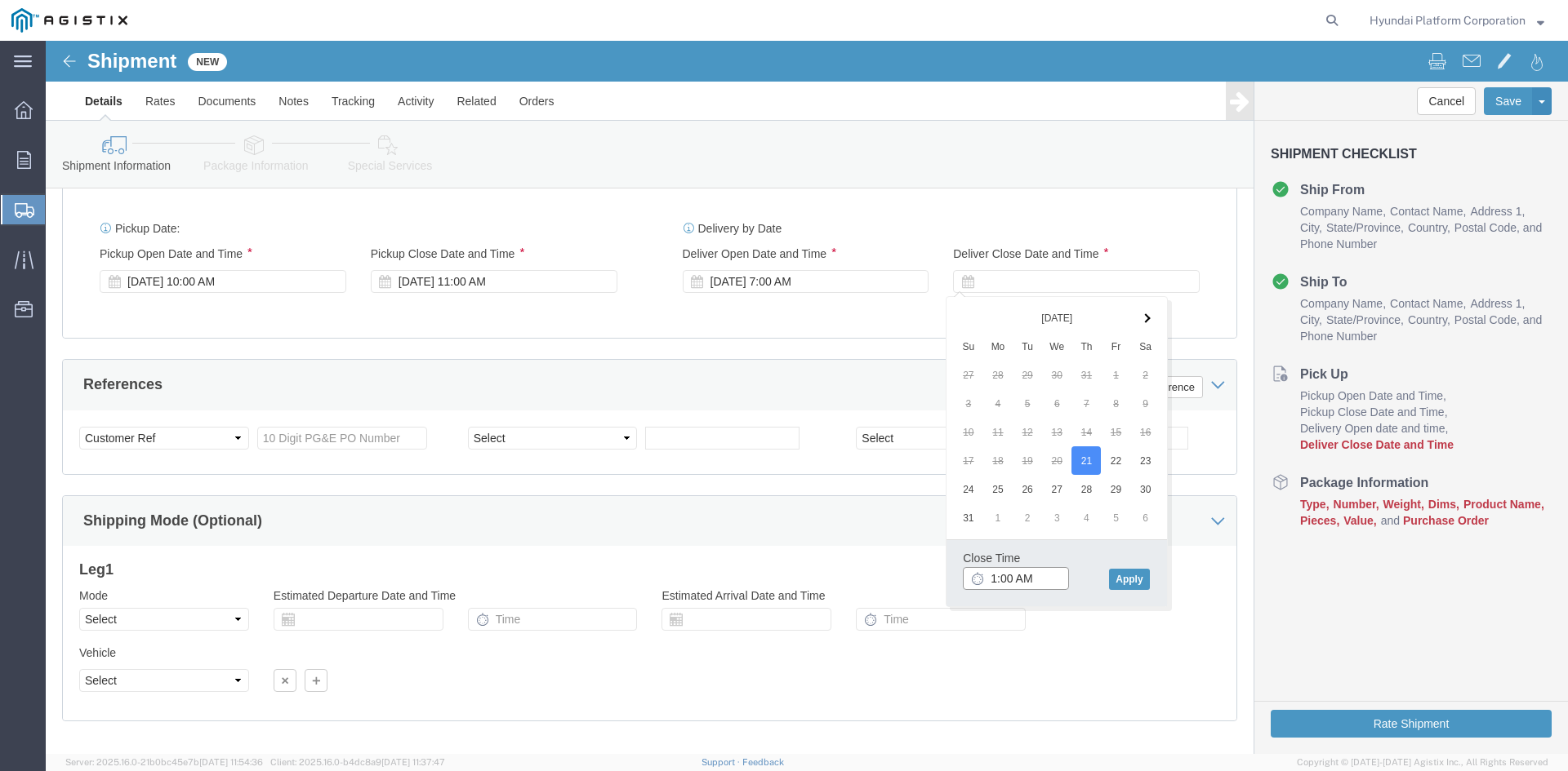
click input "1:00 AM"
type input "1:00 pm"
click button "Apply"
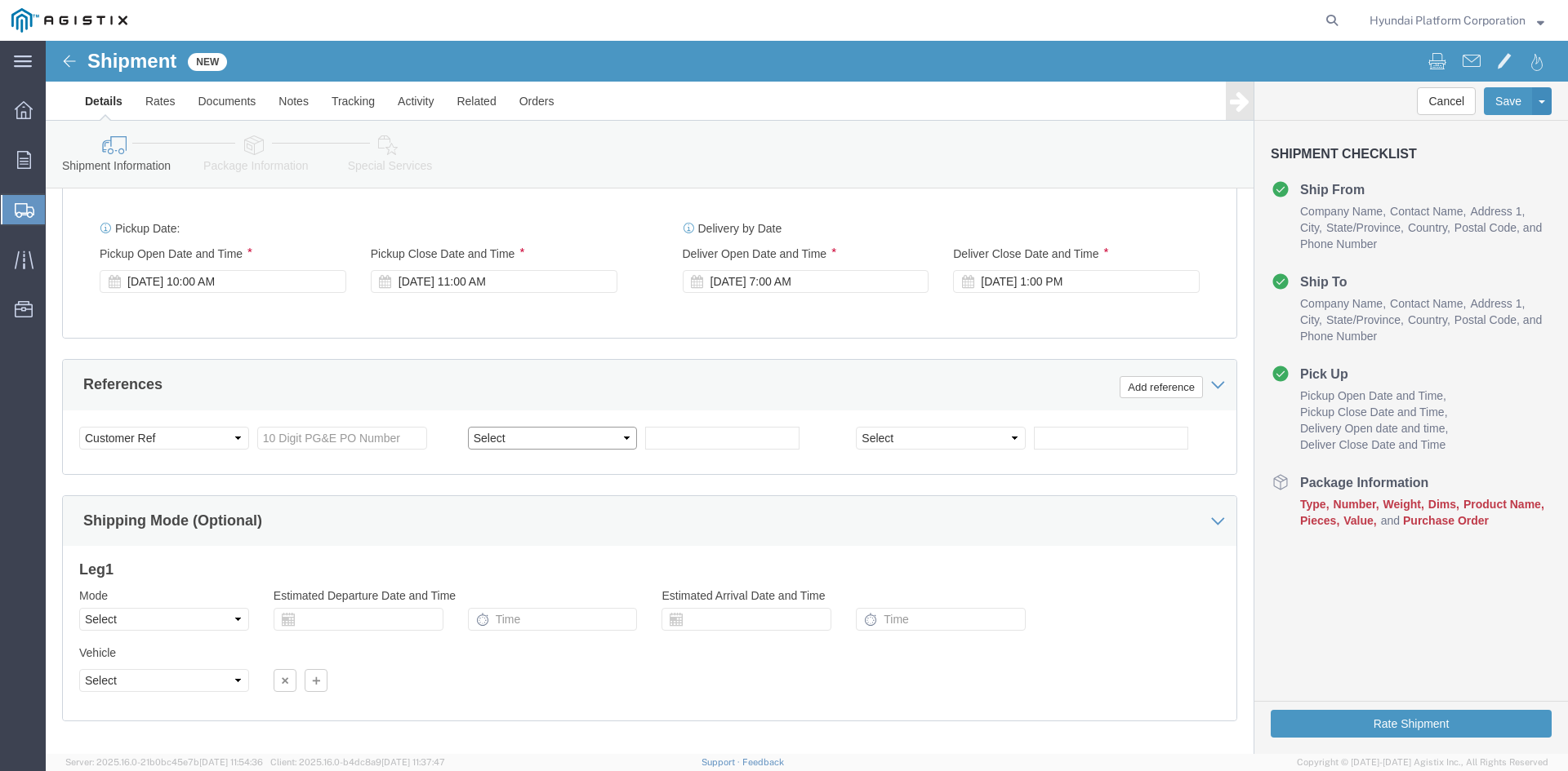
click select "Select Account Type Activity ID Airline Appointment Number ASN Batch Request # …"
select select "PURCHORD"
click select "Select Account Type Activity ID Airline Appointment Number ASN Batch Request # …"
select select "PURCHORD"
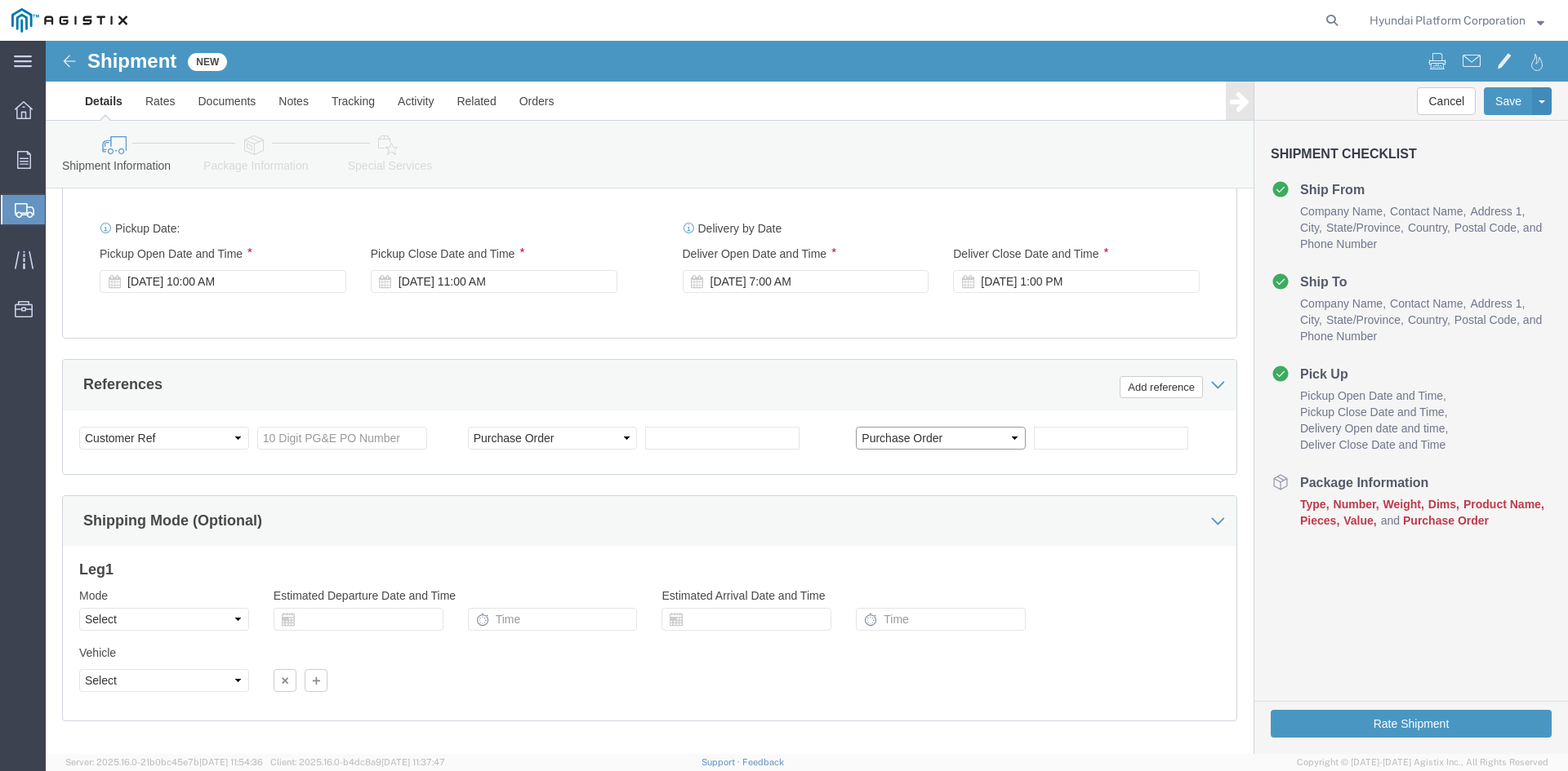
click select "Select Account Type Activity ID Airline Appointment Number ASN Batch Request # …"
click div "References Add reference"
click button "Add reference"
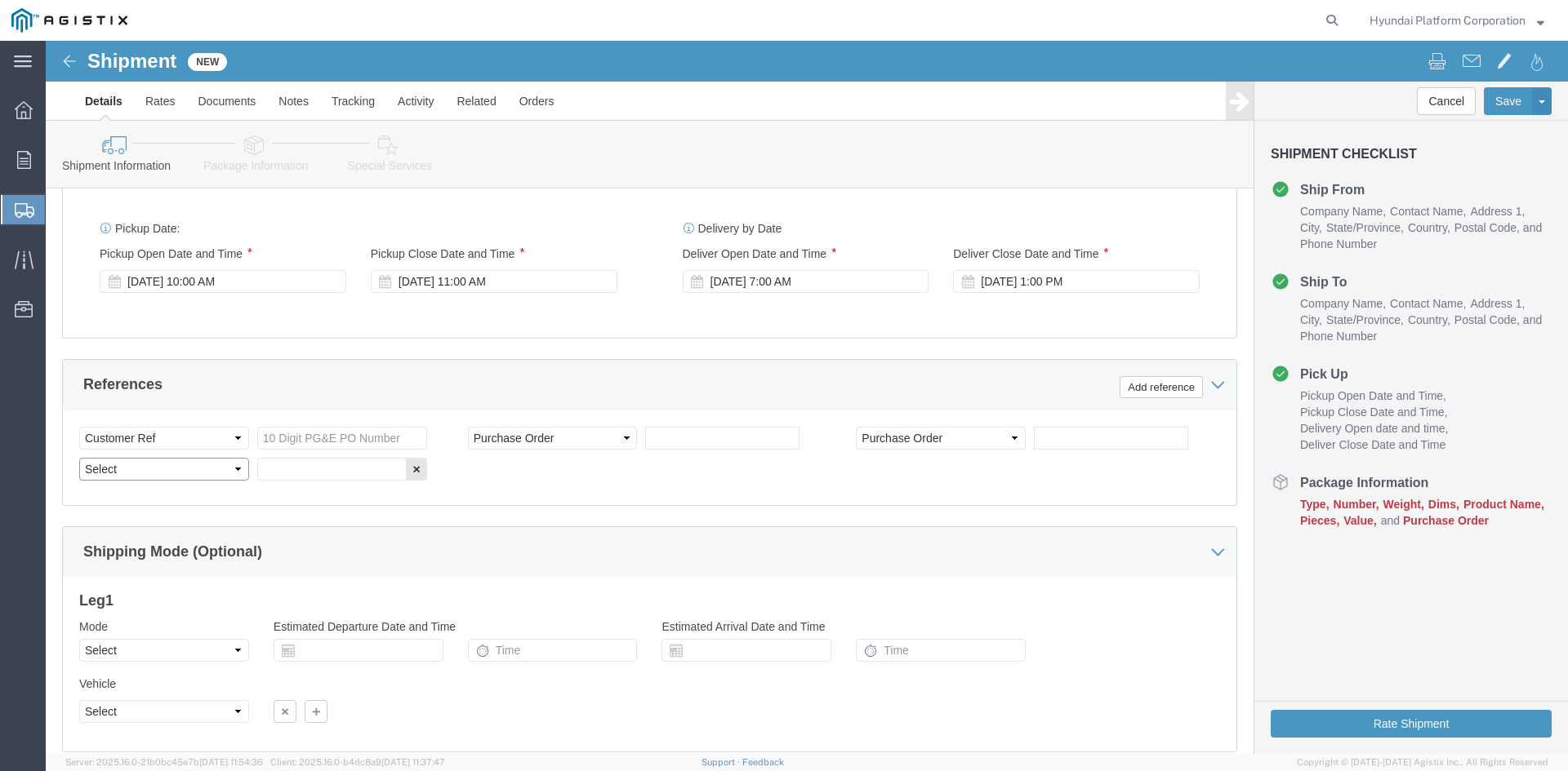
click select "Select Account Type Activity ID Airline Appointment Number ASN Batch Request # …"
select select "PURCHORD"
click select "Select Account Type Activity ID Airline Appointment Number ASN Batch Request # …"
click div "References Add reference"
click button "Add reference"
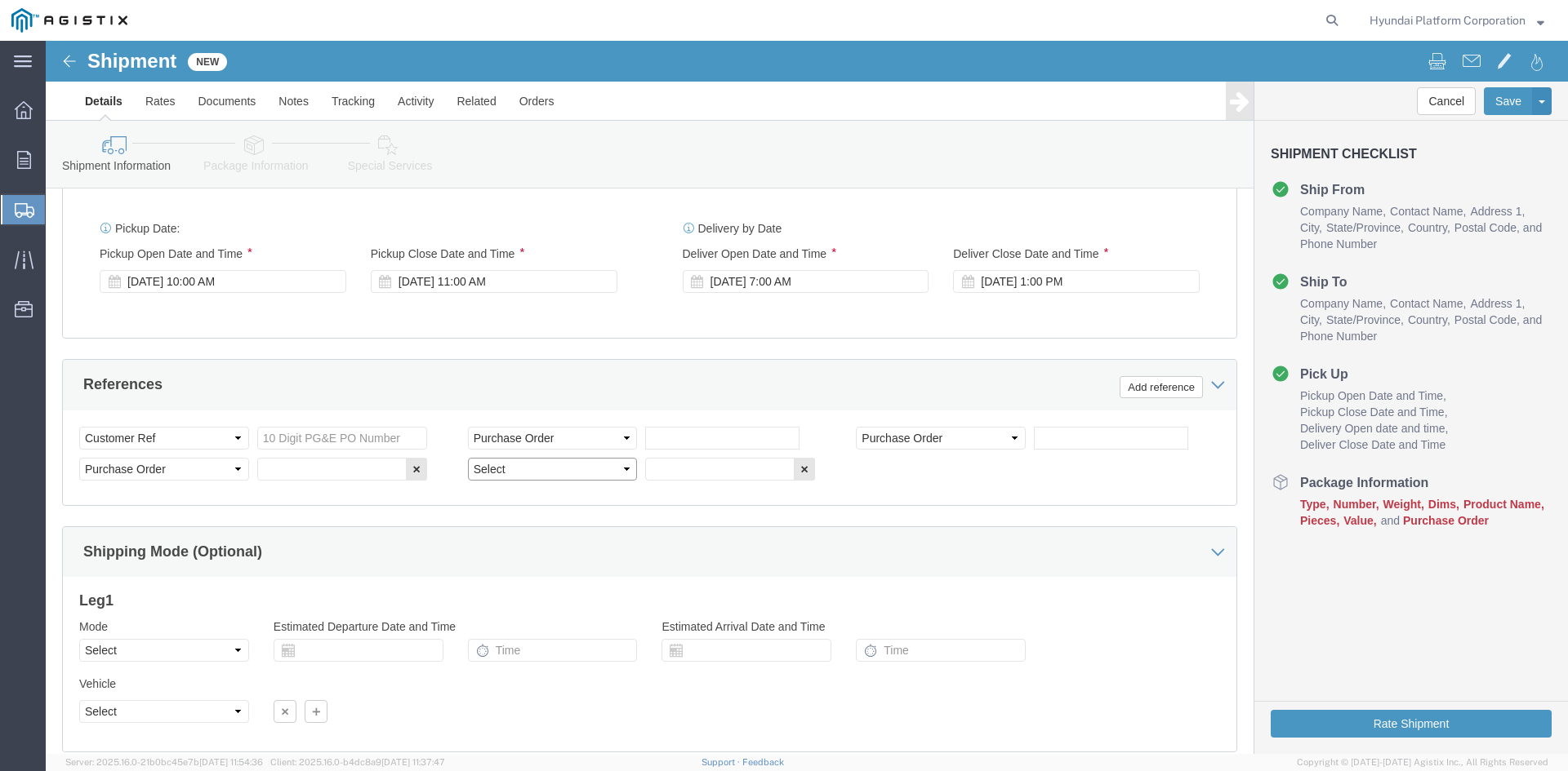
click select "Select Account Type Activity ID Airline Appointment Number ASN Batch Request # …"
select select "PURCHORD"
click select "Select Account Type Activity ID Airline Appointment Number ASN Batch Request # …"
click input "text"
paste input "3501397706"
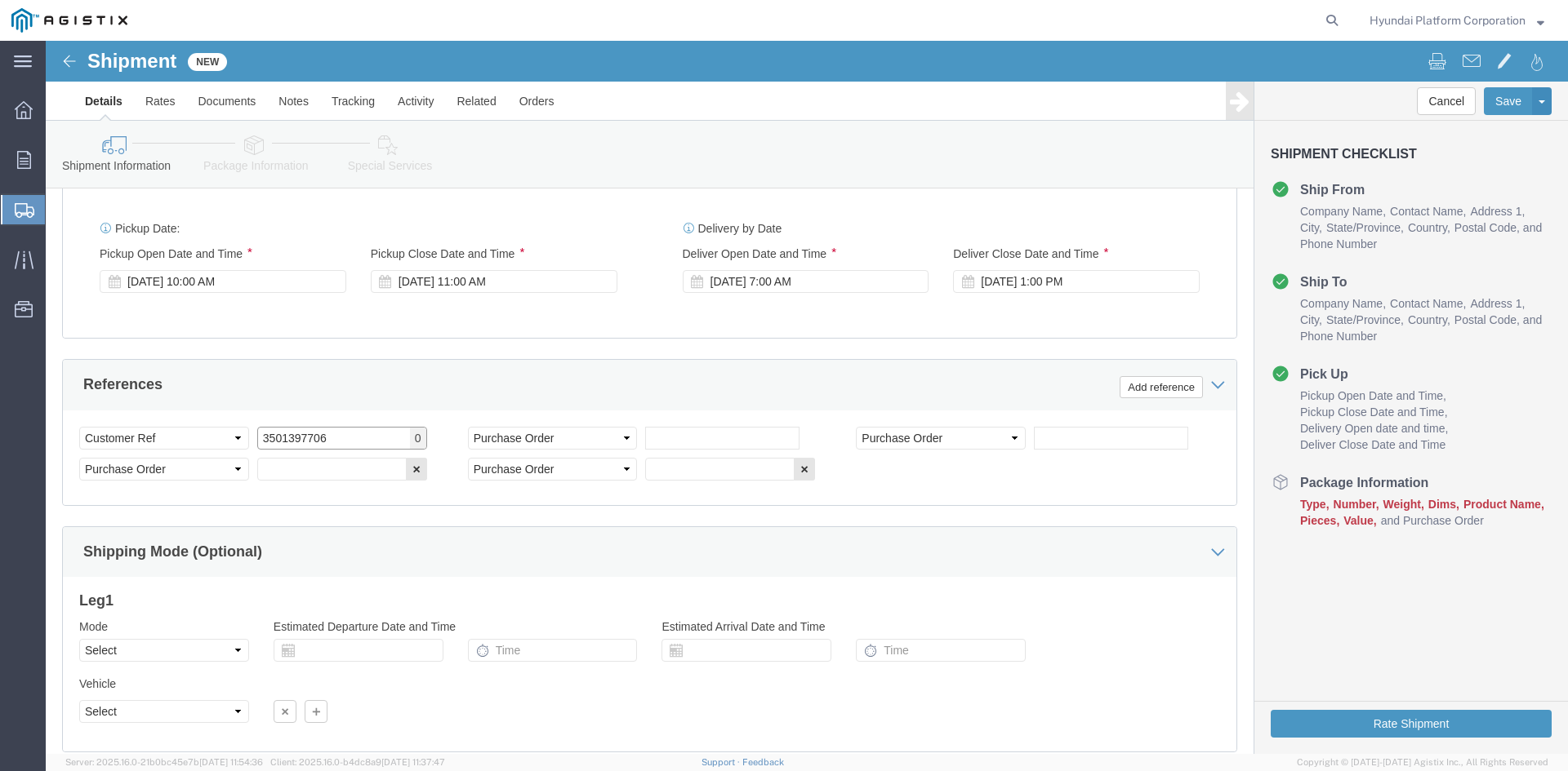
type input "3501397706"
click input "text"
paste input "3501395498"
type input "3501395498"
click input "text"
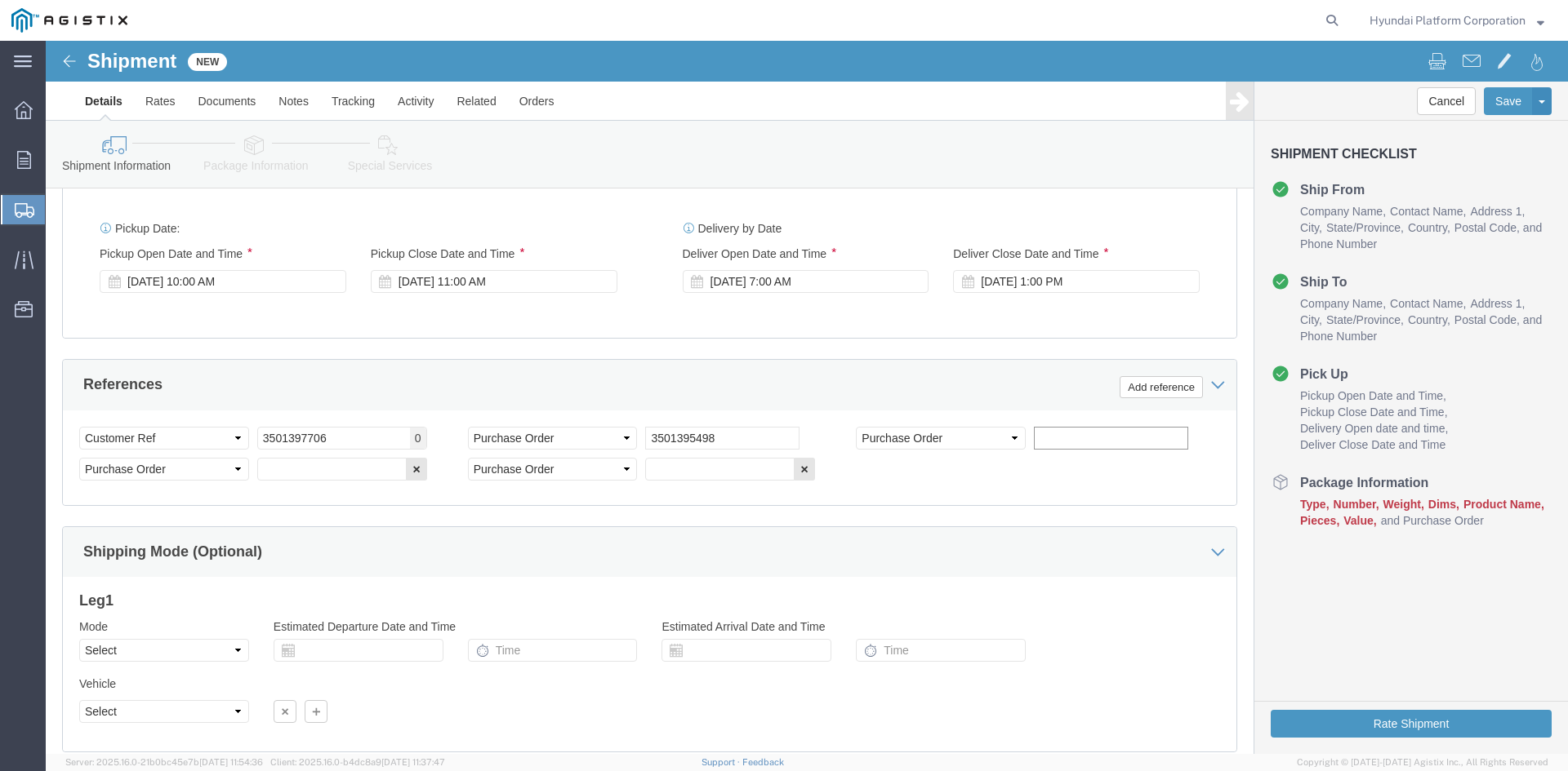
paste input "3501399180"
type input "3501399180"
click input "text"
paste input "3501398350"
type input "3501398350"
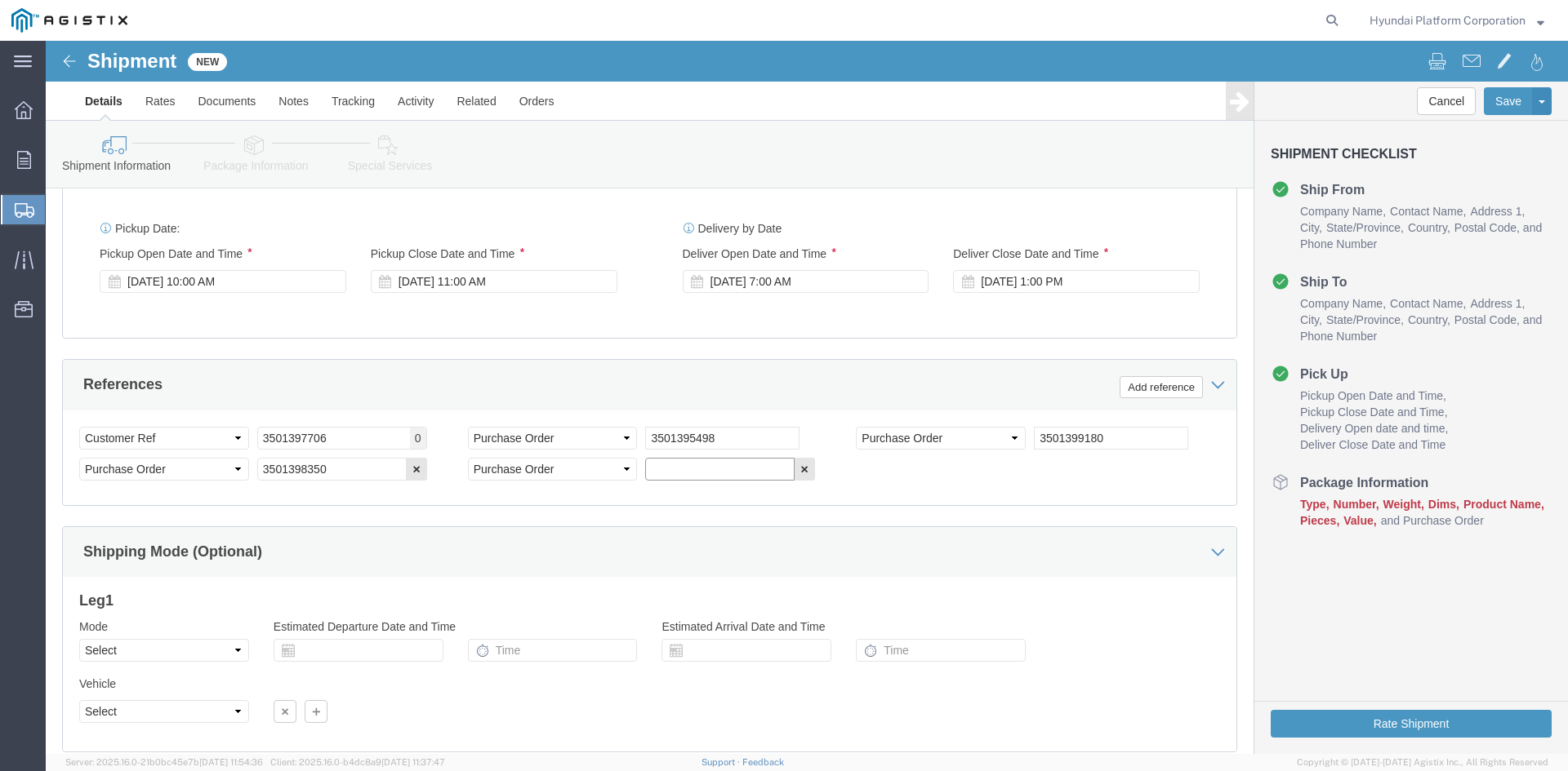
click input "text"
paste input "3501398140"
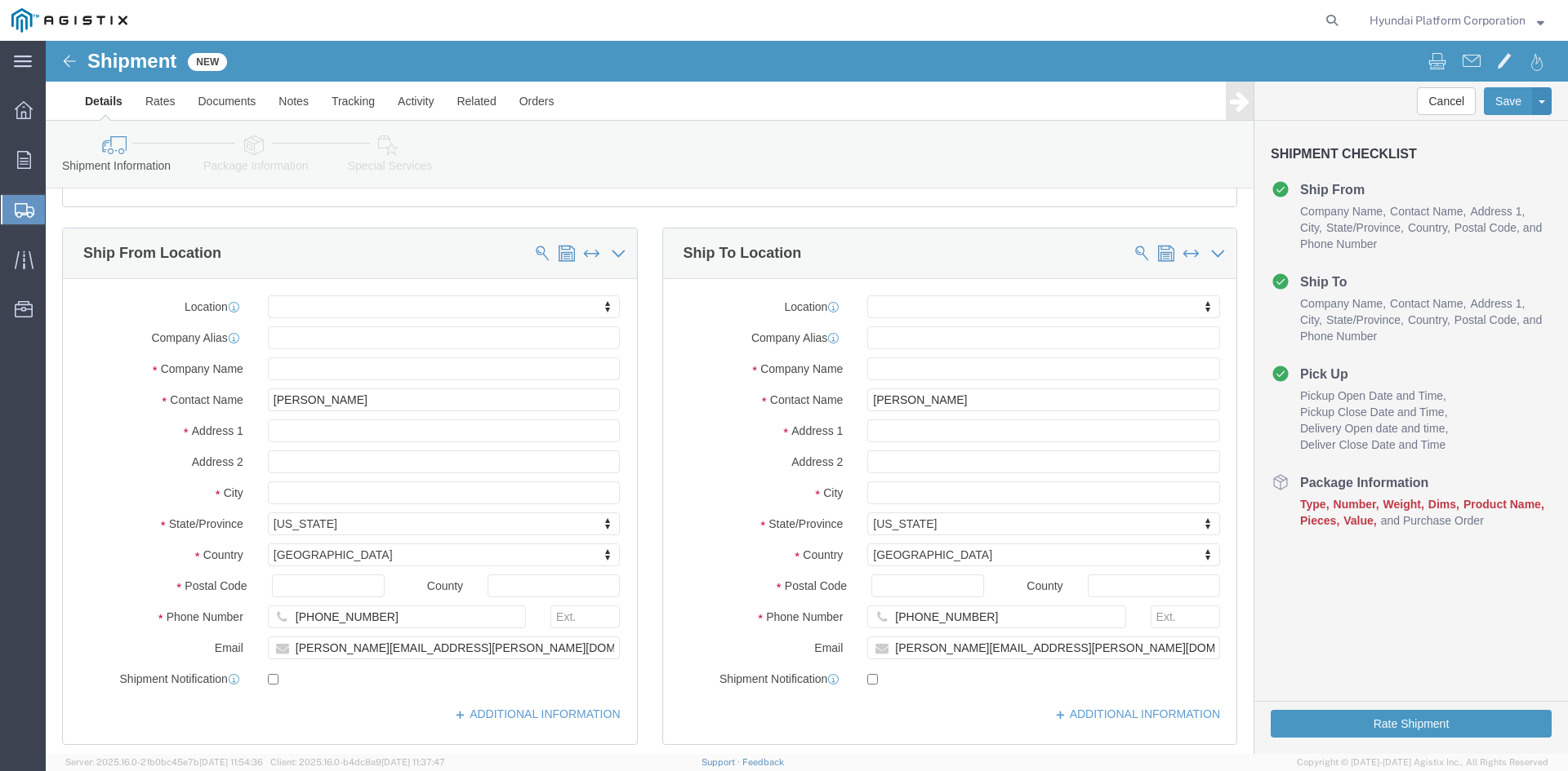
scroll to position [106, 0]
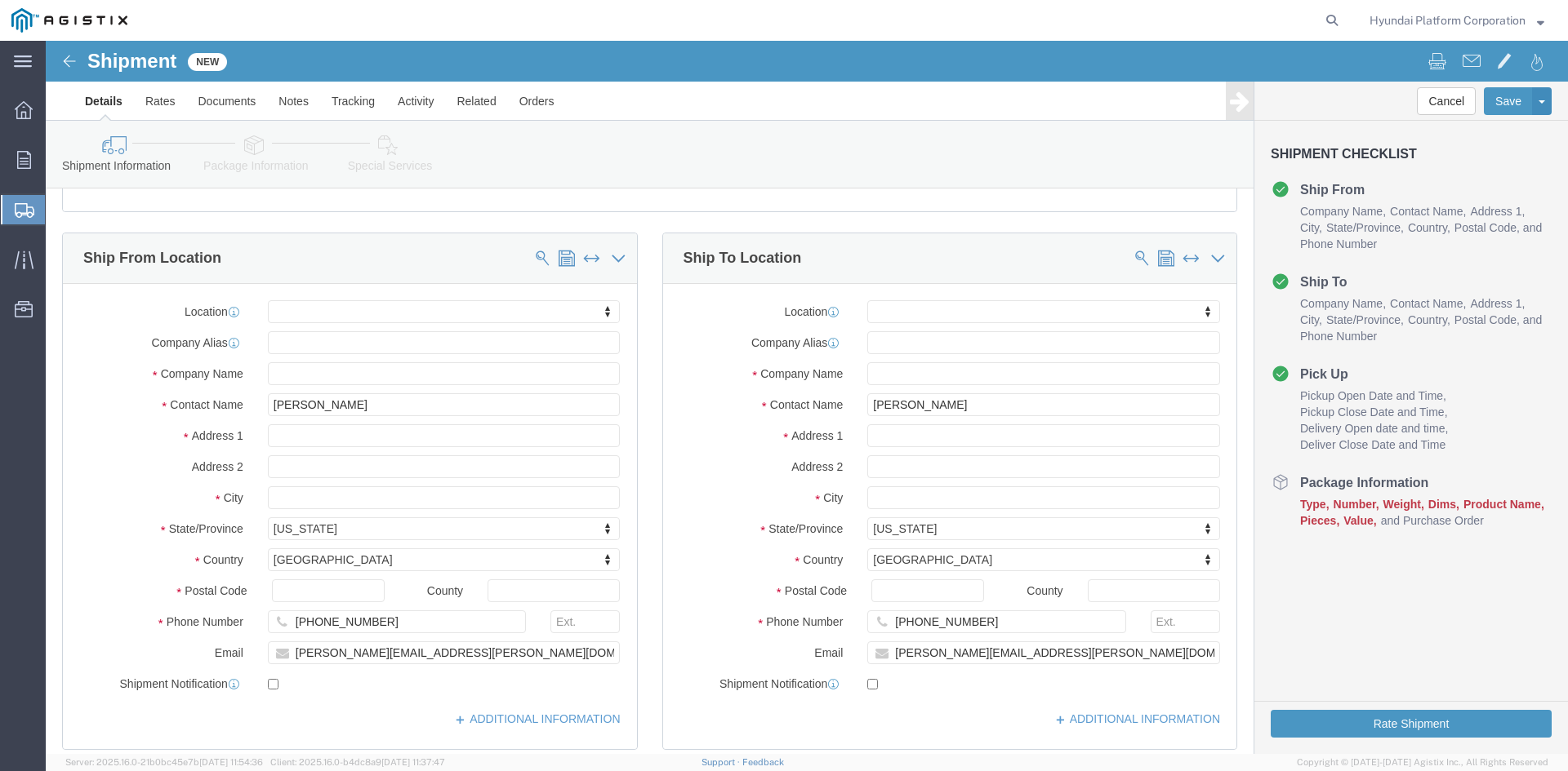
type input "3501398140"
click icon
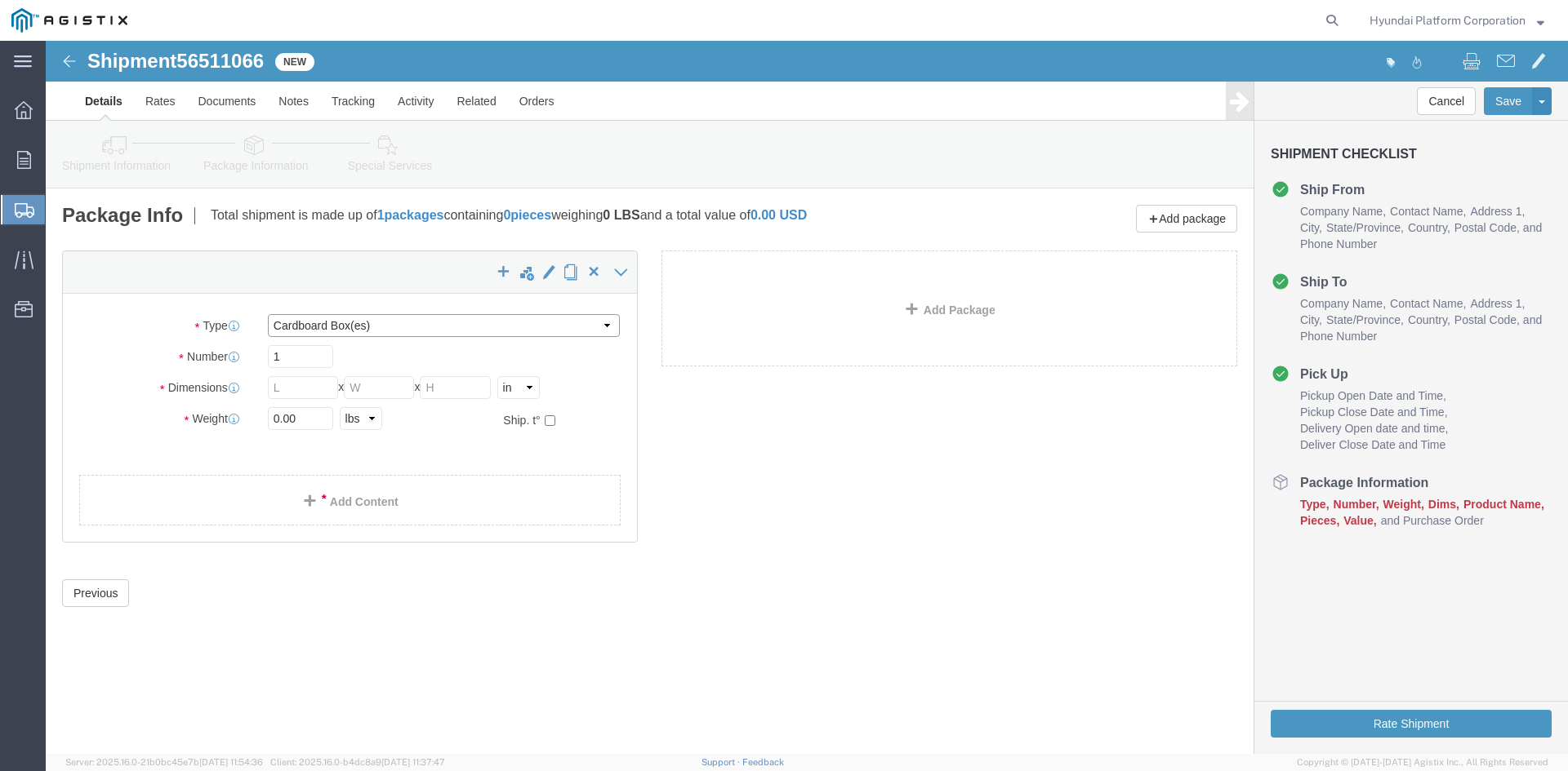
click select "Select Bulk Bundle(s) Cardboard Box(es) Carton(s) Crate(s) Drum(s) (Fiberboard)…"
select select "PSNS"
click select "Select Bulk Bundle(s) Cardboard Box(es) Carton(s) Crate(s) Drum(s) (Fiberboard)…"
click input "text"
click input "1"
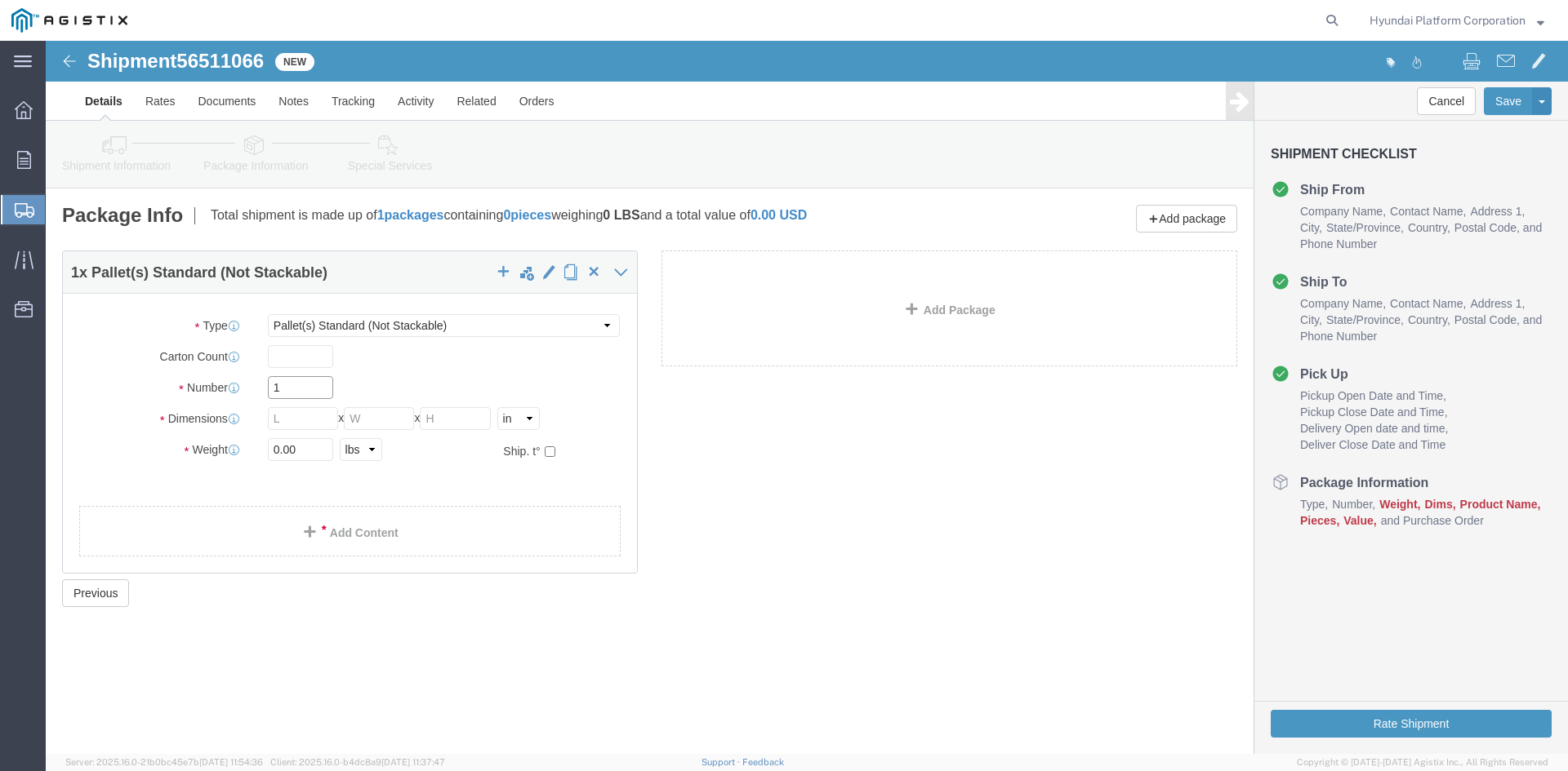
drag, startPoint x: 257, startPoint y: 354, endPoint x: 1442, endPoint y: 297, distance: 1186.4
click input "1"
type input "8"
click input "text"
type input "30.5"
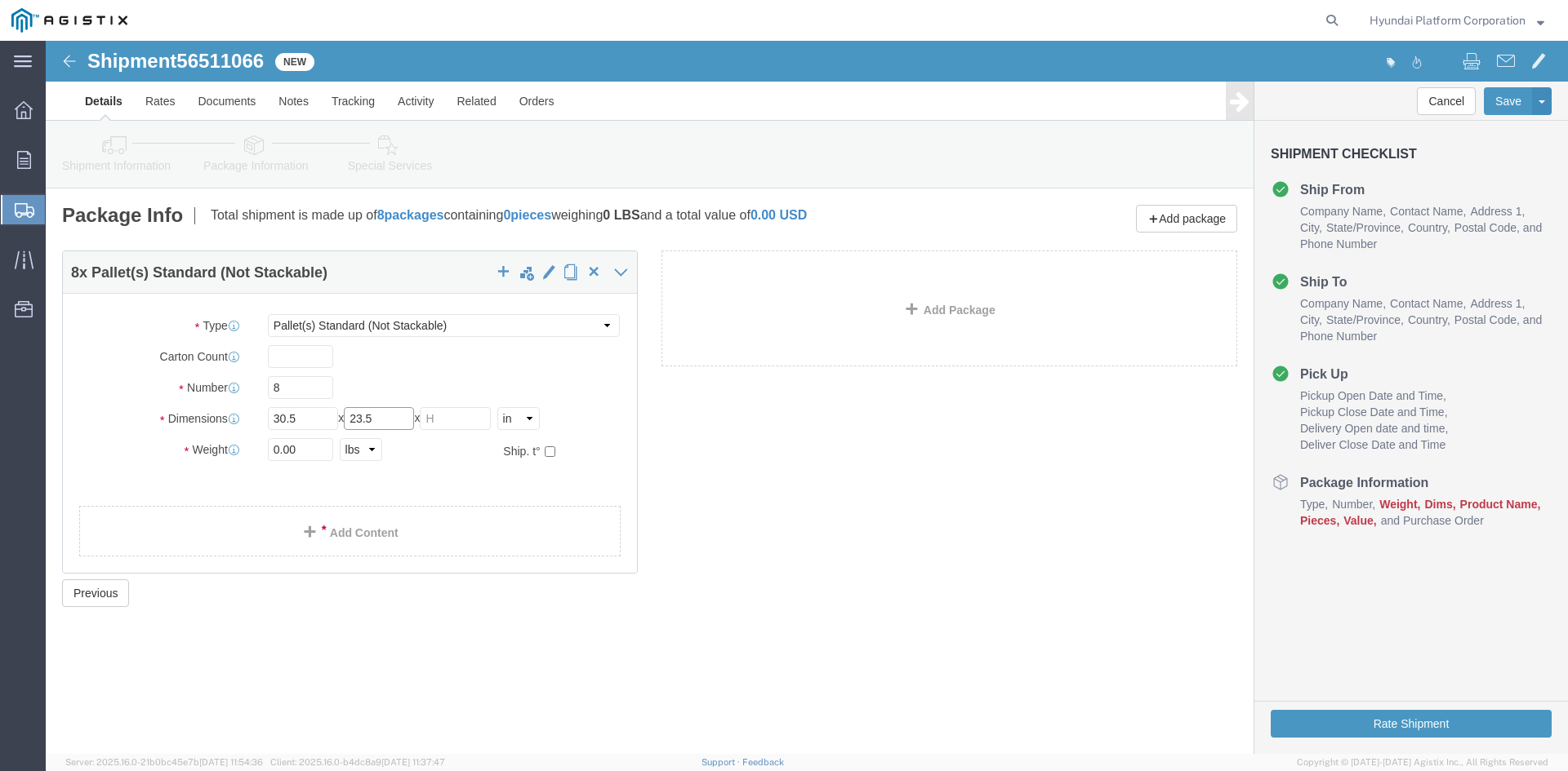
type input "23.5"
type input "49"
click input "0.00"
type input "4056"
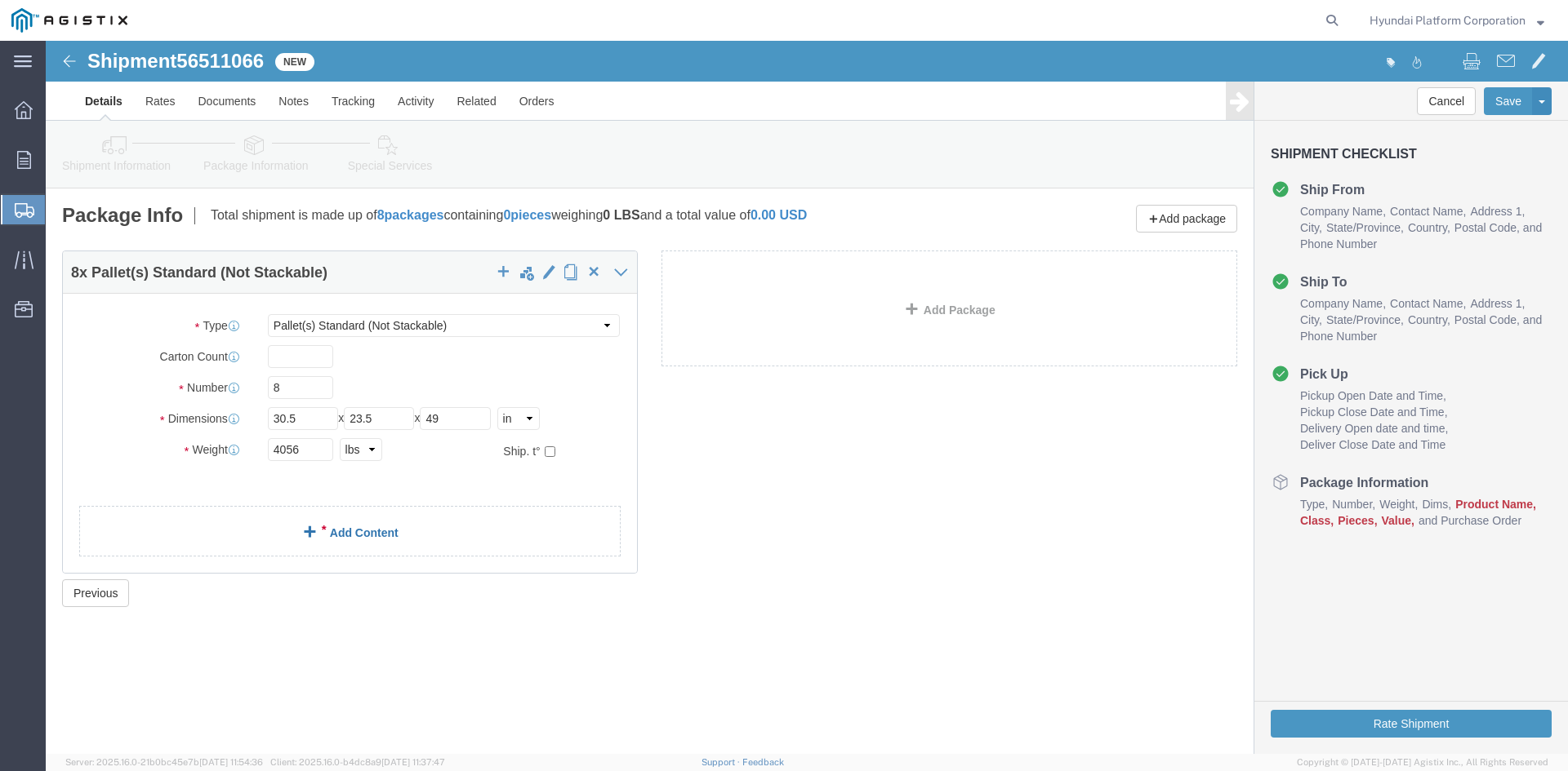
click link "Add Content"
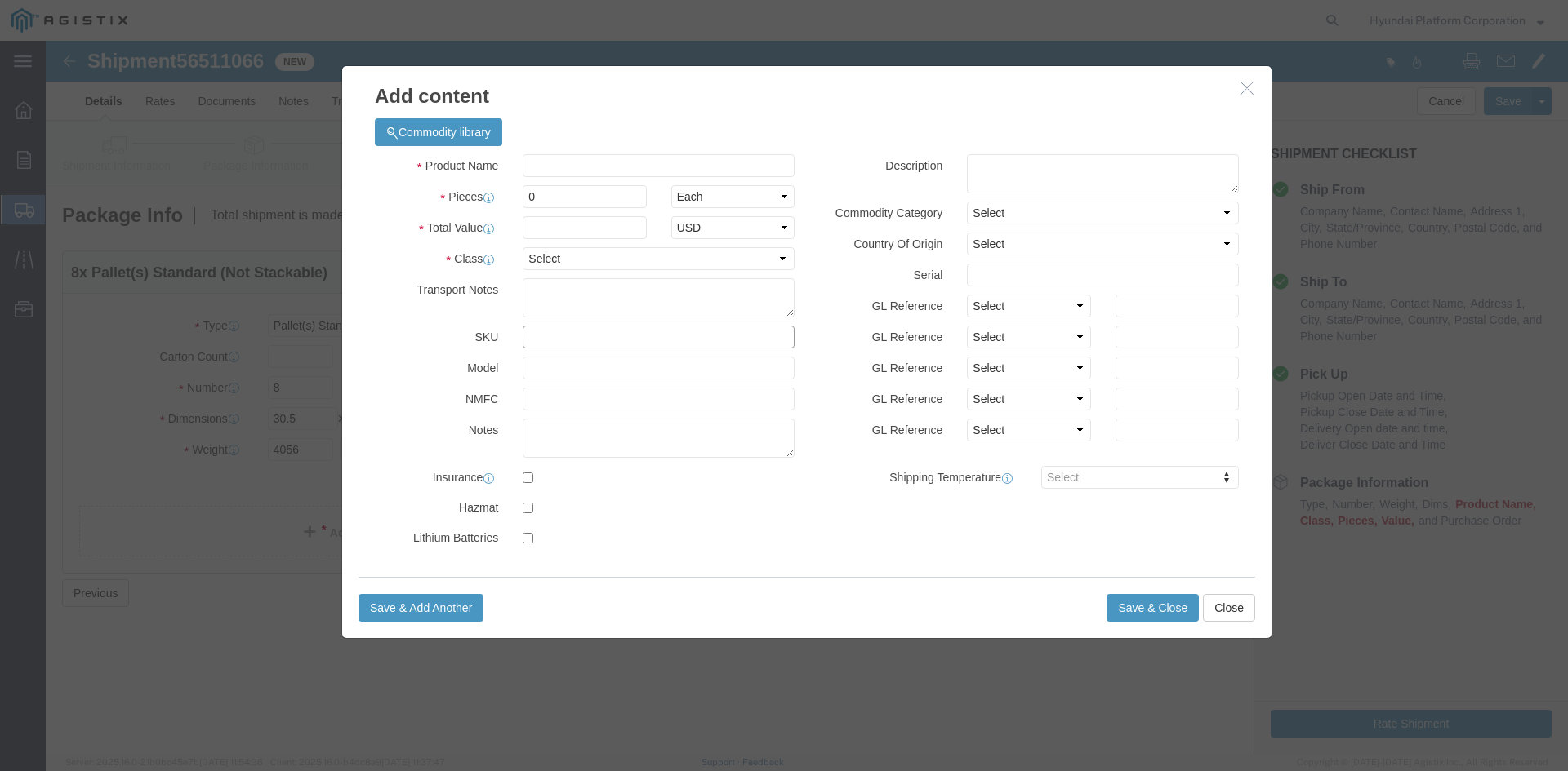
click input "text"
type input "M260134"
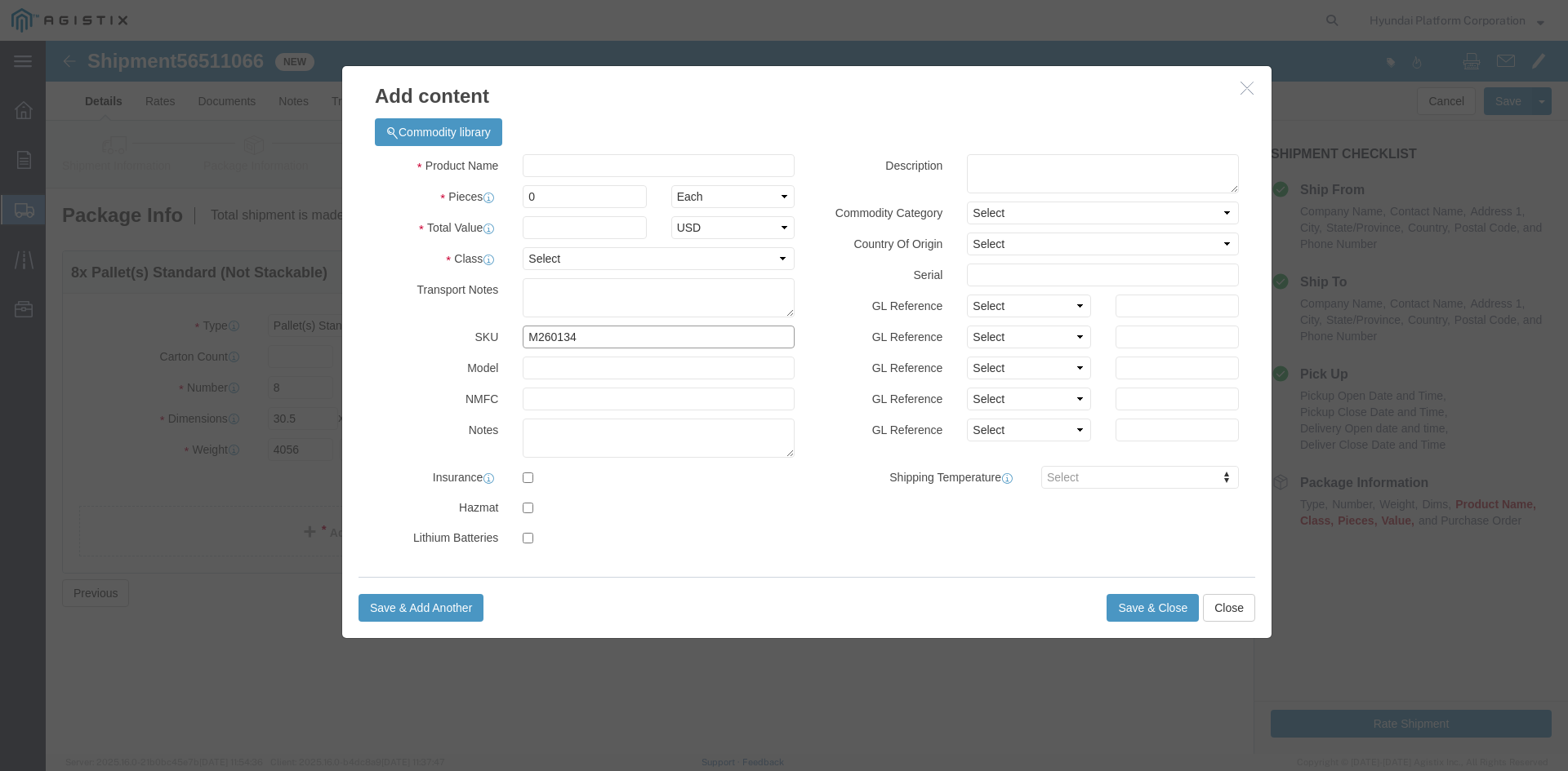
click input "M260134"
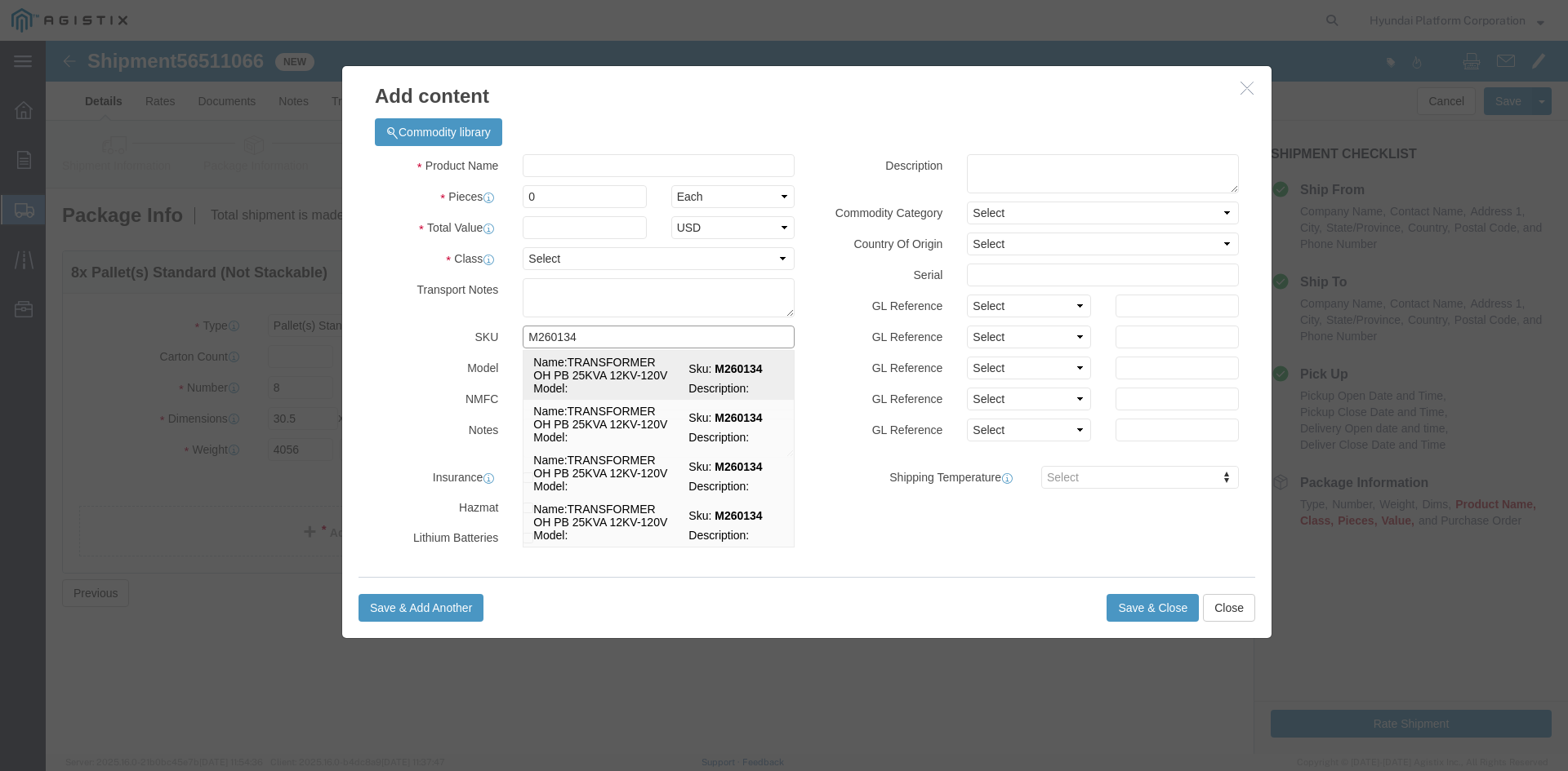
click span "Sku:"
select select
select select "USD"
type input "TRANSFORMER OH PB 25KVA 12KV-120V"
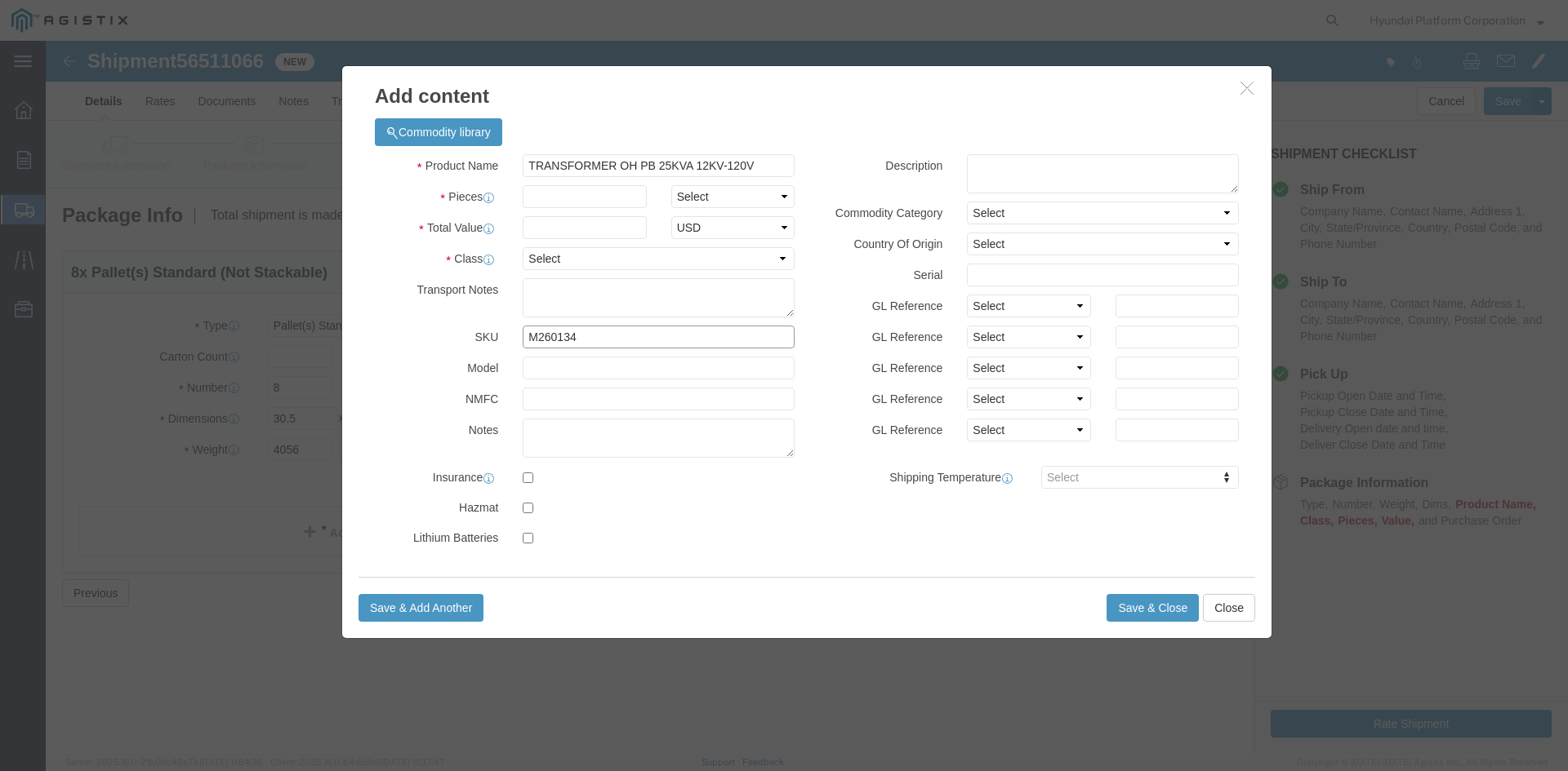
type input "M260134"
click div "Product Name TRANSFORMER OH PB 25KVA 12KV-120V Pieces Select Bag Barrels 100Boa…"
click select "Select Bag Barrels 100Board Feet Bottle Box Blister Pack Carats Can Capsule Car…"
select select "EA"
click input "text"
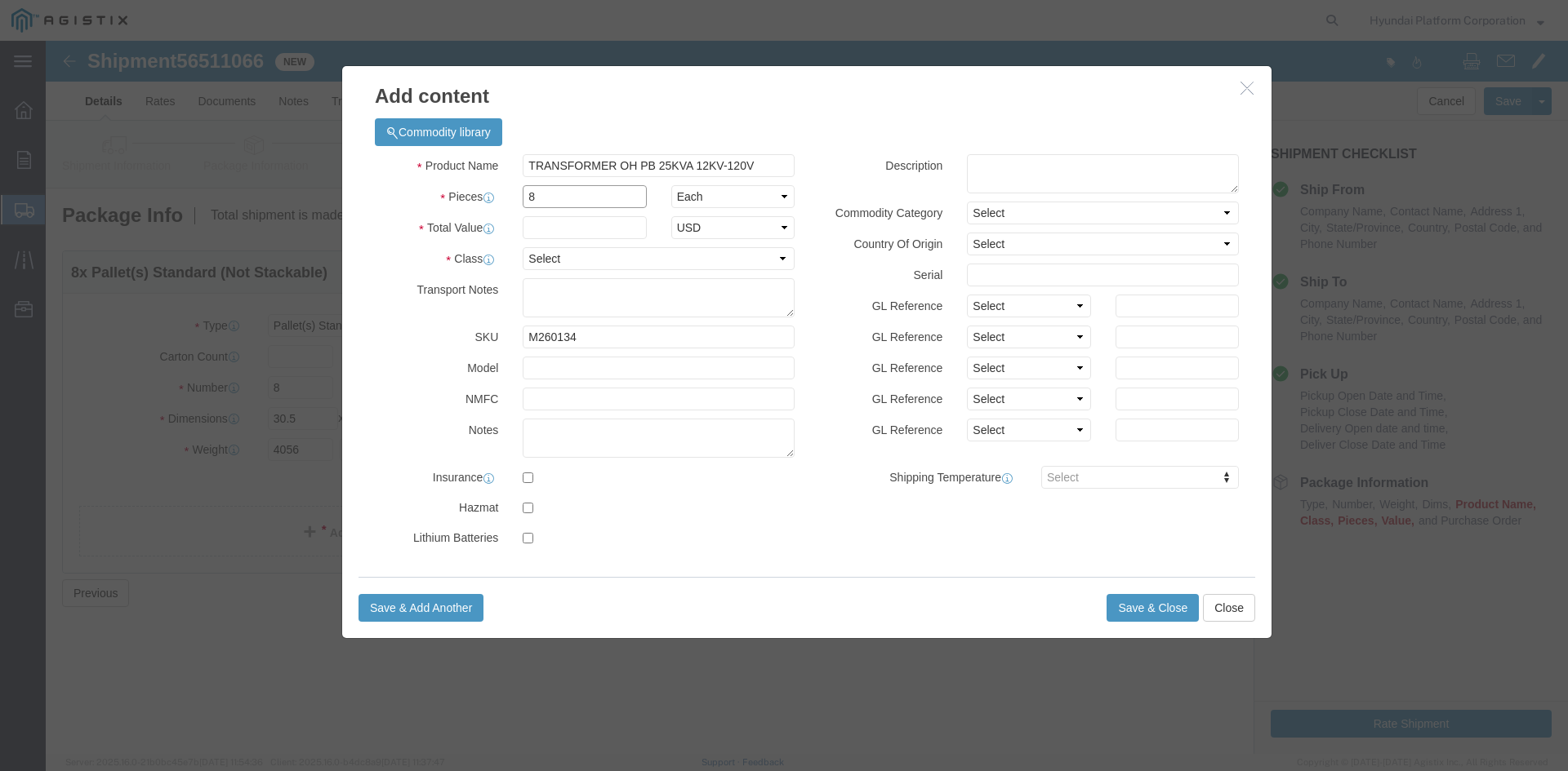
type input "8"
click div "Product Name TRANSFORMER OH PB 25KVA 12KV-120V Pieces 8 Select Bag Barrels 100B…"
click input "text"
type input "16920"
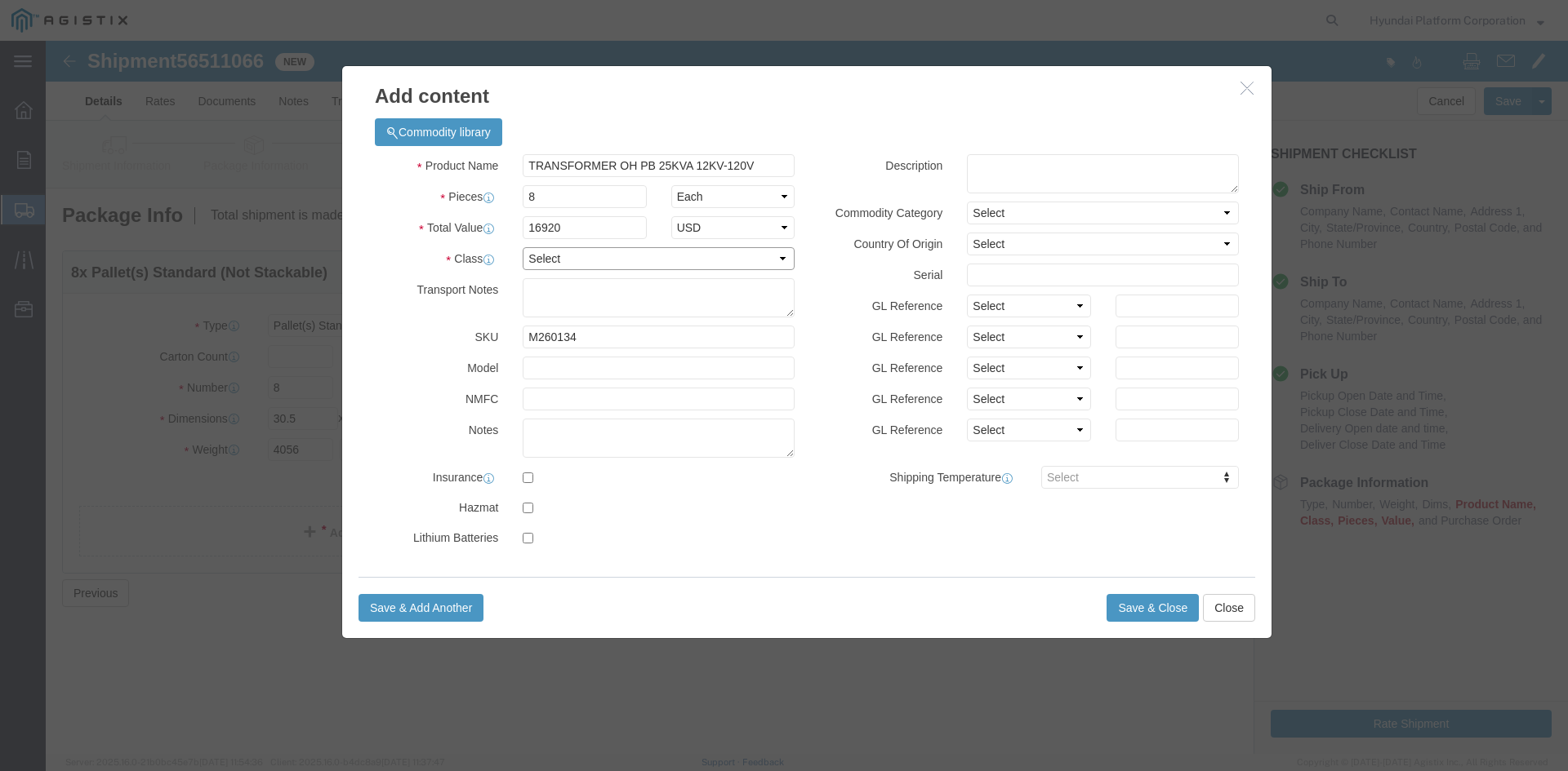
click select "Select 50 55 60 65 70 85 92.5 100 125 175 250 300 400"
select select "50"
click select "Select 50 55 60 65 70 85 92.5 100 125 175 250 300 400"
click button "Save & Close"
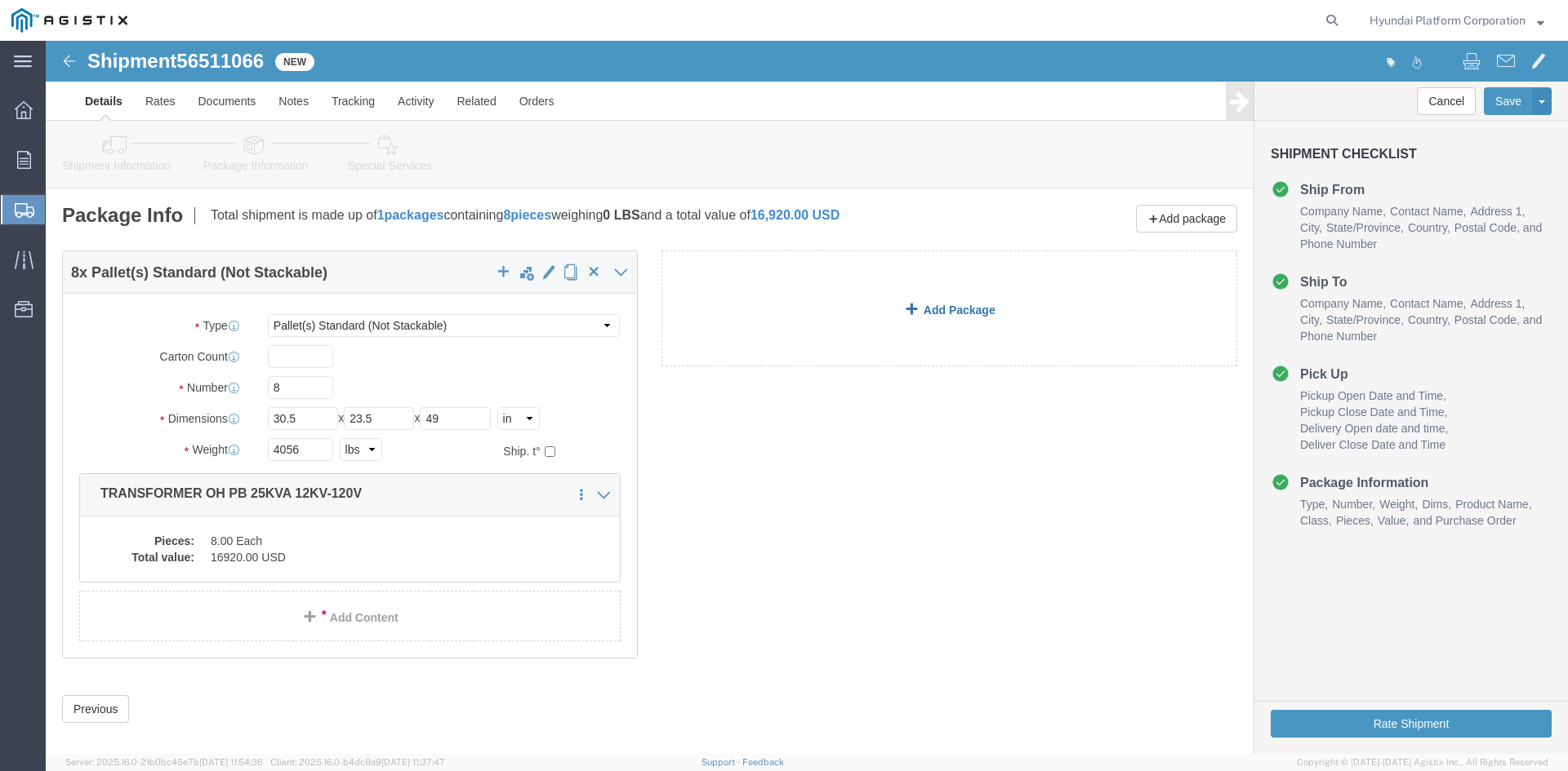
click link "Add Package"
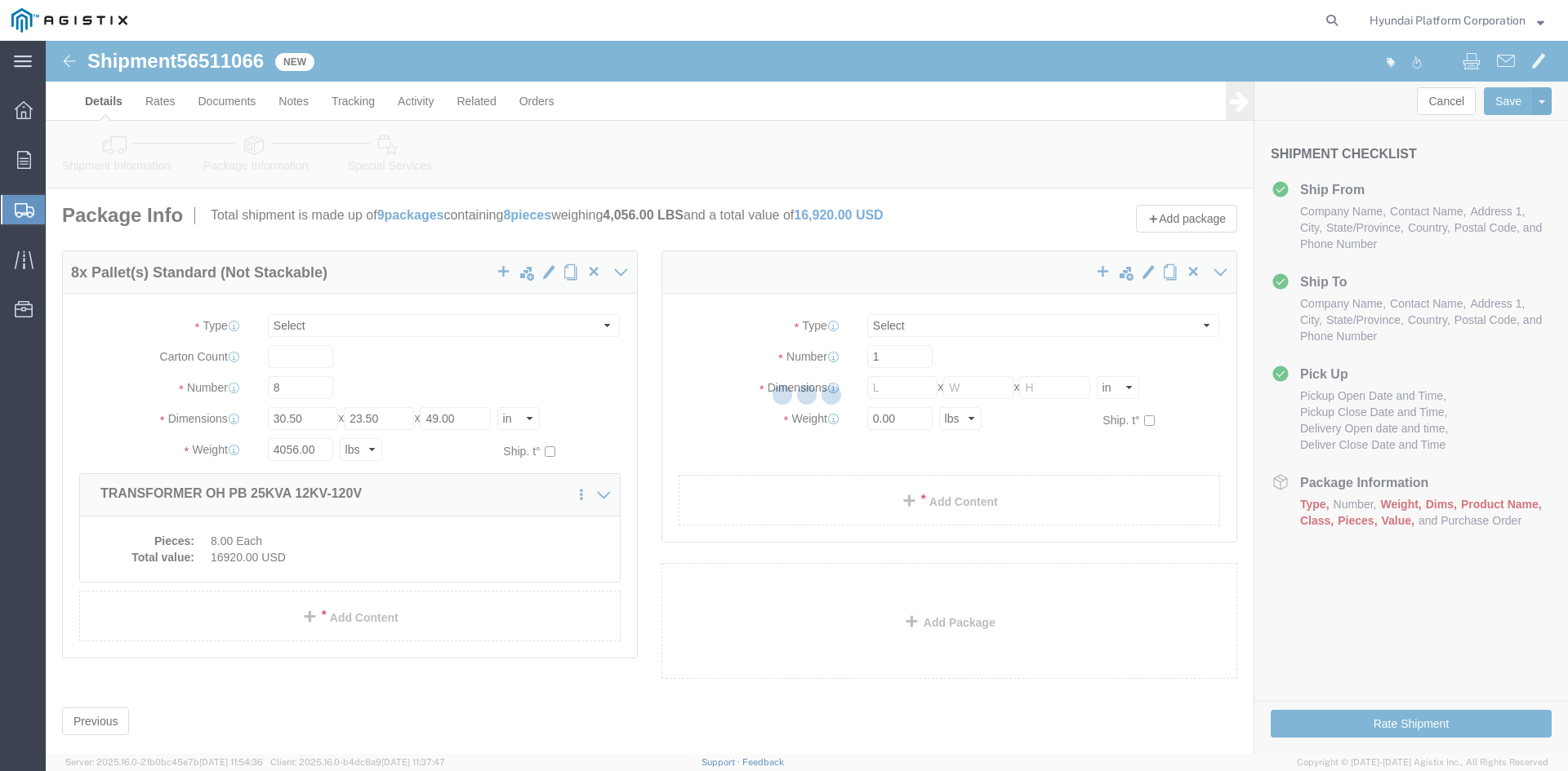
select select "PSNS"
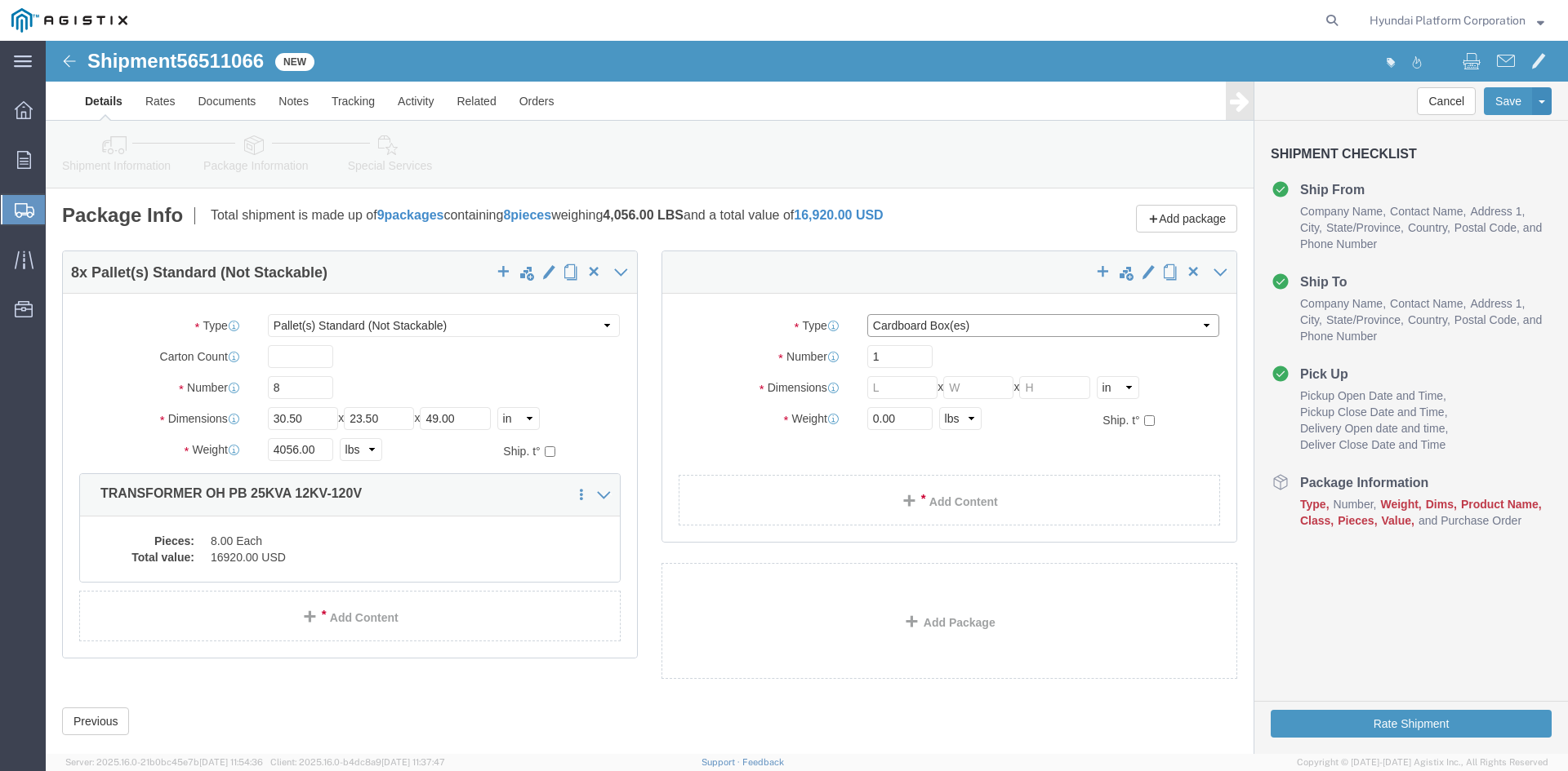
click select "Select Bulk Bundle(s) Cardboard Box(es) Carton(s) Crate(s) Drum(s) (Fiberboard)…"
select select "PSNS"
click select "Select Bulk Bundle(s) Cardboard Box(es) Carton(s) Crate(s) Drum(s) (Fiberboard)…"
click input "1"
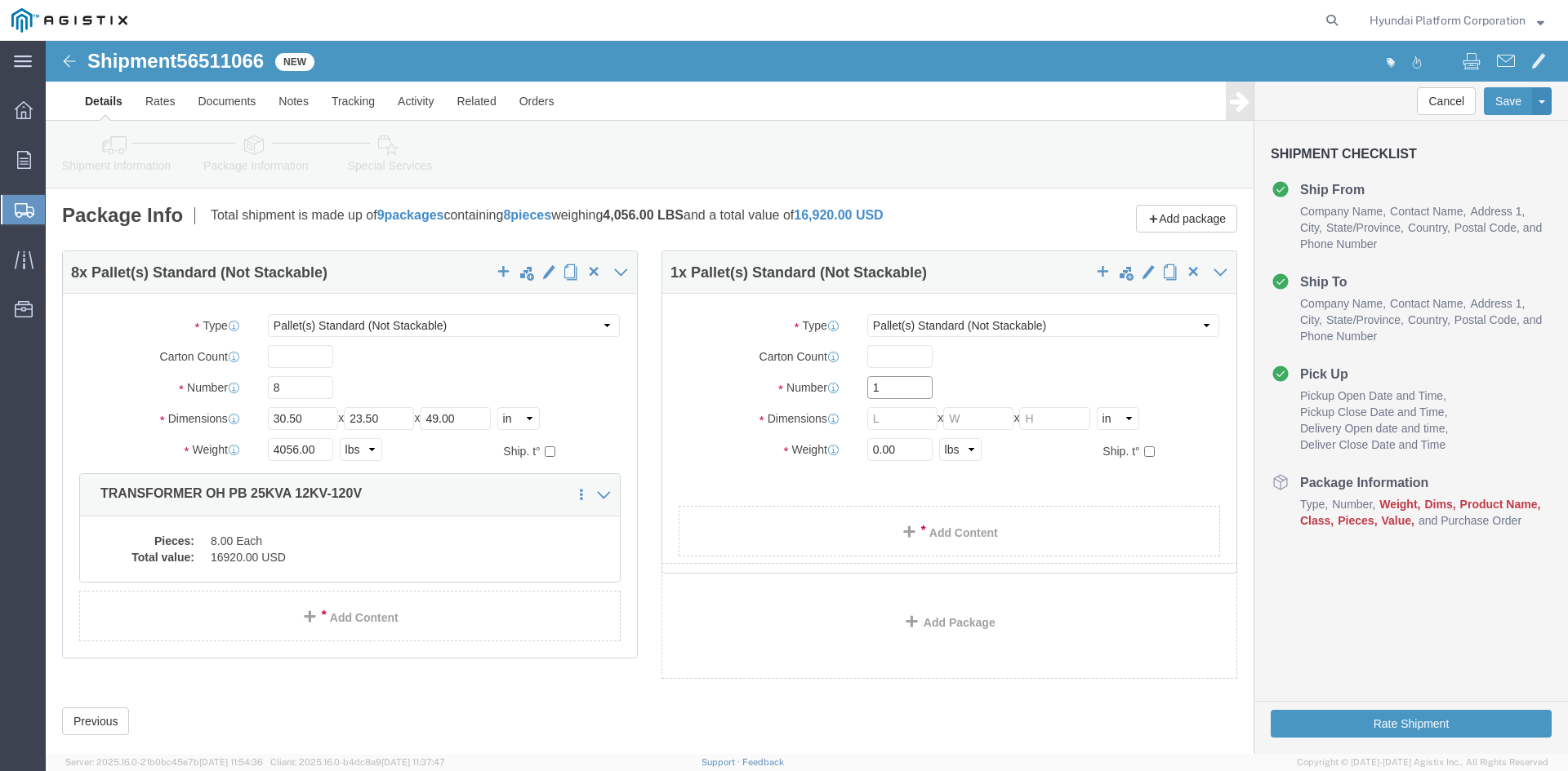
click input "1"
type input "10"
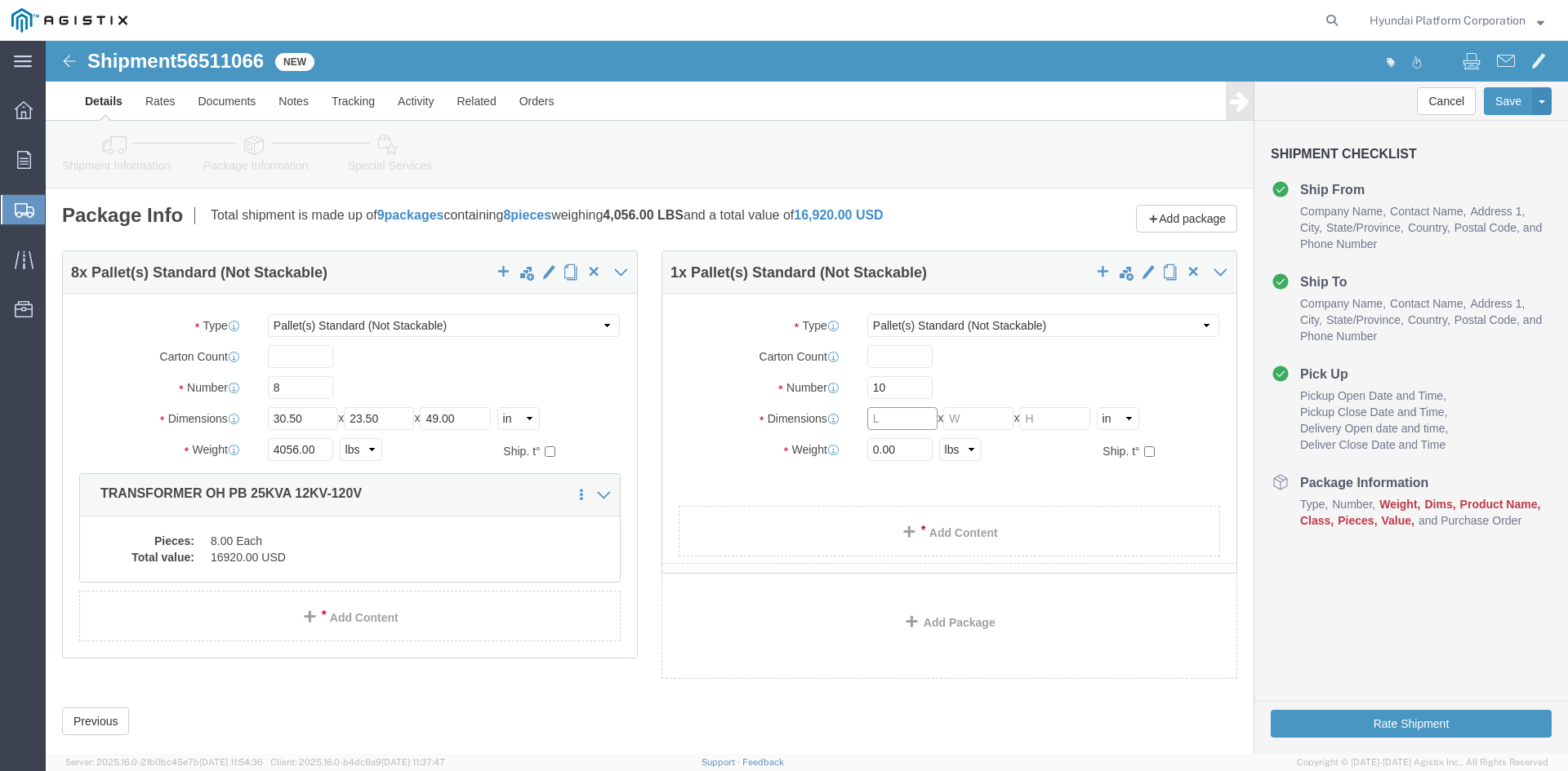
click input "text"
type input "30.5"
type input "34"
type input "51.5"
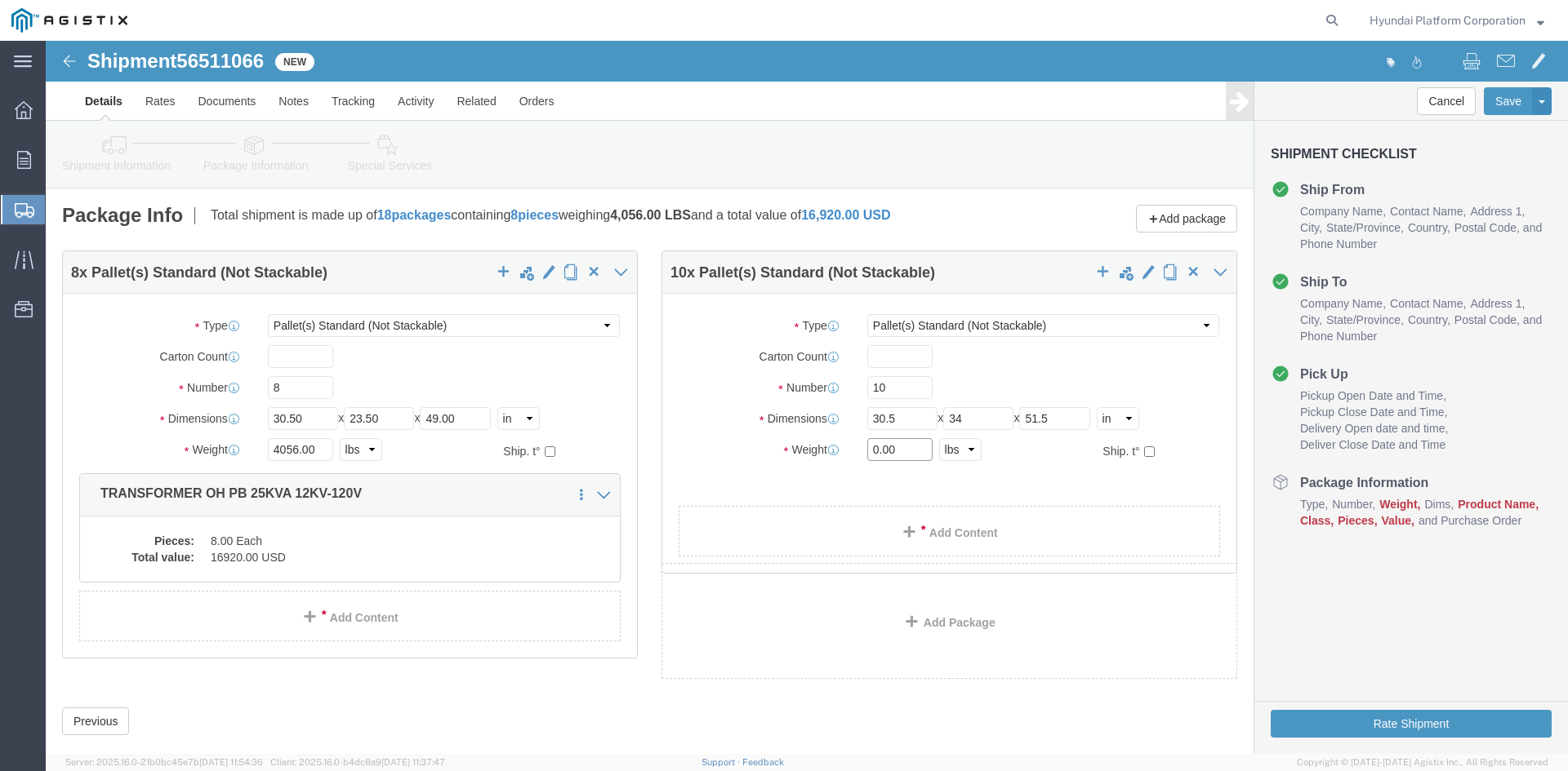
click input "0.00"
type input "4"
type input "11220"
click link "Add Content"
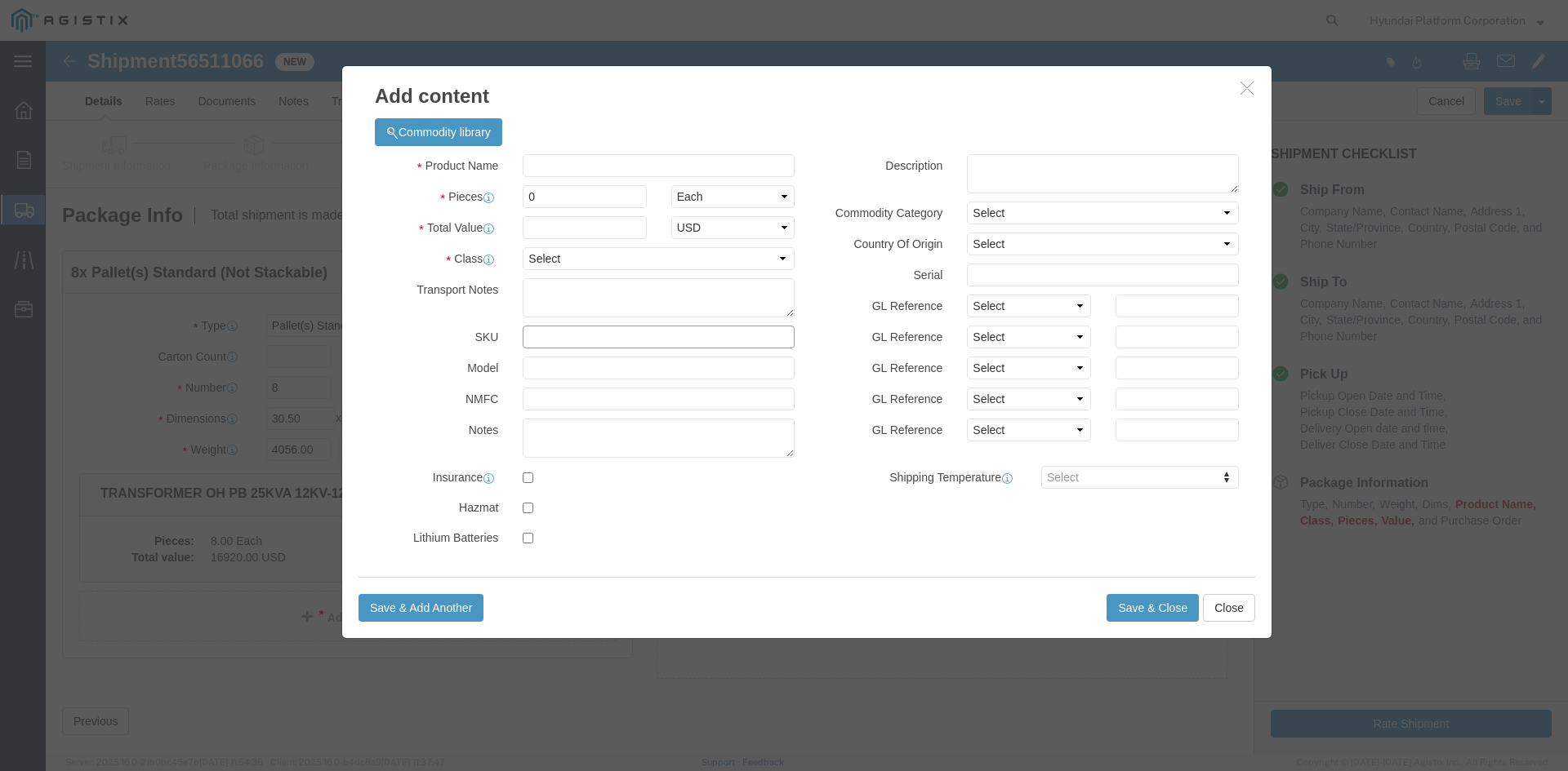
click input "text"
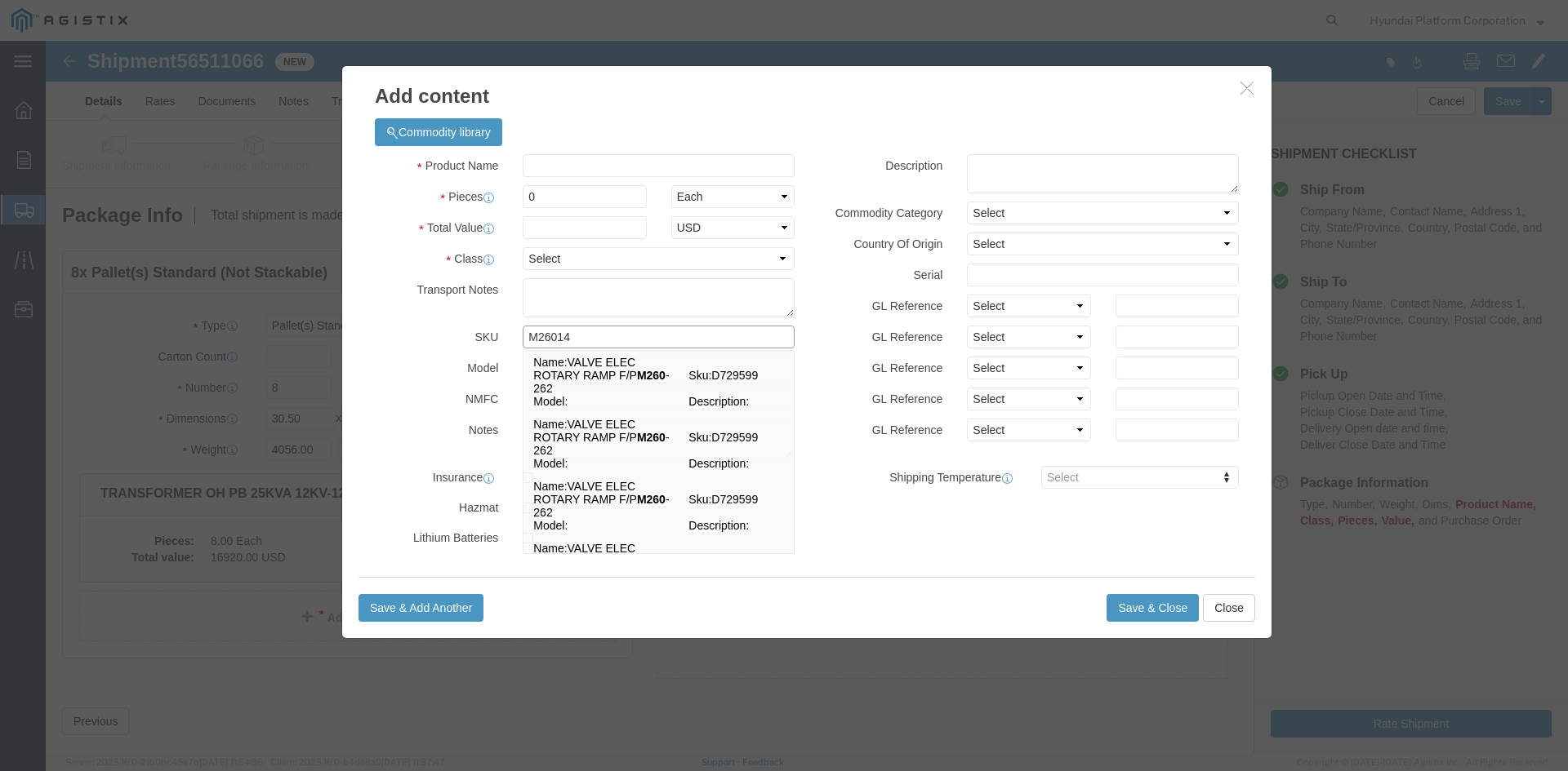
type input "M260140"
click strong "M260140"
select select
select select "USD"
type input "TRANSFORMER OH PB 100KVA 12KV-120V"
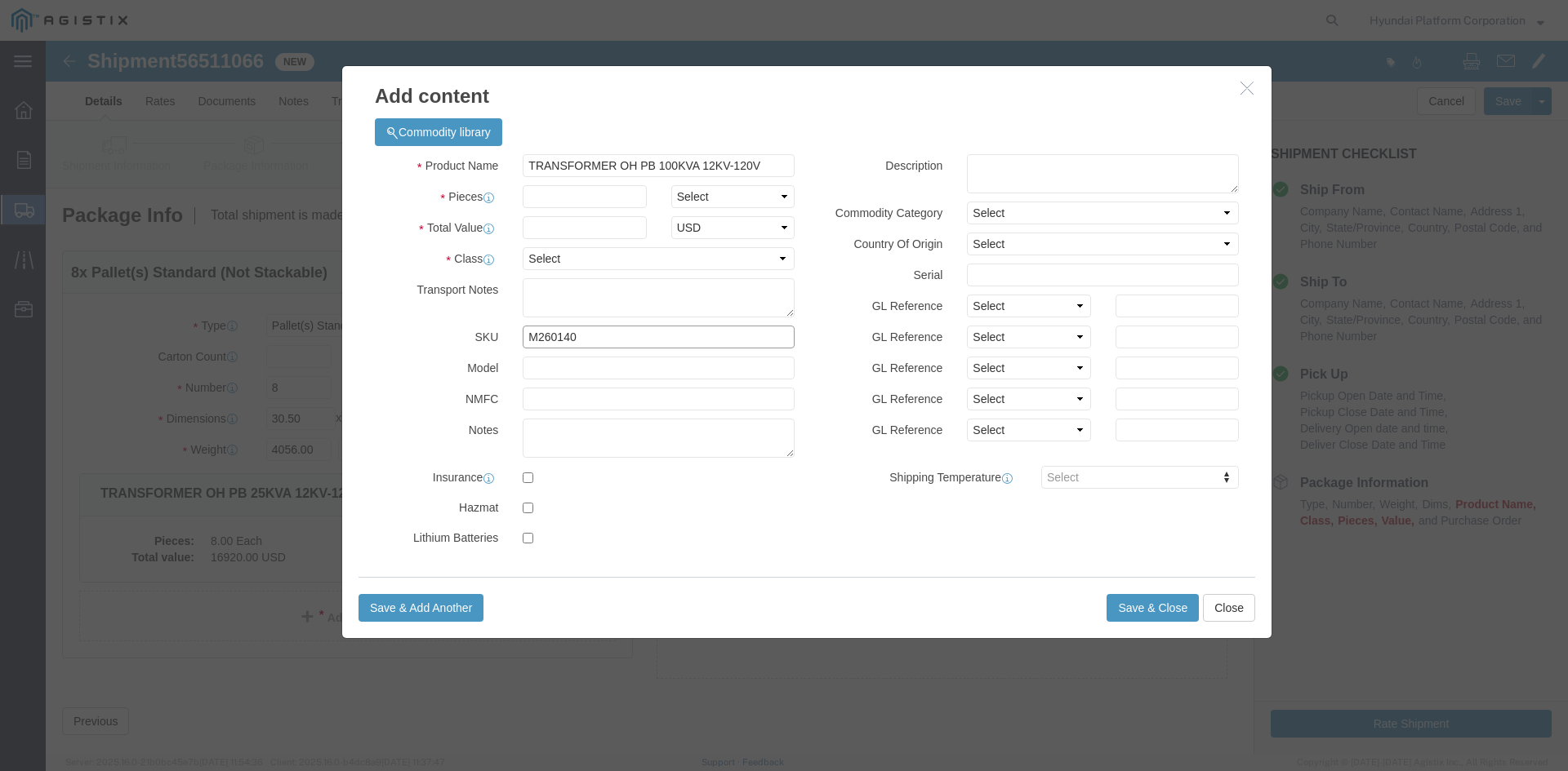
type input "M260140"
click select "Select Bag Barrels 100Board Feet Bottle Box Blister Pack Carats Can Capsule Car…"
select select "EA"
click input "text"
click div "Product Name TRANSFORMER OH PB 100KVA 12KV-120V Pieces Select Bag Barrels 100Bo…"
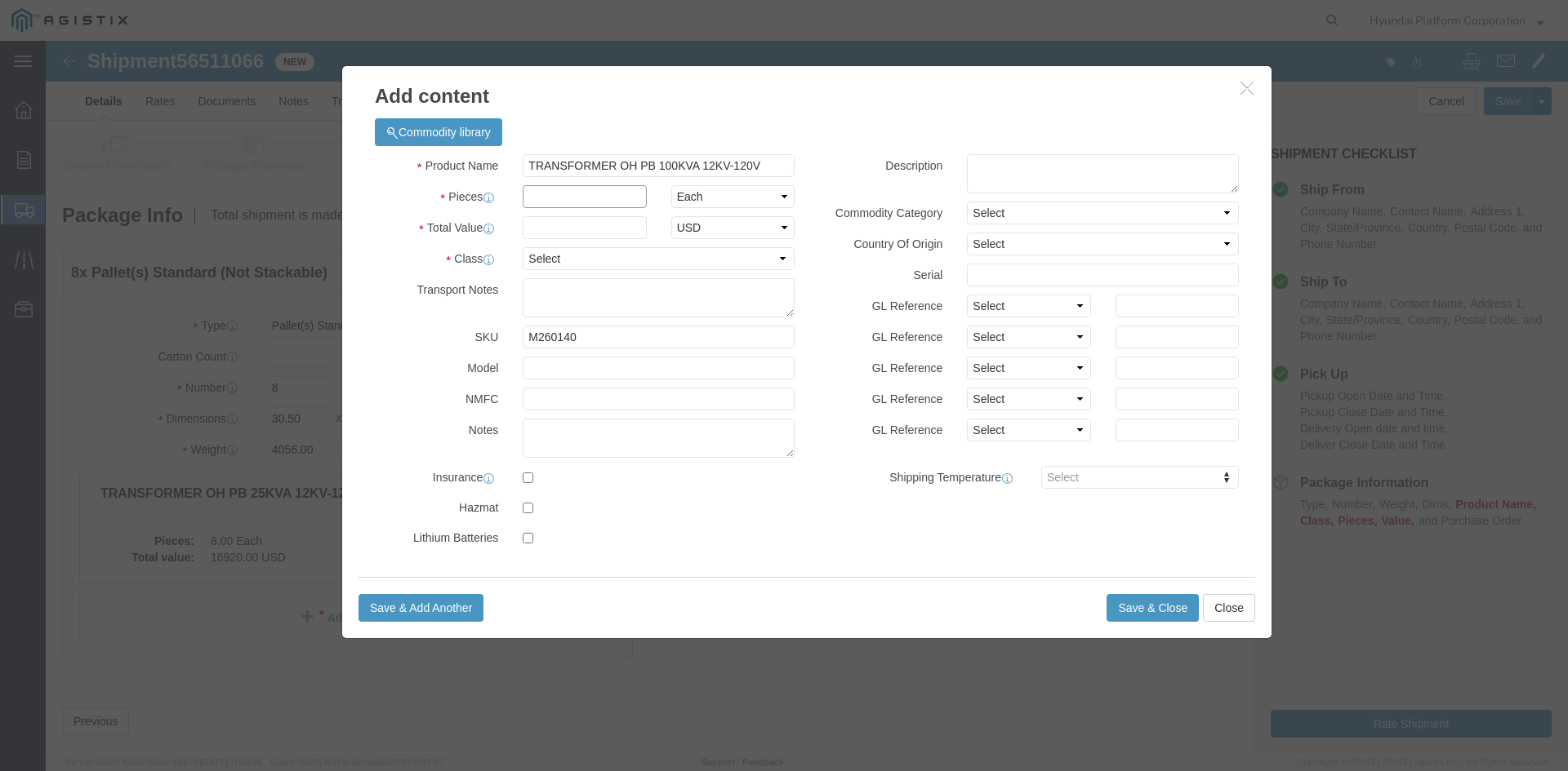
click input "text"
type input "10"
click input "text"
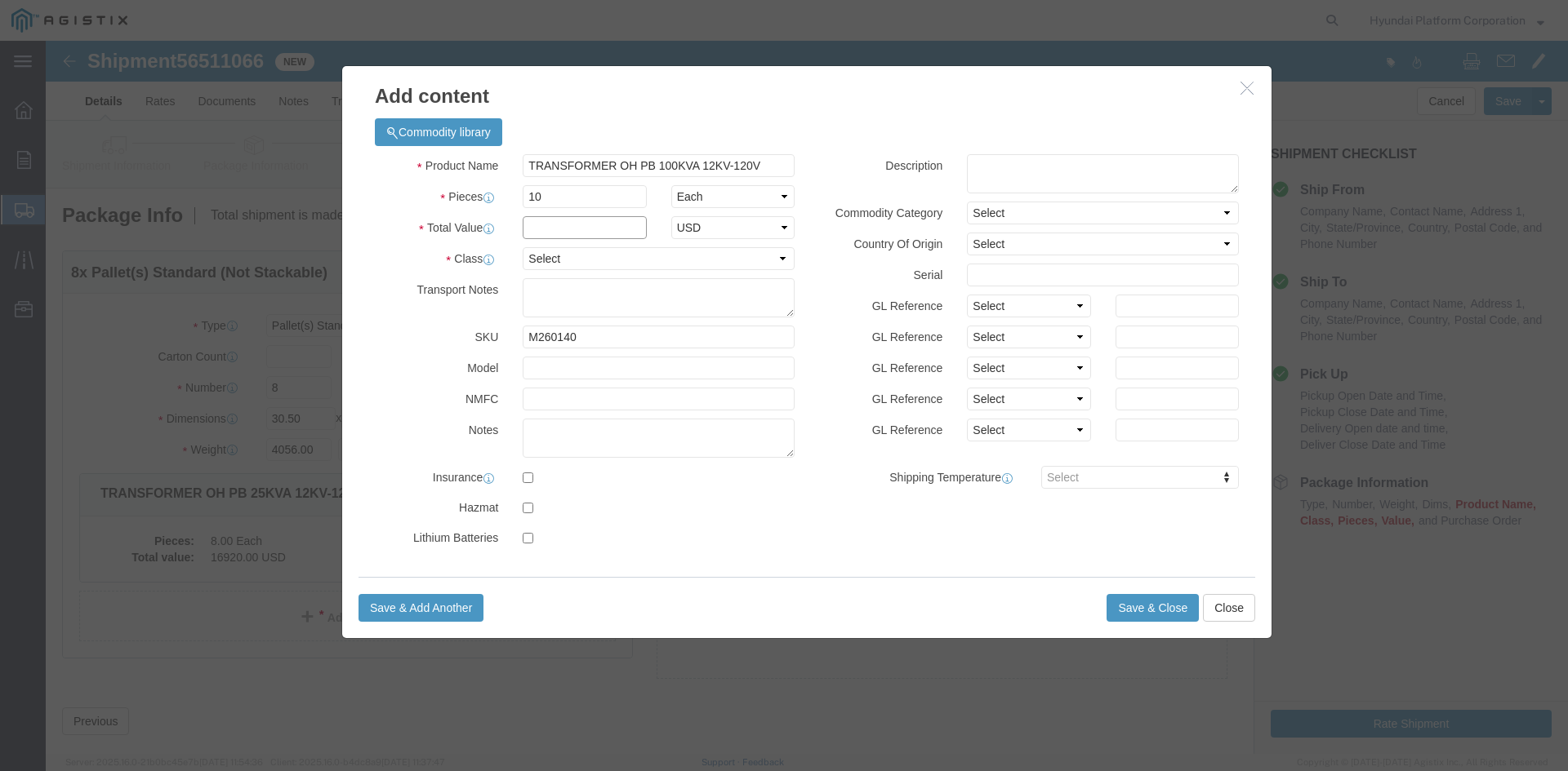
click input "text"
type input "48070"
click select "Select 50 55 60 65 70 85 92.5 100 125 175 250 300 400"
select select "100"
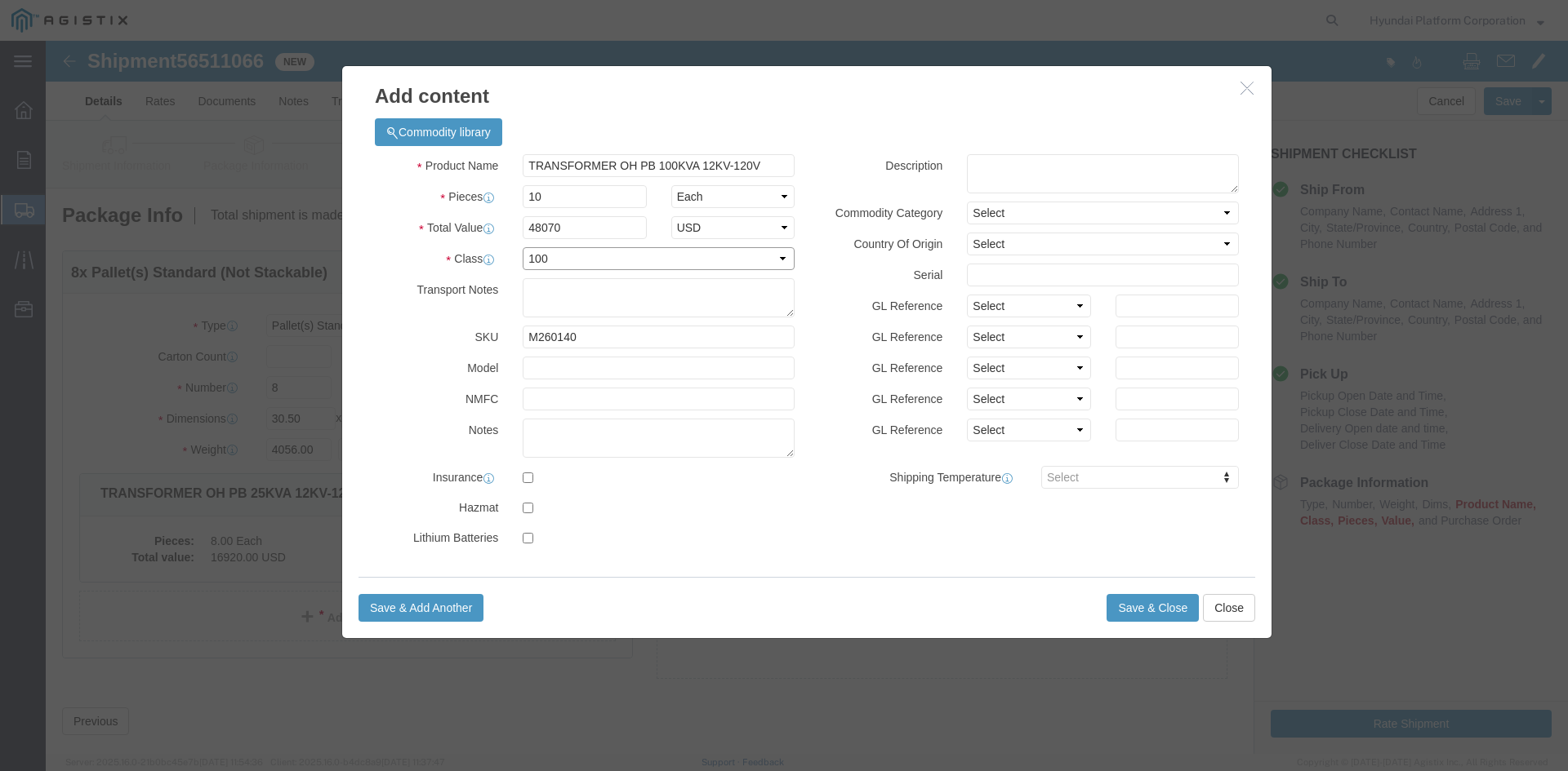
click select "Select 50 55 60 65 70 85 92.5 100 125 175 250 300 400"
click button "Save & Close"
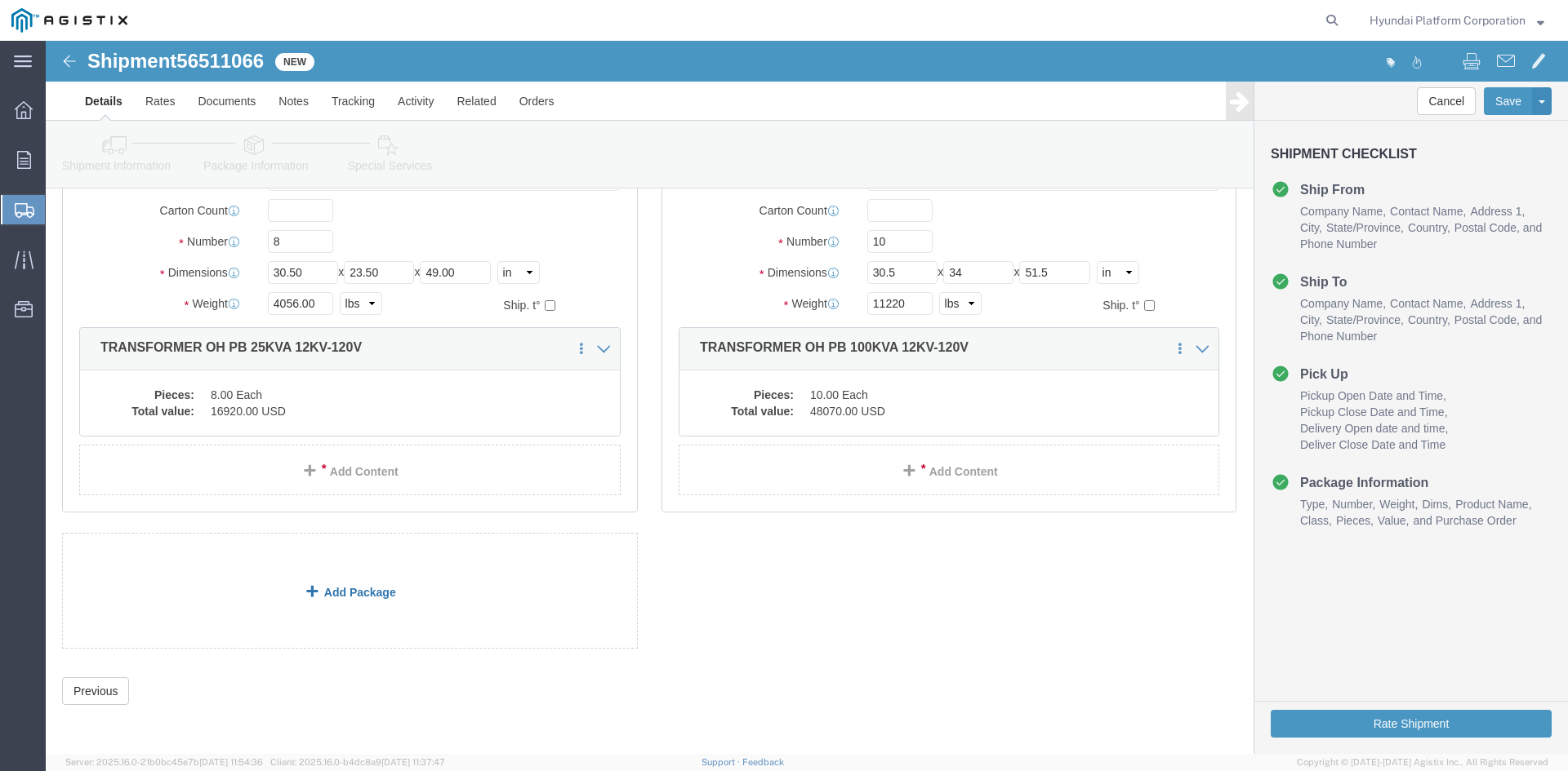
scroll to position [147, 0]
drag, startPoint x: 432, startPoint y: 556, endPoint x: 516, endPoint y: 543, distance: 85.0
click link "Add Package"
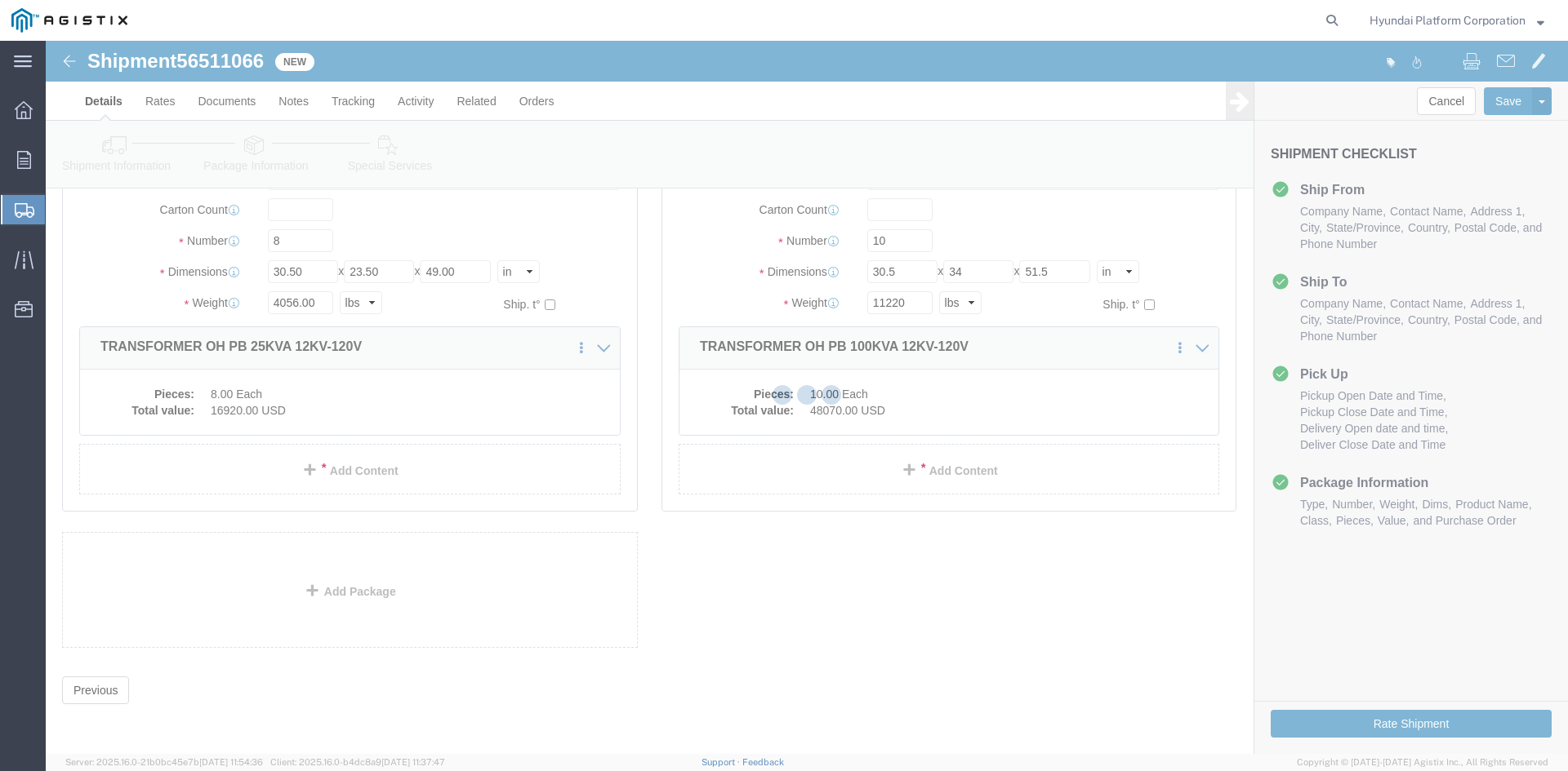
scroll to position [0, 0]
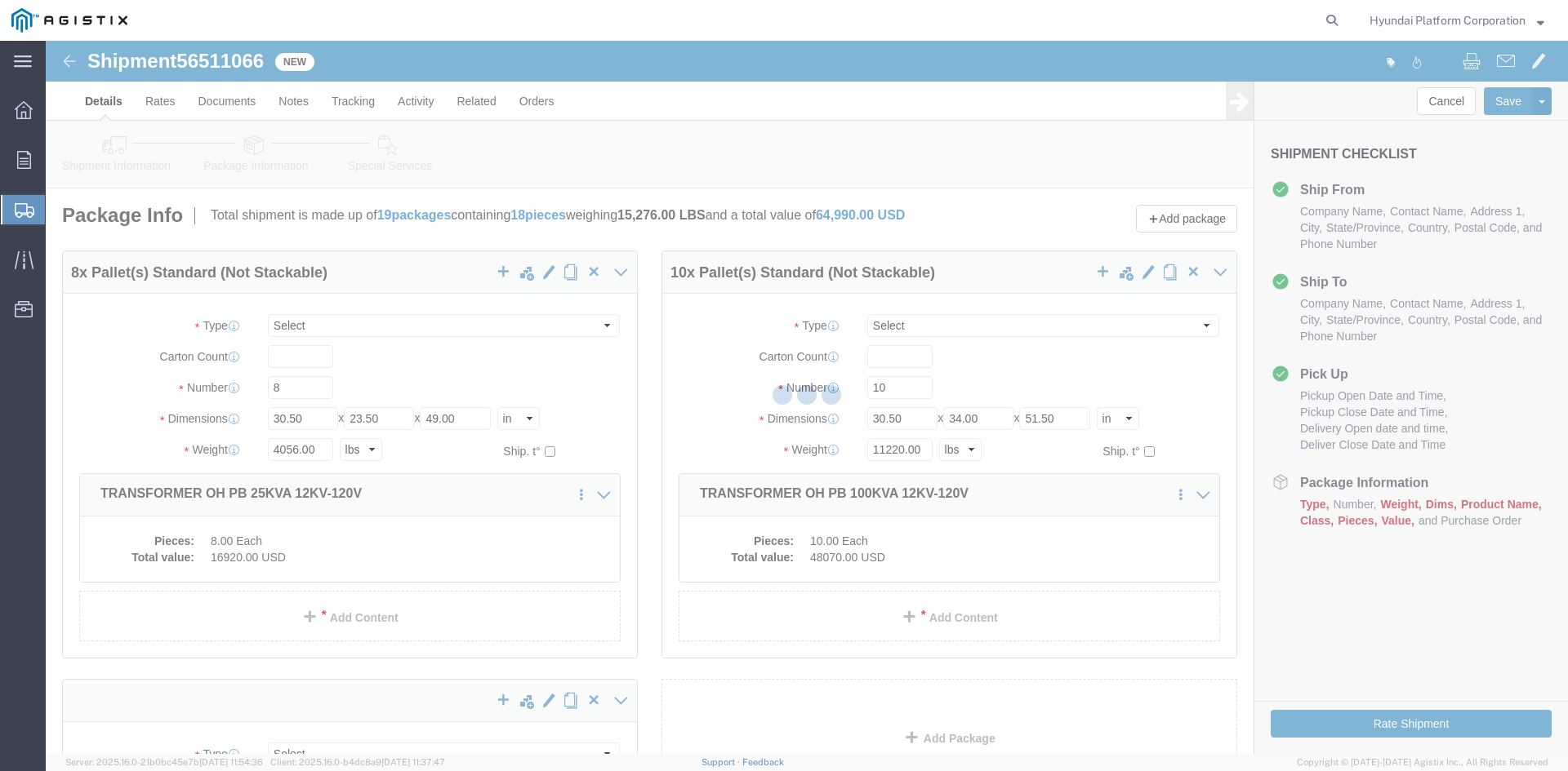
select select "PSNS"
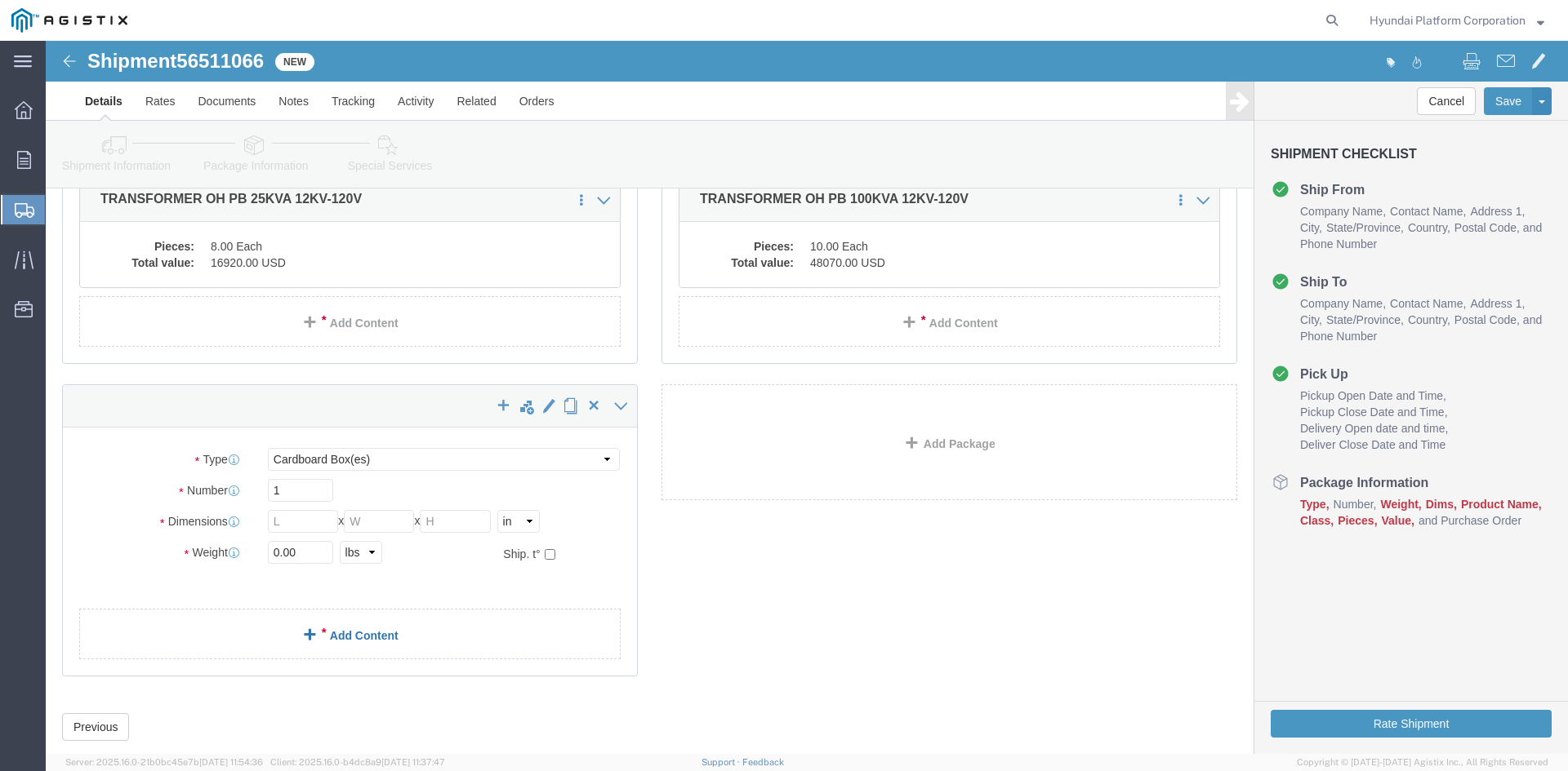
scroll to position [327, 0]
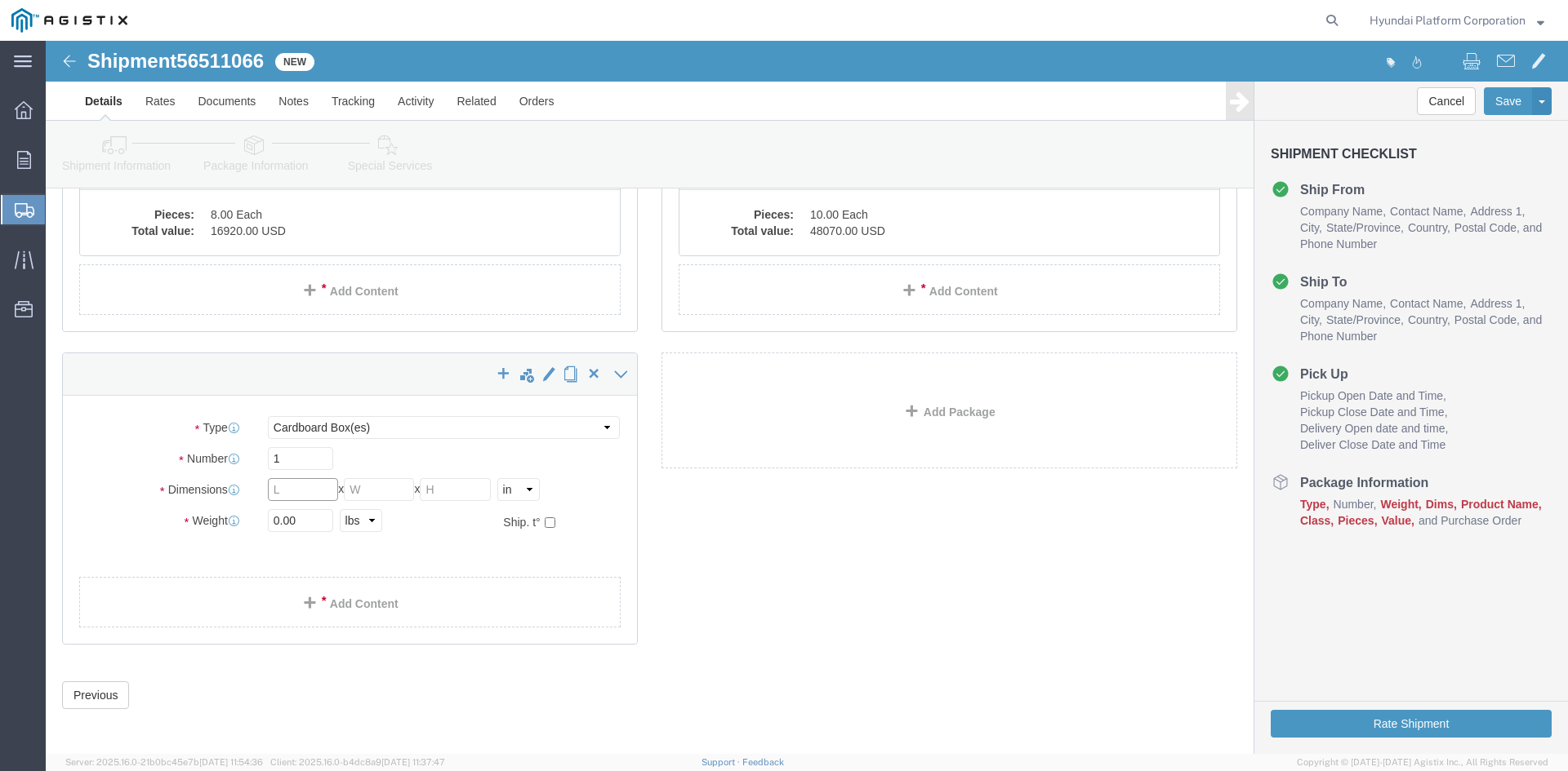
drag, startPoint x: 275, startPoint y: 454, endPoint x: 313, endPoint y: 387, distance: 77.0
click input "text"
click select "Select Bulk Bundle(s) Cardboard Box(es) Carton(s) Crate(s) Drum(s) (Fiberboard)…"
select select "PSNS"
click select "Select Bulk Bundle(s) Cardboard Box(es) Carton(s) Crate(s) Drum(s) (Fiberboard)…"
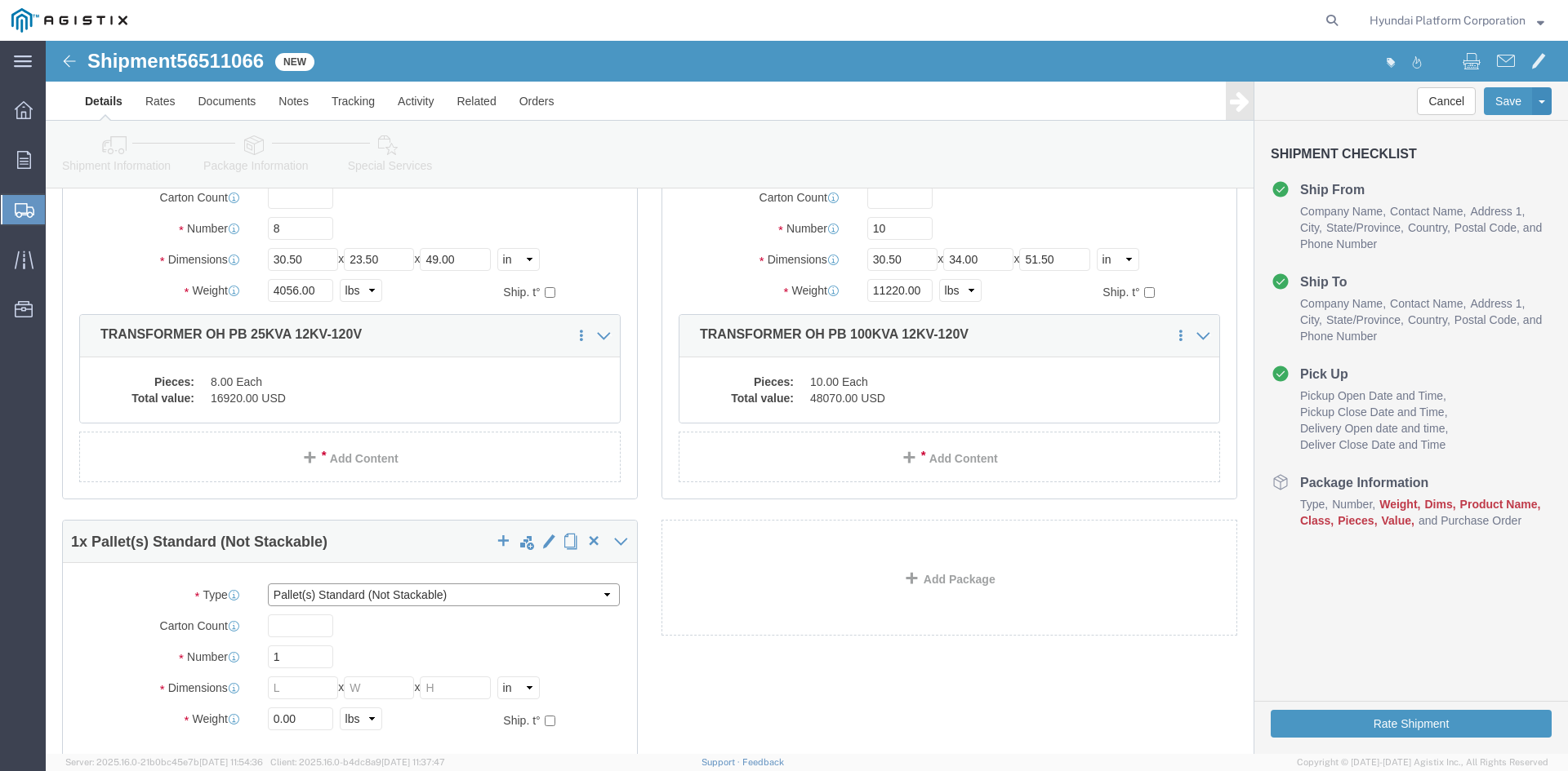
scroll to position [342, 0]
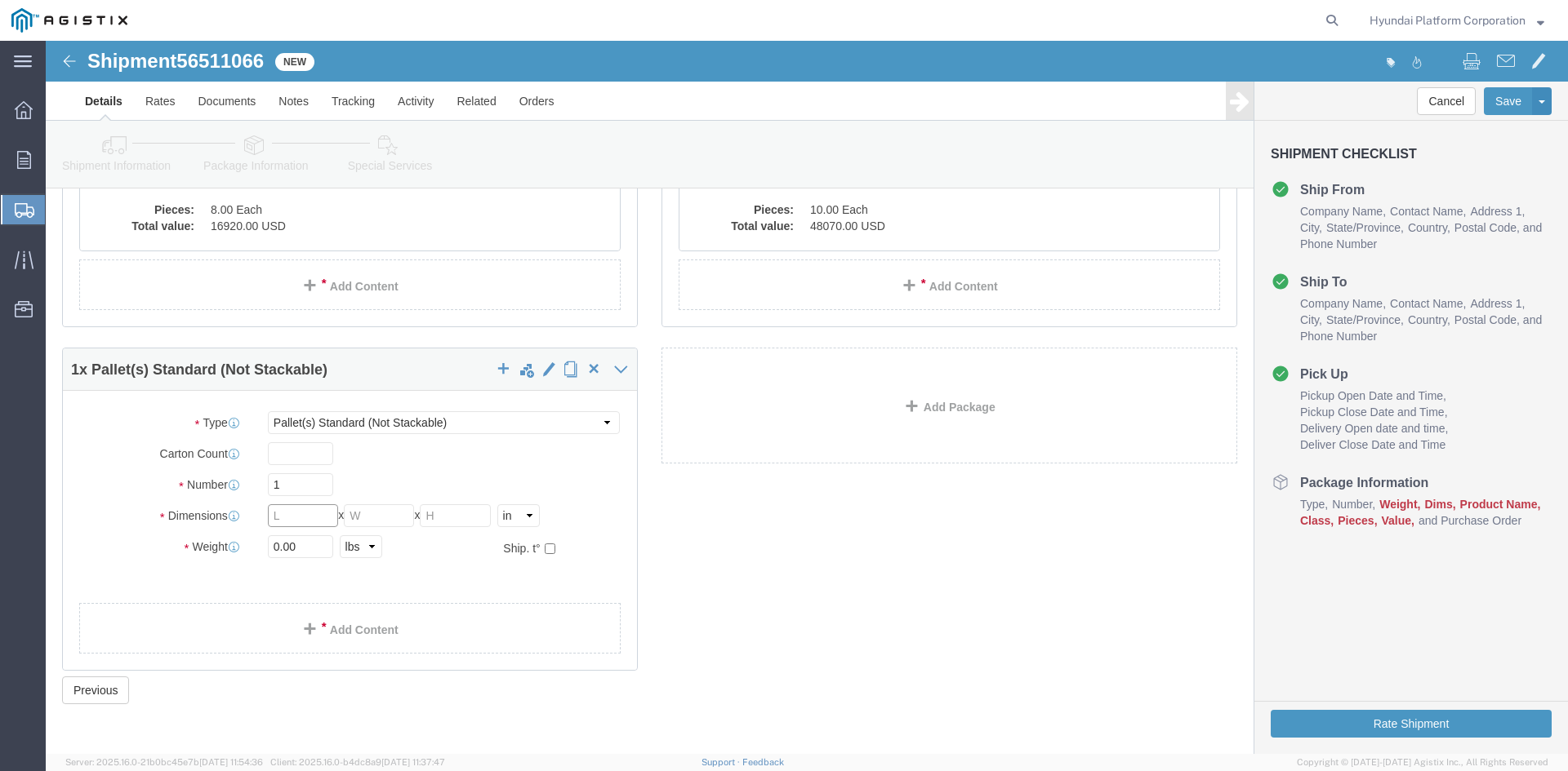
click input "text"
type input "30.5"
type input "265"
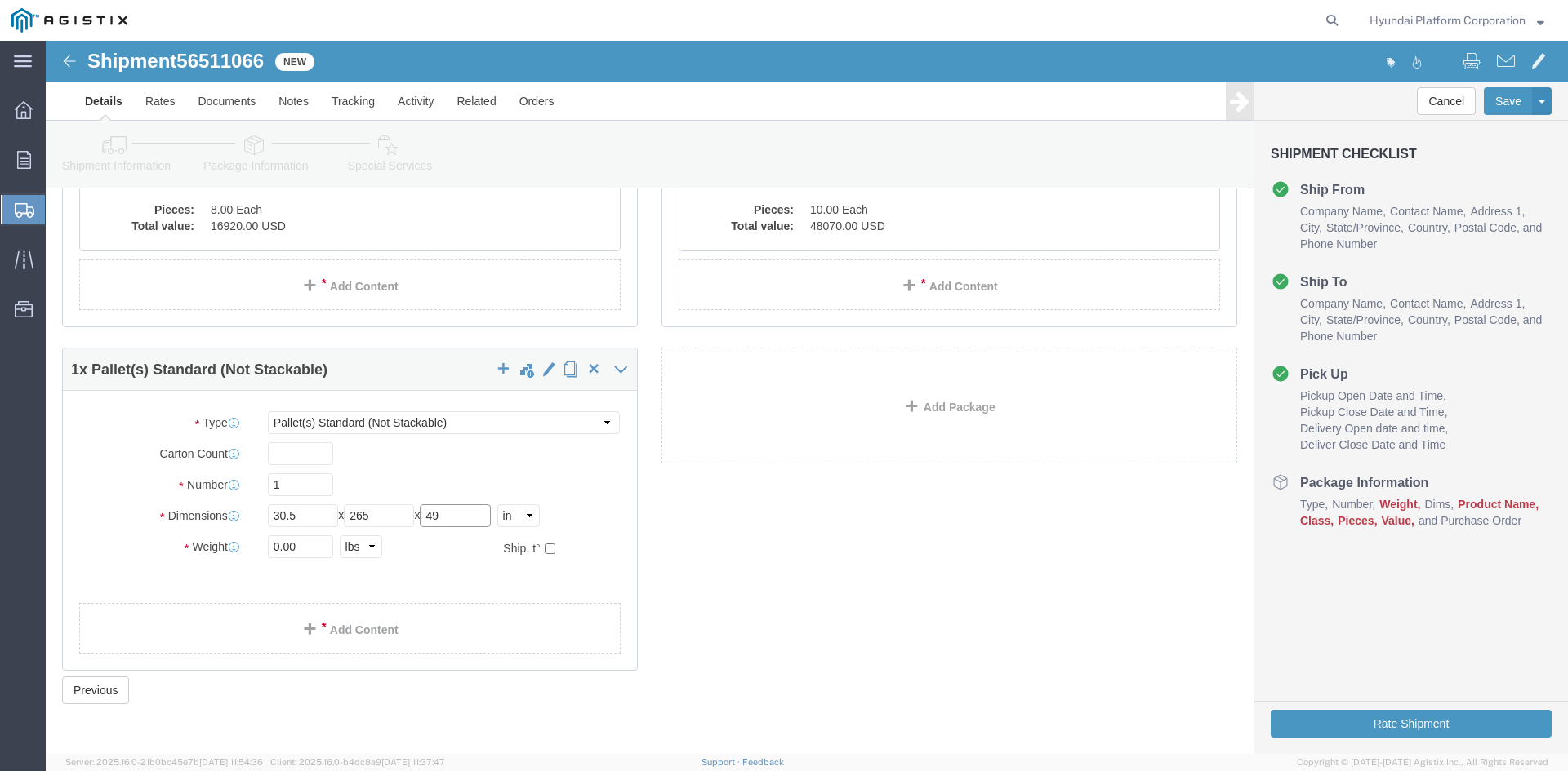
type input "49"
click input "265"
type input "26.5"
click input "0.00"
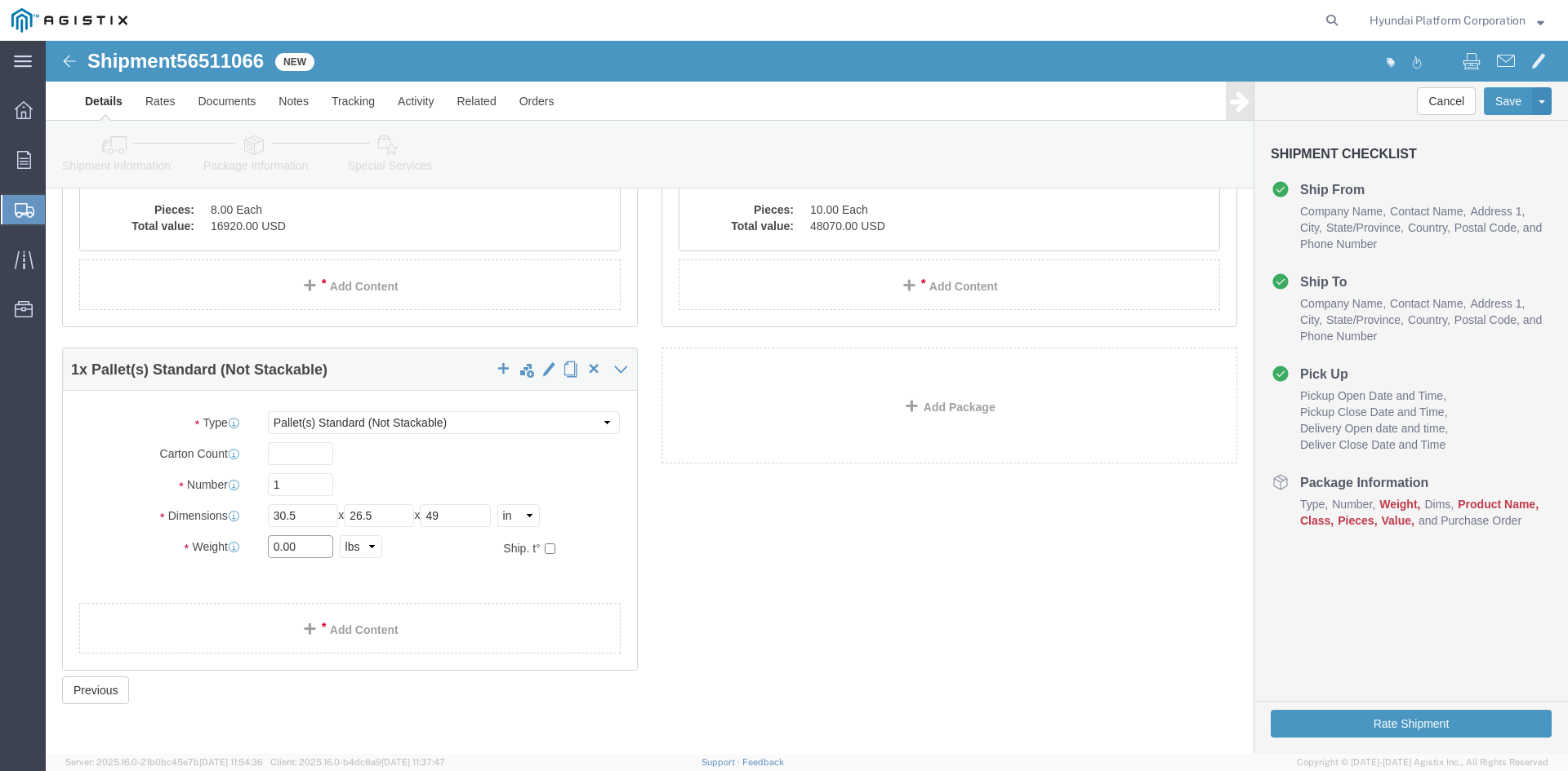
click input "0.00"
type input "2868"
click link "Add Content"
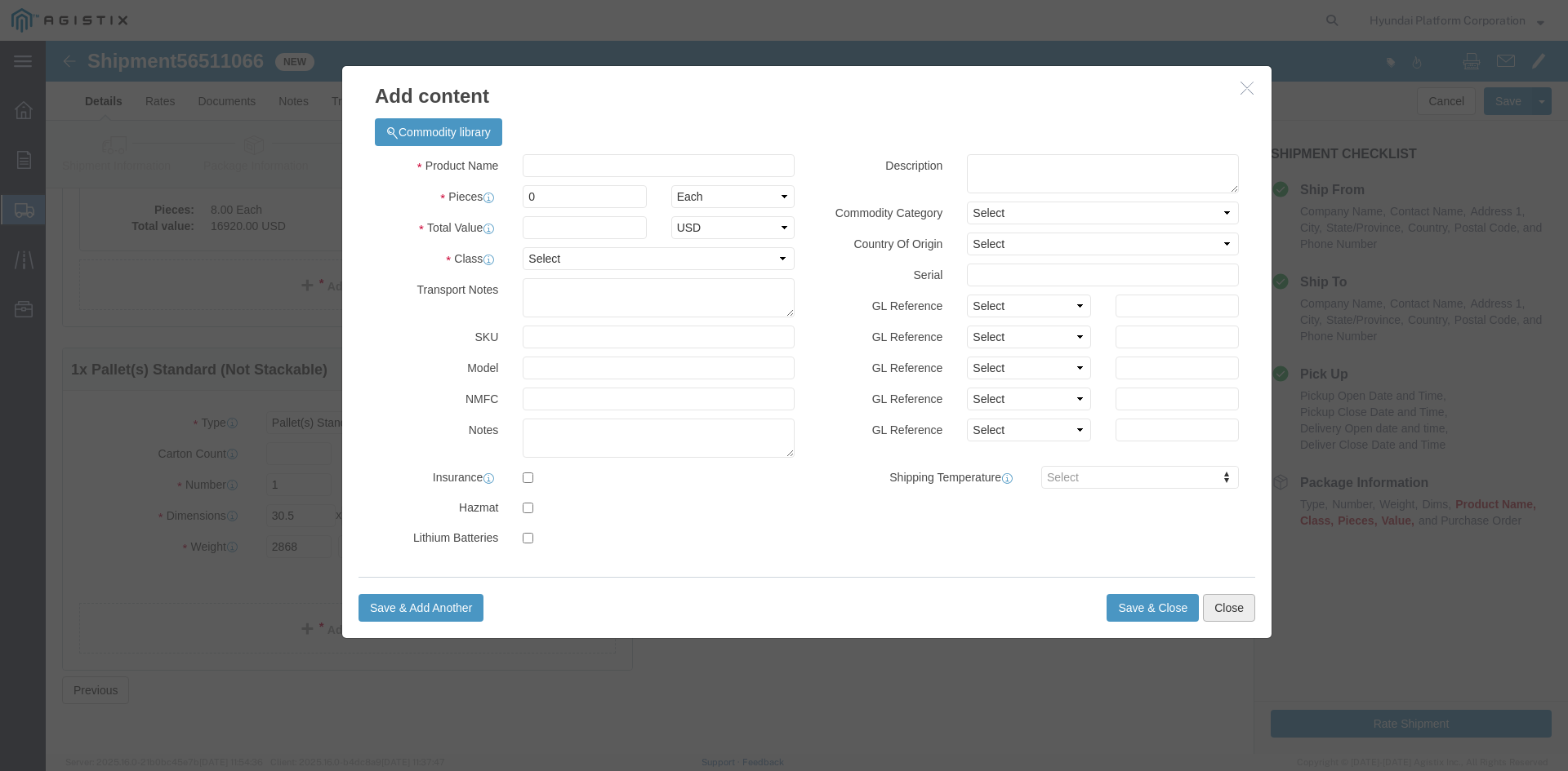
click button "Close"
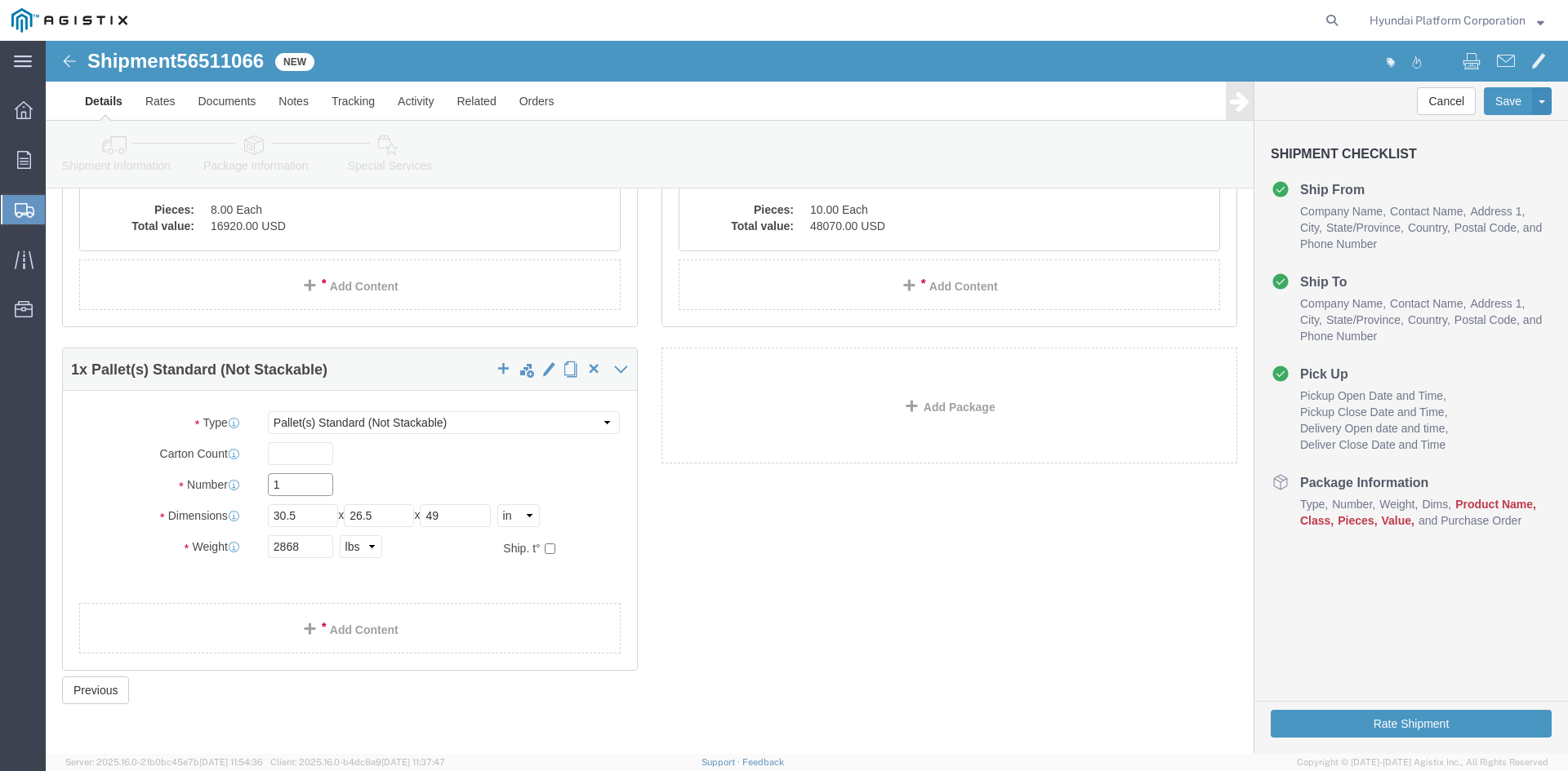
click input "1"
type input "4"
click link "Add Content"
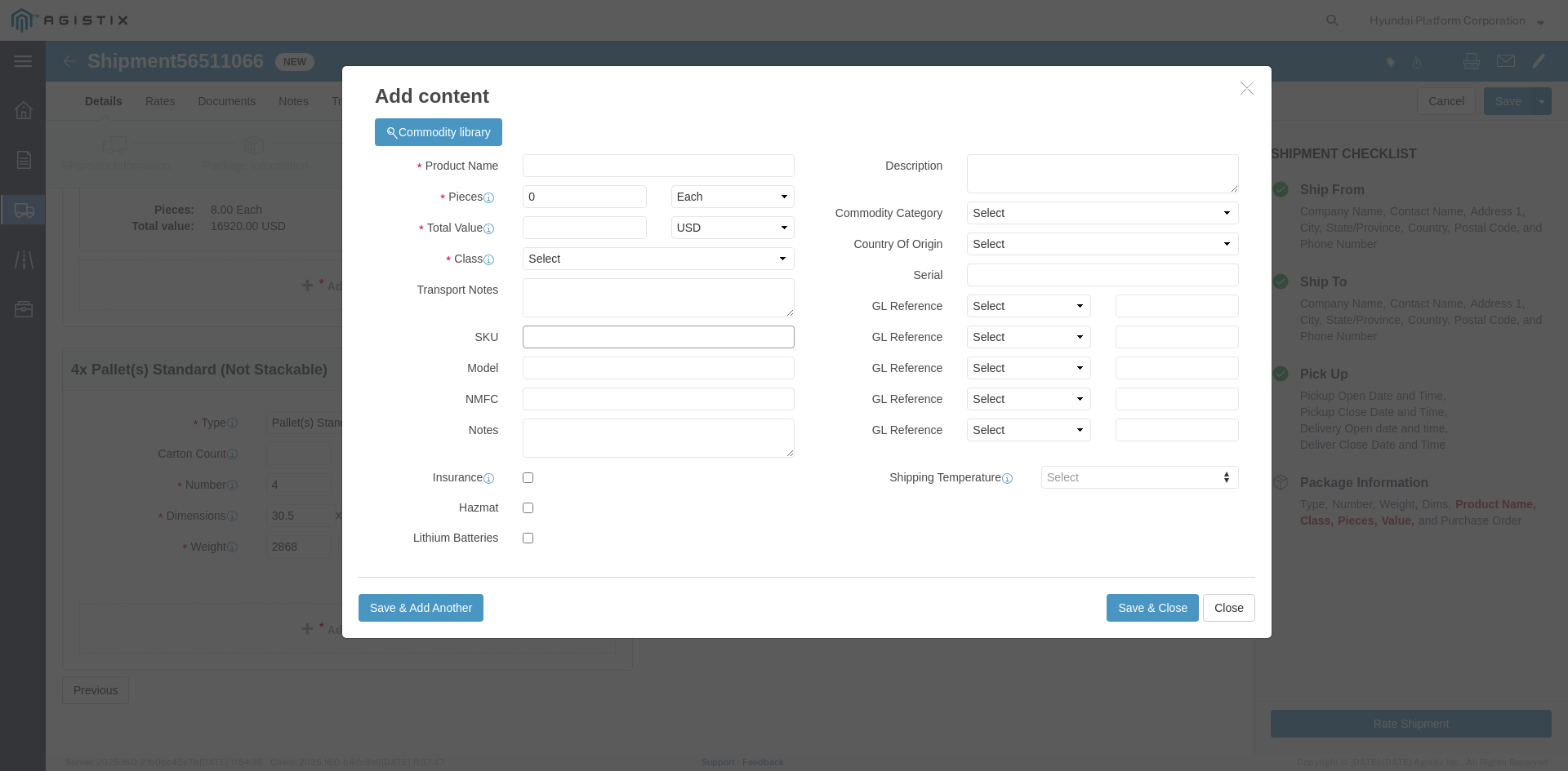
click input "text"
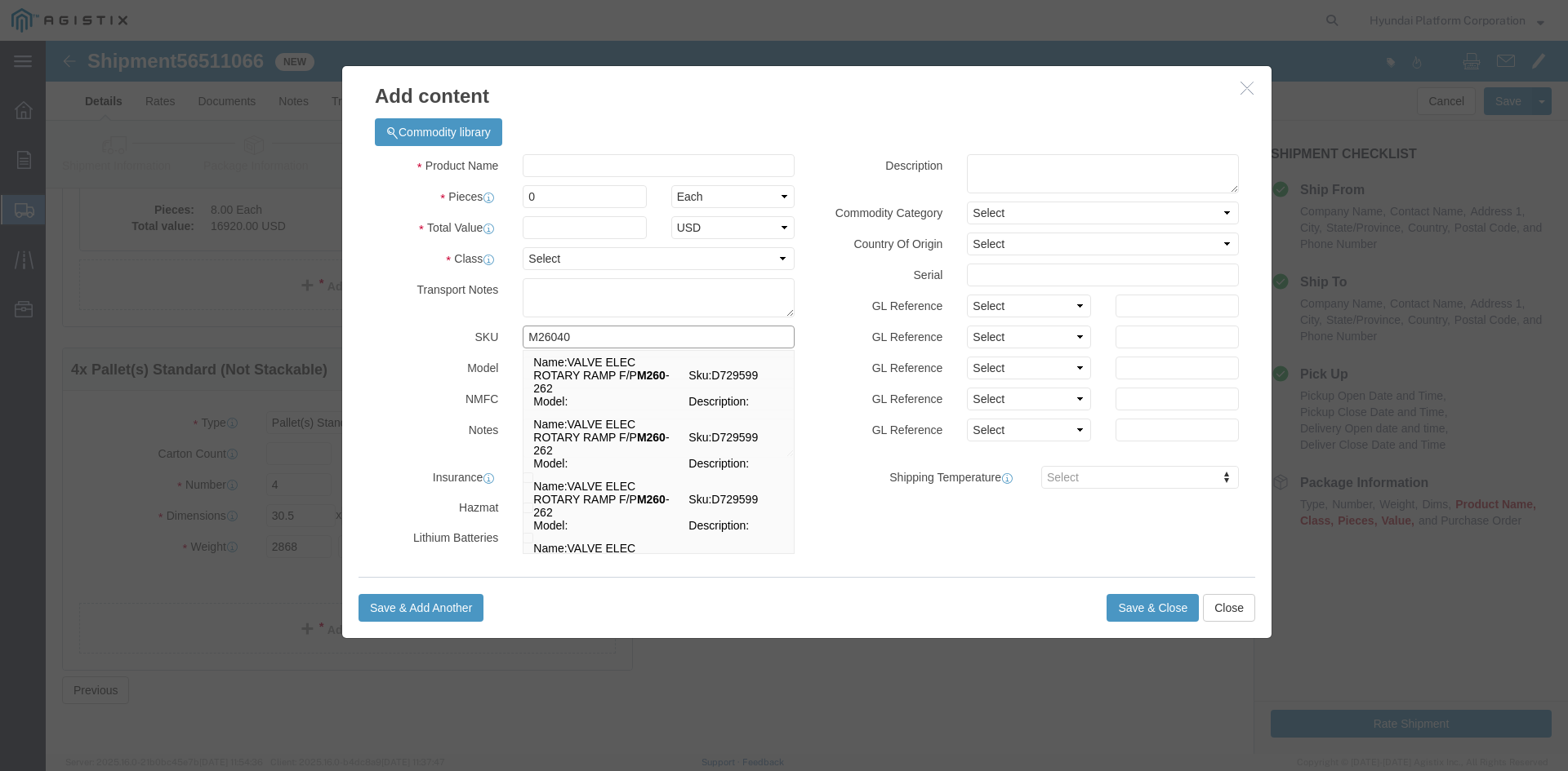
type input "M260407"
drag, startPoint x: 660, startPoint y: 336, endPoint x: 636, endPoint y: 158, distance: 179.6
click span "Sku:"
select select
select select "USD"
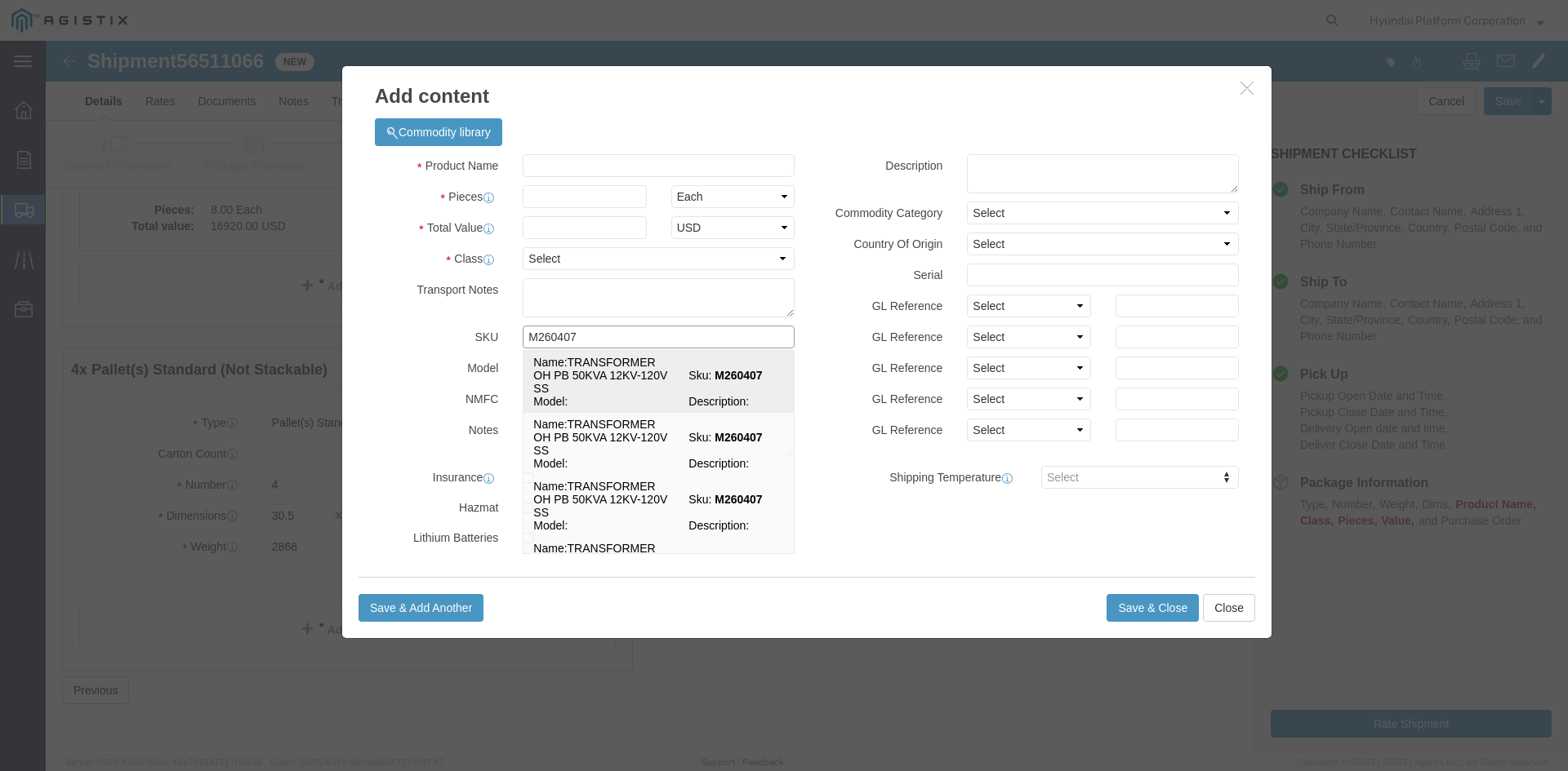
type input "TRANSFORMER OH PB 50KVA 12KV-120V SS"
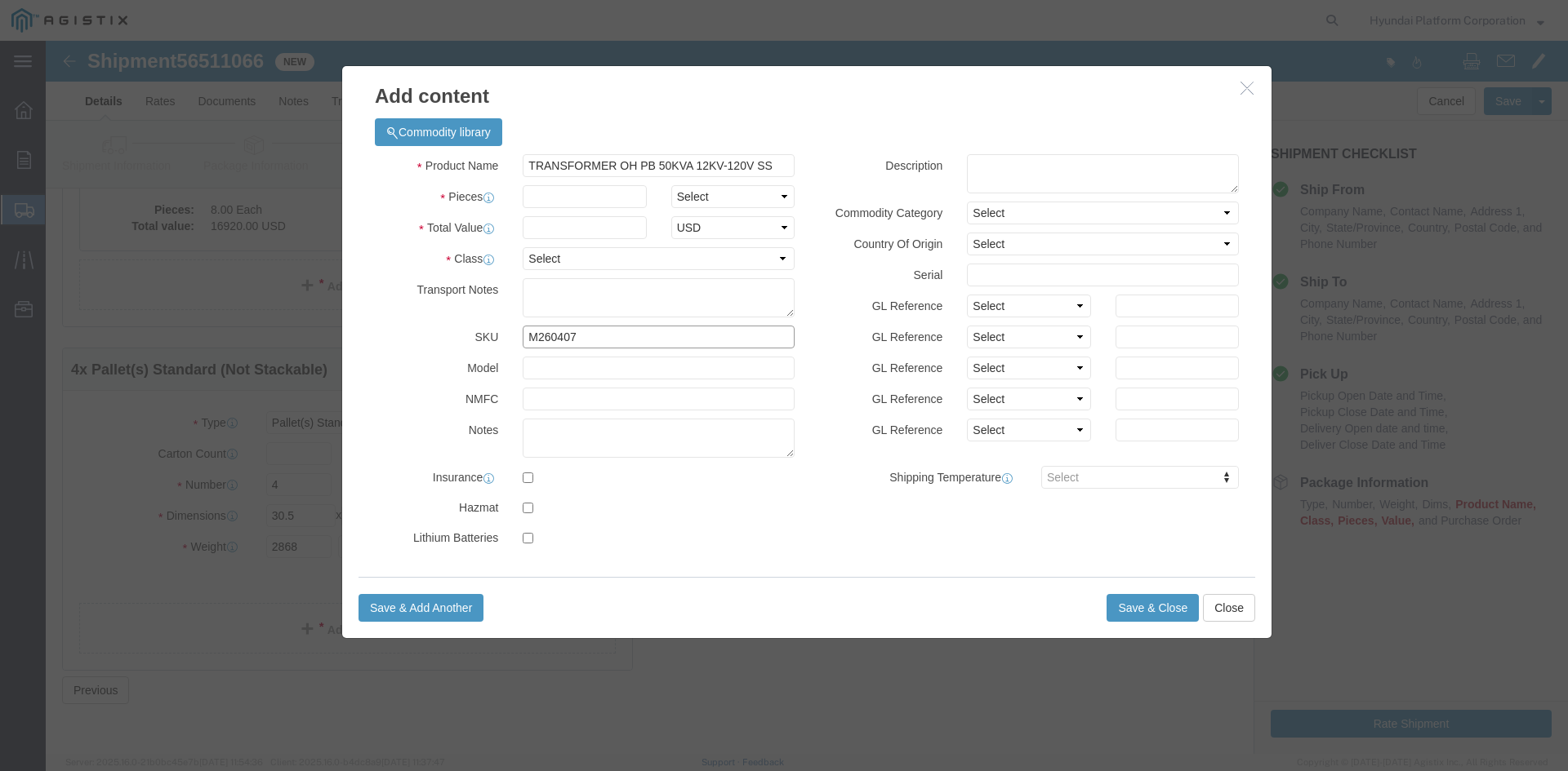
type input "M260407"
click select "Select Bag Barrels 100Board Feet Bottle Box Blister Pack Carats Can Capsule Car…"
select select "EA"
click input "text"
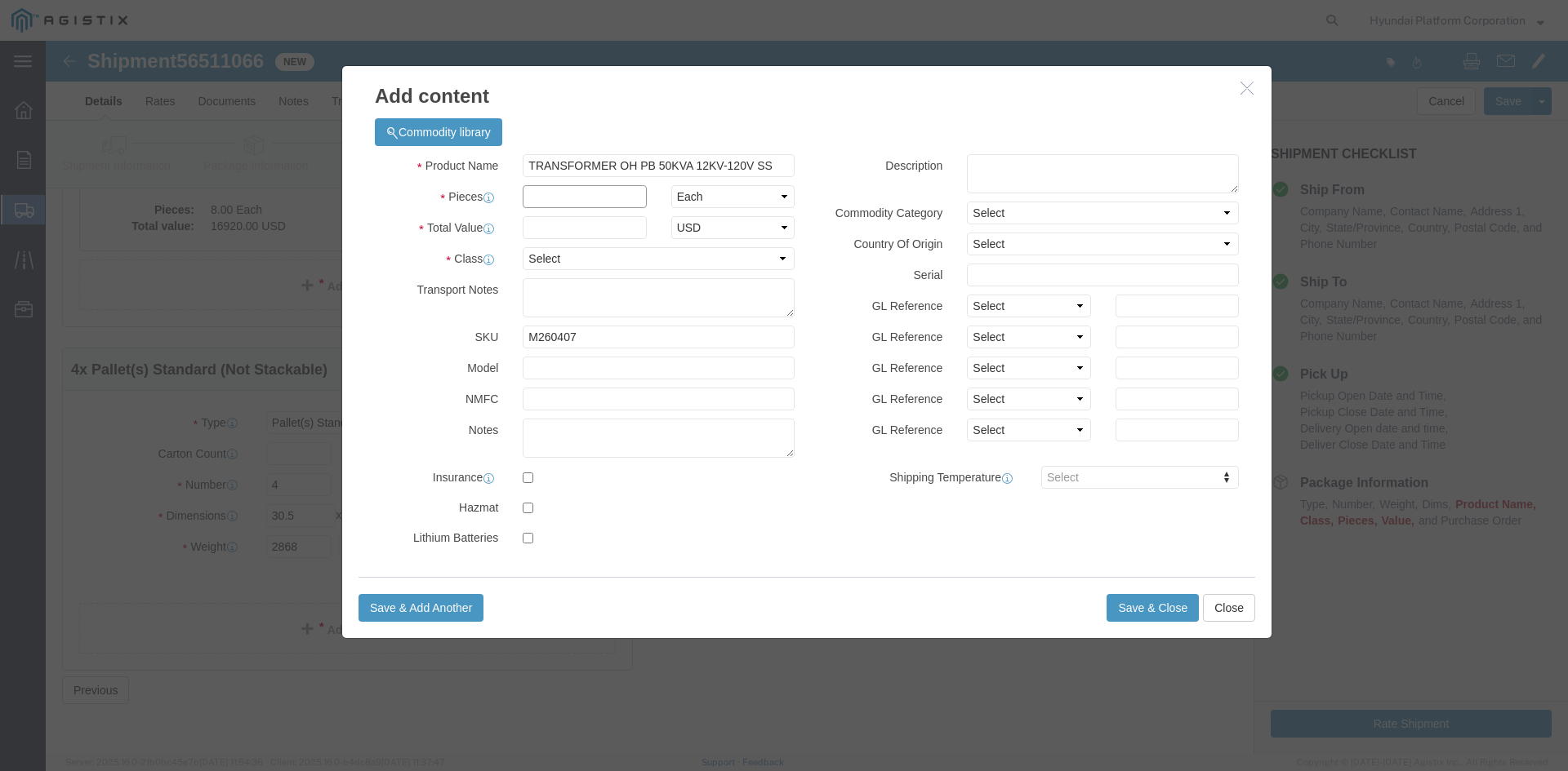
click input "text"
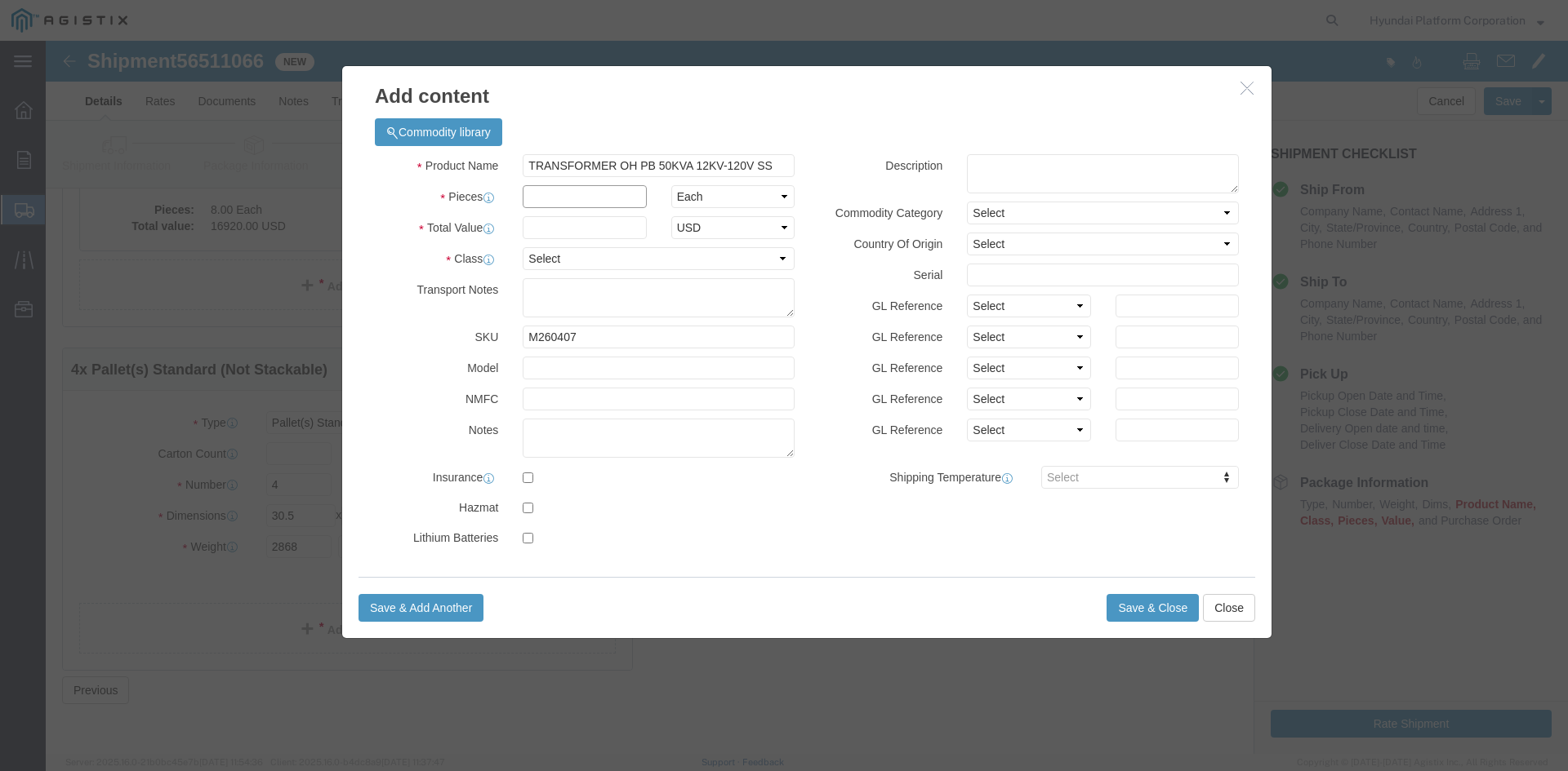
click input "text"
drag, startPoint x: 517, startPoint y: 160, endPoint x: 522, endPoint y: 166, distance: 7.8
click input "text"
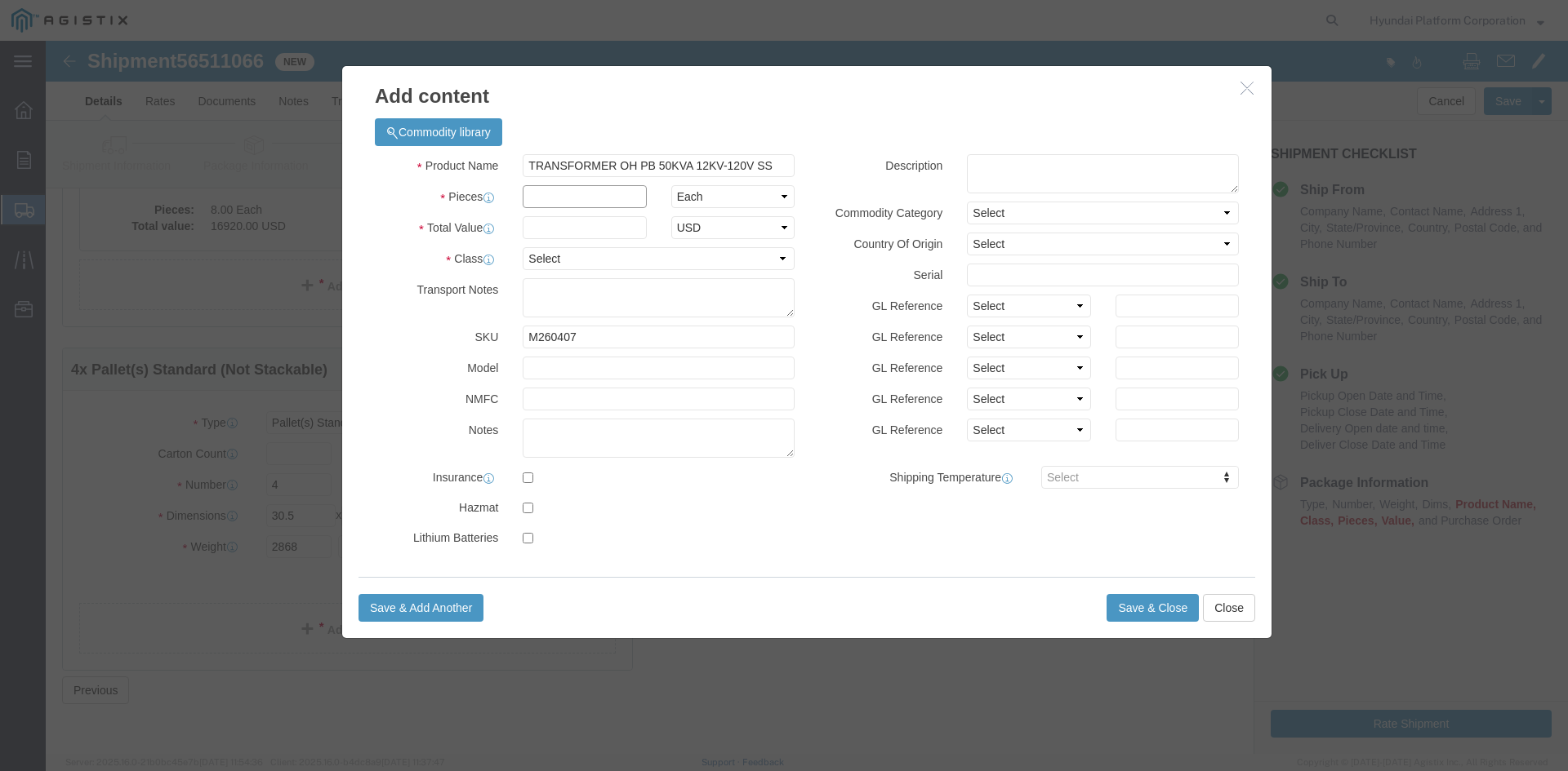
click input "text"
type input "4"
click input "text"
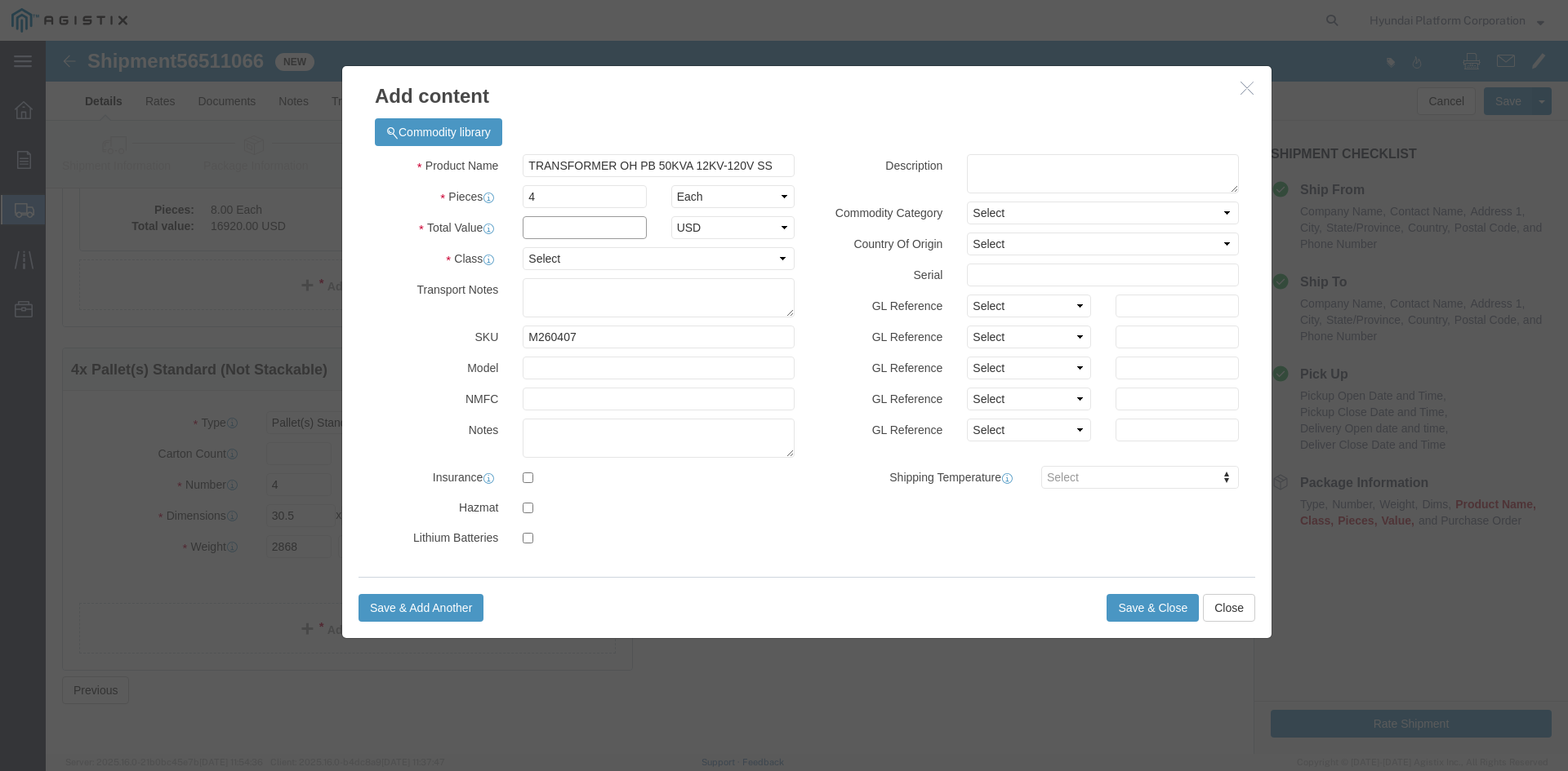
click input "text"
type input "11560"
click select "Select 50 55 60 65 70 85 92.5 100 125 175 250 300 400"
select select "50"
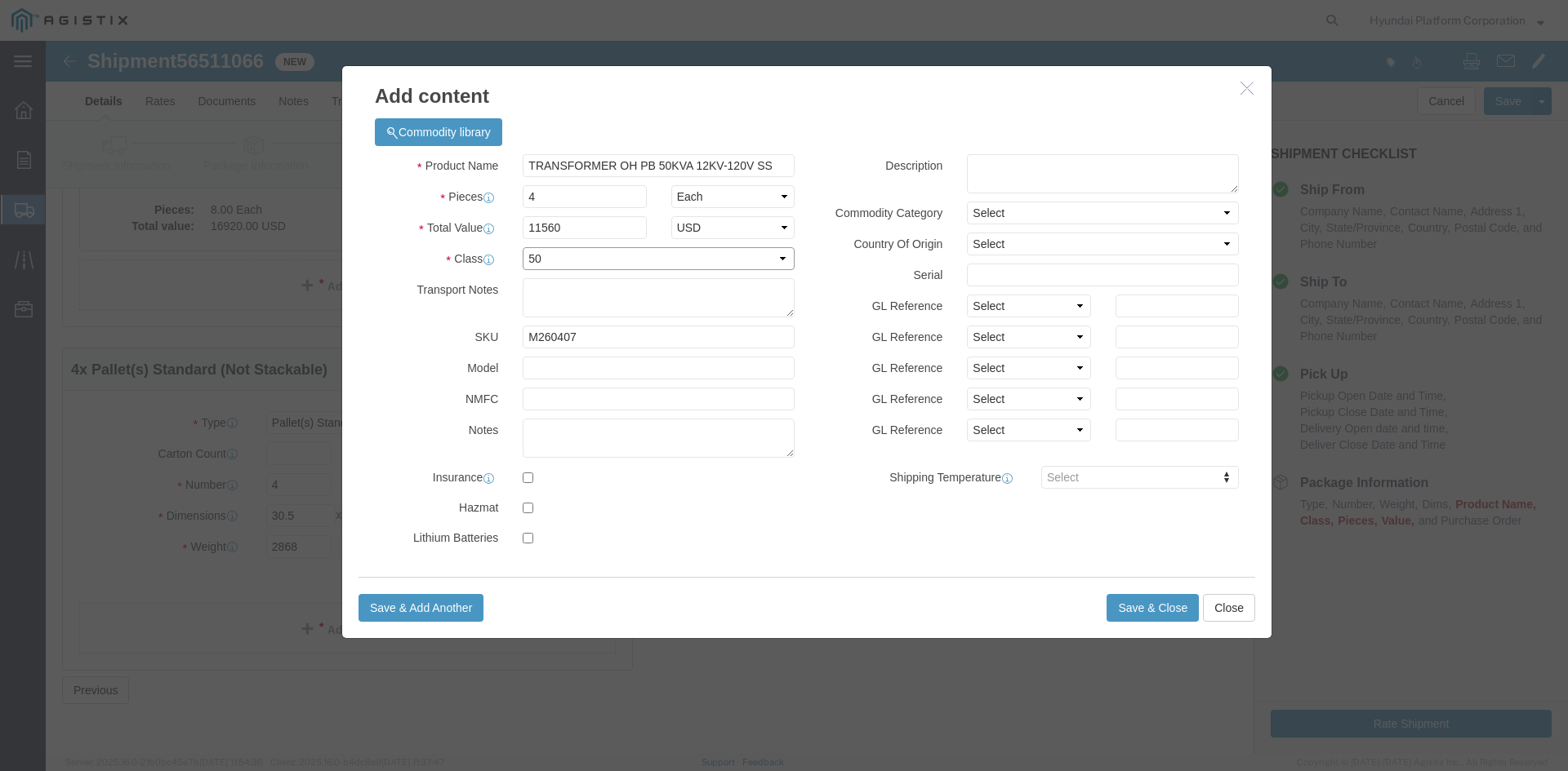
click select "Select 50 55 60 65 70 85 92.5 100 125 175 250 300 400"
click button "Save & Close"
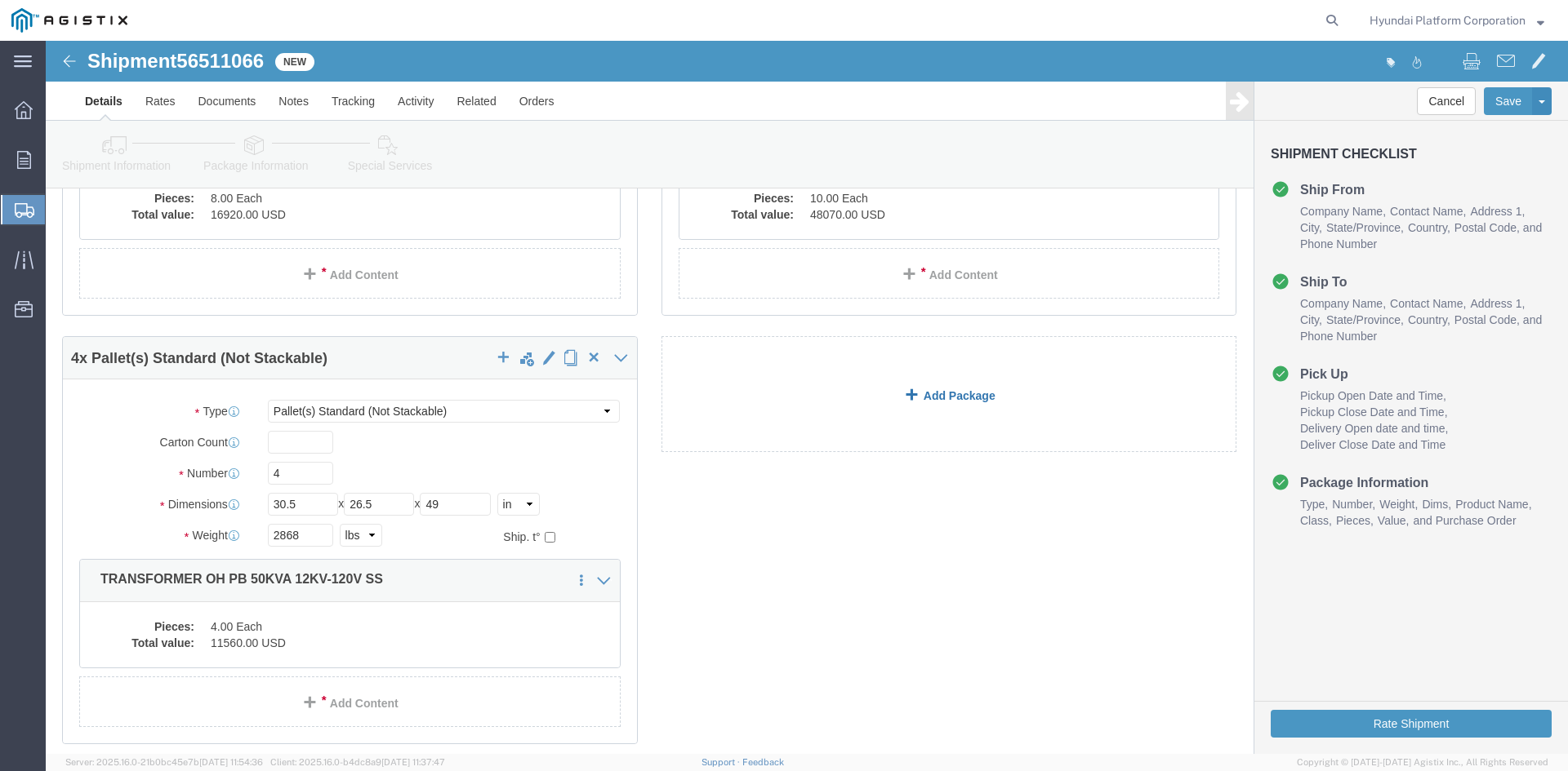
click link "Add Package"
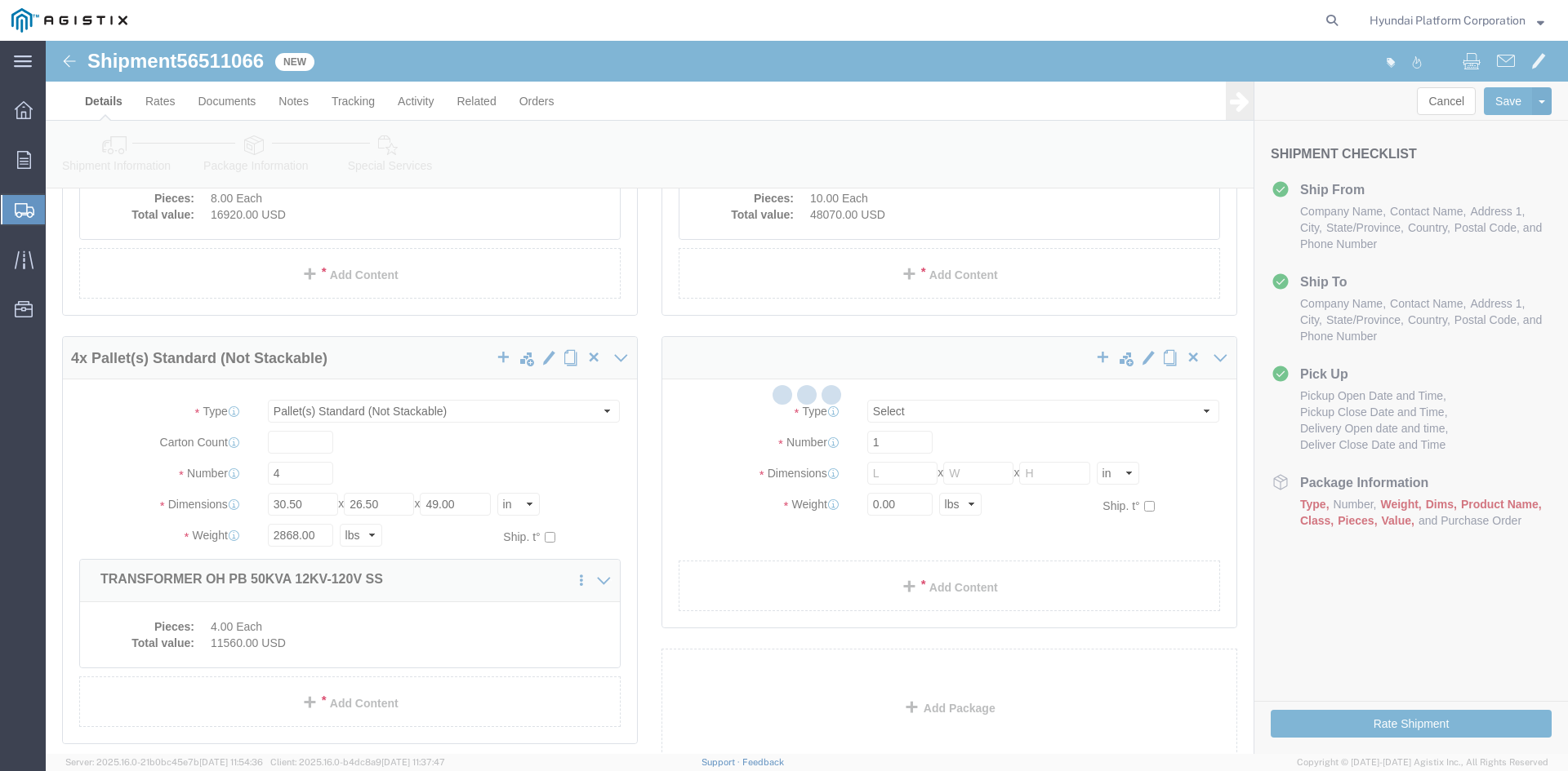
scroll to position [0, 0]
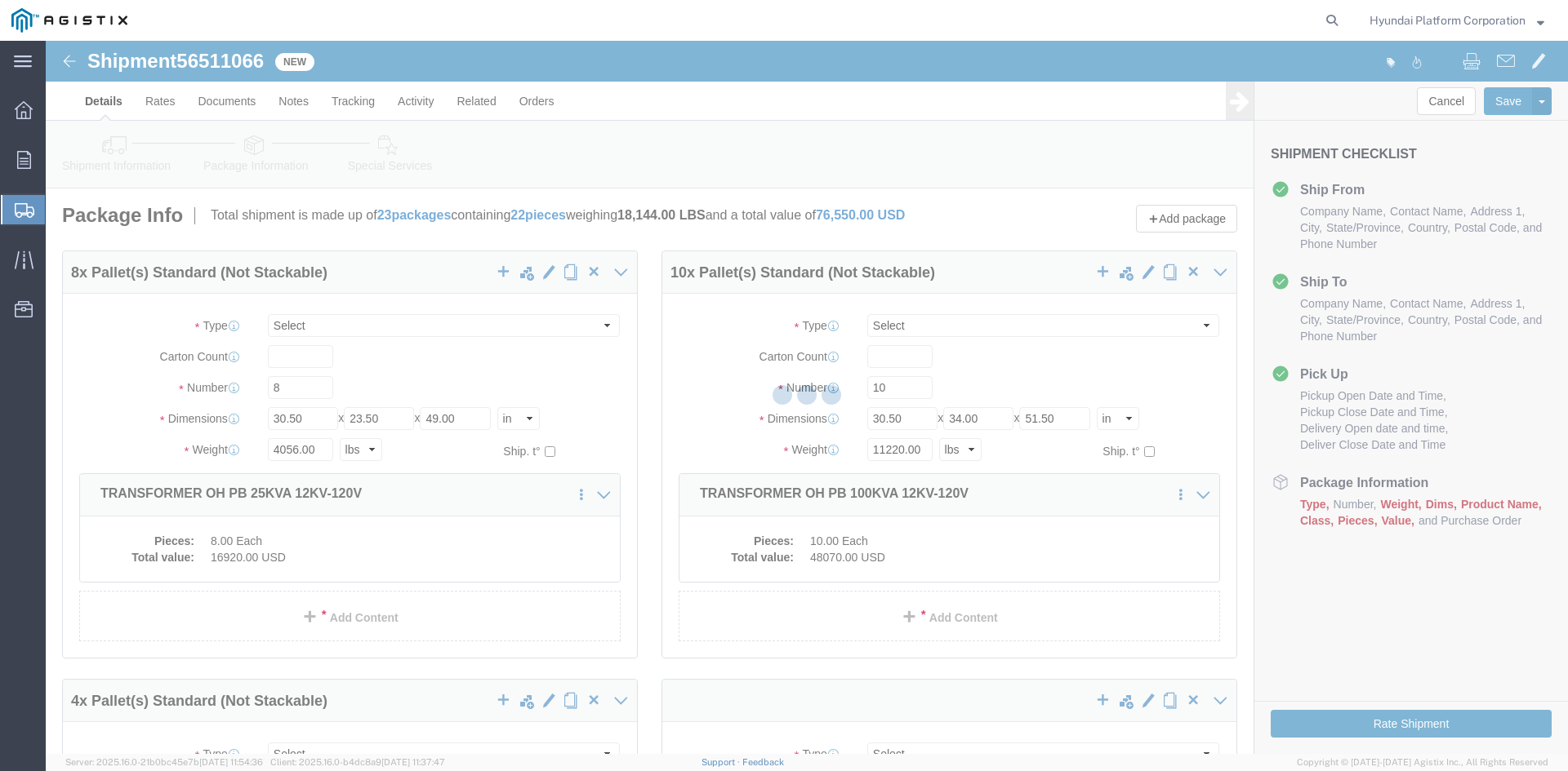
select select "PSNS"
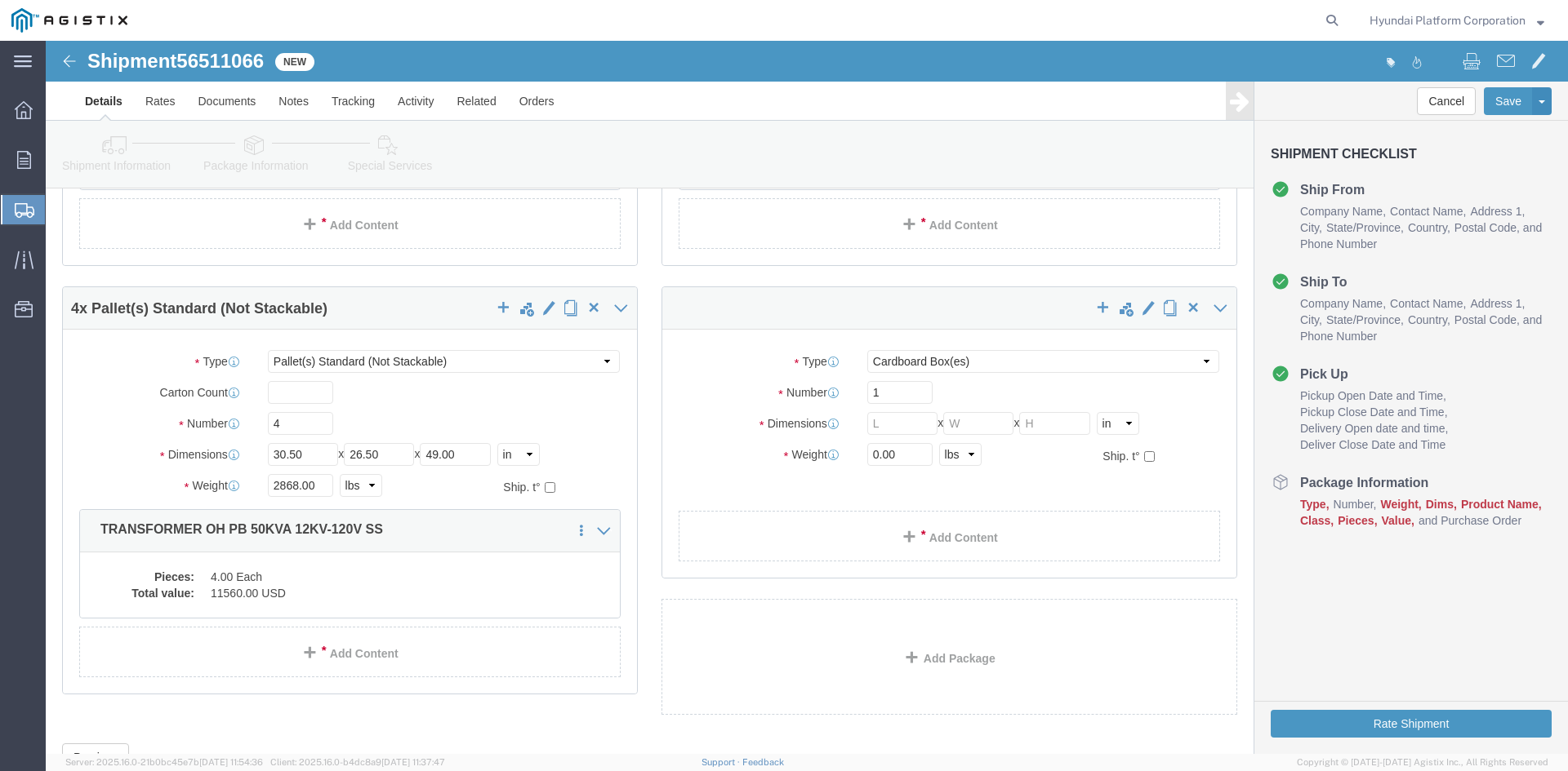
scroll to position [471, 0]
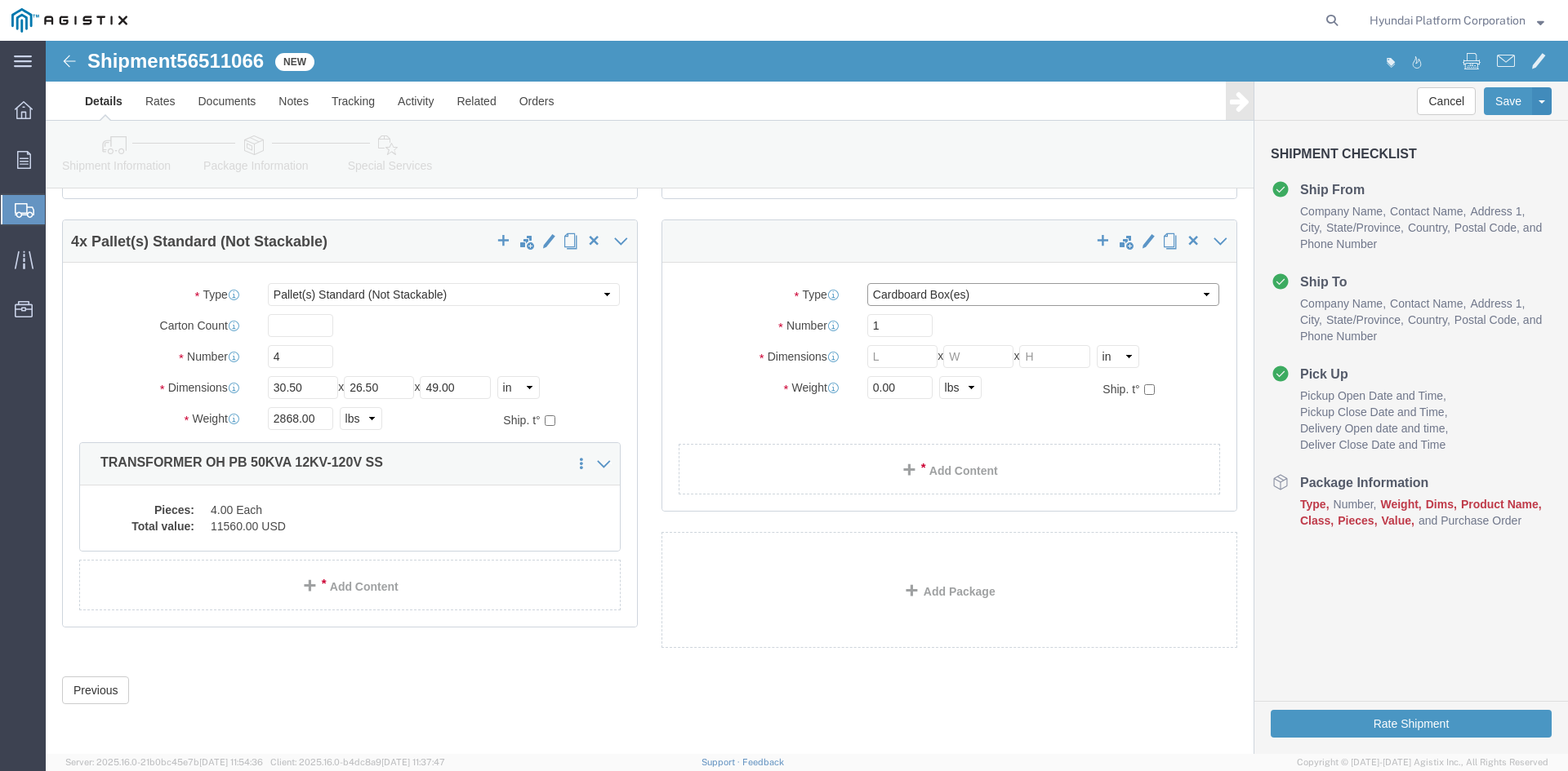
click select "Select Bulk Bundle(s) Cardboard Box(es) Carton(s) Crate(s) Drum(s) (Fiberboard)…"
select select "PSNS"
click select "Select Bulk Bundle(s) Cardboard Box(es) Carton(s) Crate(s) Drum(s) (Fiberboard)…"
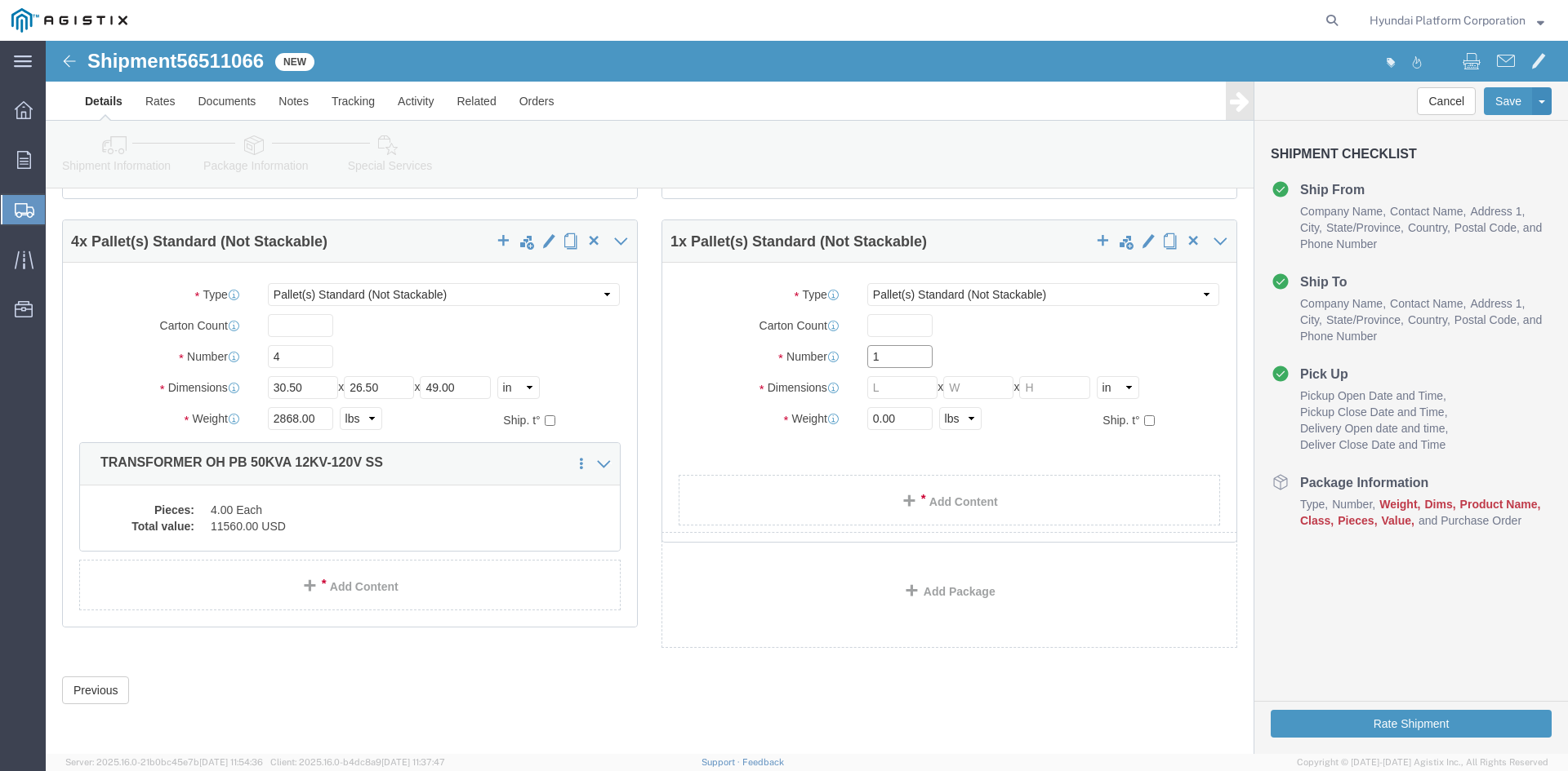
click input "1"
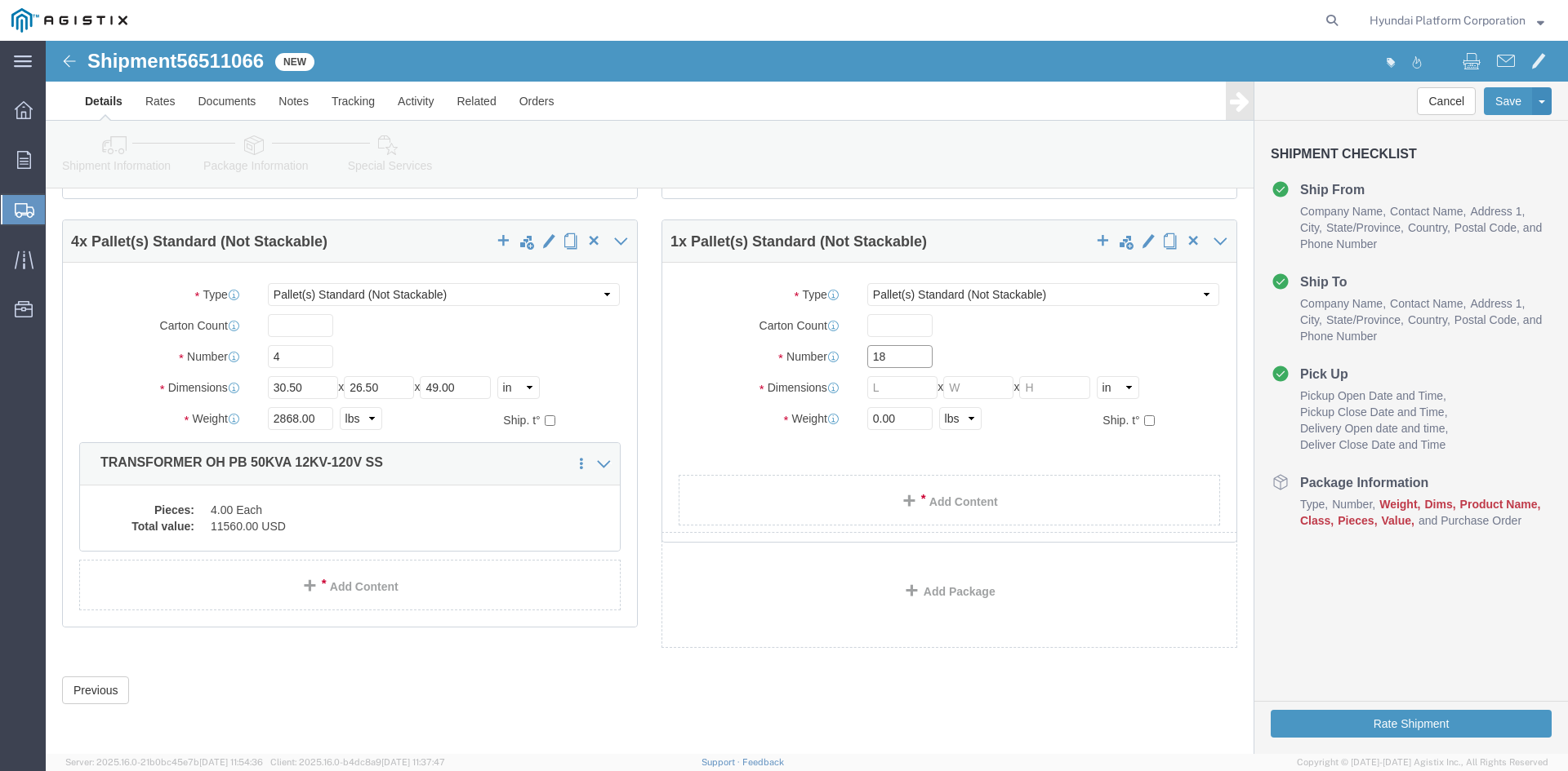
type input "18"
click input "text"
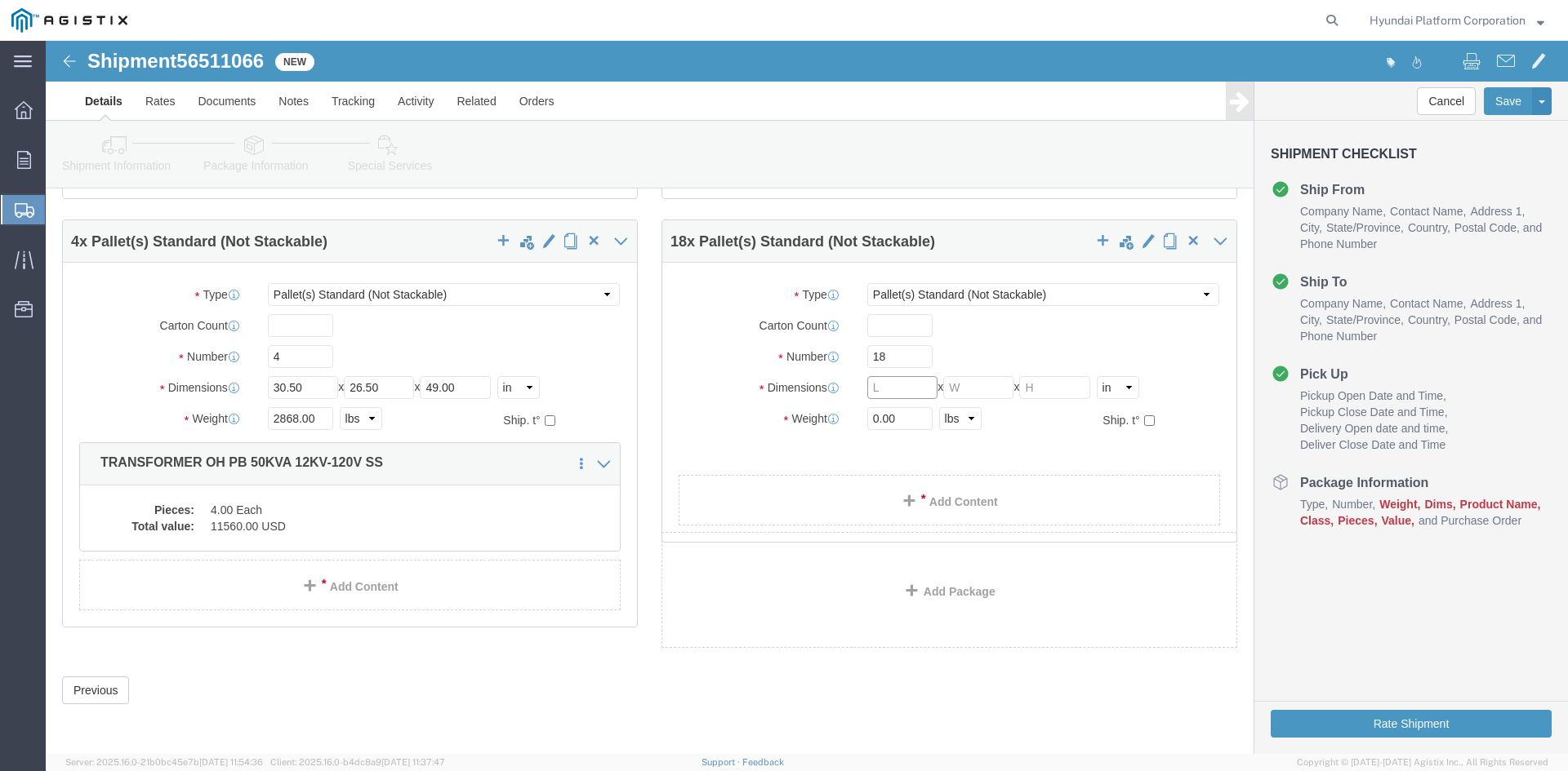
click input "text"
type input "30.5"
type input "25"
type input "49.5"
click input "0.00"
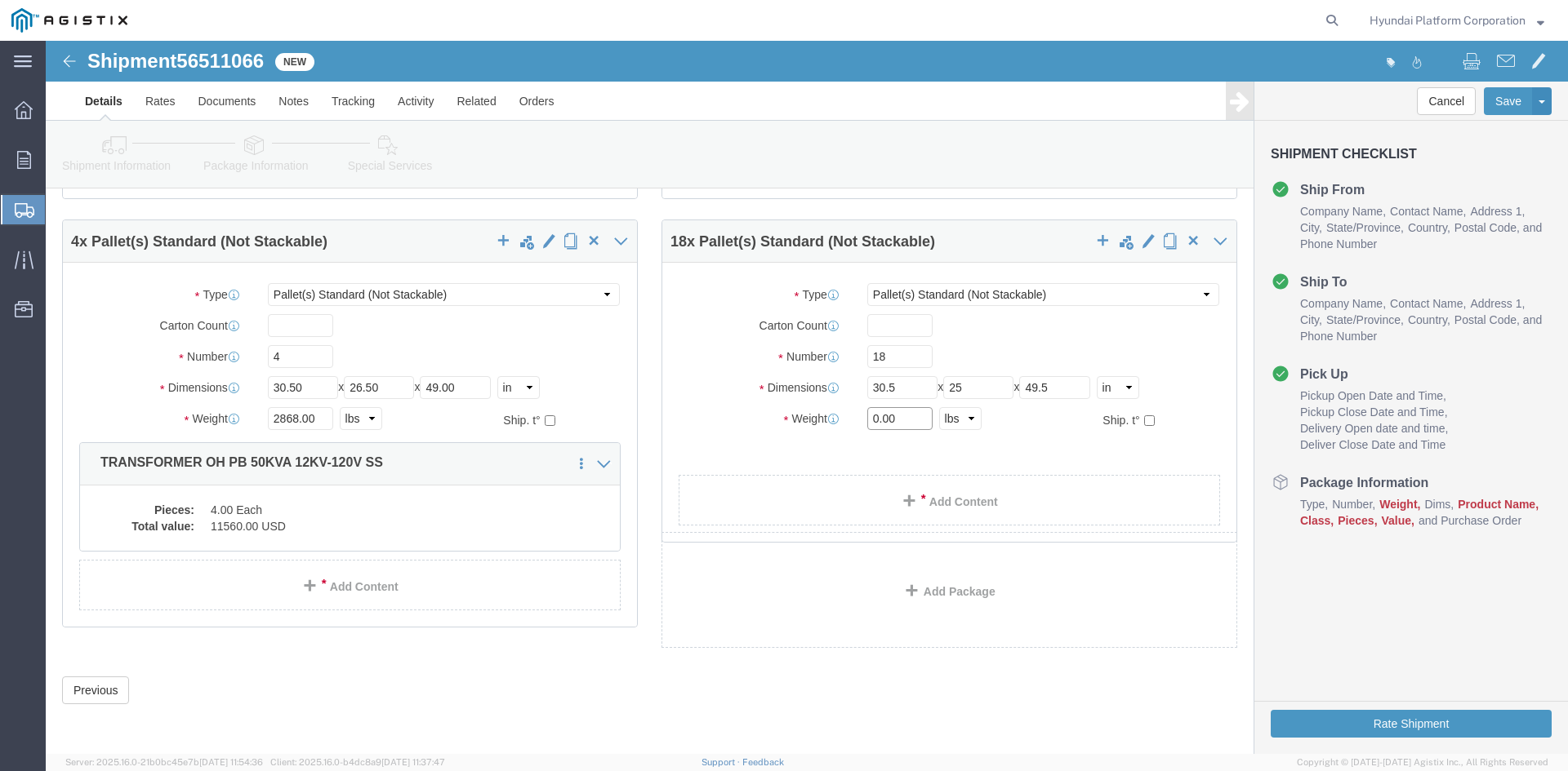
click input "0.00"
type input "35640"
click link "Add Content"
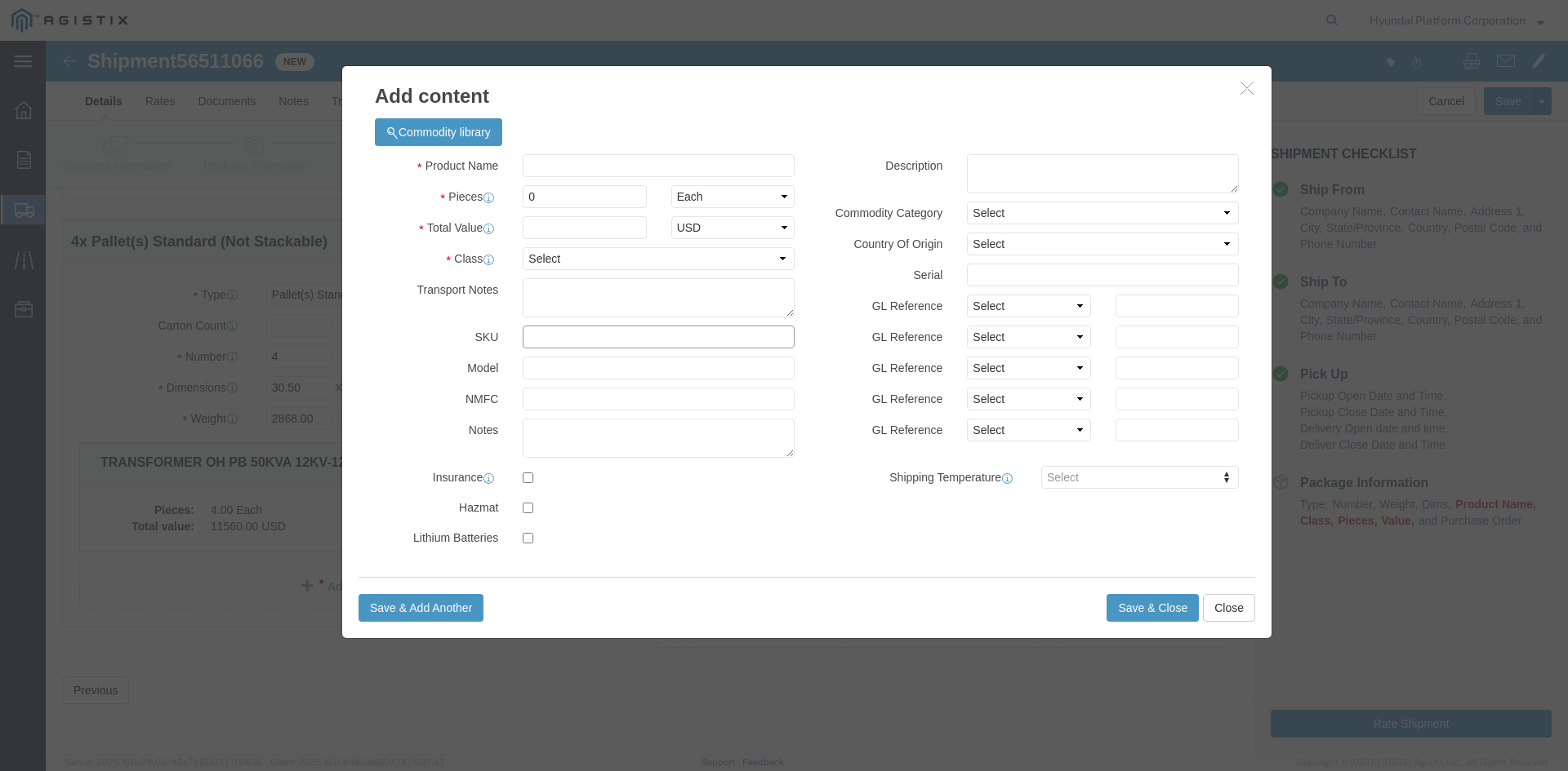
click input "text"
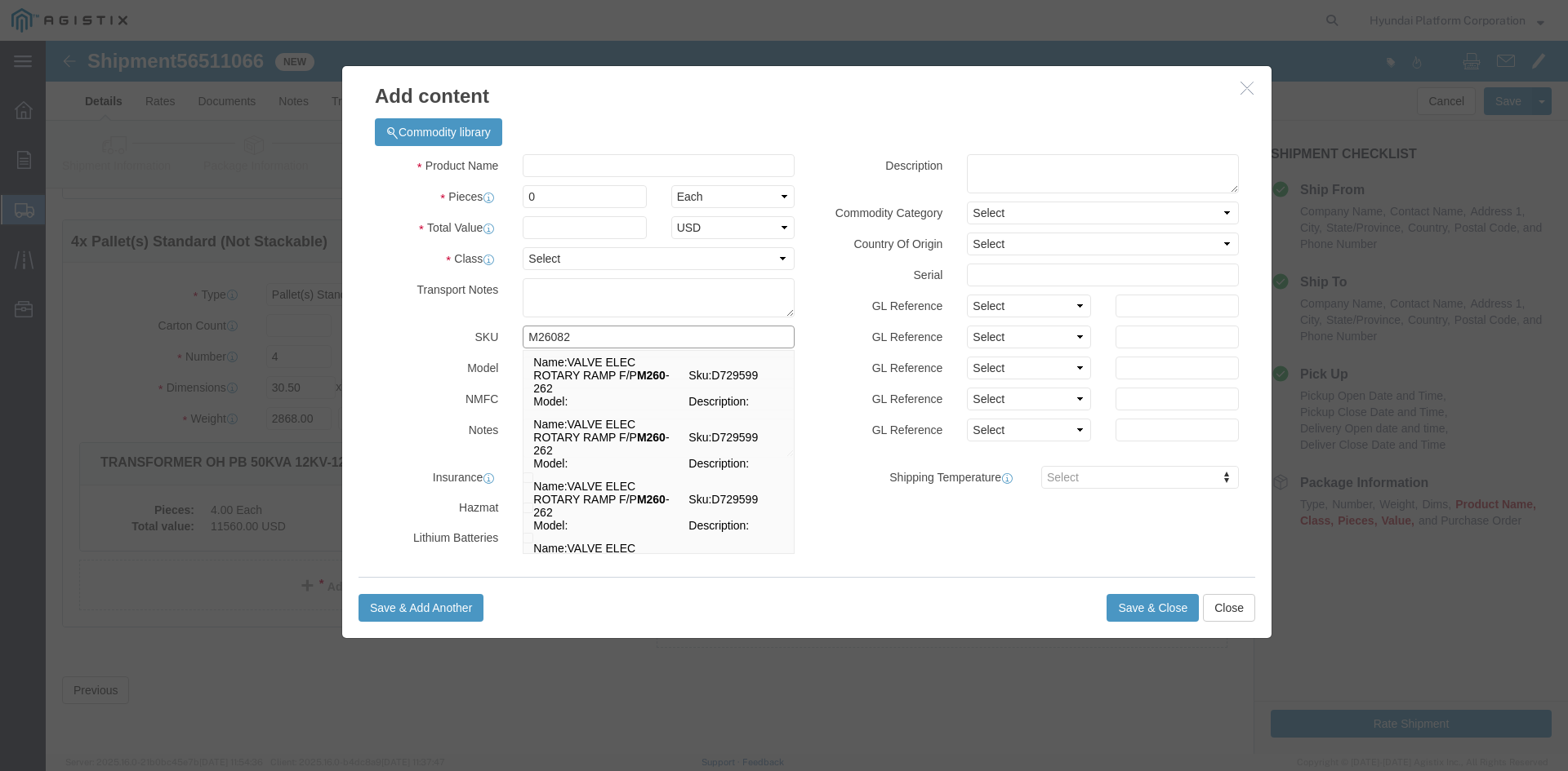
type input "M260827"
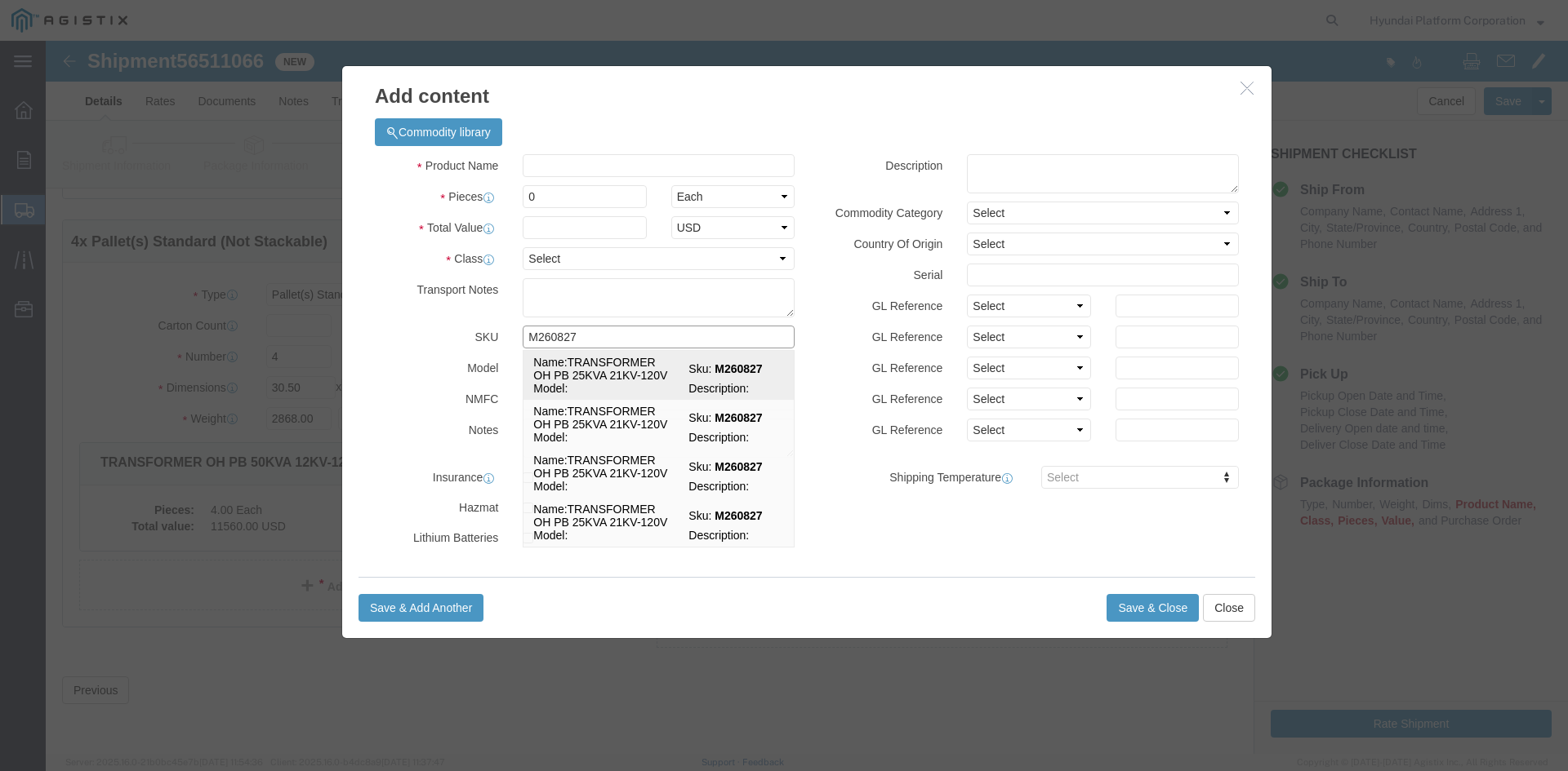
click td "Name: TRANSFORMER OH PB 25KVA 21KV-120V"
select select
select select "USD"
type input "TRANSFORMER OH PB 25KVA 21KV-120V"
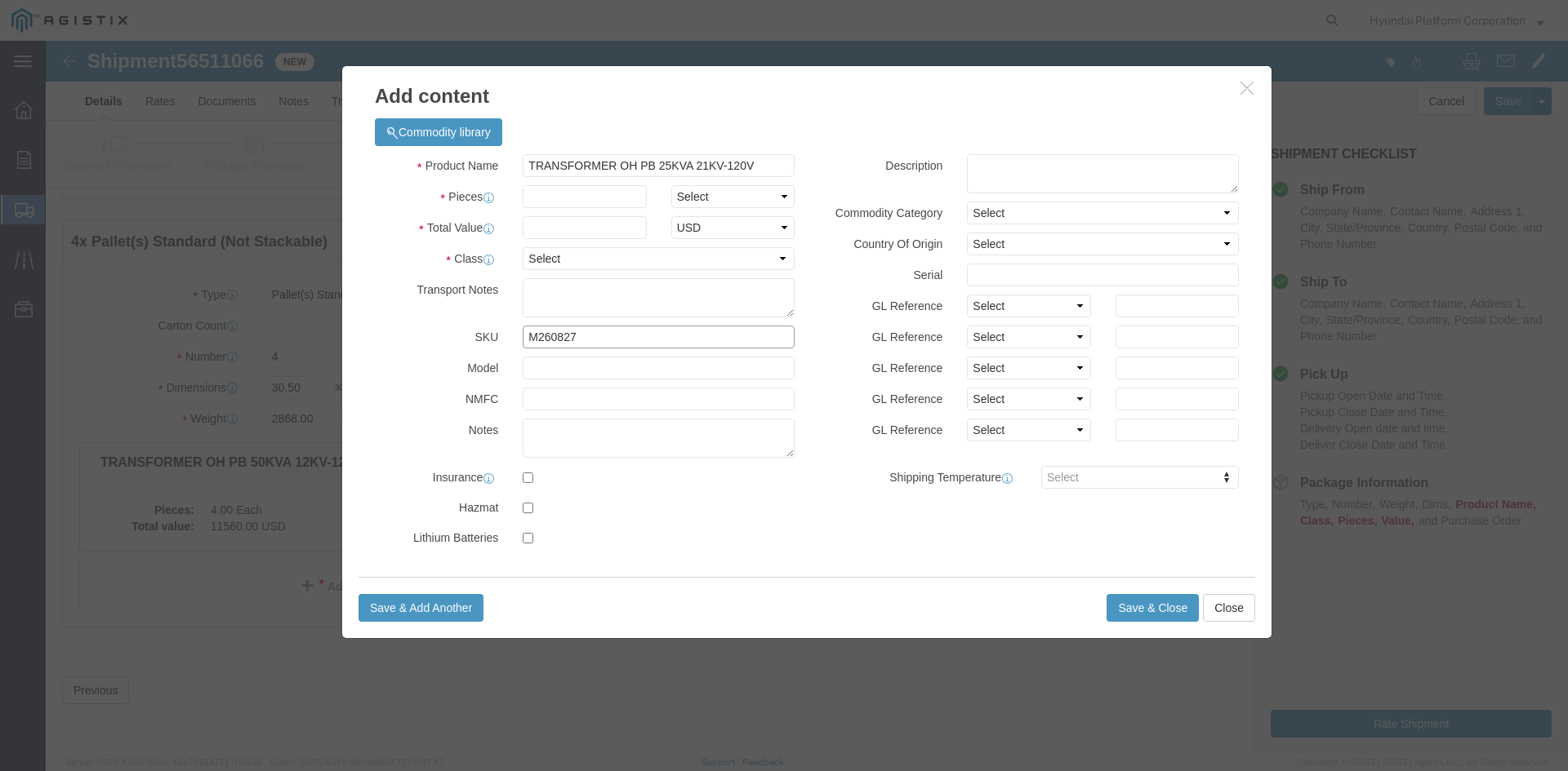
type input "M260827"
click select "Select Bag Barrels 100Board Feet Bottle Box Blister Pack Carats Can Capsule Car…"
select select "EA"
click input "text"
type input "18"
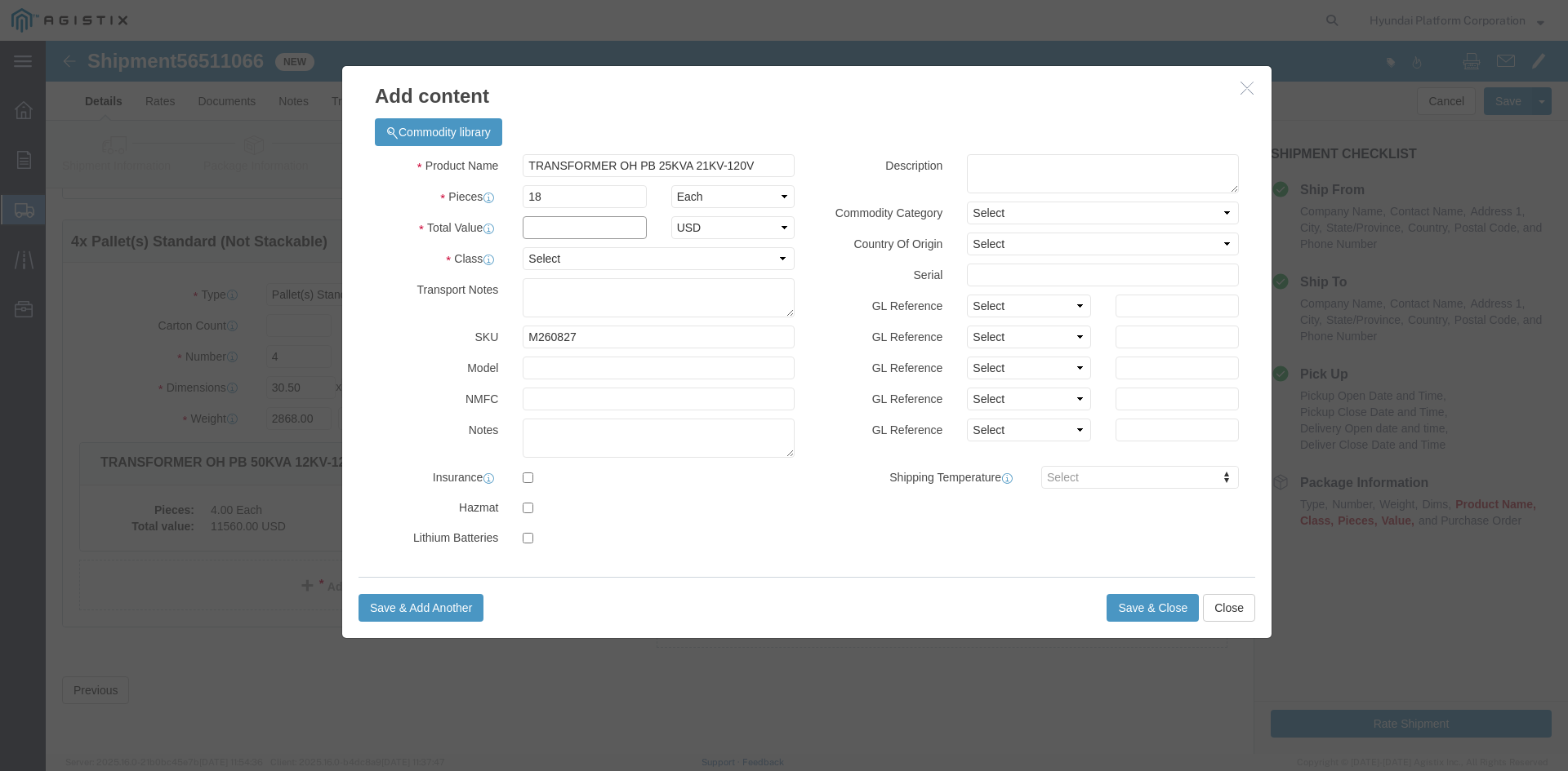
click input "text"
type input "35640"
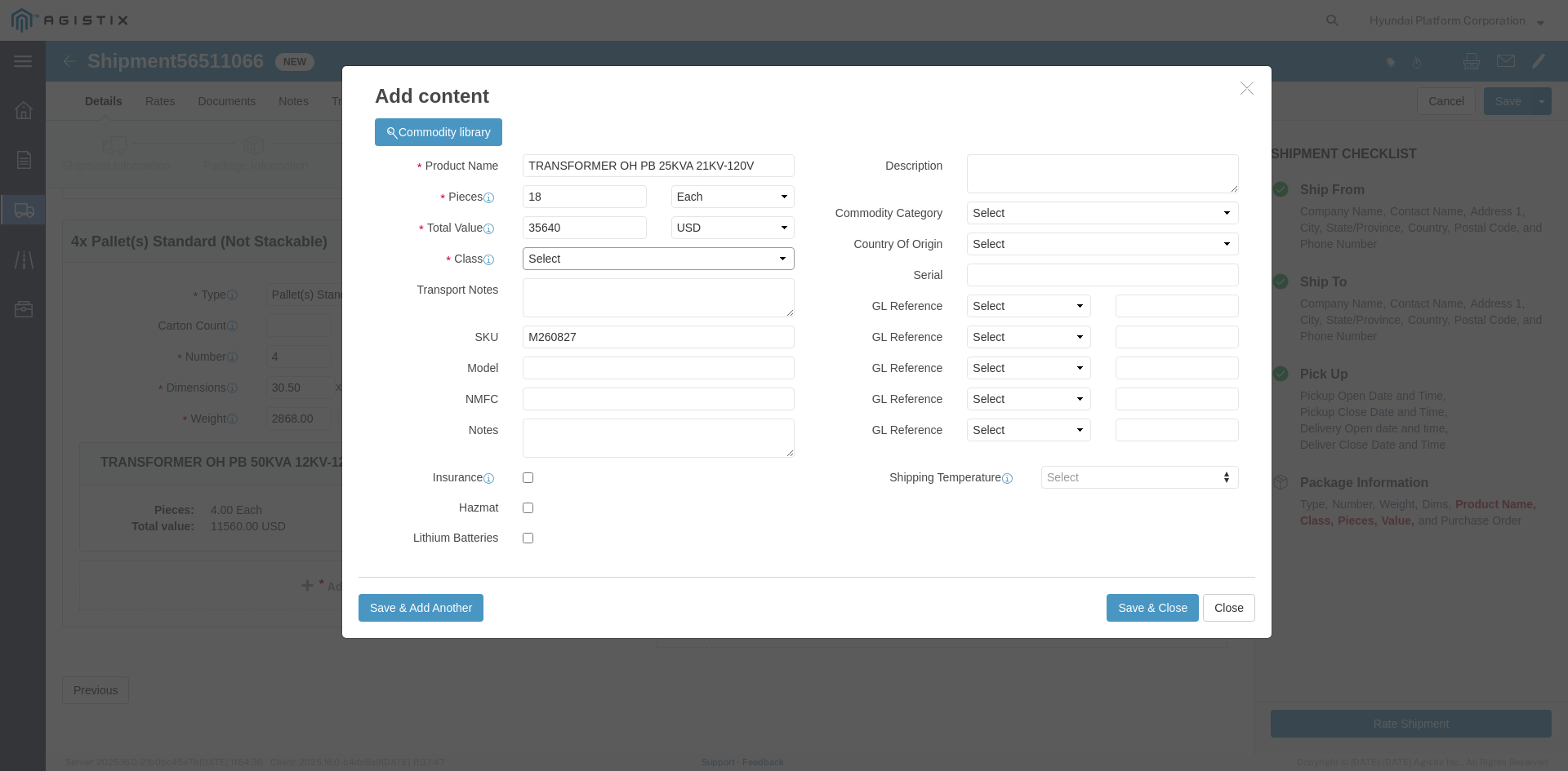
click select "Select 50 55 60 65 70 85 92.5 100 125 175 250 300 400"
select select "50"
click select "Select 50 55 60 65 70 85 92.5 100 125 175 250 300 400"
click button "Save & Close"
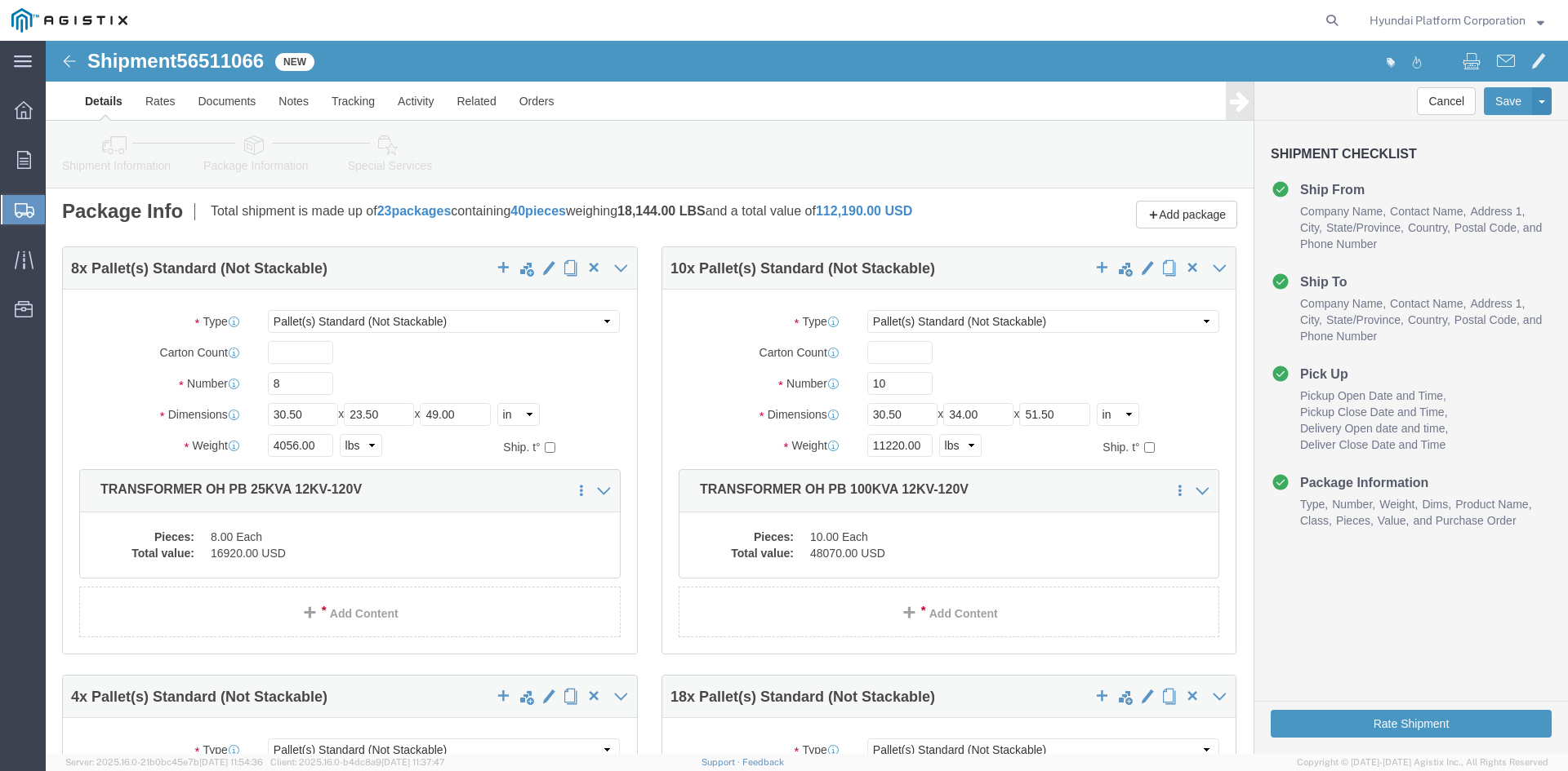
scroll to position [0, 0]
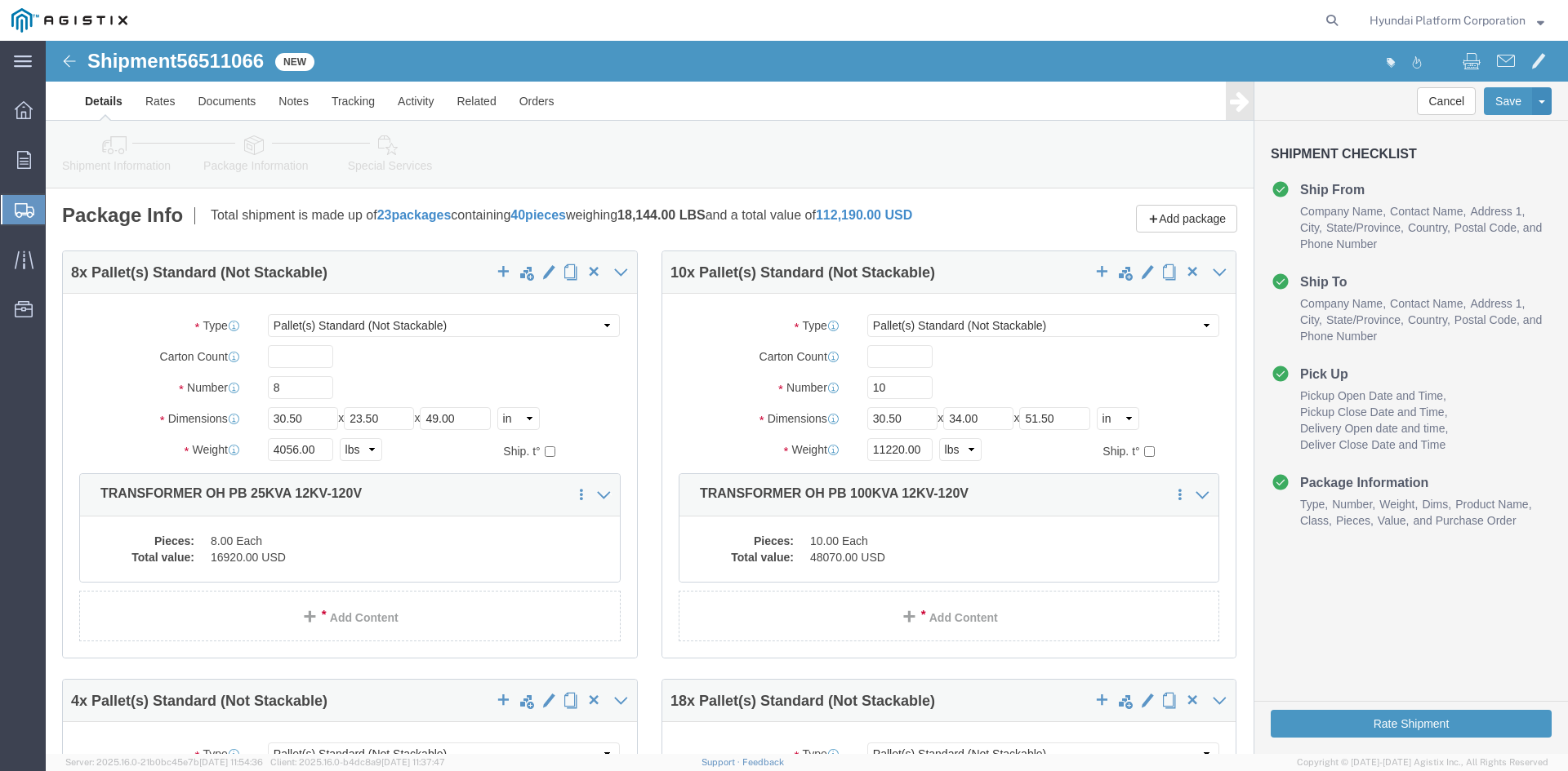
click span "56511066"
copy span "56511066"
click icon
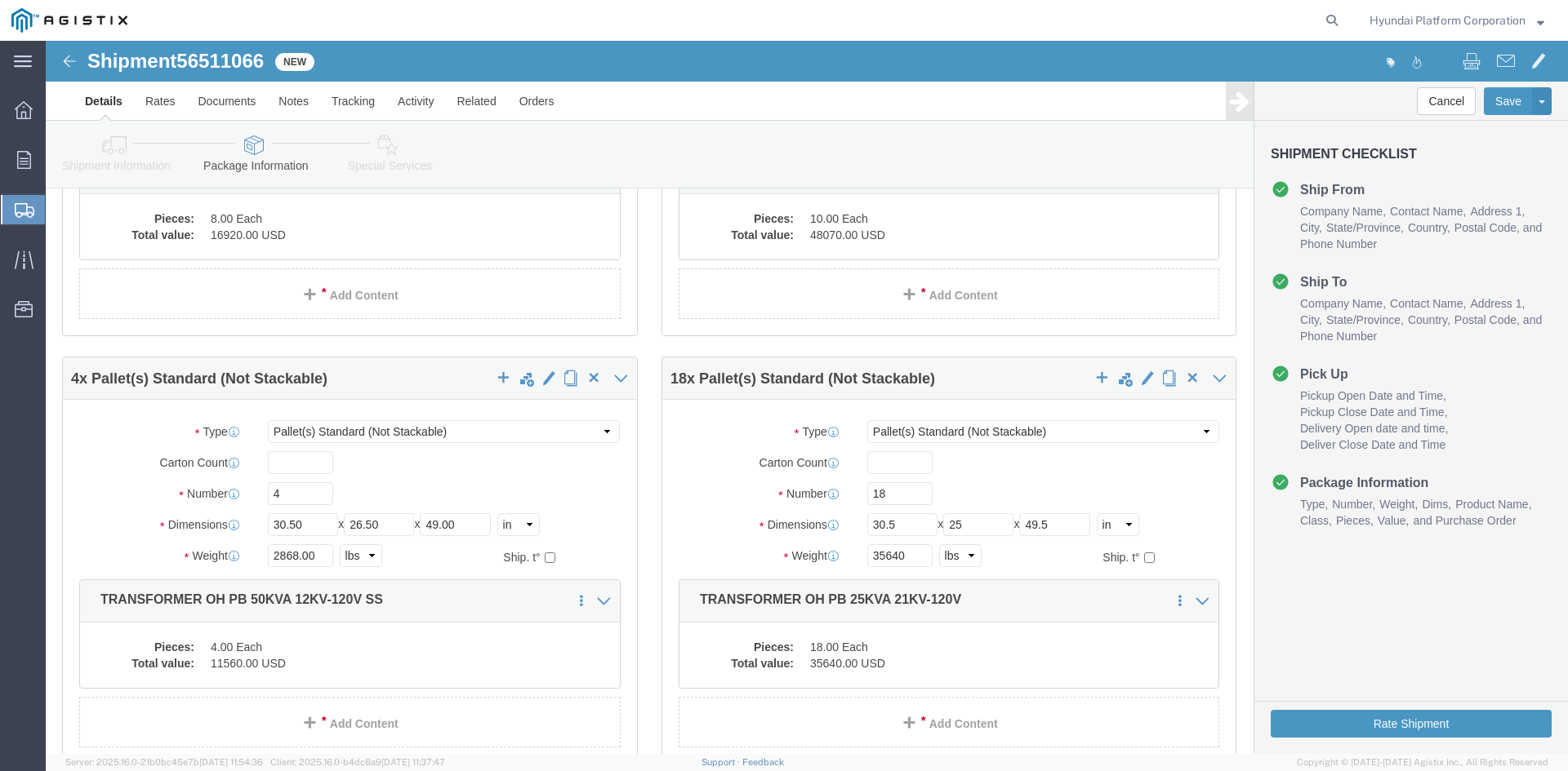
scroll to position [327, 0]
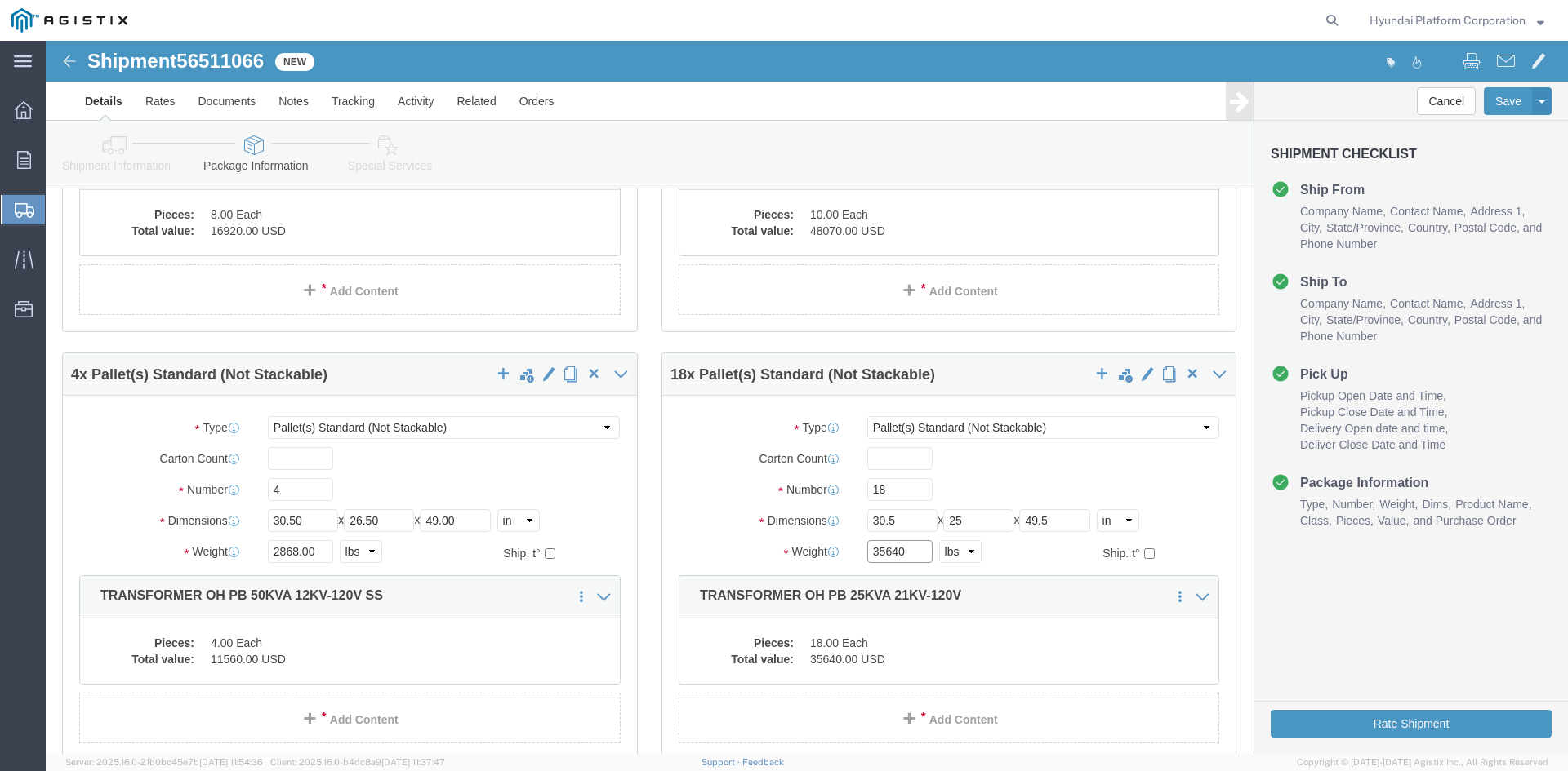
click input "35640"
type input "8928"
click div "18 x Pallet(s) Standard (Not Stackable)"
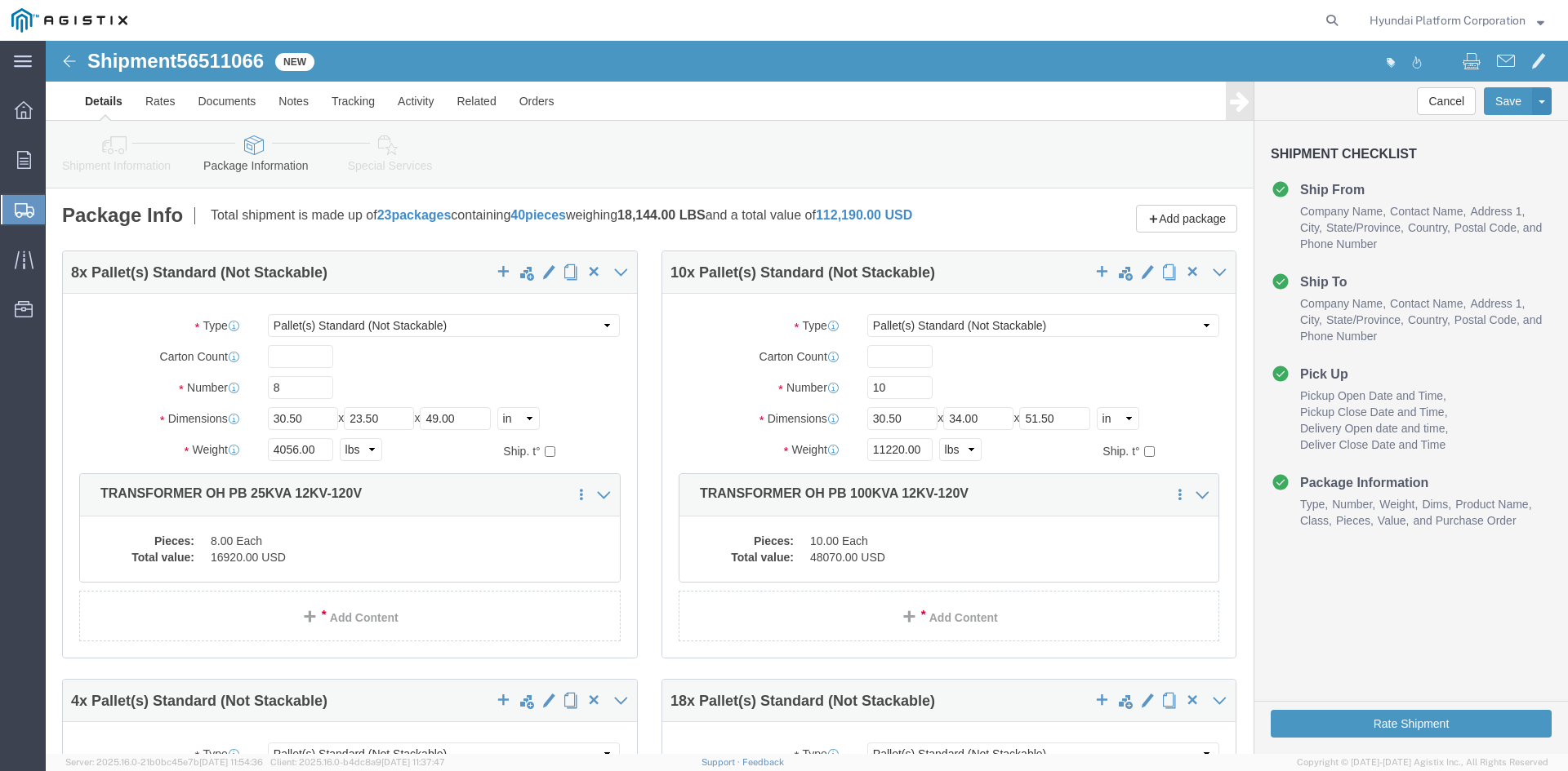
click icon
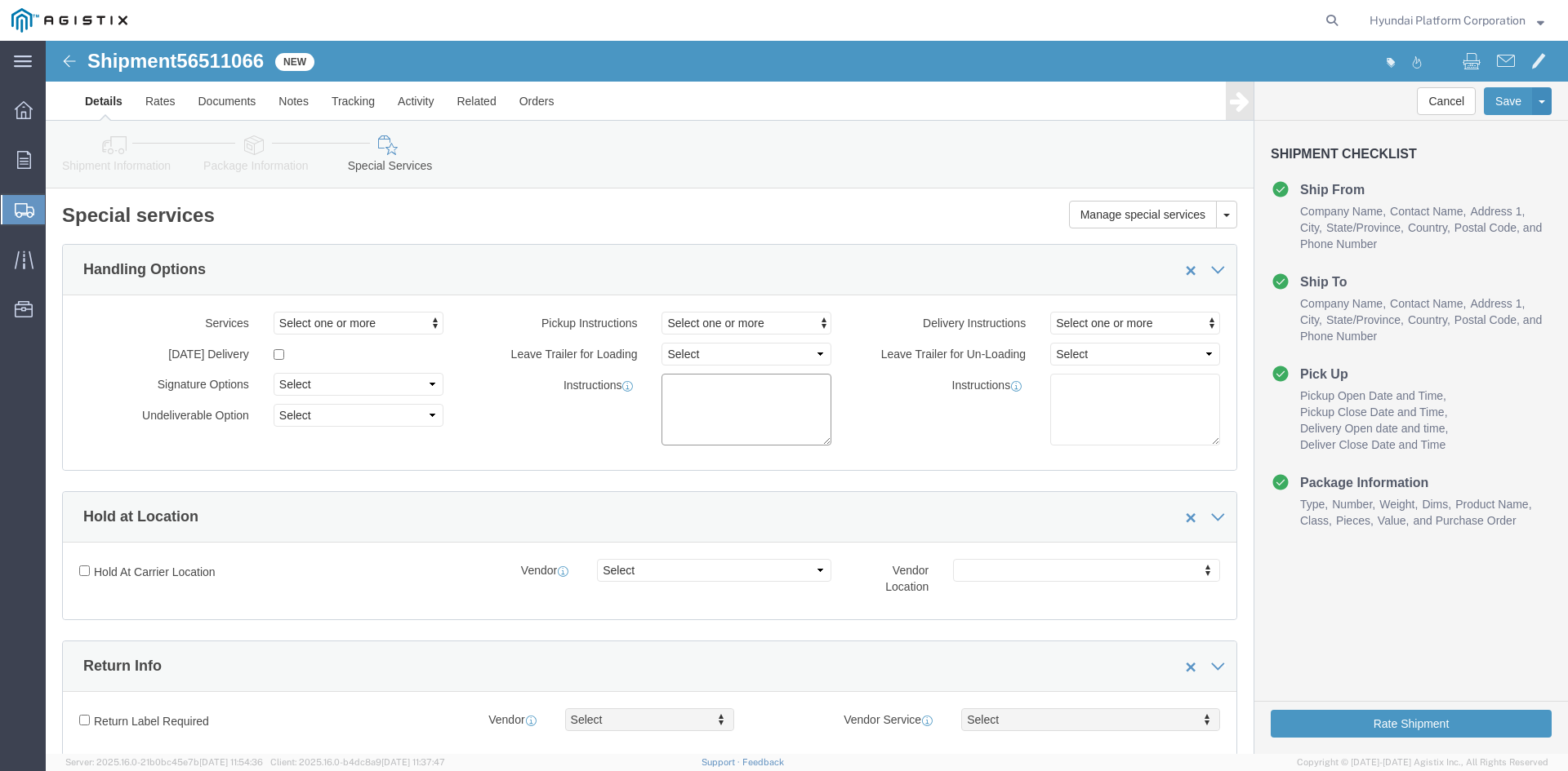
click textarea
paste textarea "*More than 20 straps needed *Corner Protector/guard needed *Please note that if…"
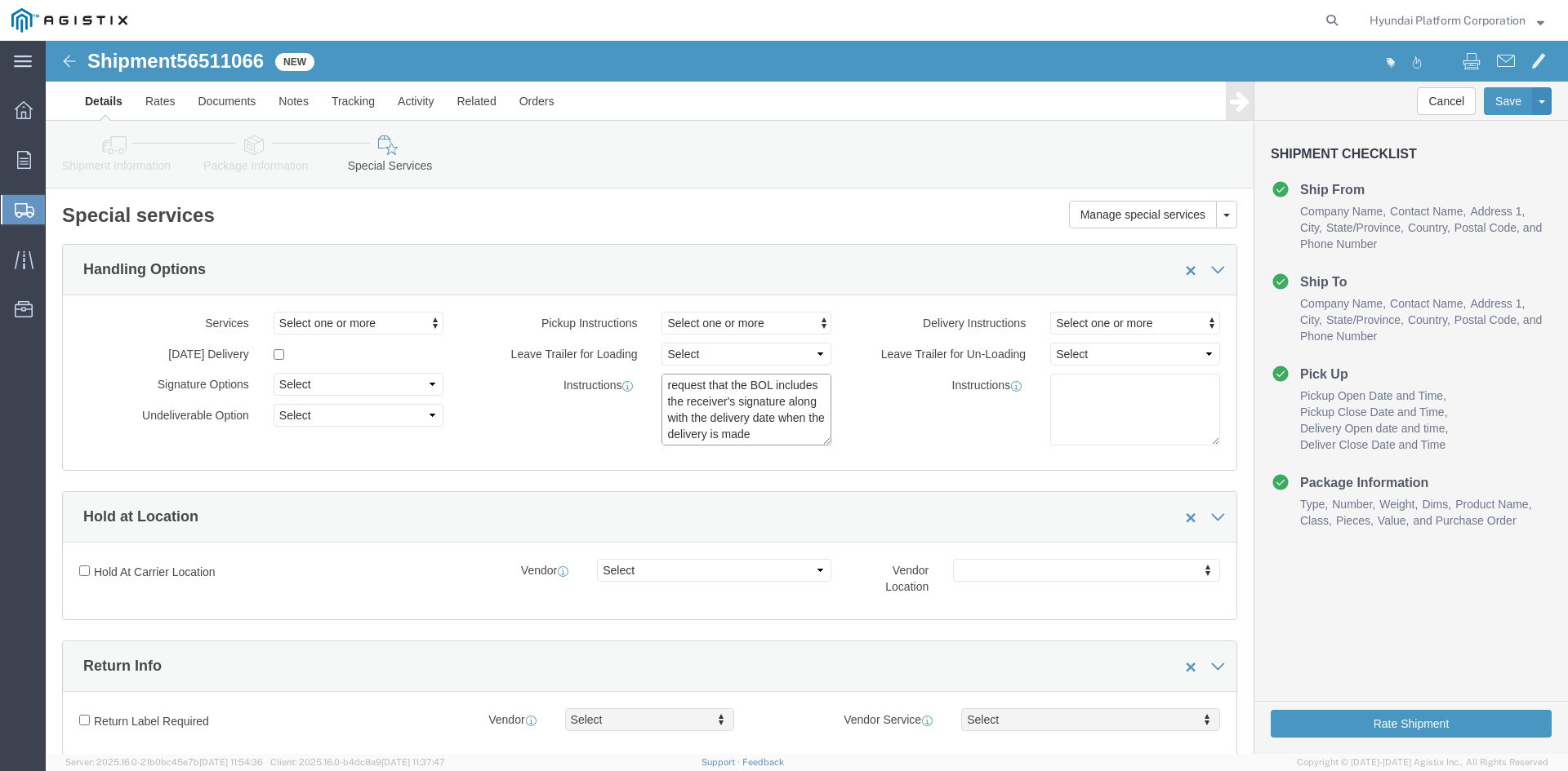
type textarea "*More than 20 straps needed *Corner Protector/guard needed *Please note that if…"
click icon
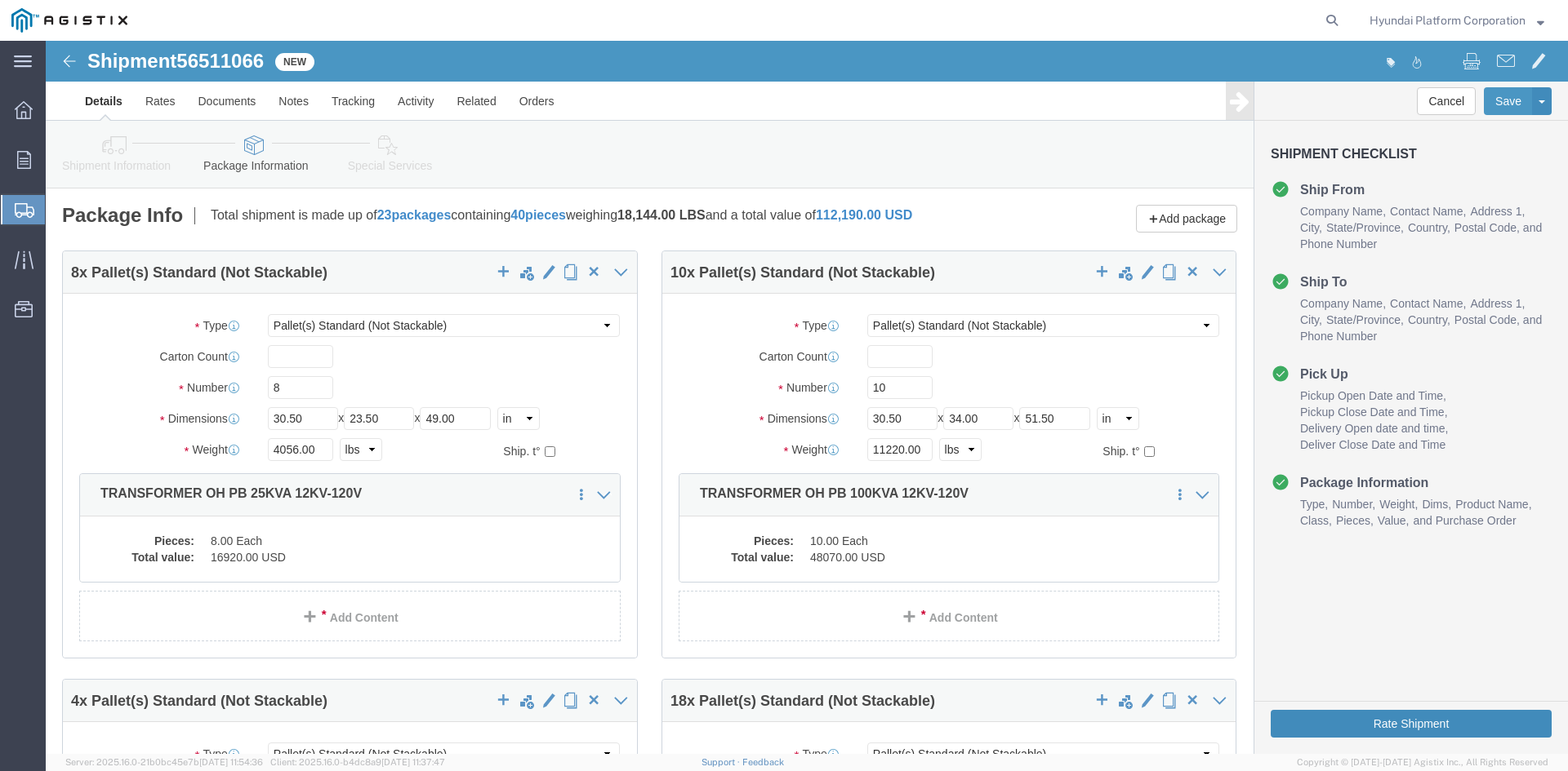
click button "Rate Shipment"
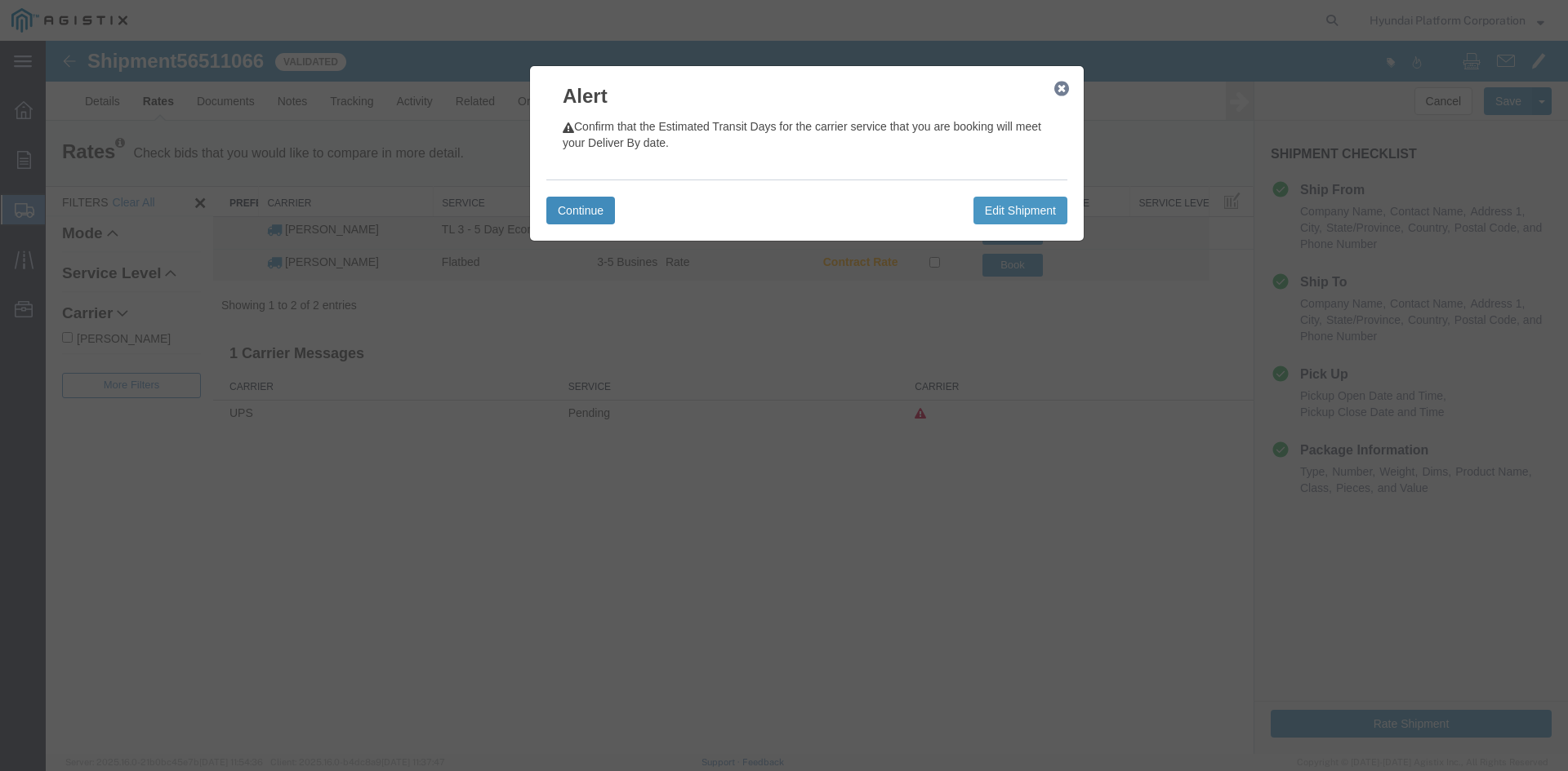
click at [576, 200] on button "Continue" at bounding box center [581, 210] width 69 height 28
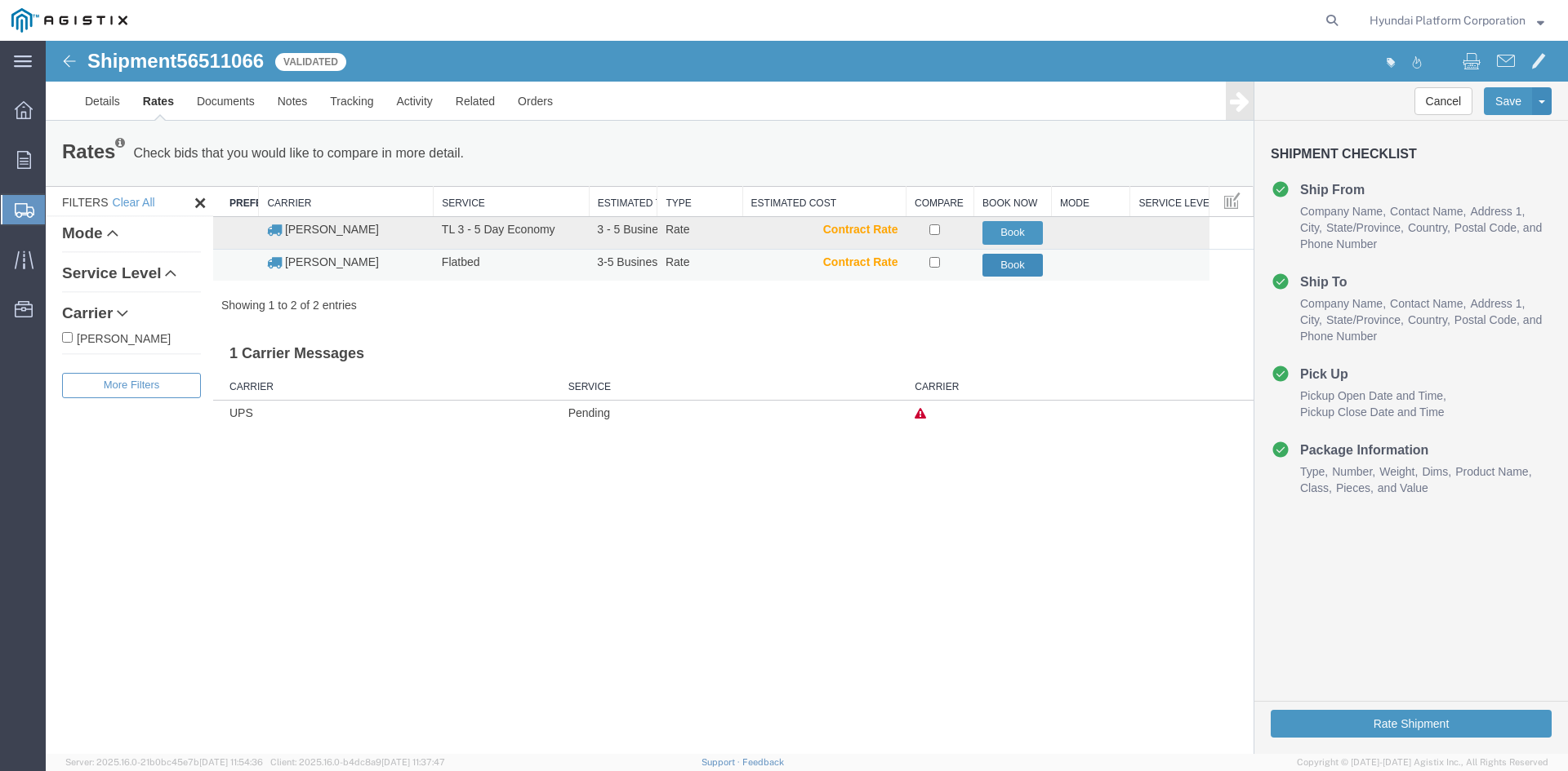
click at [994, 258] on button "Book" at bounding box center [1012, 266] width 61 height 23
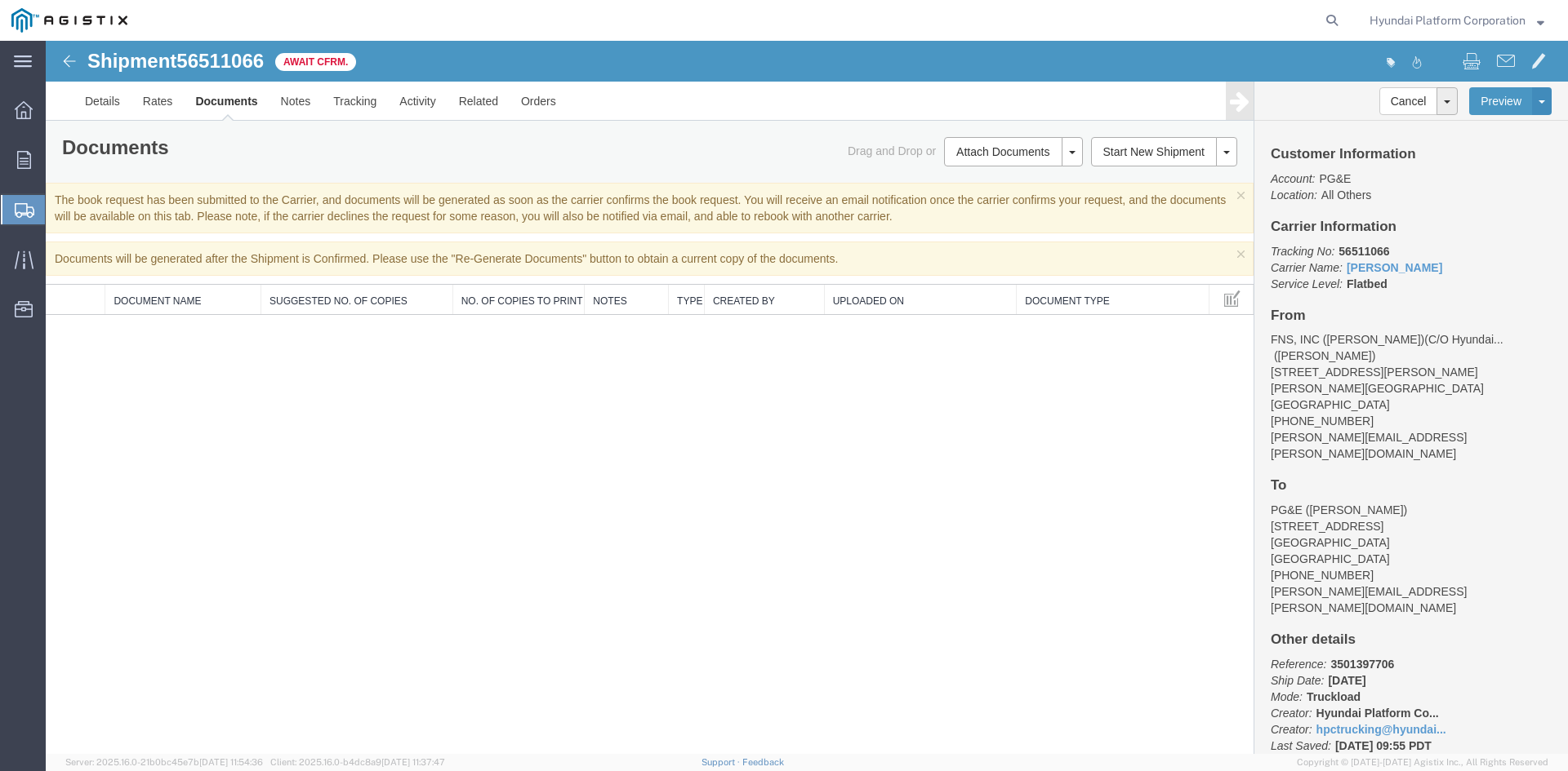
drag, startPoint x: 99, startPoint y: 248, endPoint x: 171, endPoint y: 246, distance: 72.0
click at [0, 0] on span "Shipment Manager" at bounding box center [0, 0] width 0 height 0
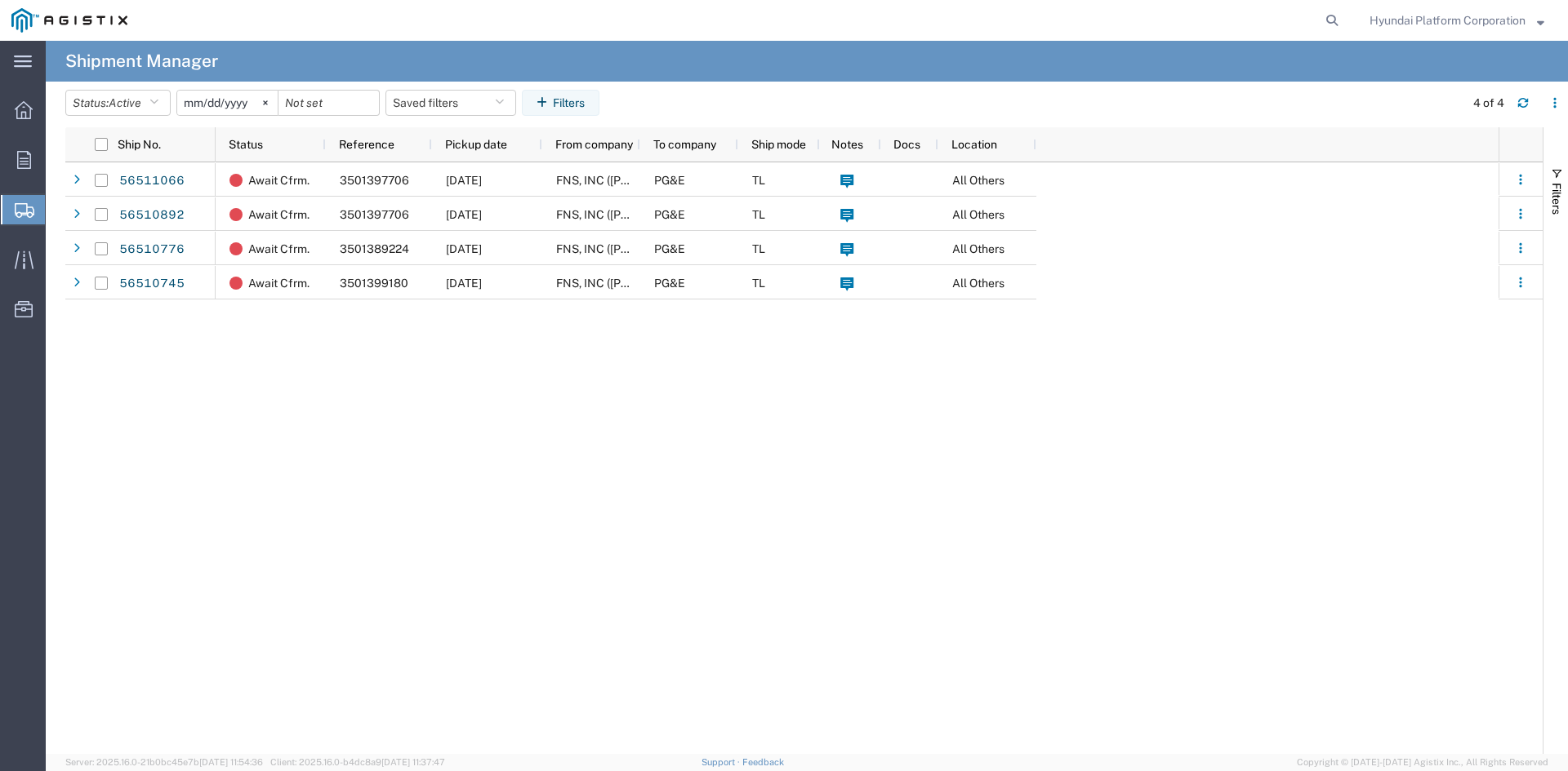
click at [446, 432] on div "Await Cfrm. 3501397706 [DATE] FNS, INC ([PERSON_NAME])(C/O Hyundai Corporation)…" at bounding box center [857, 458] width 1283 height 591
click at [1159, 353] on div "Await Cfrm. 3501397706 [DATE] FNS, INC ([PERSON_NAME])(C/O Hyundai Corporation)…" at bounding box center [857, 458] width 1283 height 591
click at [568, 416] on div "Await Cfrm. 3501397706 [DATE] FNS, INC ([PERSON_NAME])(C/O Hyundai Corporation)…" at bounding box center [857, 458] width 1283 height 591
drag, startPoint x: 568, startPoint y: 416, endPoint x: 464, endPoint y: 422, distance: 104.2
click at [464, 422] on div "Await Cfrm. 3501397706 [DATE] FNS, INC ([PERSON_NAME])(C/O Hyundai Corporation)…" at bounding box center [857, 458] width 1283 height 591
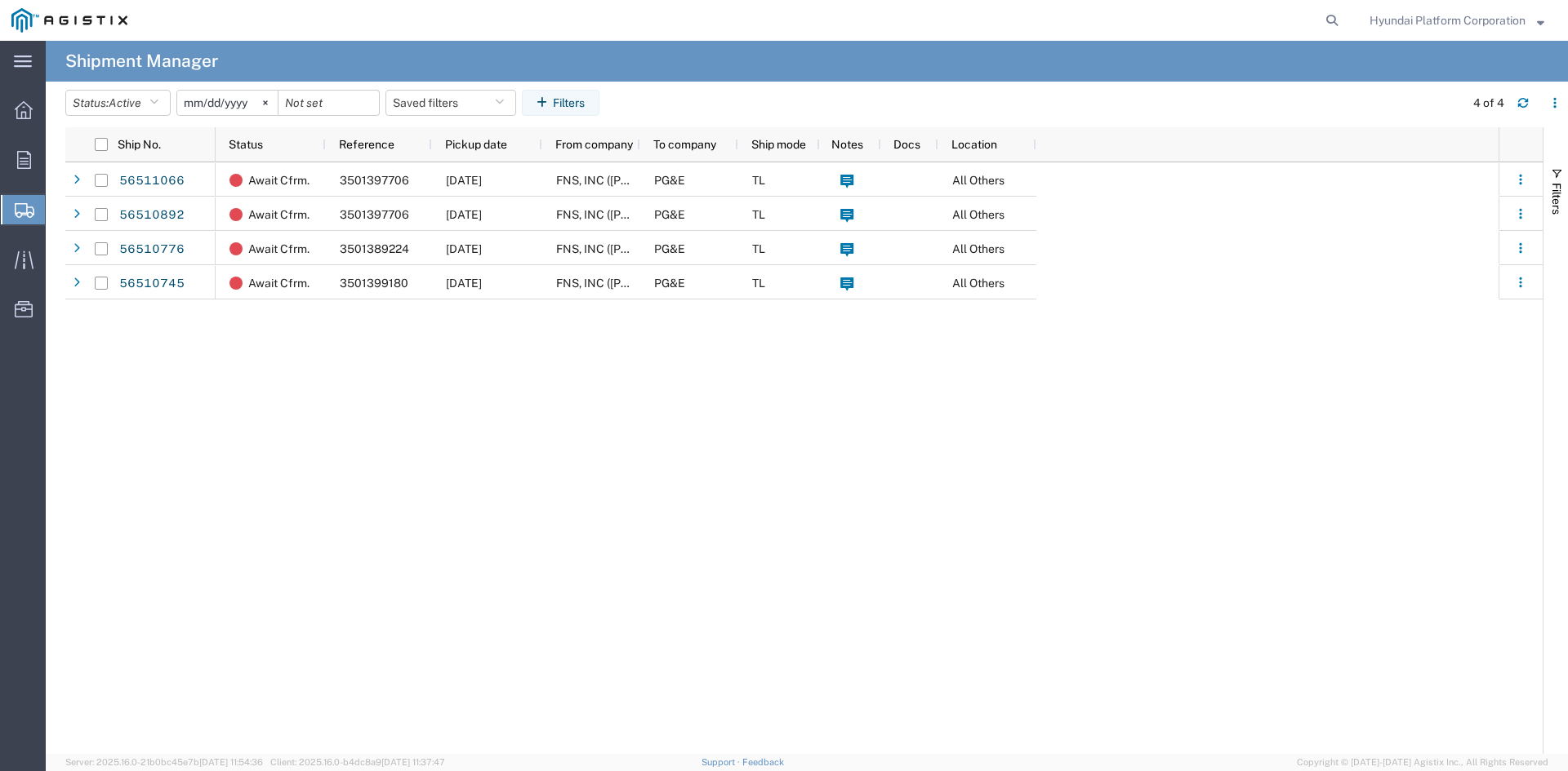
click at [464, 422] on div "Await Cfrm. 3501397706 [DATE] FNS, INC ([PERSON_NAME])(C/O Hyundai Corporation)…" at bounding box center [857, 458] width 1283 height 591
click at [475, 424] on div "Await Cfrm. 3501397706 [DATE] FNS, INC ([PERSON_NAME])(C/O Hyundai Corporation)…" at bounding box center [857, 458] width 1283 height 591
drag, startPoint x: 475, startPoint y: 424, endPoint x: 597, endPoint y: 493, distance: 140.2
click at [597, 493] on div "Await Cfrm. 3501397706 [DATE] FNS, INC ([PERSON_NAME])(C/O Hyundai Corporation)…" at bounding box center [857, 458] width 1283 height 591
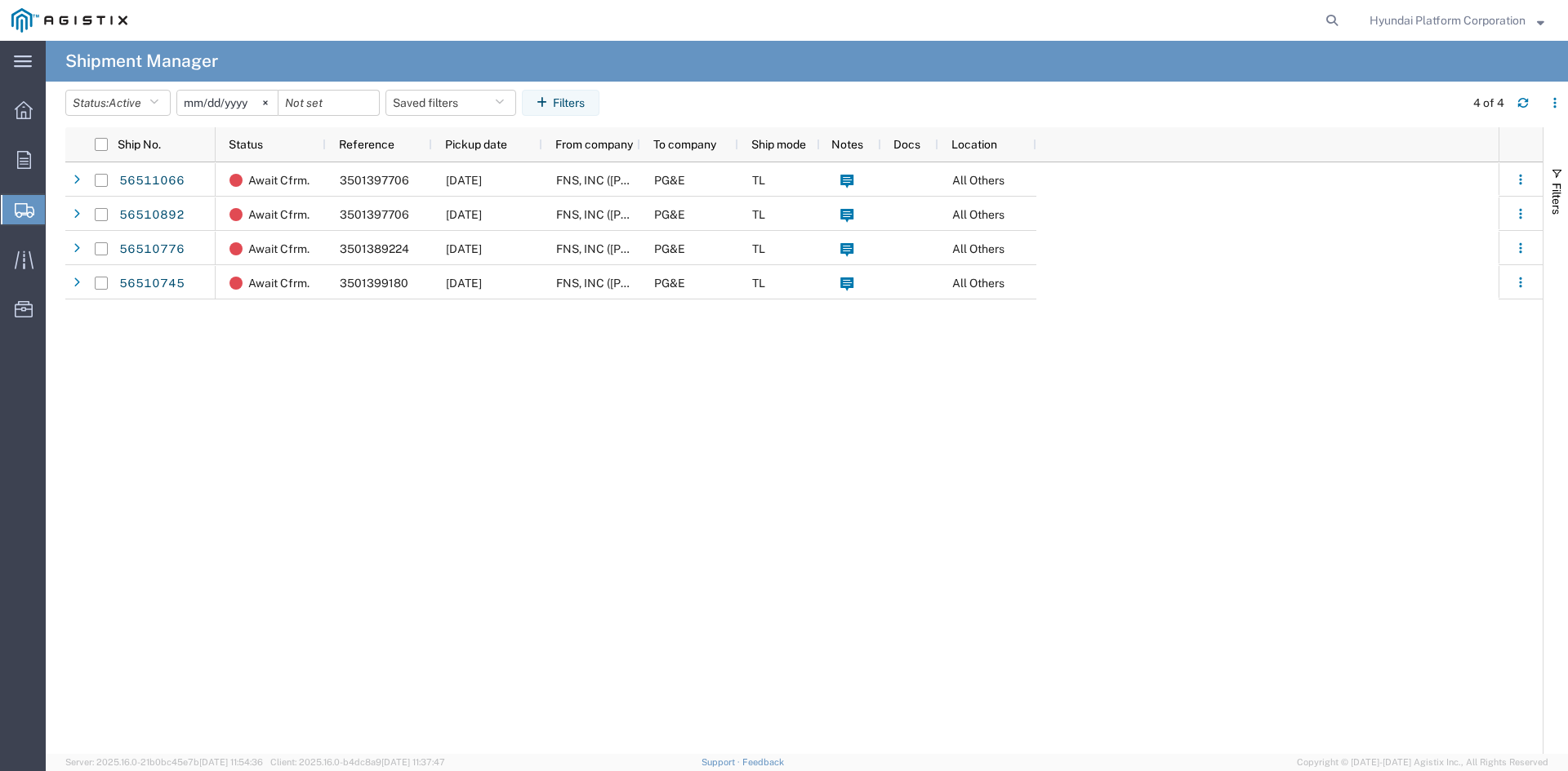
click at [599, 490] on div "Await Cfrm. 3501397706 [DATE] FNS, INC ([PERSON_NAME])(C/O Hyundai Corporation)…" at bounding box center [857, 458] width 1283 height 591
